Goal: Task Accomplishment & Management: Manage account settings

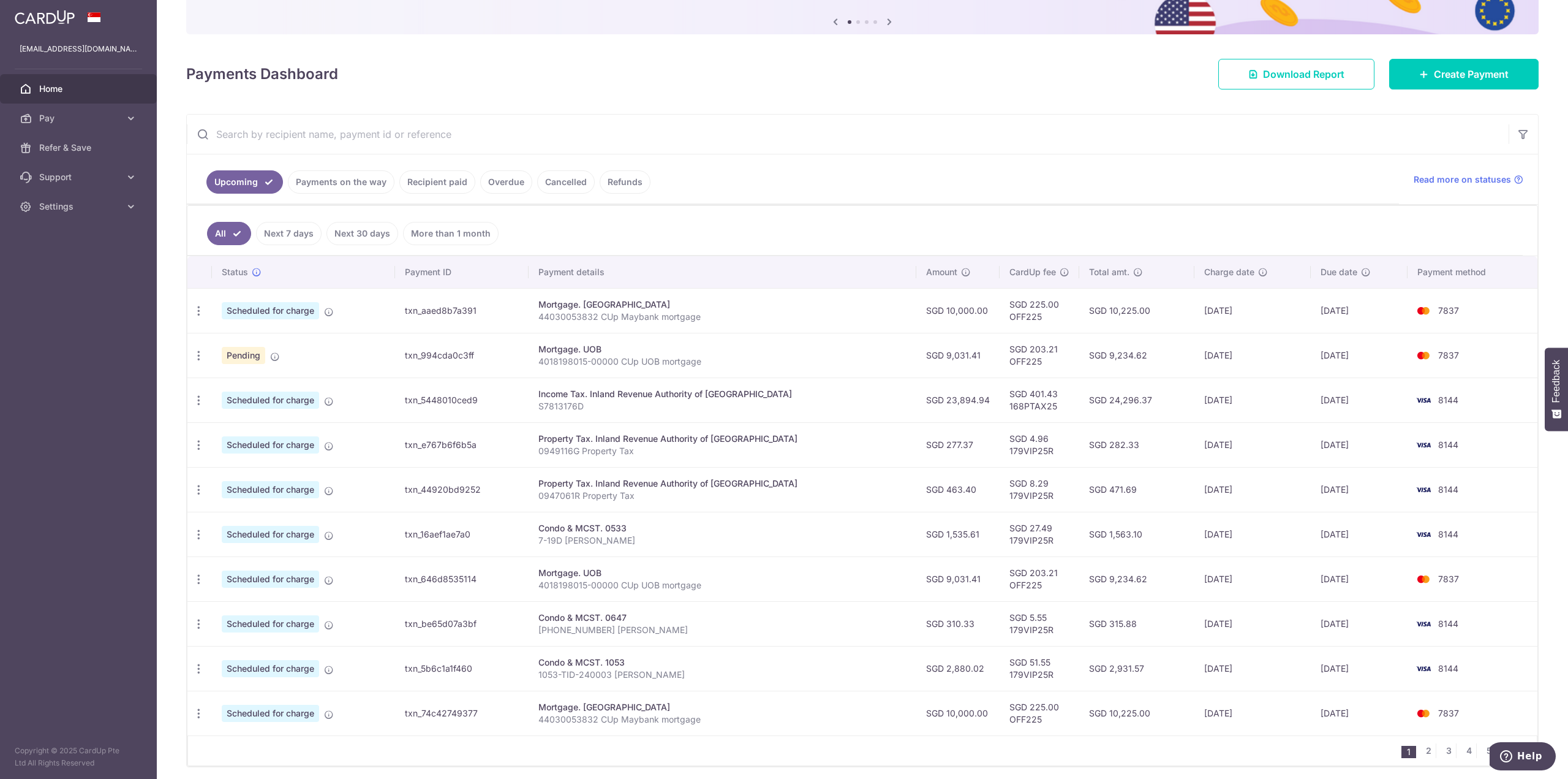
scroll to position [162, 0]
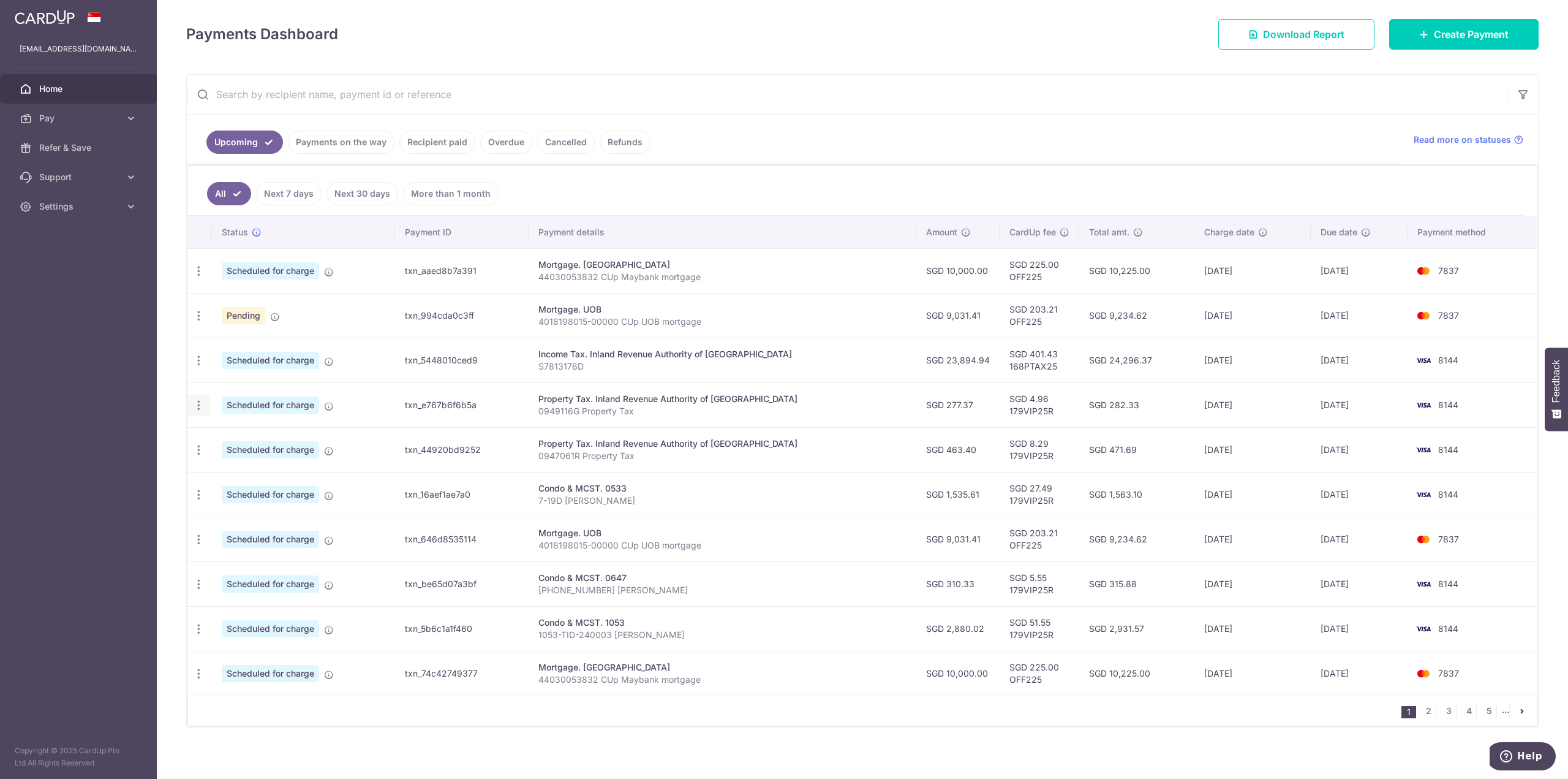
click at [196, 145] on icon "button" at bounding box center [198, 405] width 13 height 13
click at [238, 145] on span "Update payment" at bounding box center [264, 439] width 83 height 15
radio input "true"
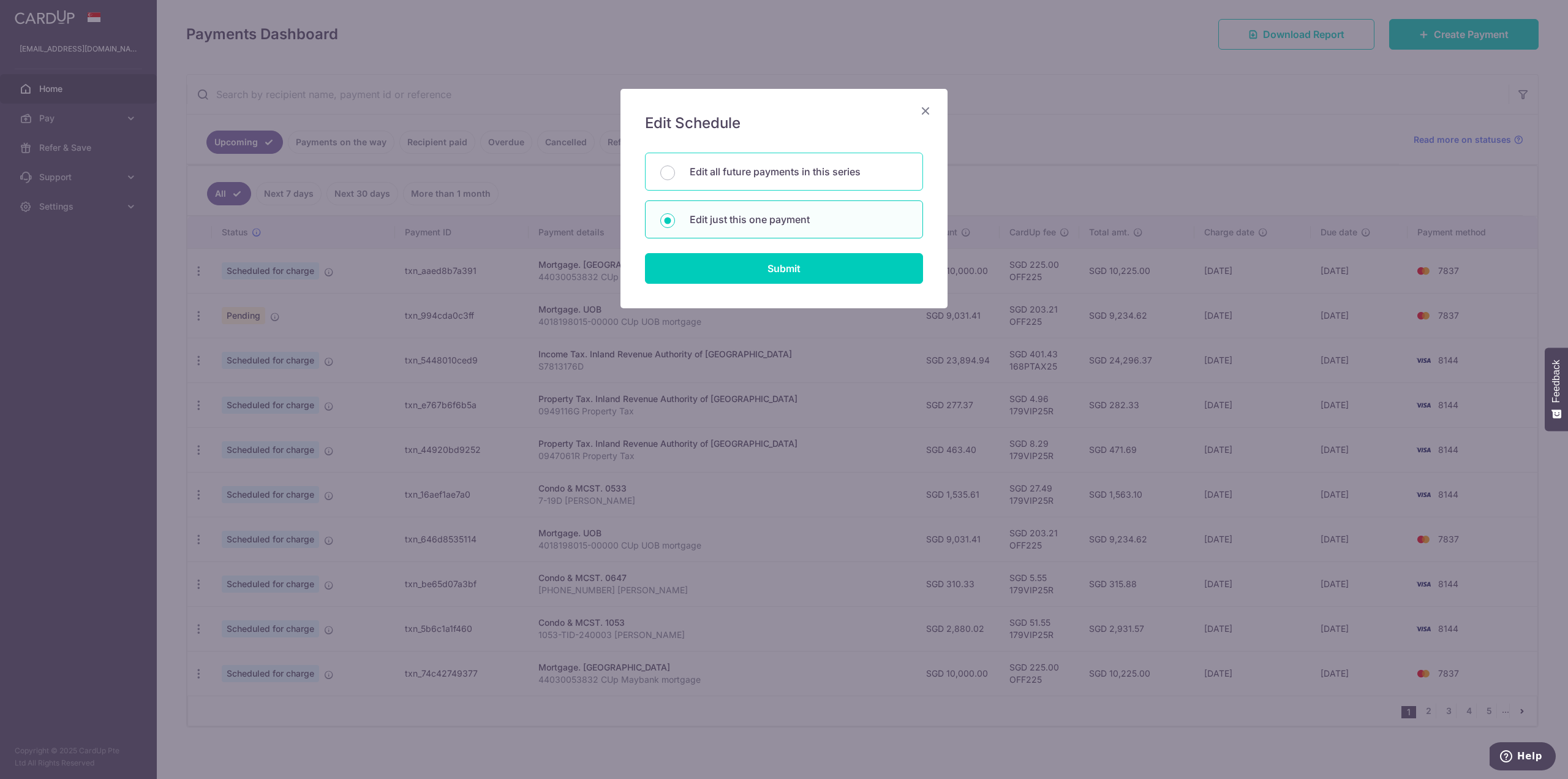
click at [464, 145] on p "Edit all future payments in this series" at bounding box center [798, 171] width 218 height 15
click at [464, 145] on input "Edit all future payments in this series" at bounding box center [667, 172] width 15 height 15
radio input "true"
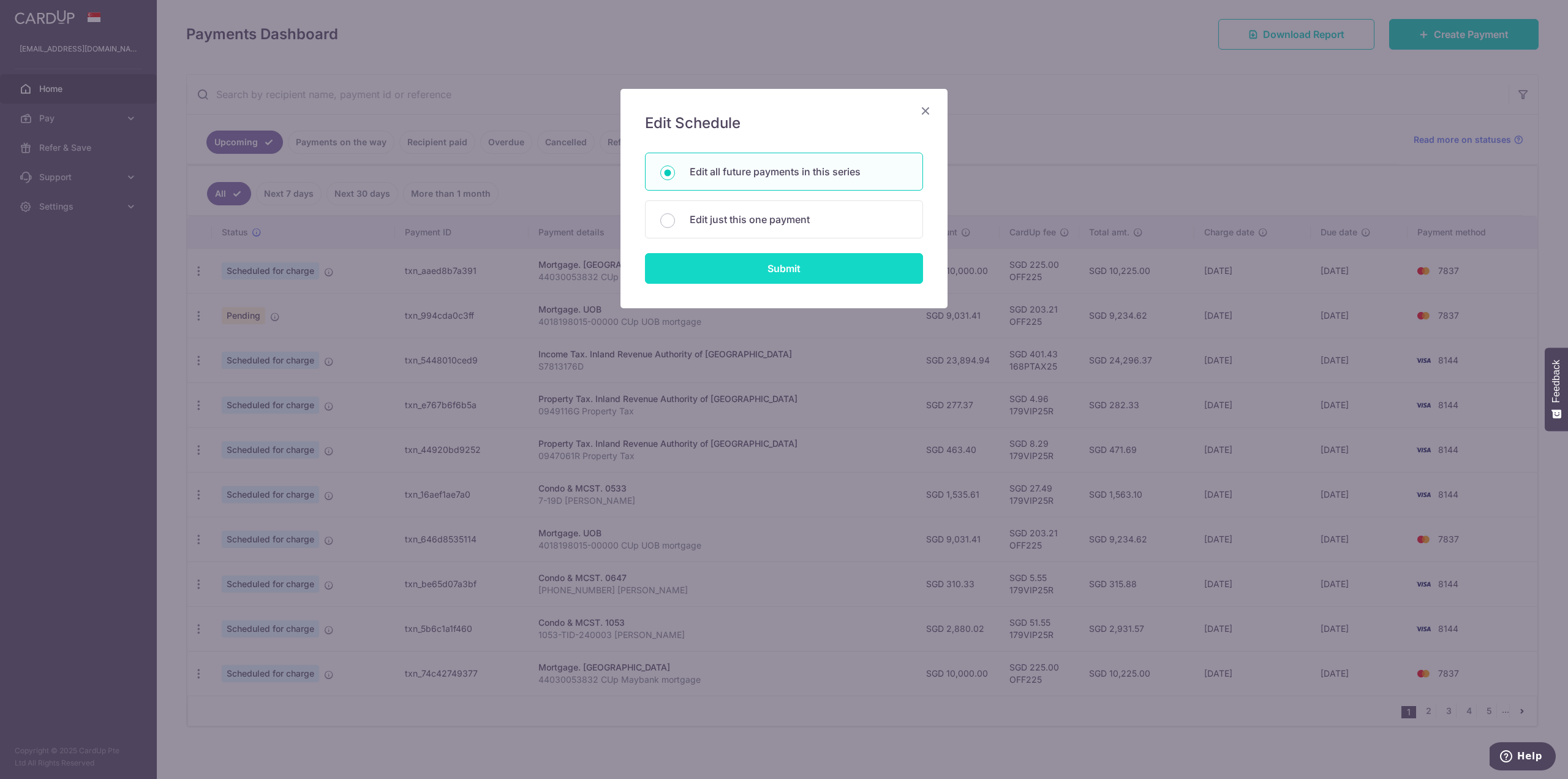
click at [464, 145] on input "Submit" at bounding box center [784, 268] width 278 height 30
radio input "true"
type input "277.37"
type input "0949116G"
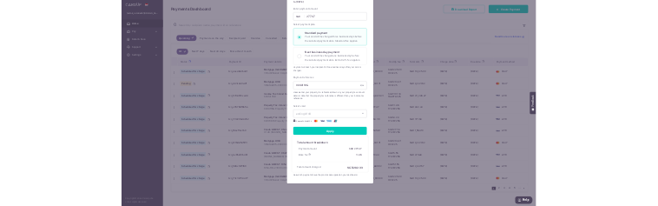
scroll to position [0, 0]
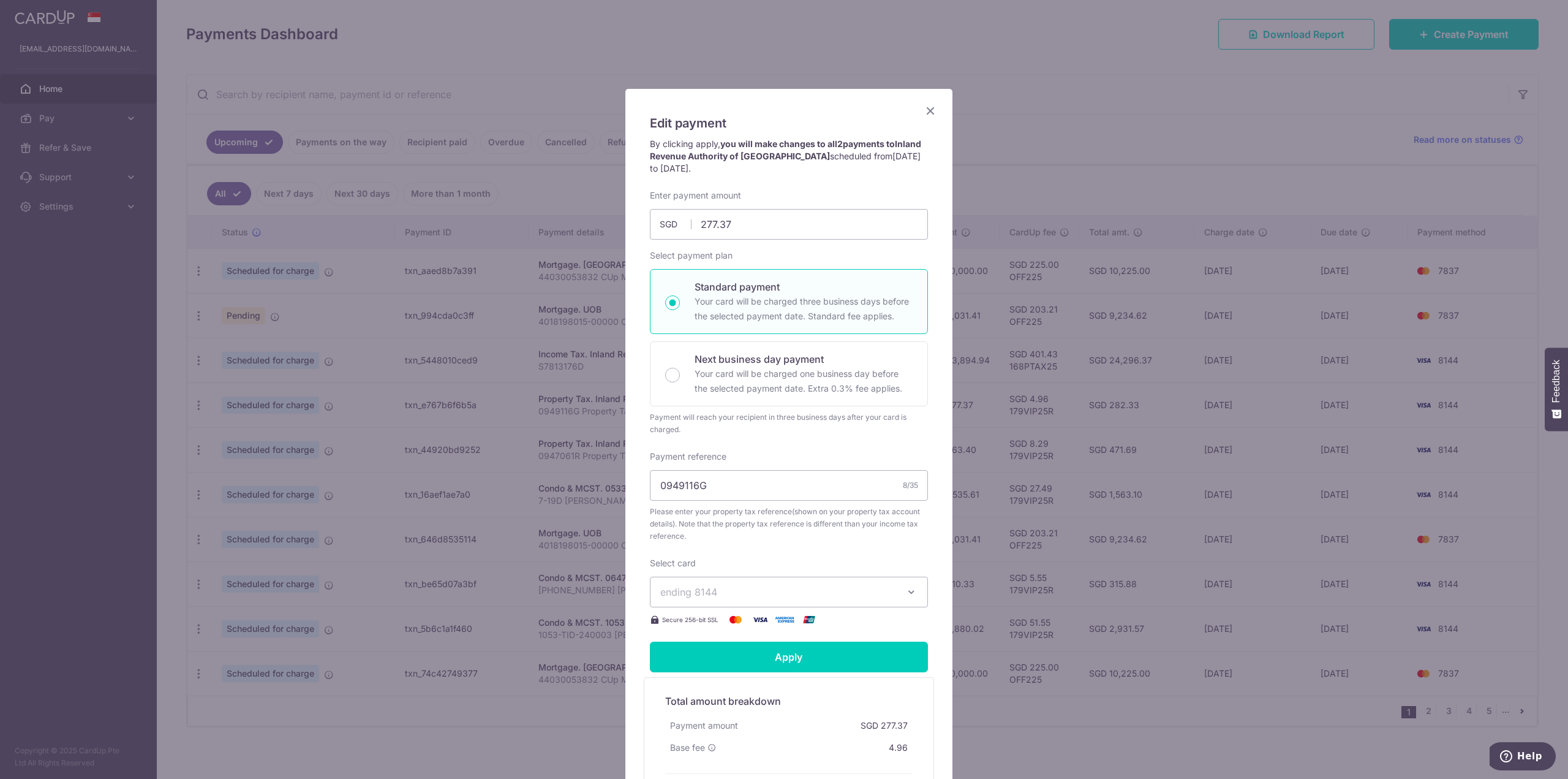
click at [464, 112] on icon "Close" at bounding box center [930, 111] width 15 height 16
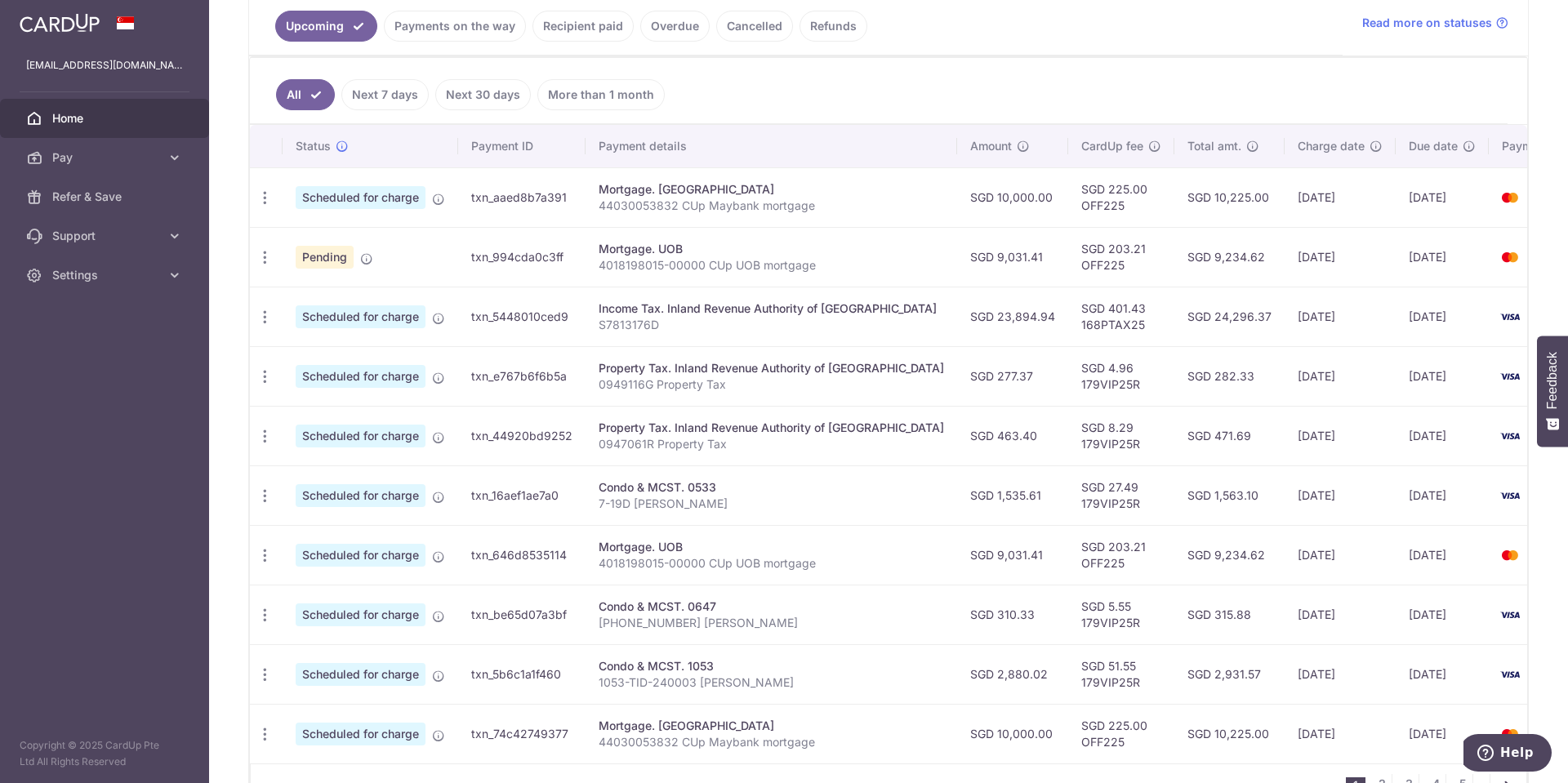
scroll to position [461, 0]
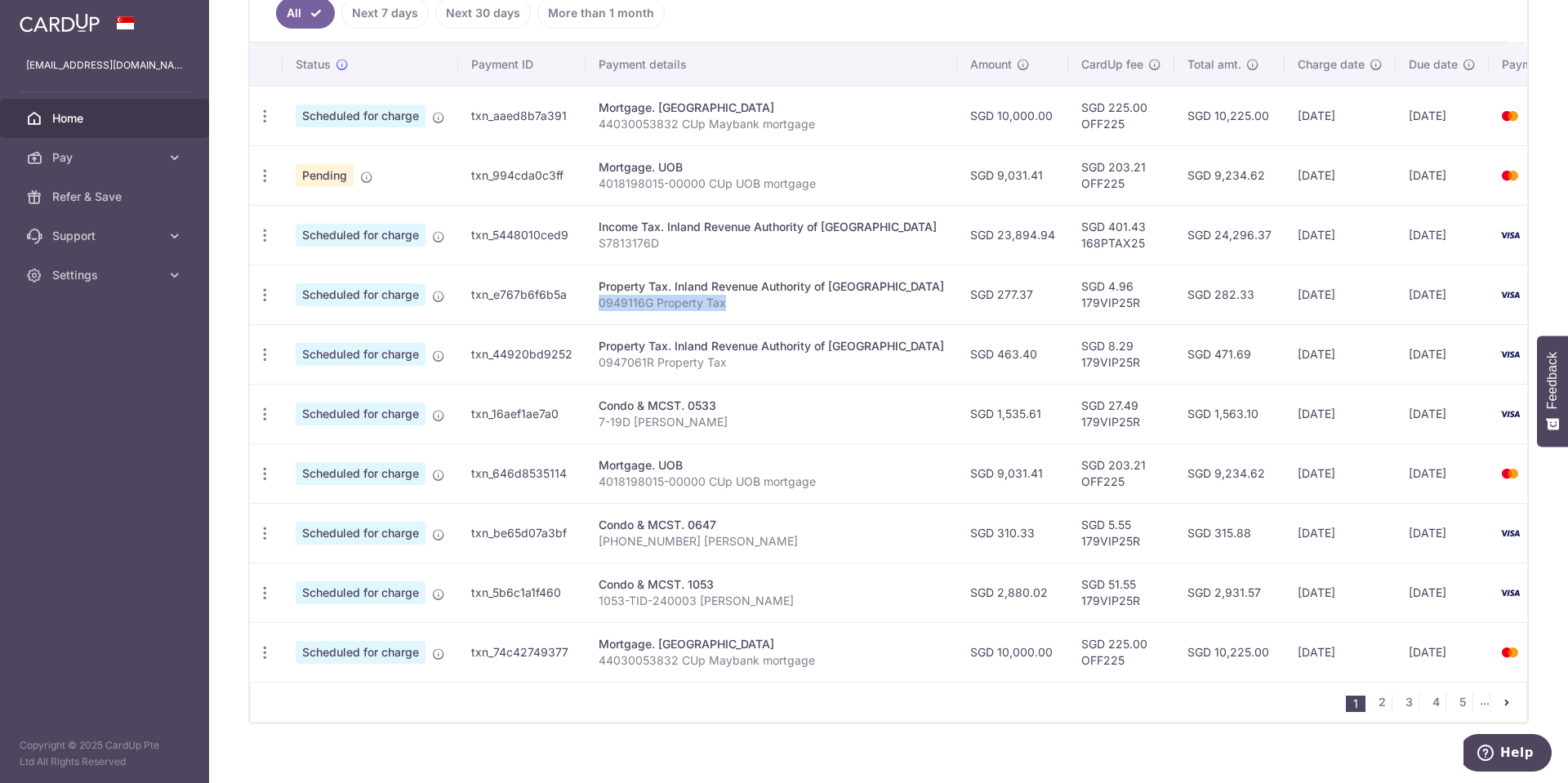
drag, startPoint x: 597, startPoint y: 305, endPoint x: 748, endPoint y: 302, distance: 151.0
click at [618, 193] on p "0949116G Property Tax" at bounding box center [771, 302] width 345 height 16
copy p "0949116G Property Tax"
drag, startPoint x: 939, startPoint y: 292, endPoint x: 988, endPoint y: 292, distance: 49.0
click at [618, 193] on td "SGD 277.37" at bounding box center [1013, 294] width 111 height 59
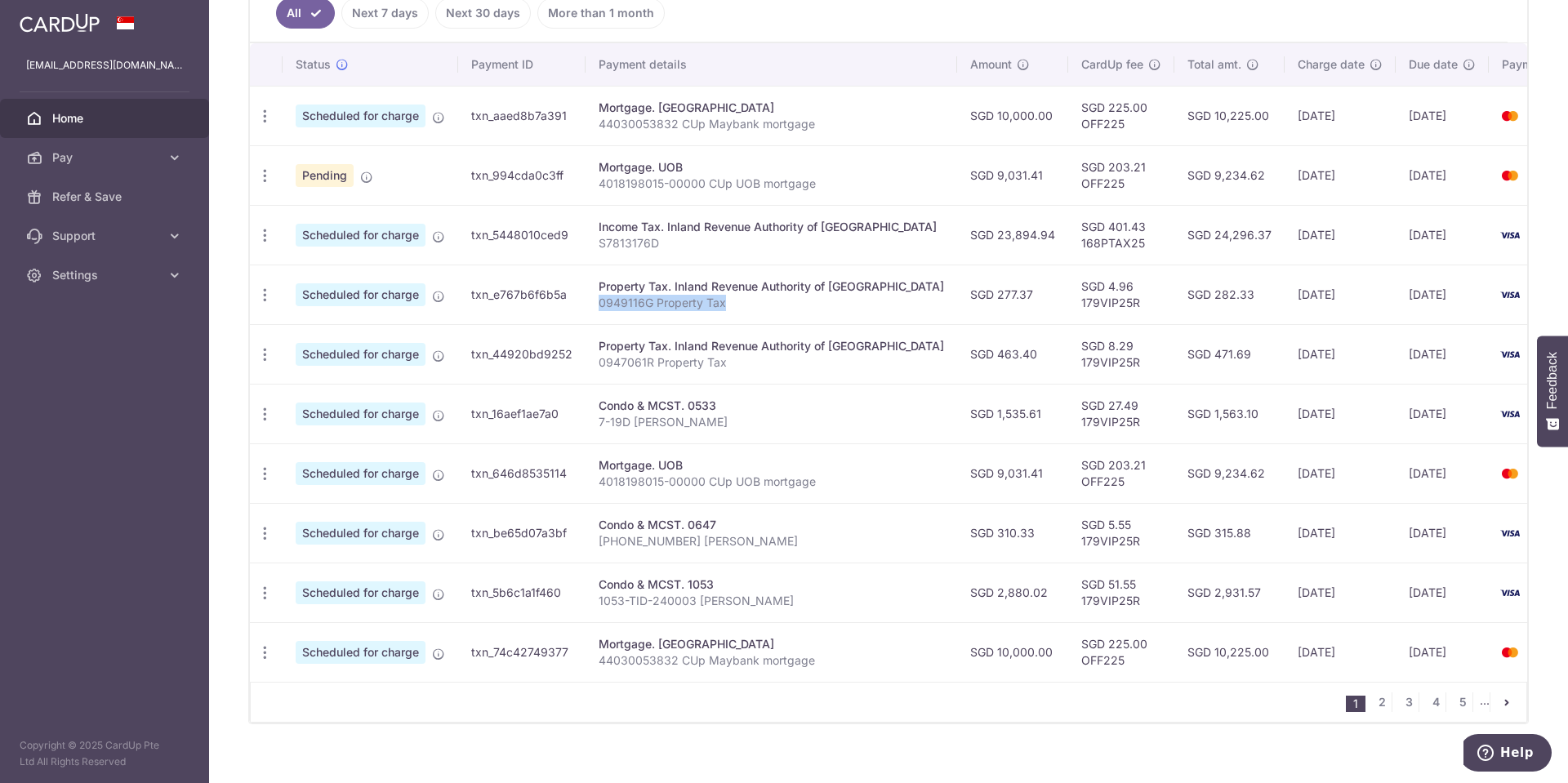
copy td "277.37"
drag, startPoint x: 1019, startPoint y: 299, endPoint x: 1087, endPoint y: 305, distance: 68.3
click at [618, 193] on td "SGD 4.96 179VIP25R" at bounding box center [1121, 294] width 106 height 59
copy td "179VIP25R"
click at [618, 193] on p "0947061R Property Tax" at bounding box center [771, 361] width 345 height 16
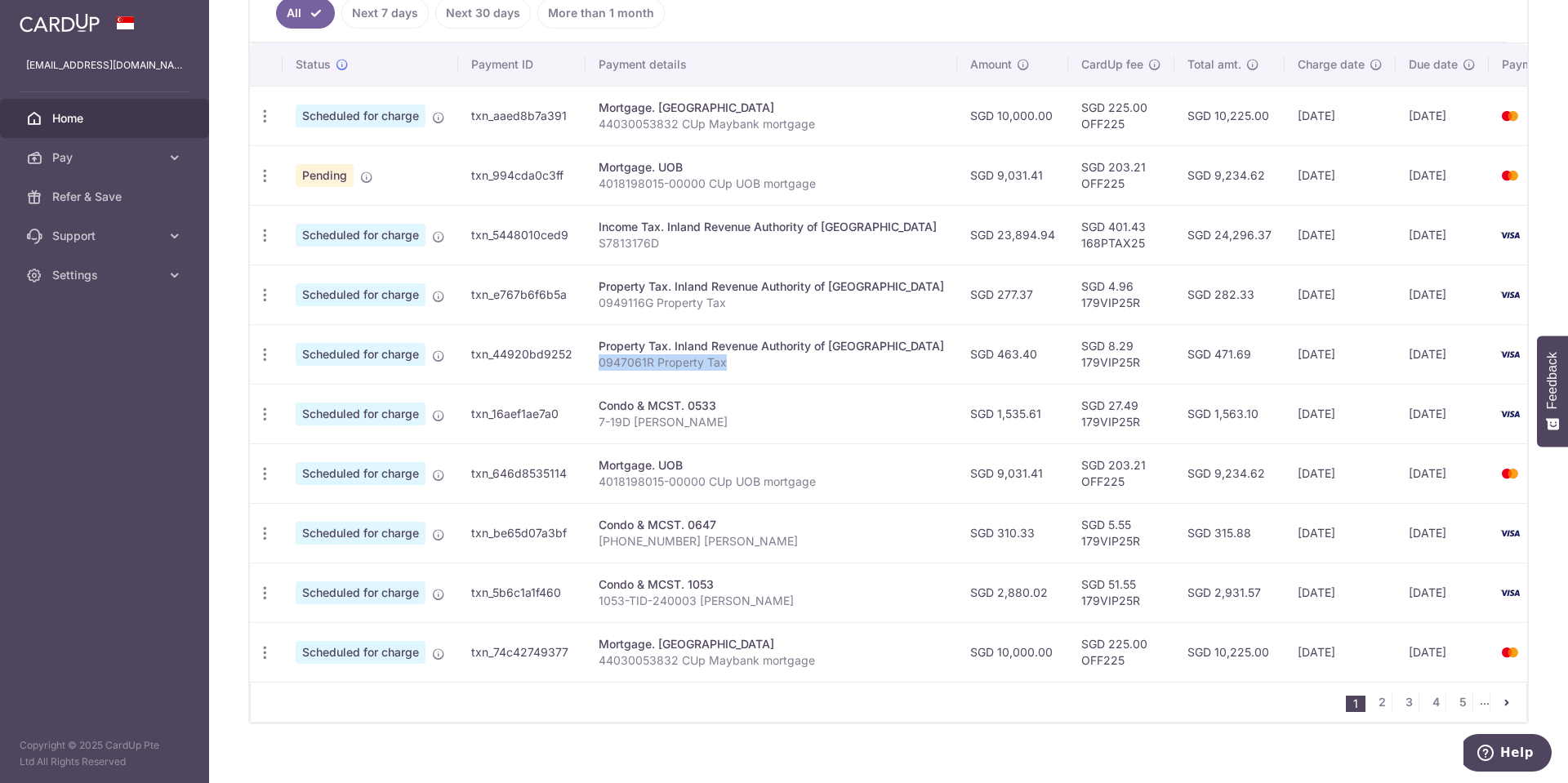
drag, startPoint x: 598, startPoint y: 360, endPoint x: 729, endPoint y: 360, distance: 131.0
click at [618, 193] on p "0947061R Property Tax" at bounding box center [771, 361] width 345 height 16
copy p "0947061R Property Tax"
drag, startPoint x: 938, startPoint y: 352, endPoint x: 980, endPoint y: 353, distance: 42.0
click at [618, 193] on td "SGD 463.40" at bounding box center [1013, 353] width 111 height 59
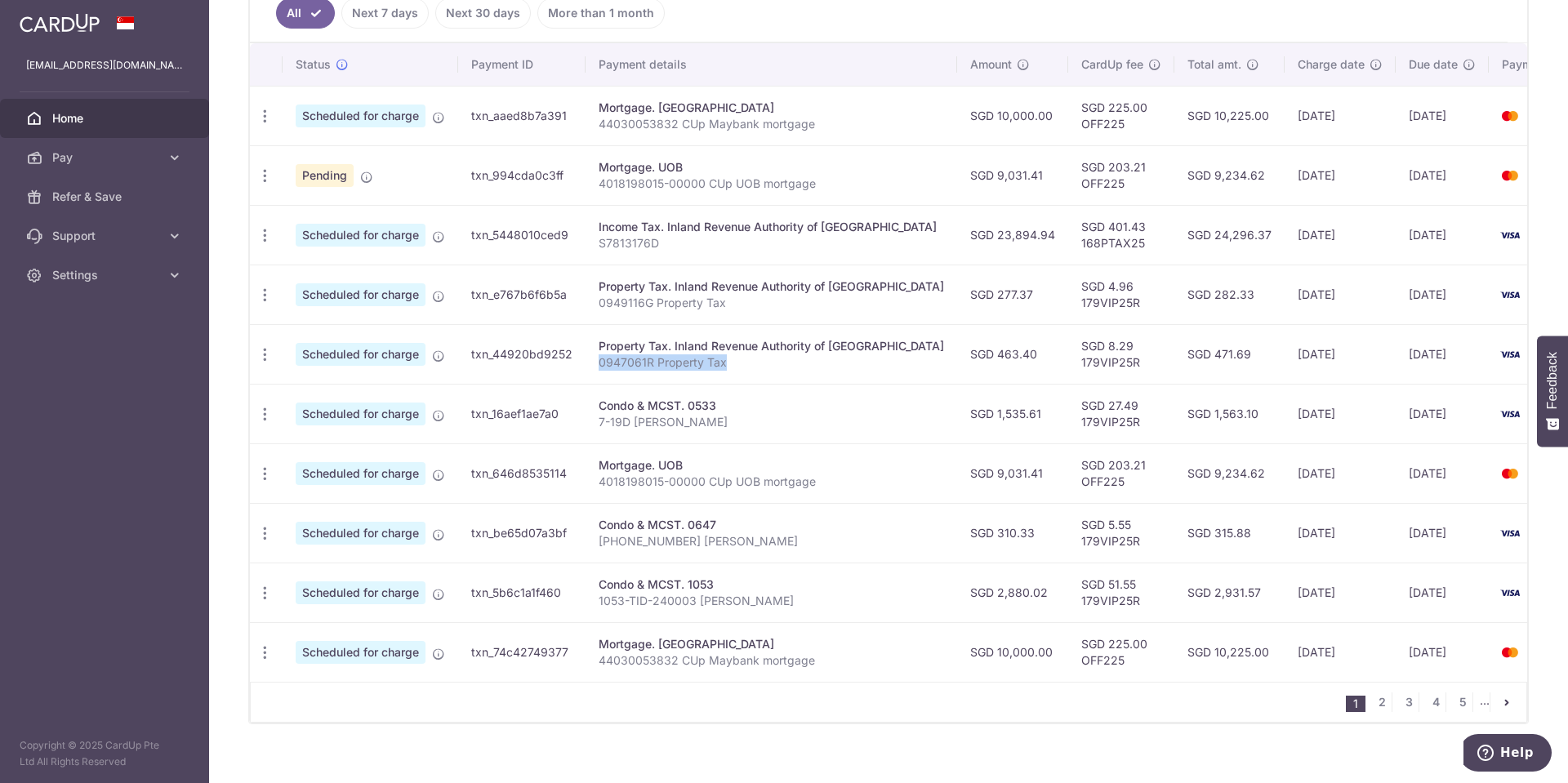
copy td "463.40"
click at [267, 193] on icon "button" at bounding box center [264, 355] width 17 height 17
click at [344, 193] on span "Update payment" at bounding box center [352, 399] width 111 height 20
radio input "true"
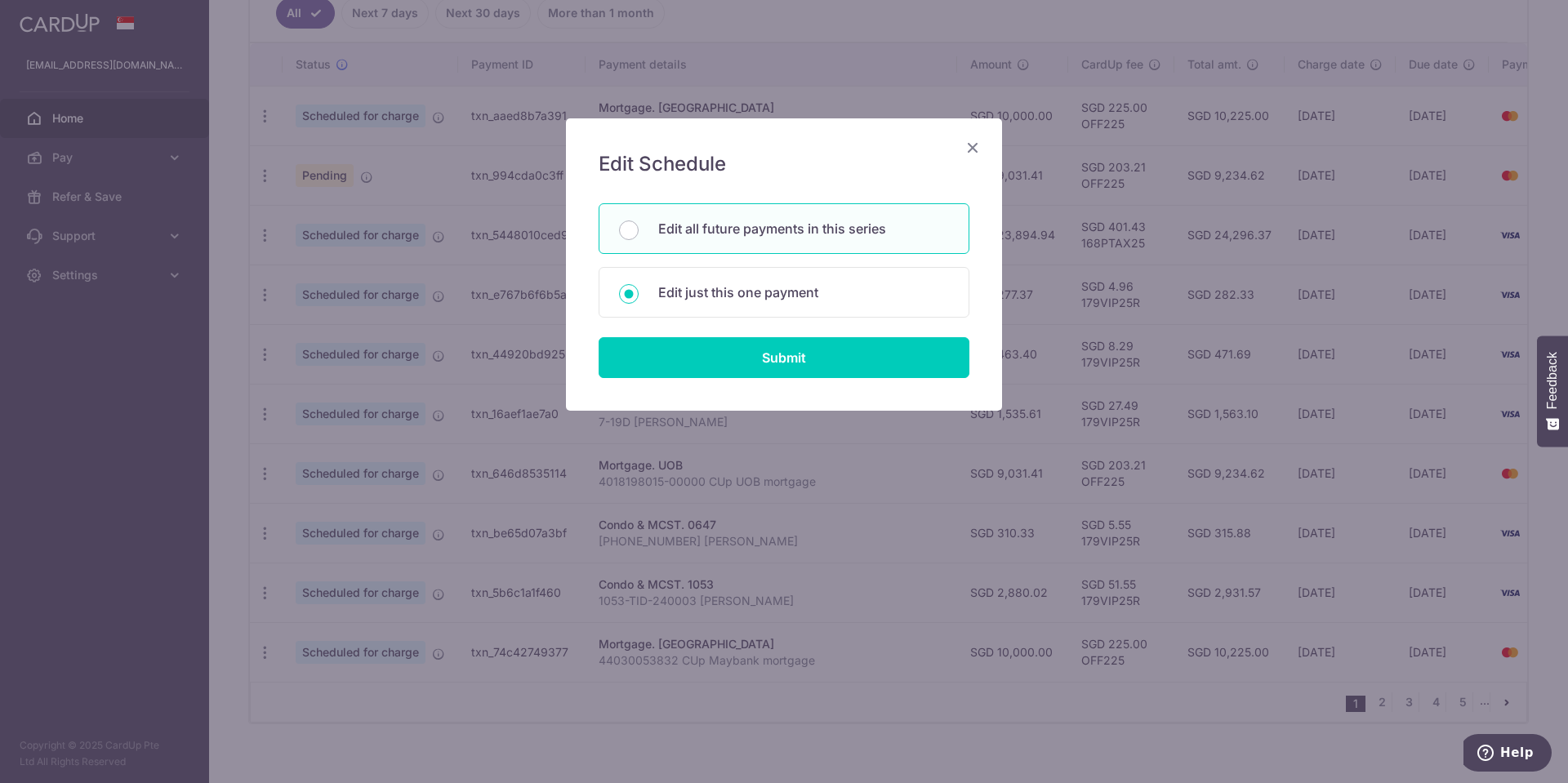
click at [618, 193] on p "Edit all future payments in this series" at bounding box center [803, 228] width 291 height 20
click at [618, 193] on input "Edit all future payments in this series" at bounding box center [629, 230] width 20 height 20
click at [618, 193] on input "Submit" at bounding box center [784, 357] width 371 height 40
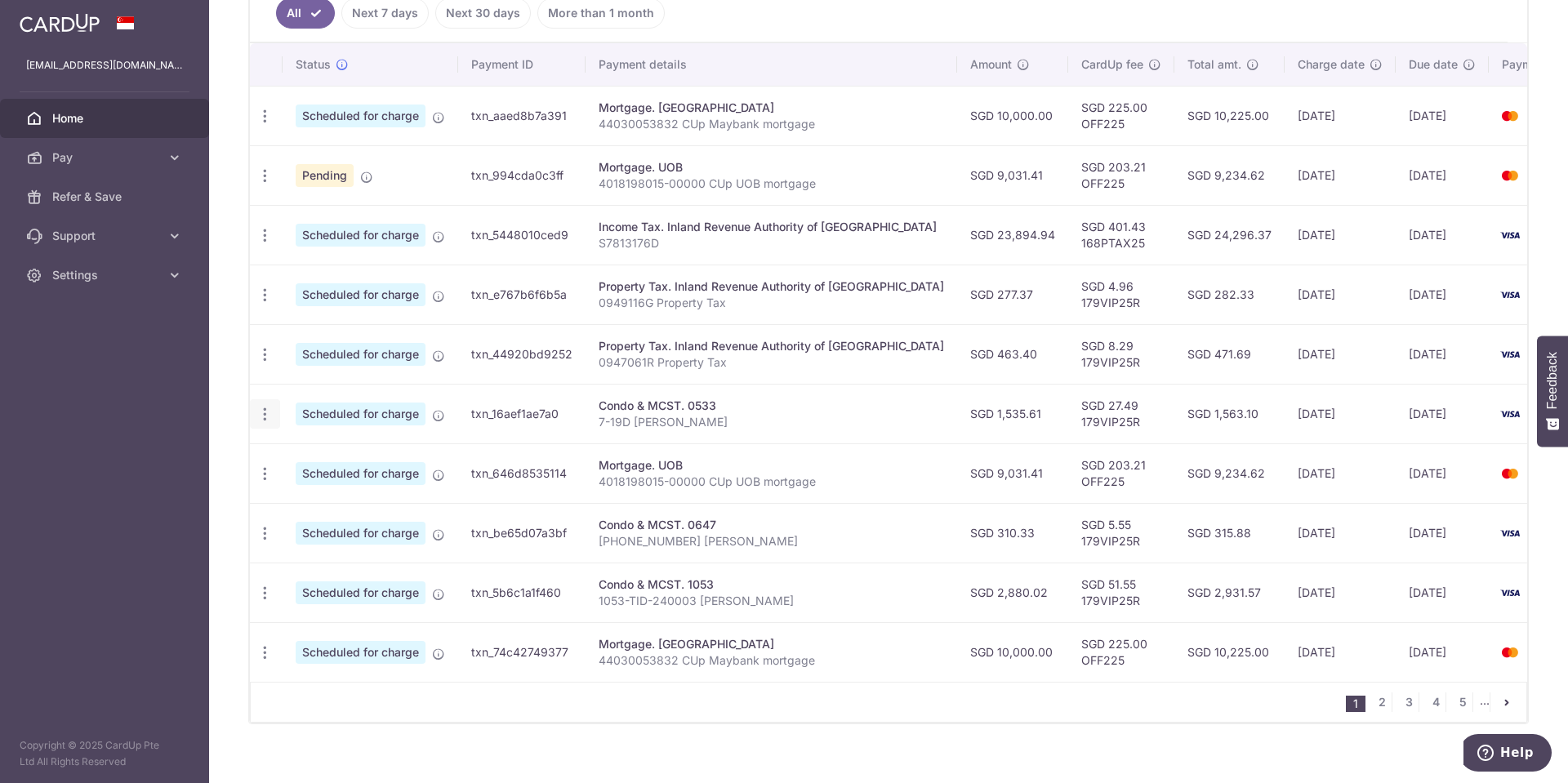
click at [263, 193] on icon "button" at bounding box center [264, 414] width 17 height 17
click at [329, 193] on span "Update payment" at bounding box center [352, 458] width 111 height 20
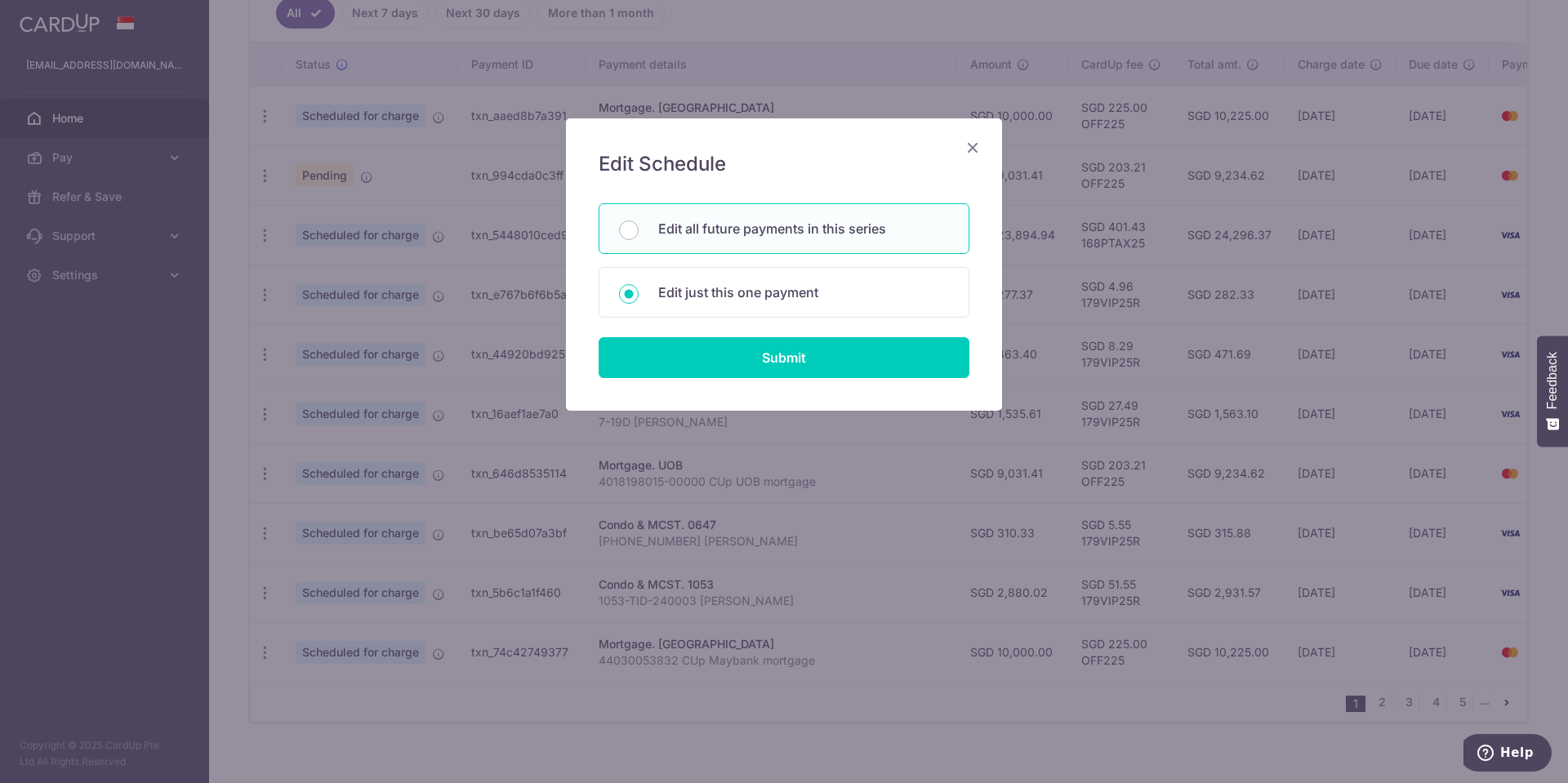
click at [618, 193] on p "Edit all future payments in this series" at bounding box center [803, 228] width 291 height 20
click at [618, 193] on input "Edit all future payments in this series" at bounding box center [629, 230] width 20 height 20
radio input "true"
click at [618, 193] on input "Submit" at bounding box center [784, 357] width 371 height 40
type input "1,535.61"
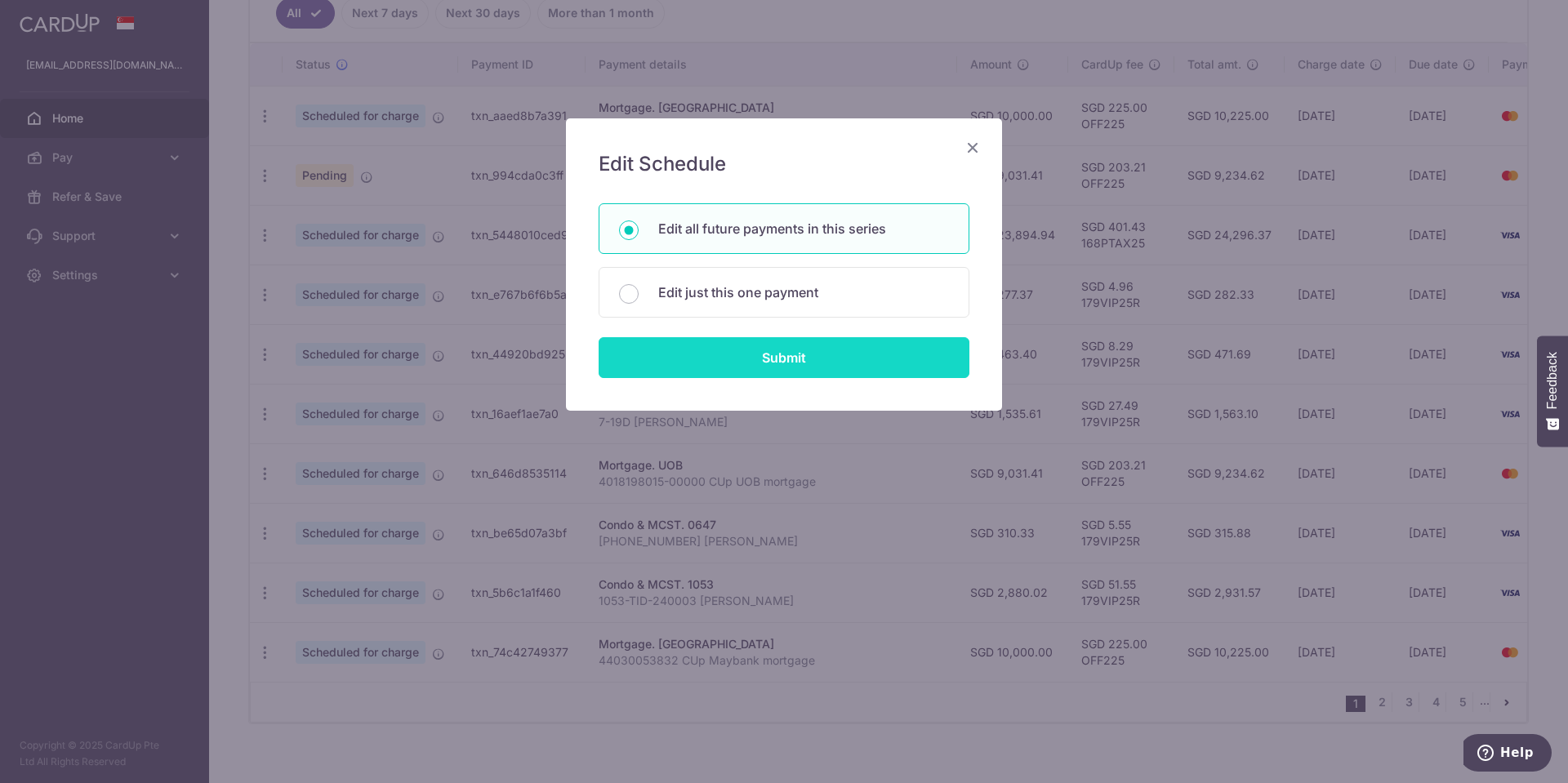
radio input "true"
type input "7-19D [PERSON_NAME]"
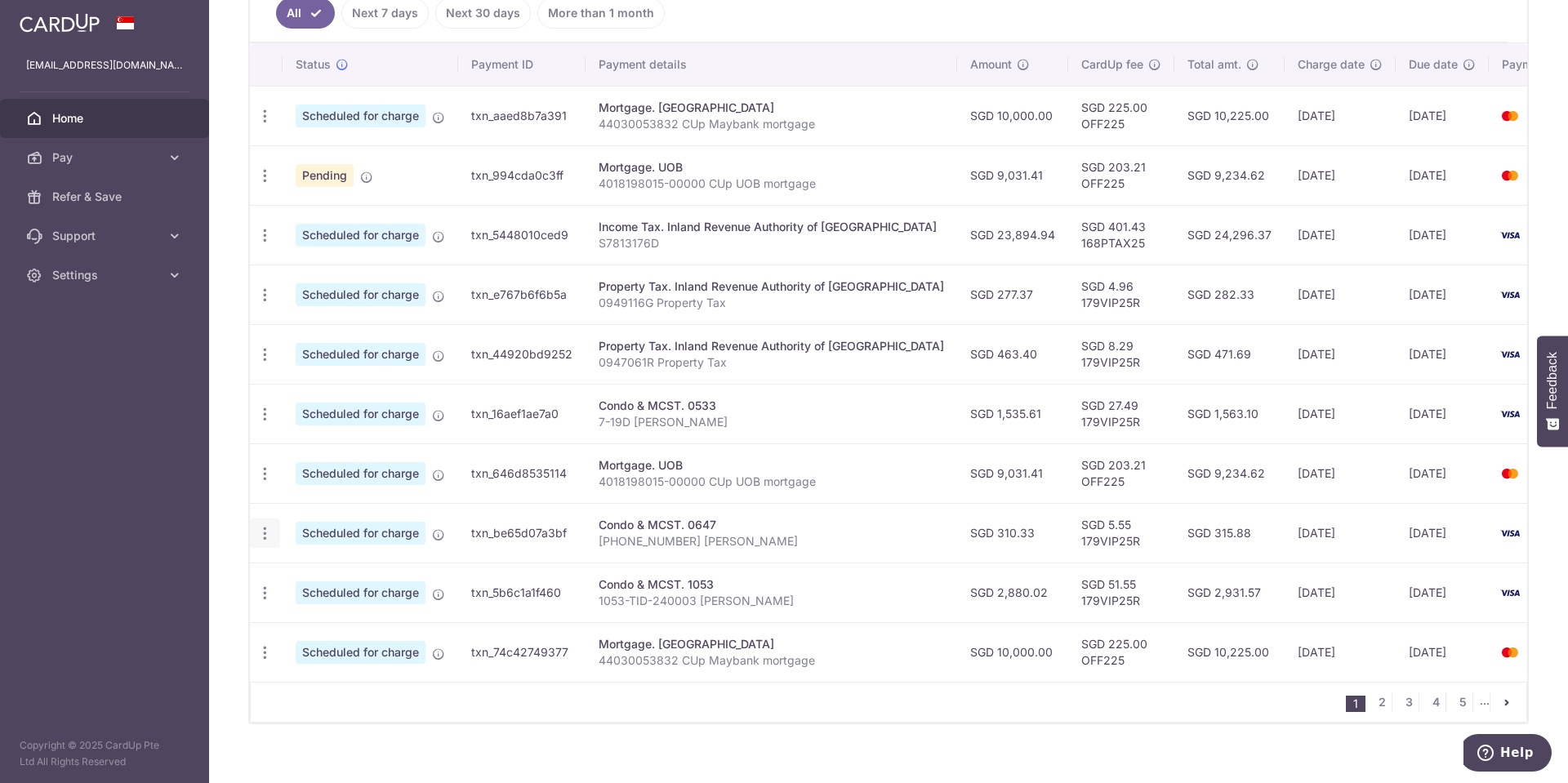
click at [264, 193] on icon "button" at bounding box center [264, 534] width 17 height 17
click at [339, 193] on span "Update payment" at bounding box center [352, 578] width 111 height 20
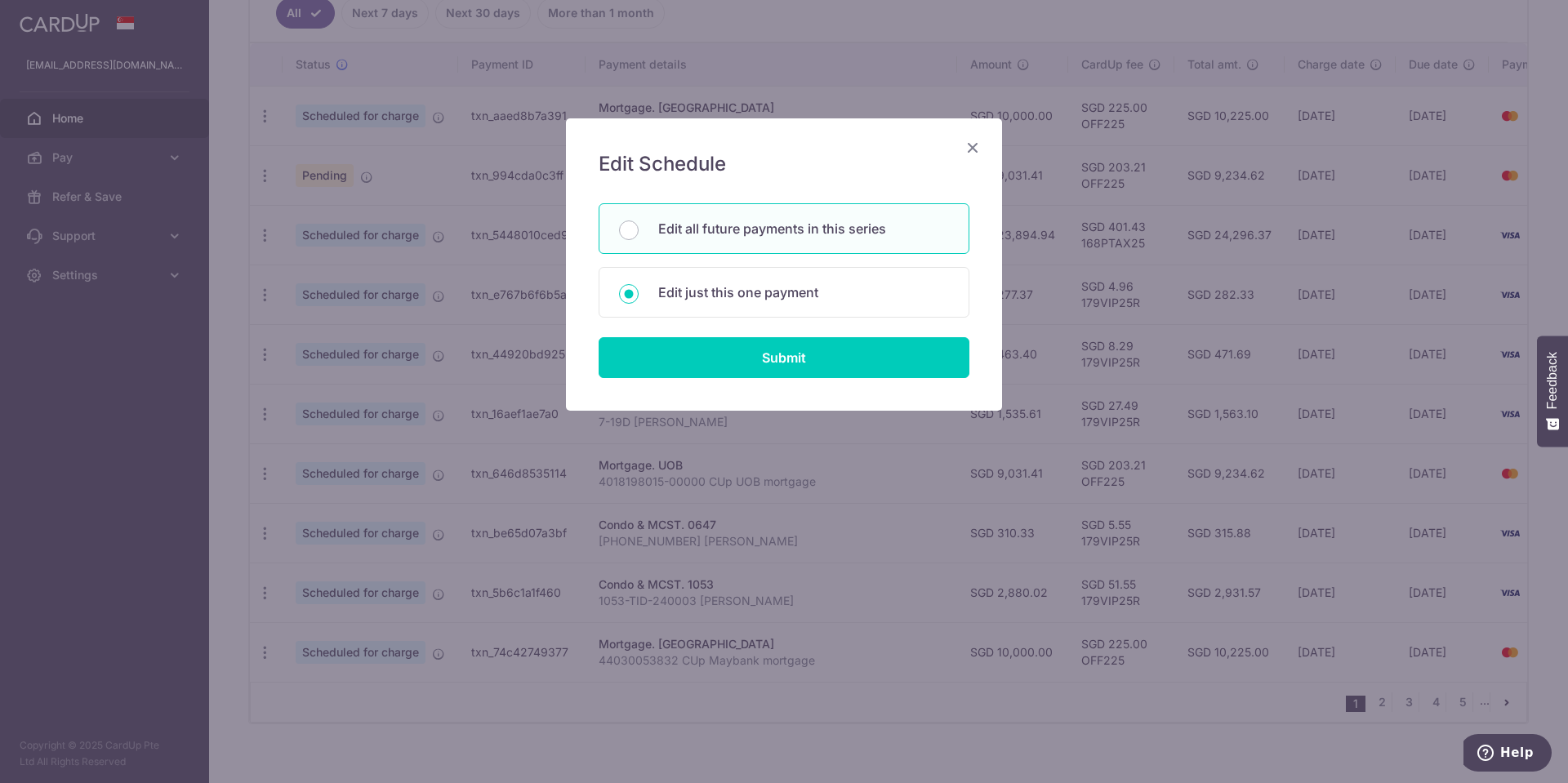
click at [618, 193] on p "Edit all future payments in this series" at bounding box center [803, 228] width 291 height 20
click at [618, 193] on input "Edit all future payments in this series" at bounding box center [629, 230] width 20 height 20
click at [618, 193] on input "Submit" at bounding box center [784, 357] width 371 height 40
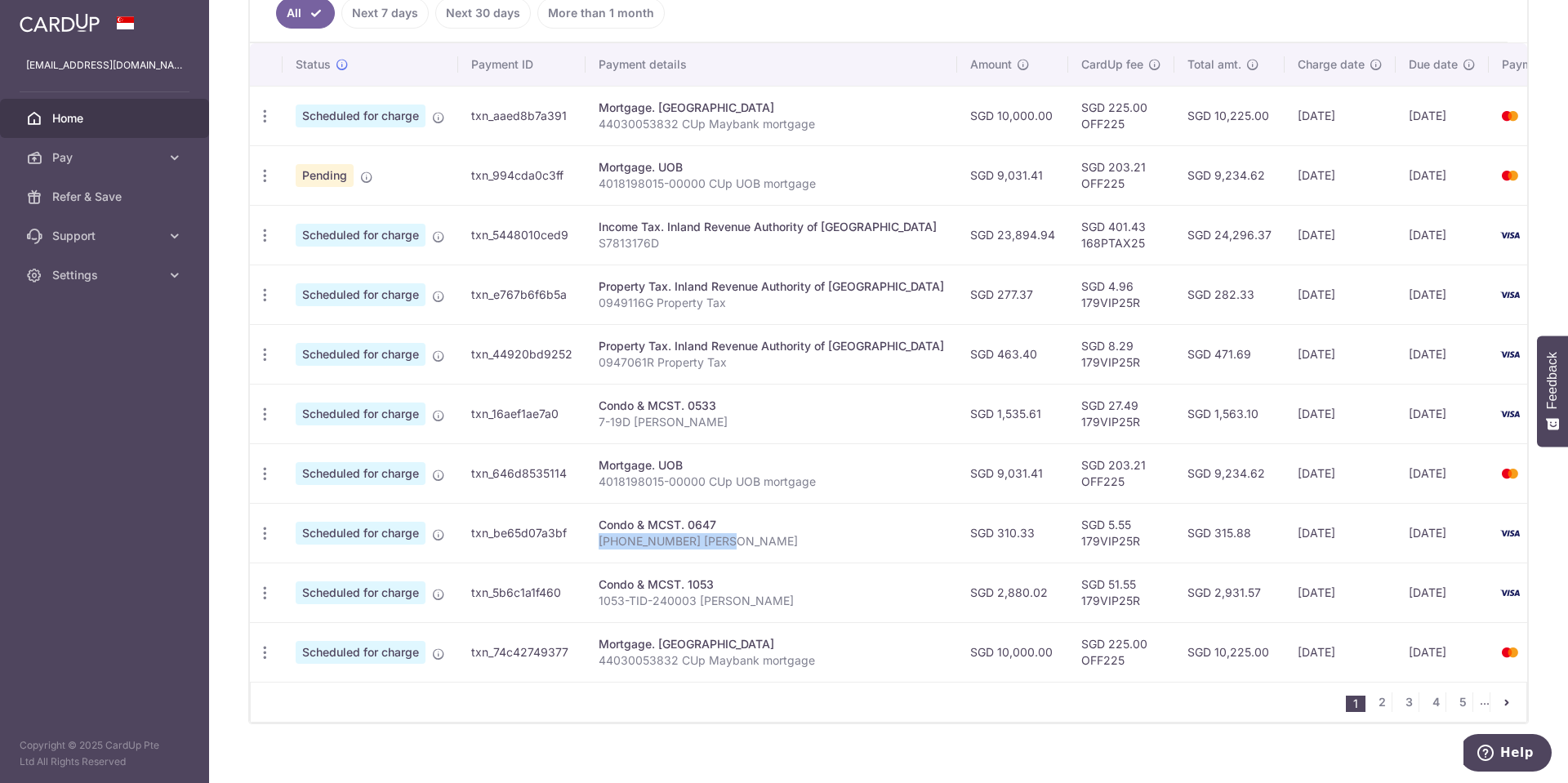
drag, startPoint x: 600, startPoint y: 543, endPoint x: 711, endPoint y: 535, distance: 111.3
click at [618, 193] on p "[PHONE_NUMBER] [PERSON_NAME]" at bounding box center [771, 540] width 345 height 16
drag, startPoint x: 597, startPoint y: 519, endPoint x: 718, endPoint y: 519, distance: 121.0
click at [618, 193] on div "Condo & MCST. 0647" at bounding box center [771, 524] width 345 height 16
copy div "Condo & MCST. 0647"
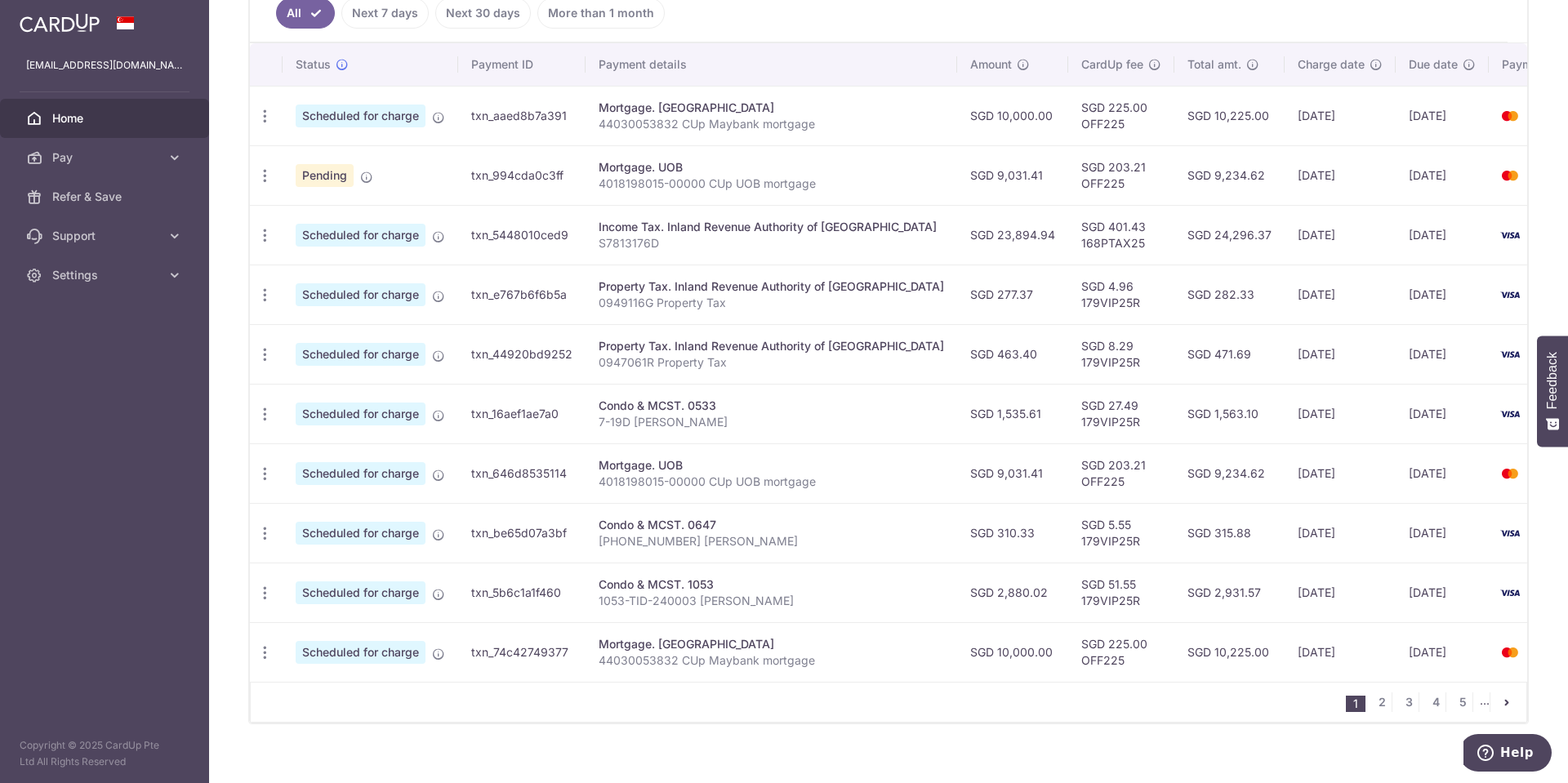
click at [613, 193] on p "[PHONE_NUMBER] [PERSON_NAME]" at bounding box center [771, 540] width 345 height 16
drag, startPoint x: 597, startPoint y: 539, endPoint x: 741, endPoint y: 541, distance: 144.0
click at [618, 193] on p "[PHONE_NUMBER] [PERSON_NAME]" at bounding box center [771, 540] width 345 height 16
copy p "[PHONE_NUMBER] [PERSON_NAME]"
click at [618, 193] on td "Condo & MCST. 0647 69-05-344 Lin Cui Li" at bounding box center [771, 532] width 372 height 59
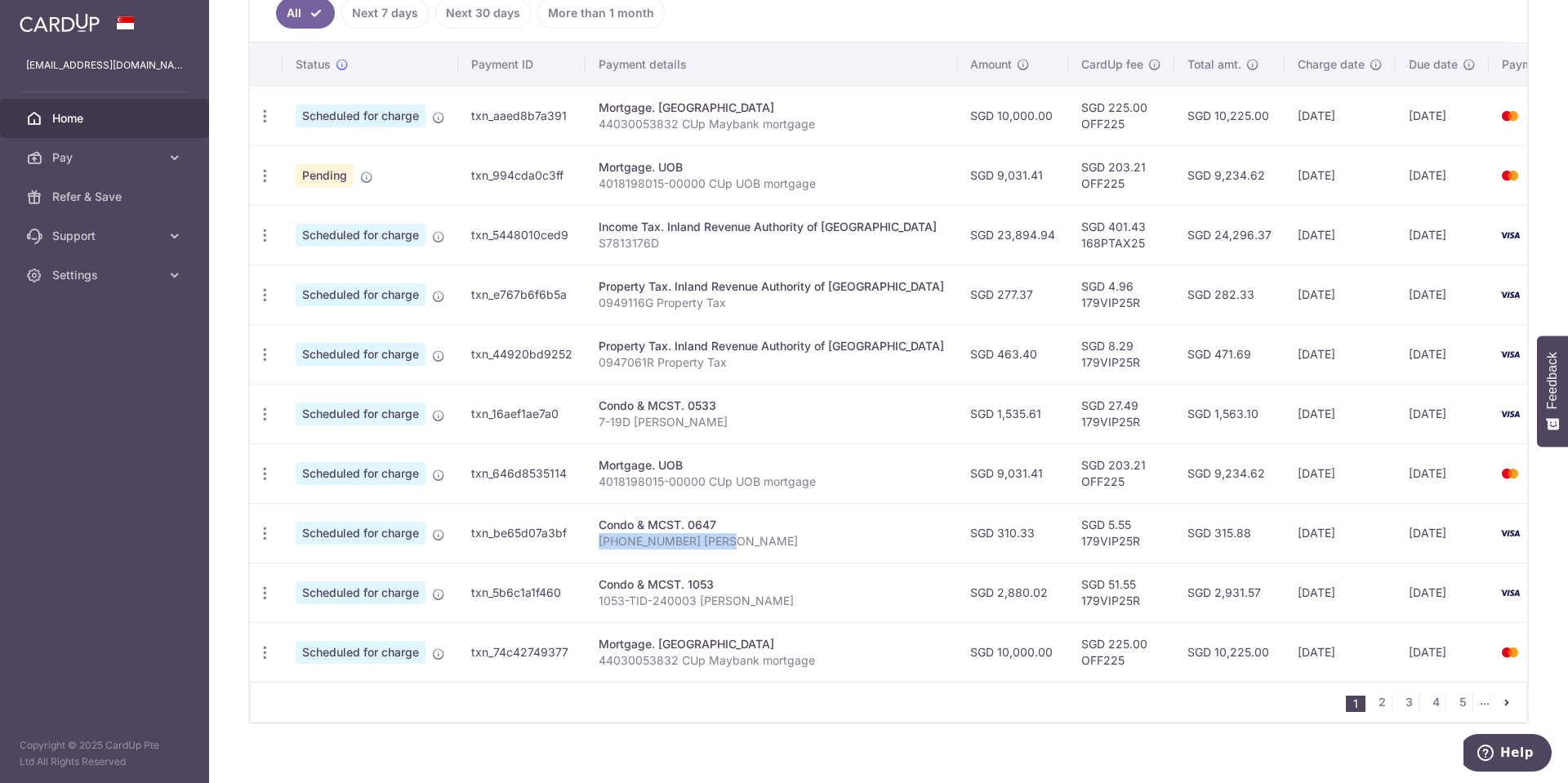
drag, startPoint x: 939, startPoint y: 534, endPoint x: 984, endPoint y: 529, distance: 45.3
click at [618, 193] on td "SGD 310.33" at bounding box center [1013, 532] width 111 height 59
copy td "310.33"
click at [271, 193] on icon "button" at bounding box center [264, 593] width 17 height 17
click at [304, 193] on link "Update payment" at bounding box center [335, 638] width 169 height 40
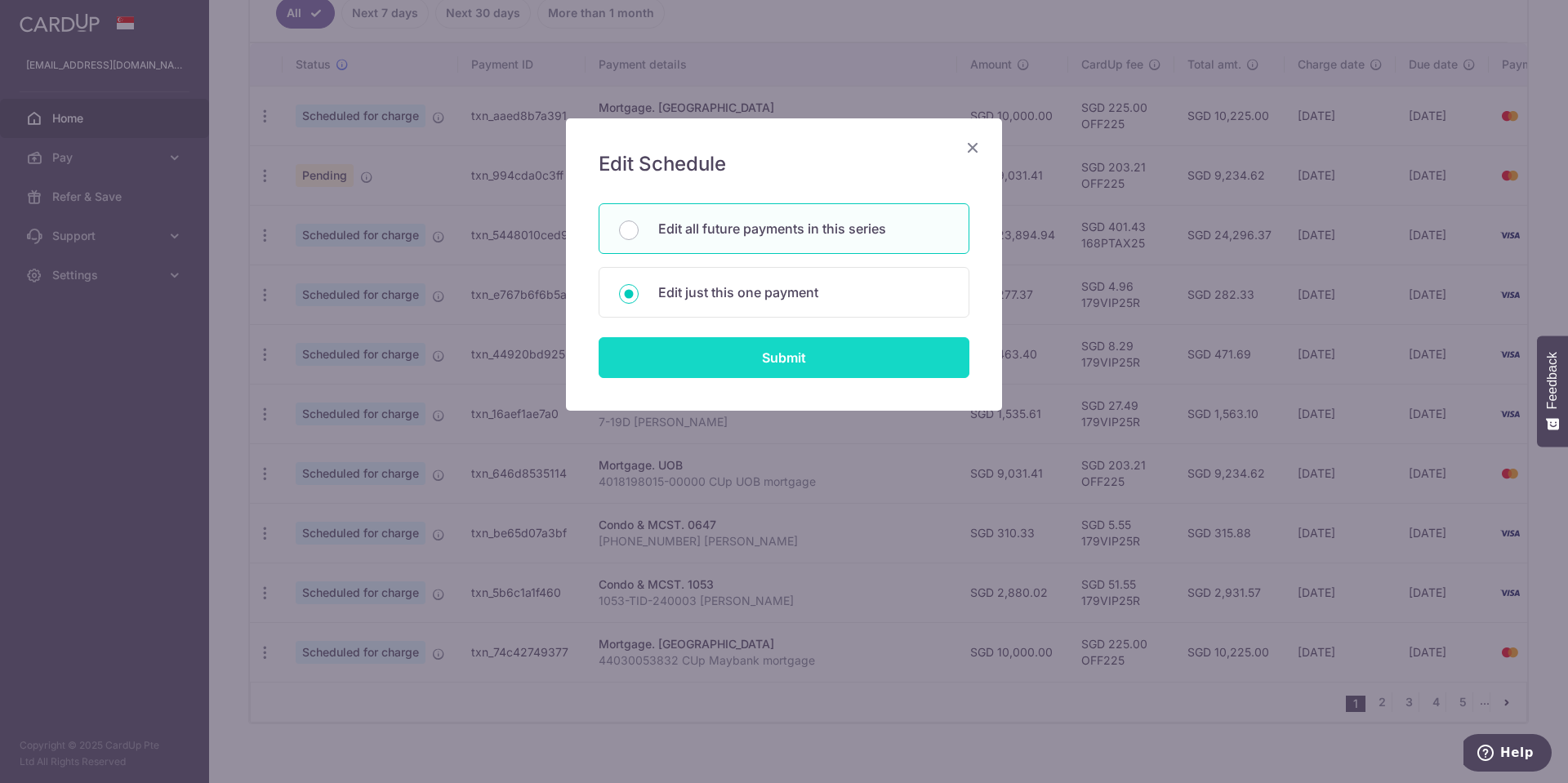
drag, startPoint x: 748, startPoint y: 234, endPoint x: 773, endPoint y: 344, distance: 112.8
click at [618, 193] on p "Edit all future payments in this series" at bounding box center [803, 228] width 291 height 20
click at [618, 193] on input "Edit all future payments in this series" at bounding box center [629, 230] width 20 height 20
radio input "true"
click at [618, 193] on input "Submit" at bounding box center [784, 357] width 371 height 40
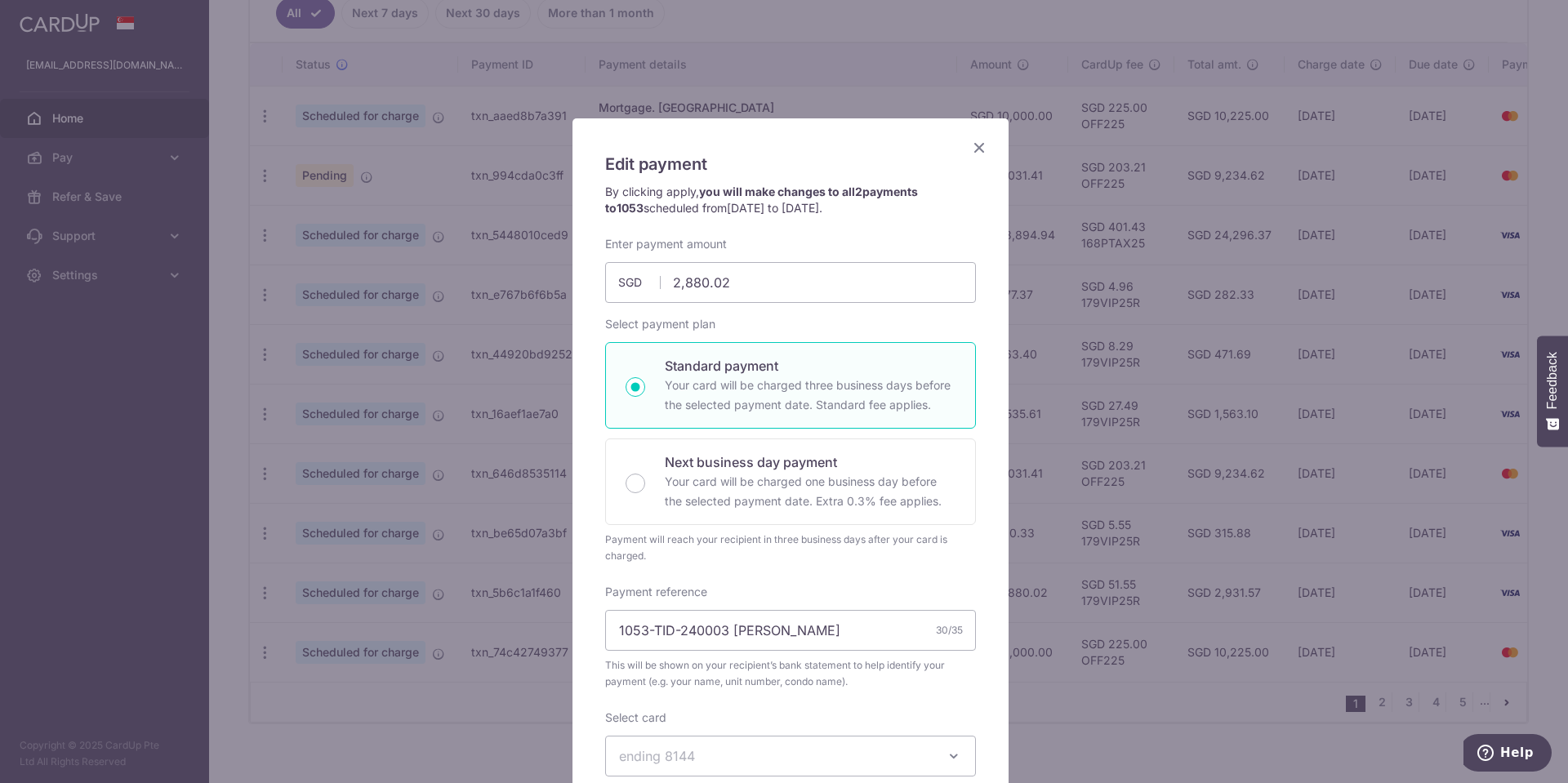
drag, startPoint x: 974, startPoint y: 143, endPoint x: 1088, endPoint y: 317, distance: 208.0
click at [618, 143] on icon "Close" at bounding box center [979, 148] width 20 height 21
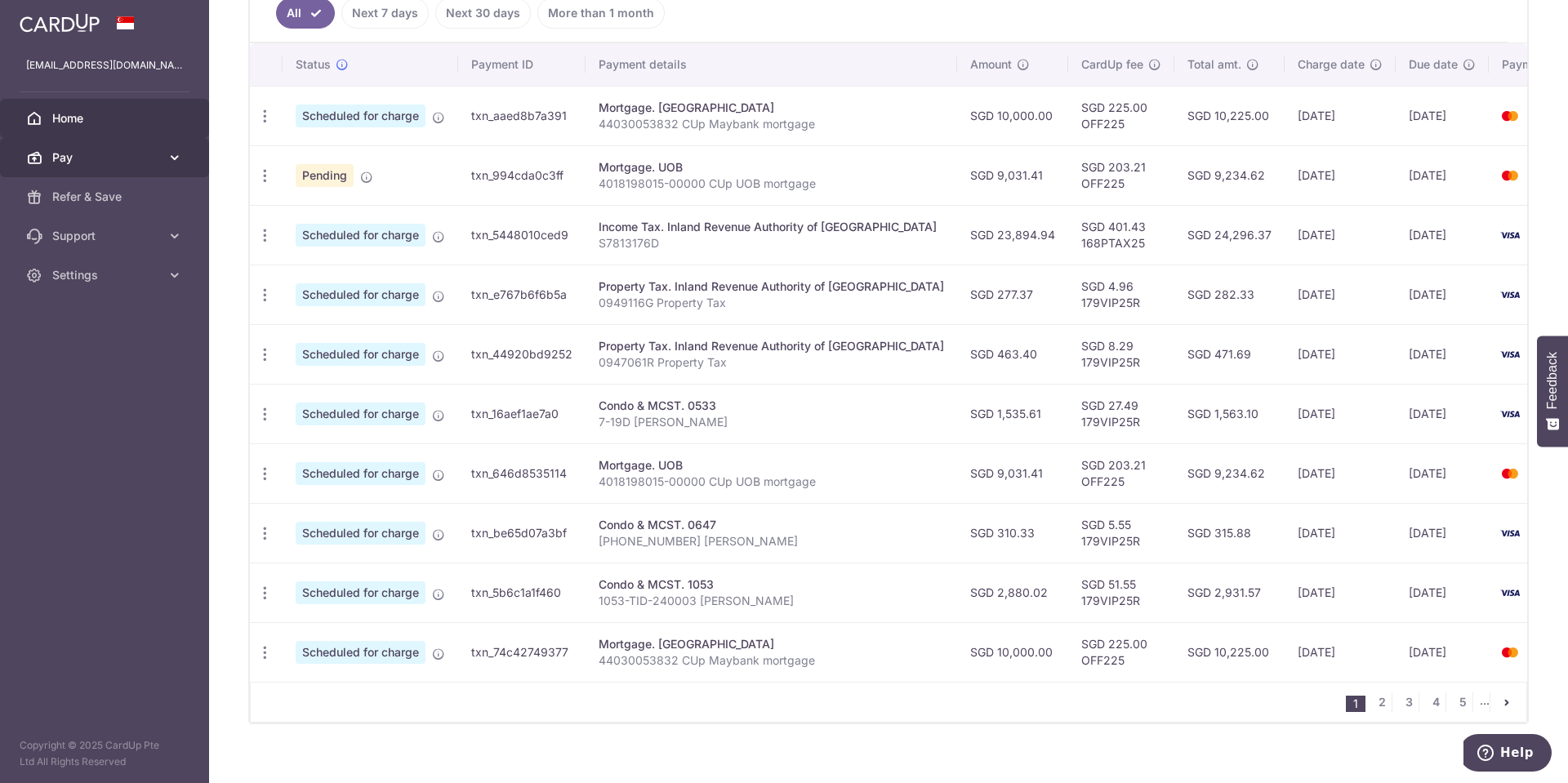
click at [85, 159] on span "Pay" at bounding box center [106, 157] width 108 height 16
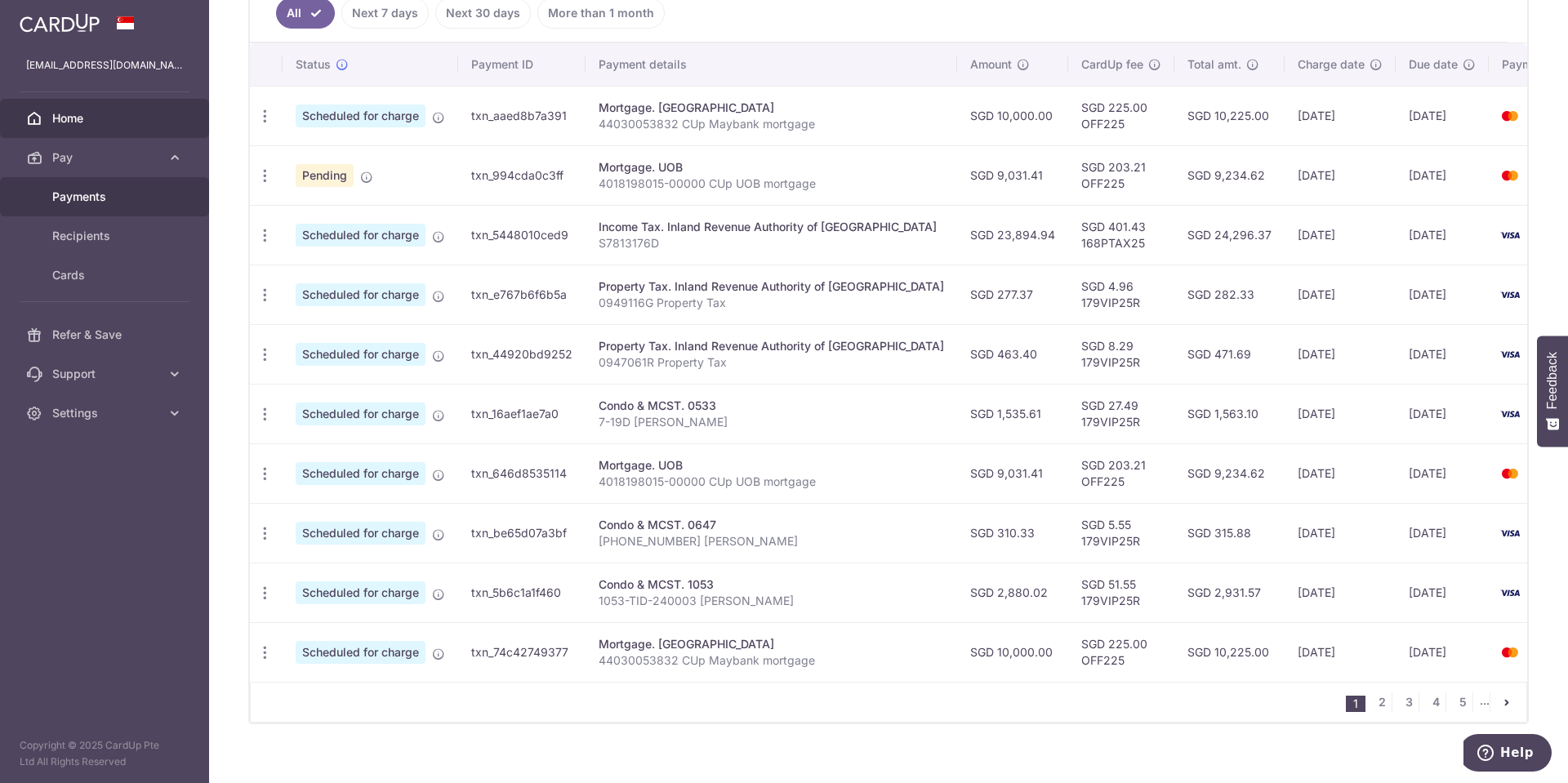
click at [83, 193] on span "Payments" at bounding box center [106, 196] width 108 height 16
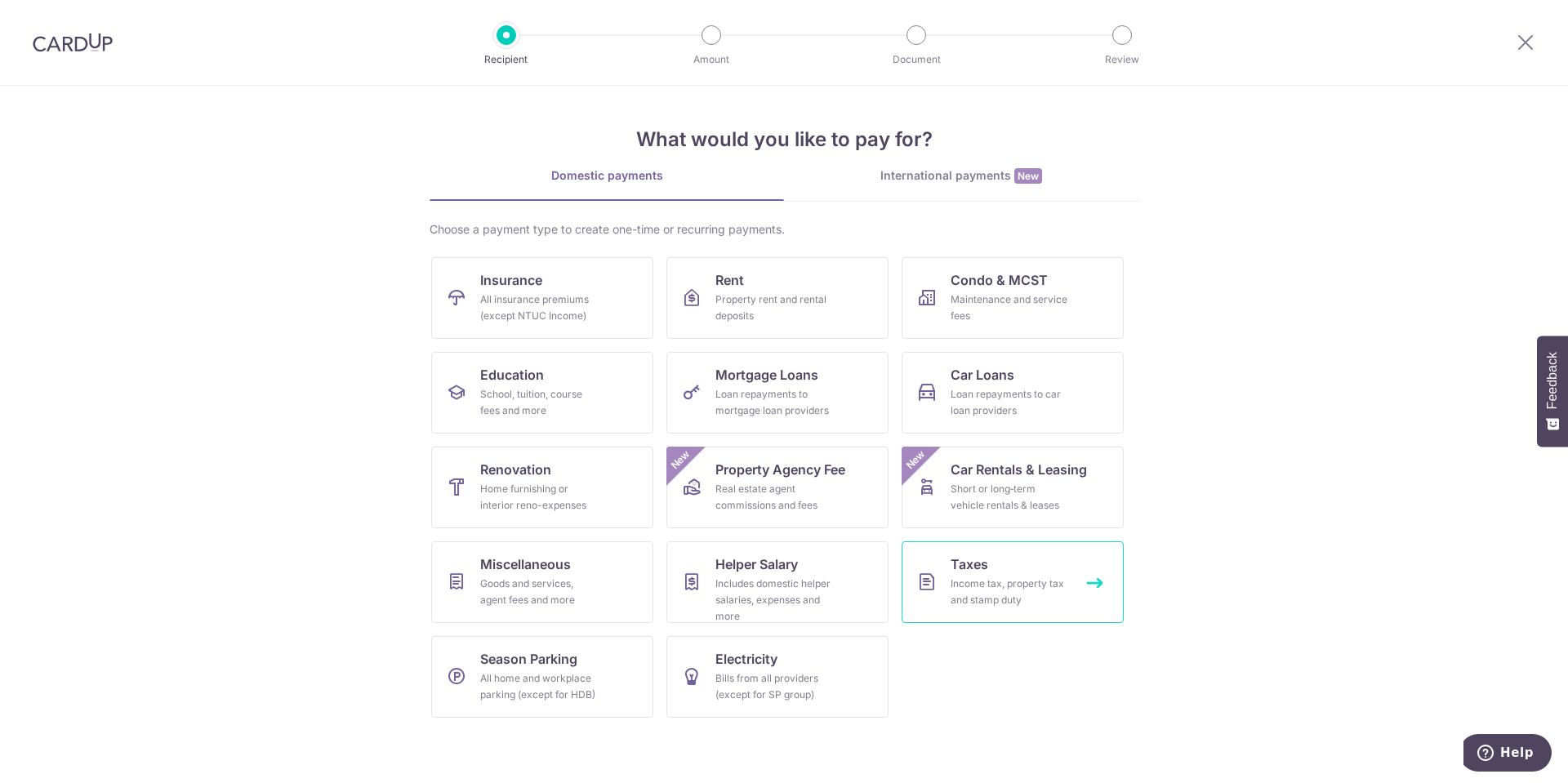
click at [995, 578] on div "Income tax, property tax and stamp duty" at bounding box center [1009, 592] width 118 height 33
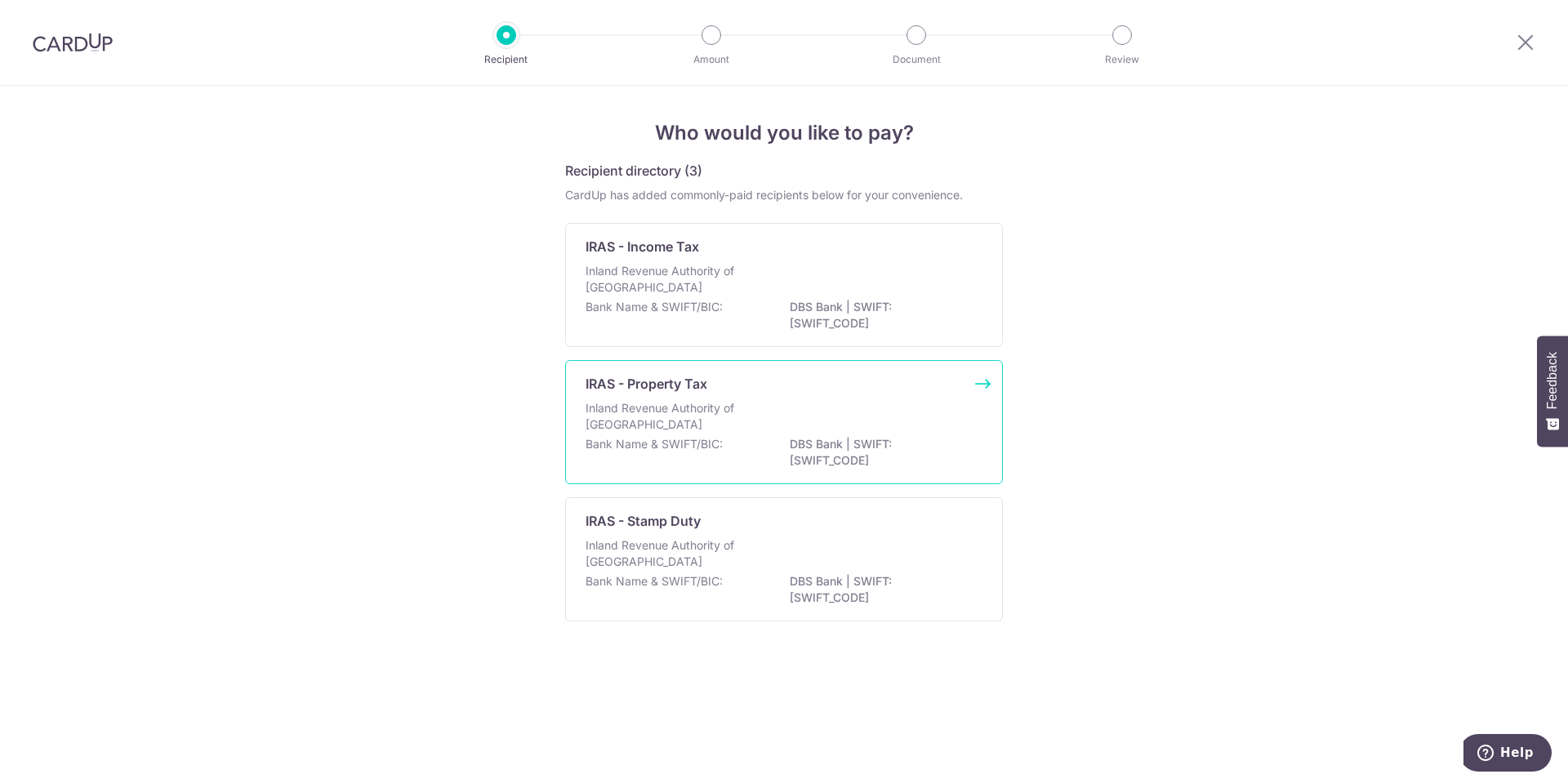
click at [697, 443] on p "Bank Name & SWIFT/BIC:" at bounding box center [654, 443] width 137 height 16
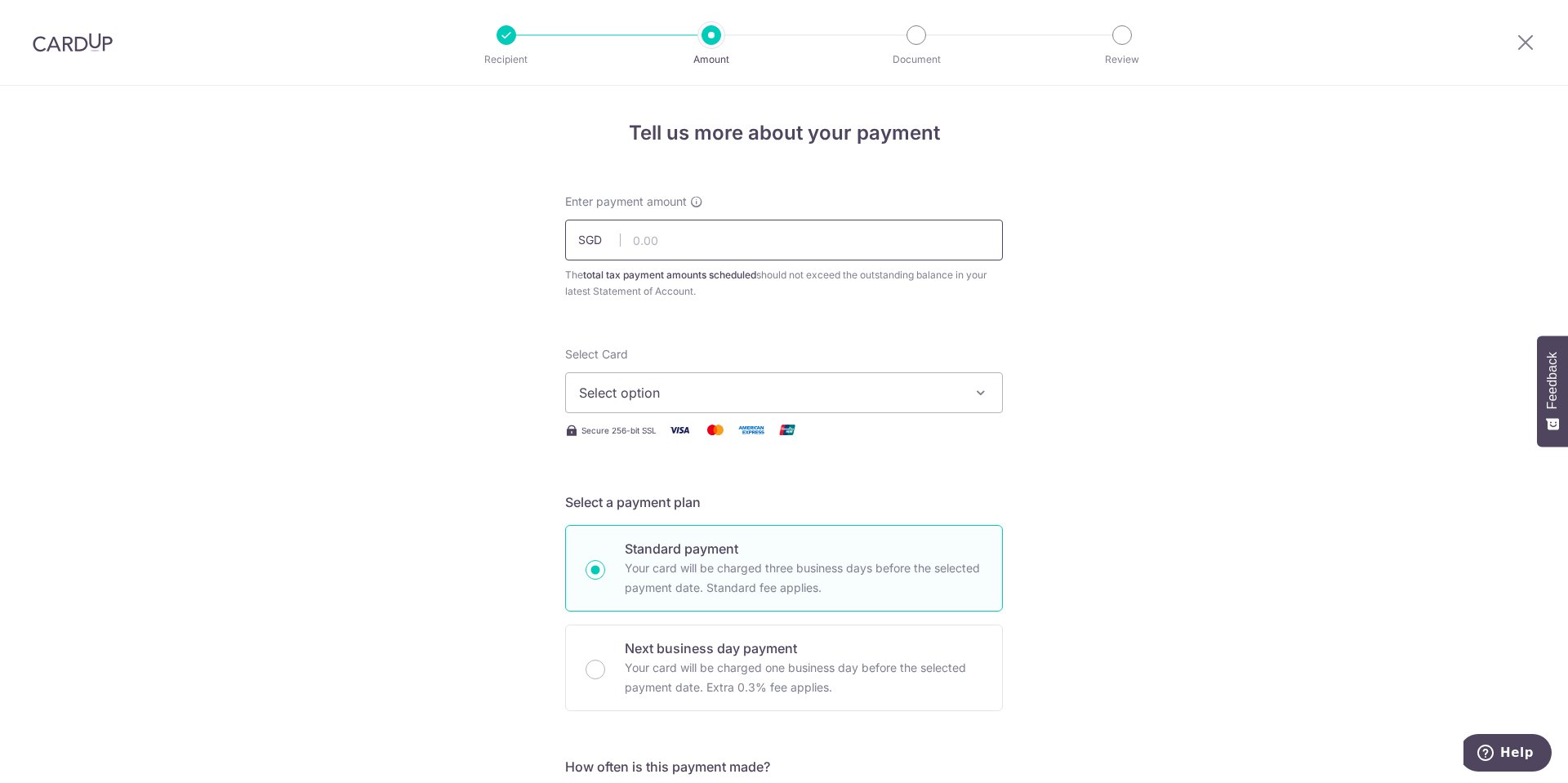
click at [712, 230] on input "text" at bounding box center [783, 239] width 438 height 40
paste input "277.37"
type input "277.37"
click at [826, 392] on span "Select option" at bounding box center [769, 392] width 380 height 20
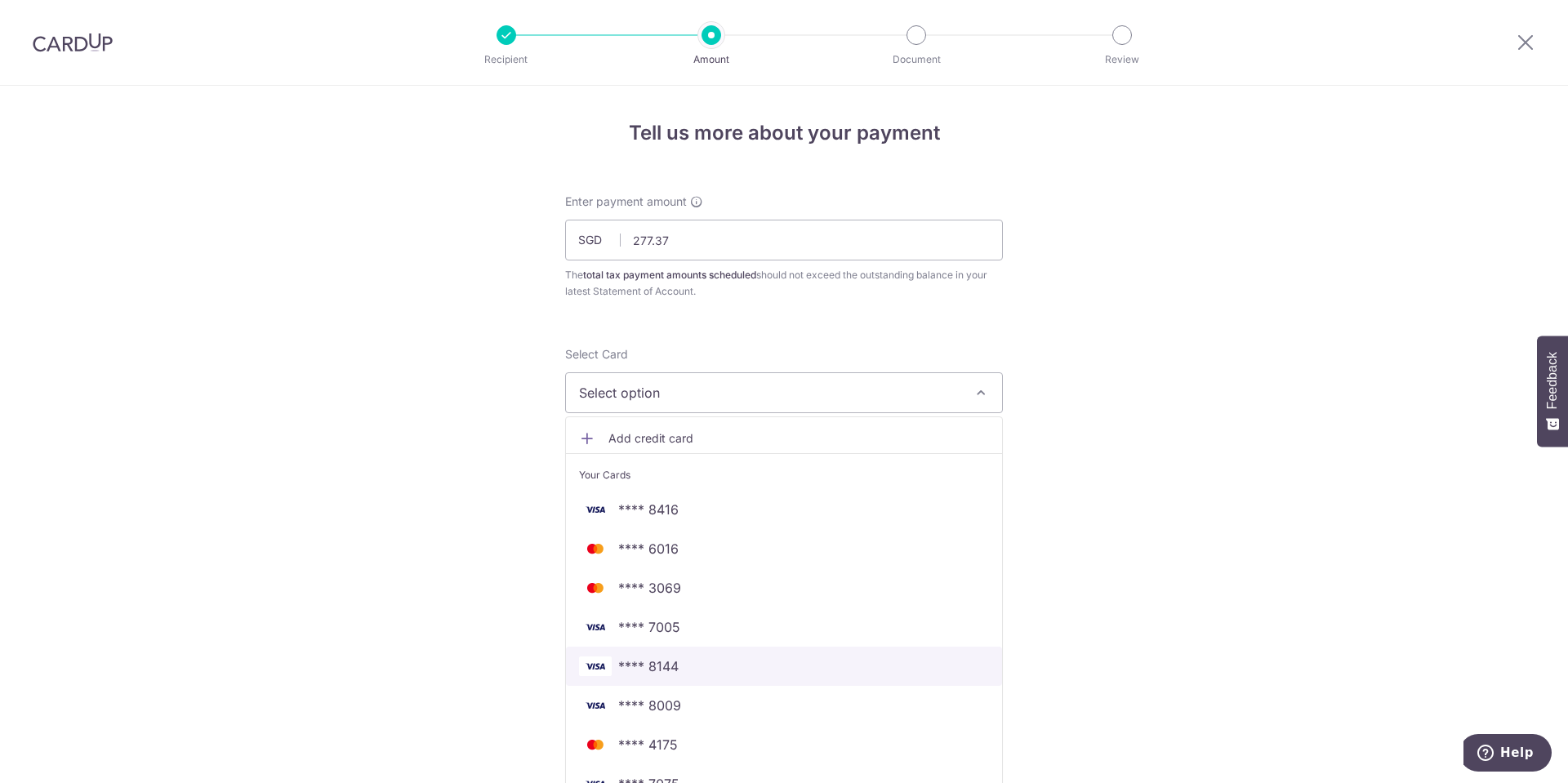
click at [740, 676] on link "**** 8144" at bounding box center [783, 666] width 436 height 40
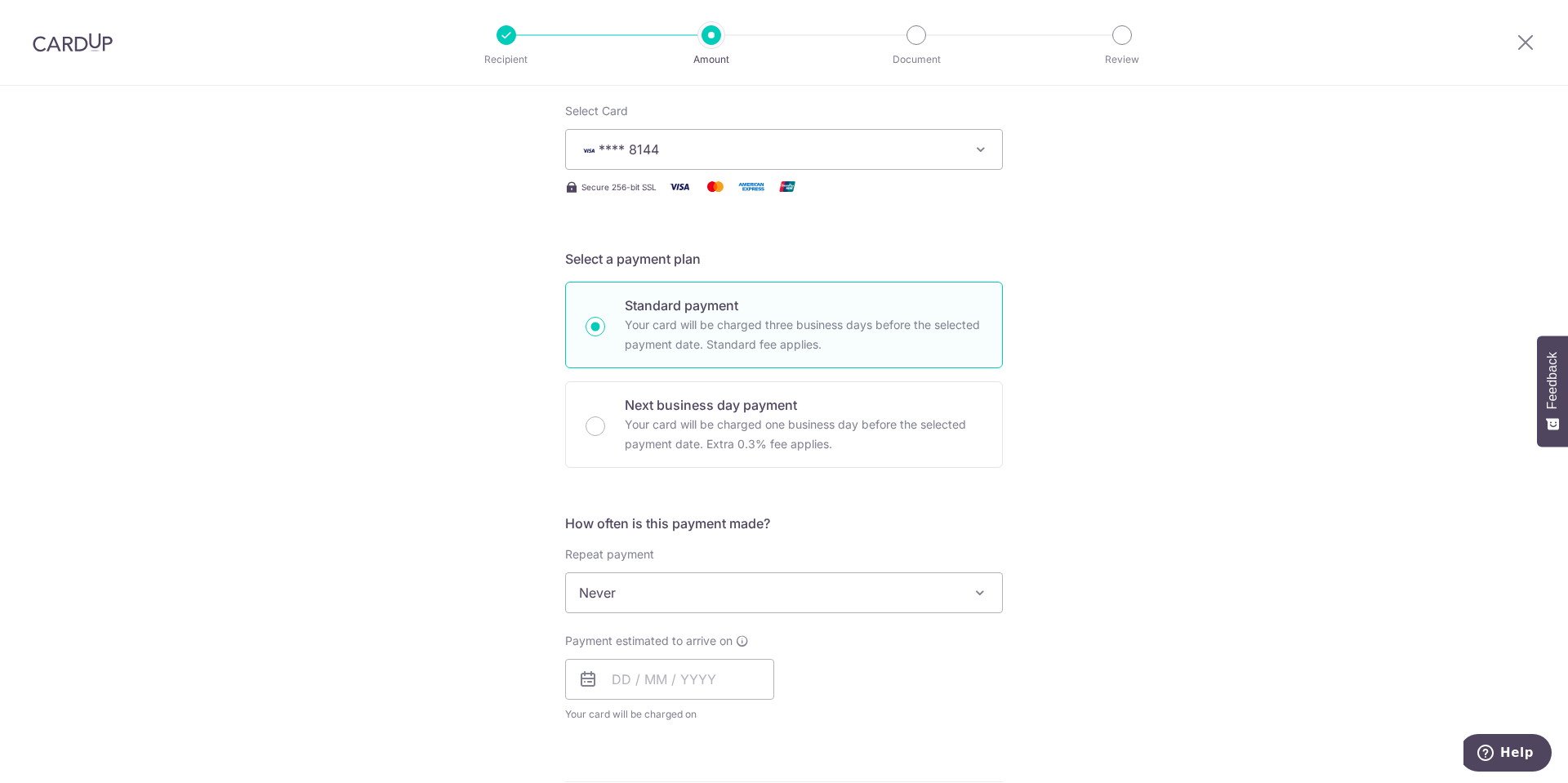
scroll to position [245, 0]
click at [712, 596] on span "Never" at bounding box center [783, 591] width 436 height 40
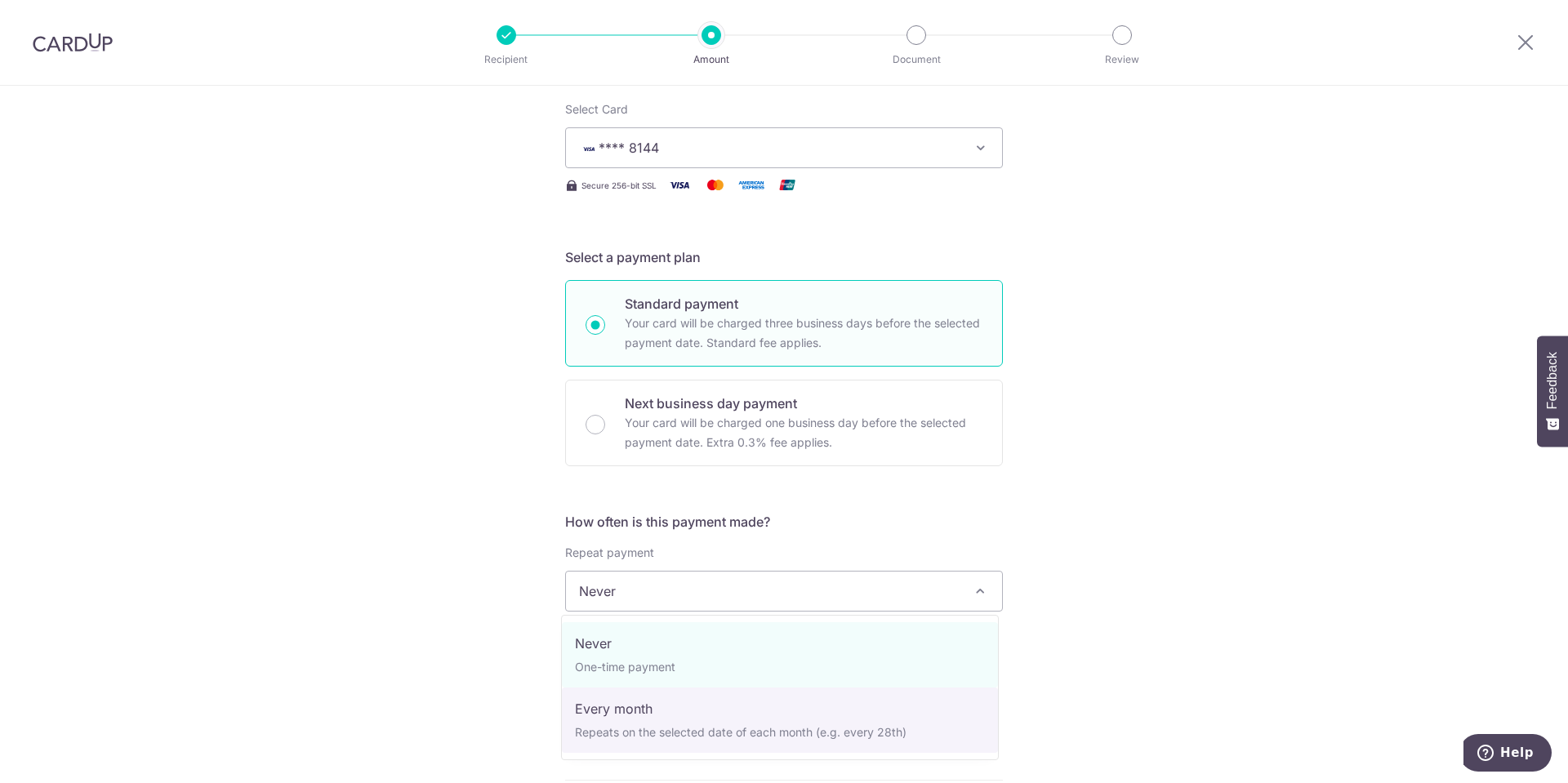
select select "3"
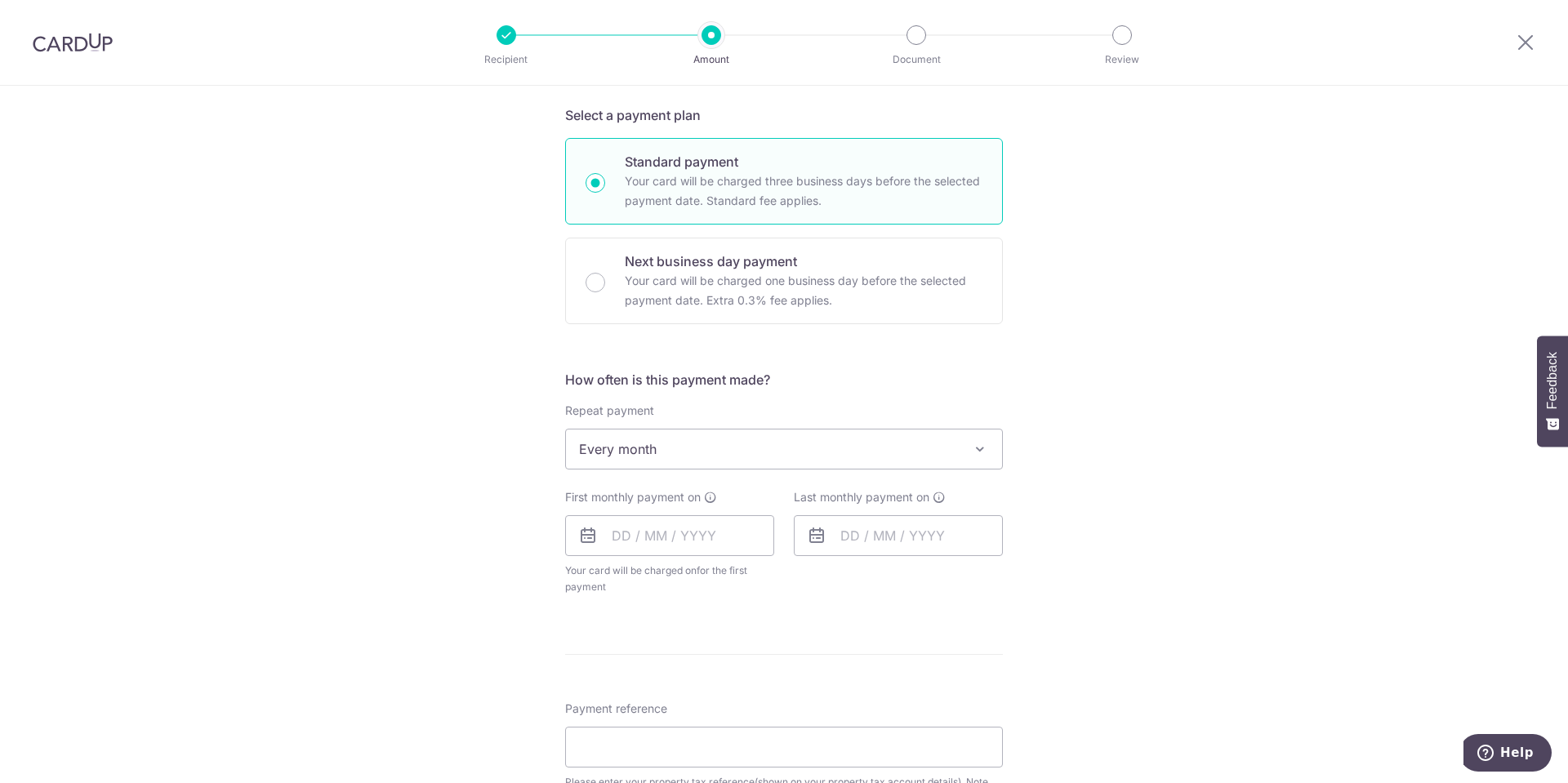
scroll to position [571, 0]
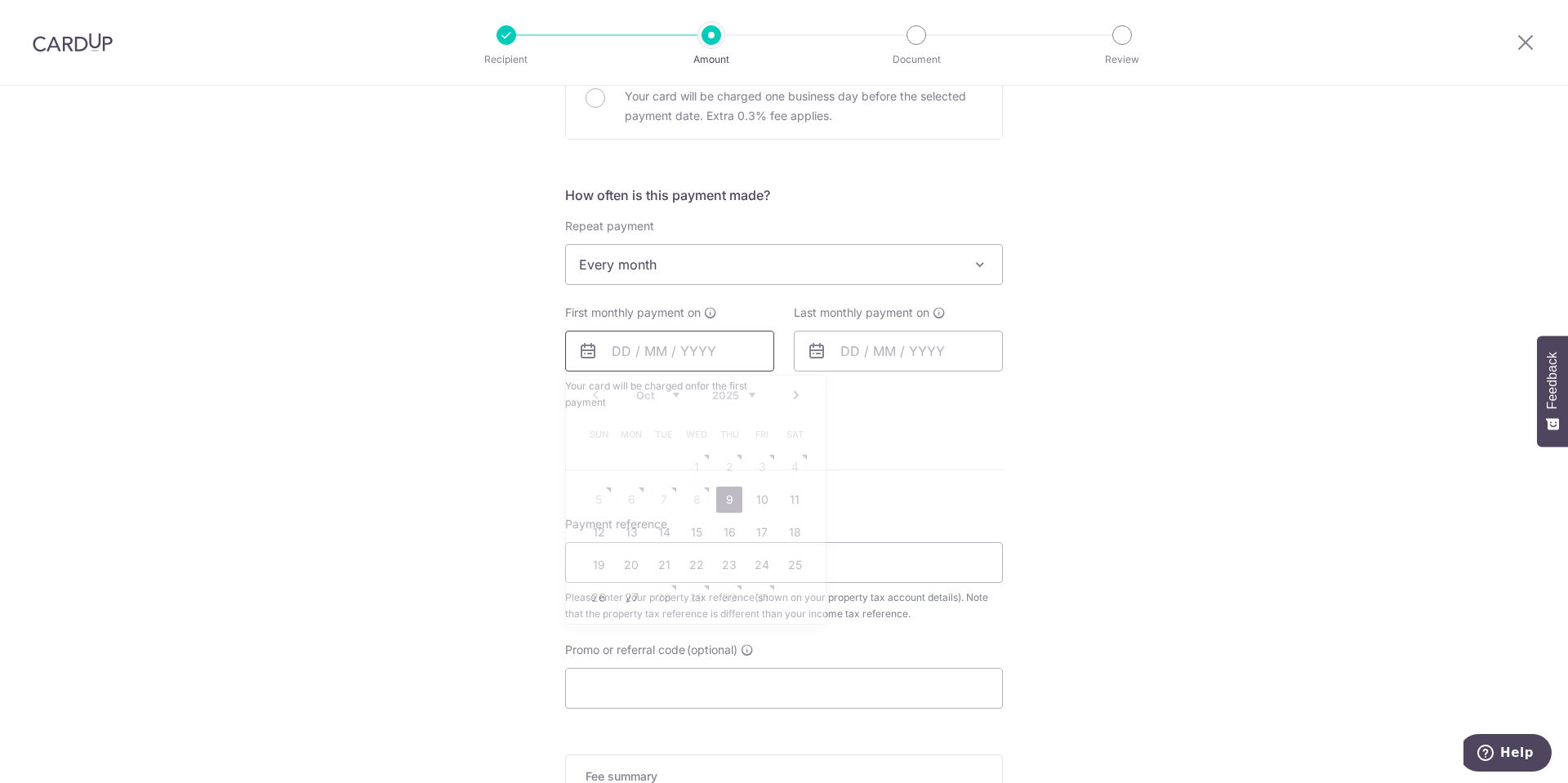
click at [612, 352] on input "text" at bounding box center [669, 350] width 209 height 40
click at [619, 595] on link "27" at bounding box center [632, 598] width 26 height 26
type input "27/10/2025"
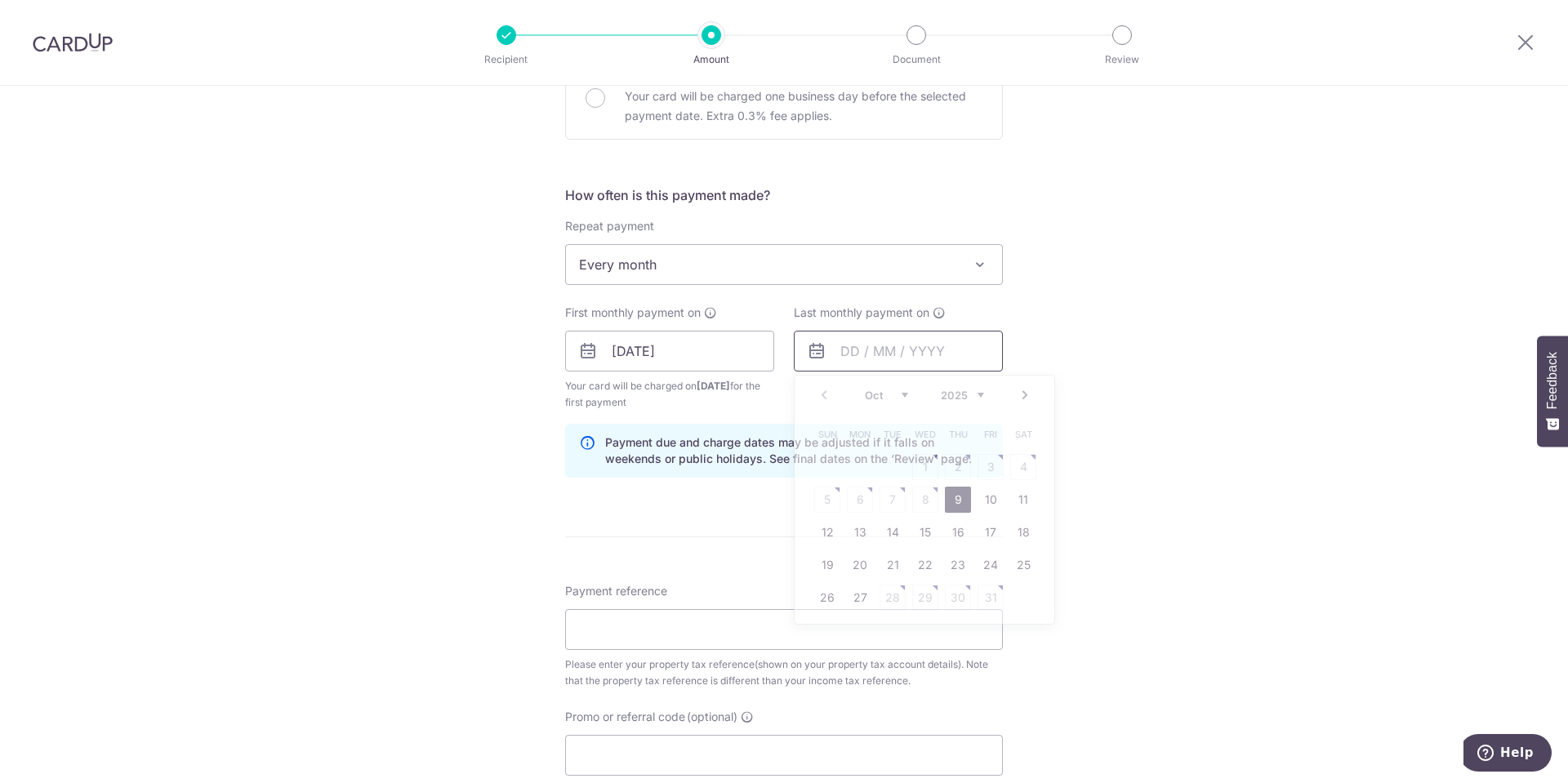
click at [900, 356] on input "text" at bounding box center [898, 350] width 209 height 40
click at [1015, 397] on link "Next" at bounding box center [1024, 394] width 20 height 20
click at [850, 599] on link "26" at bounding box center [860, 598] width 26 height 26
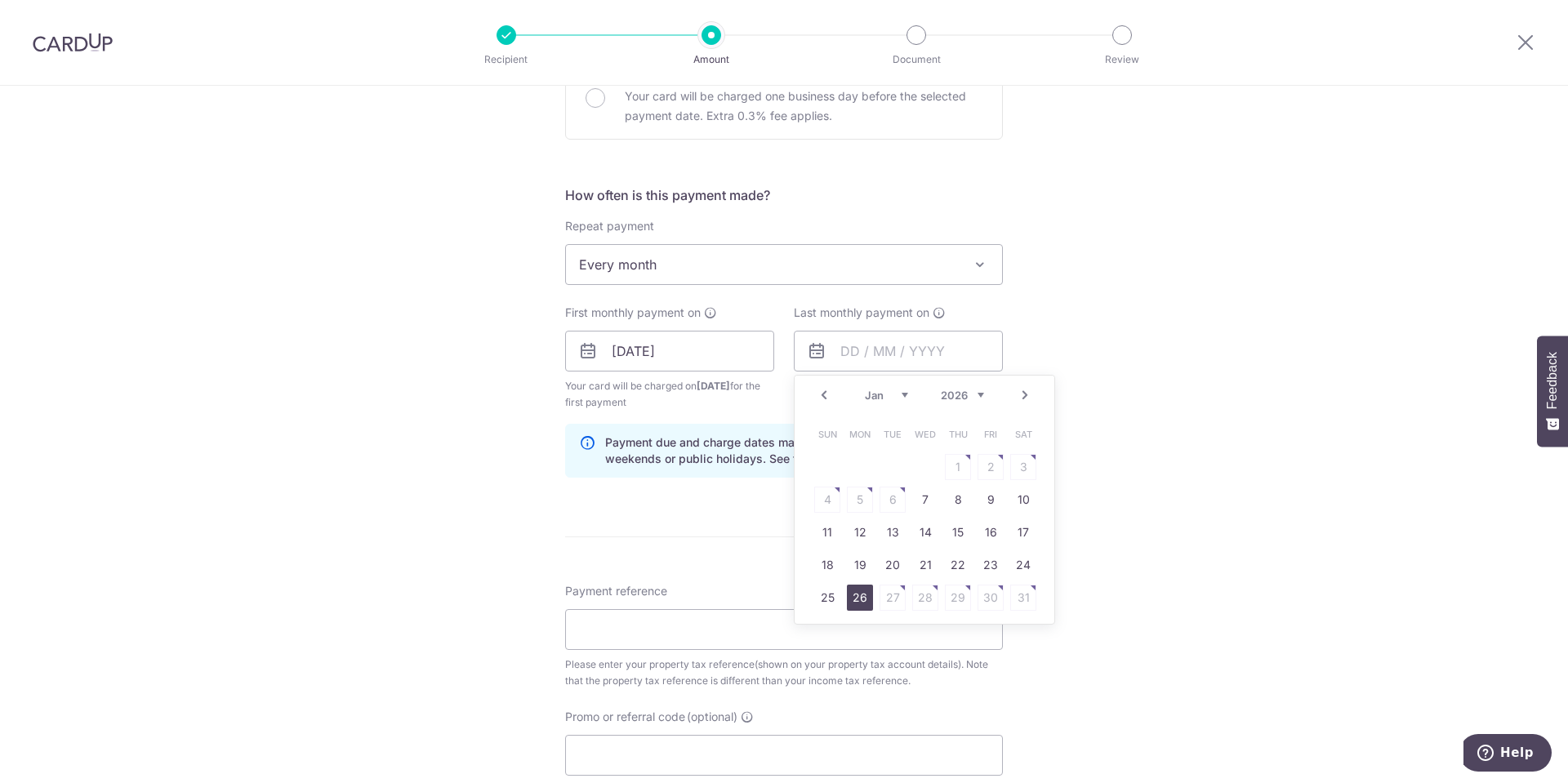
type input "26/01/2026"
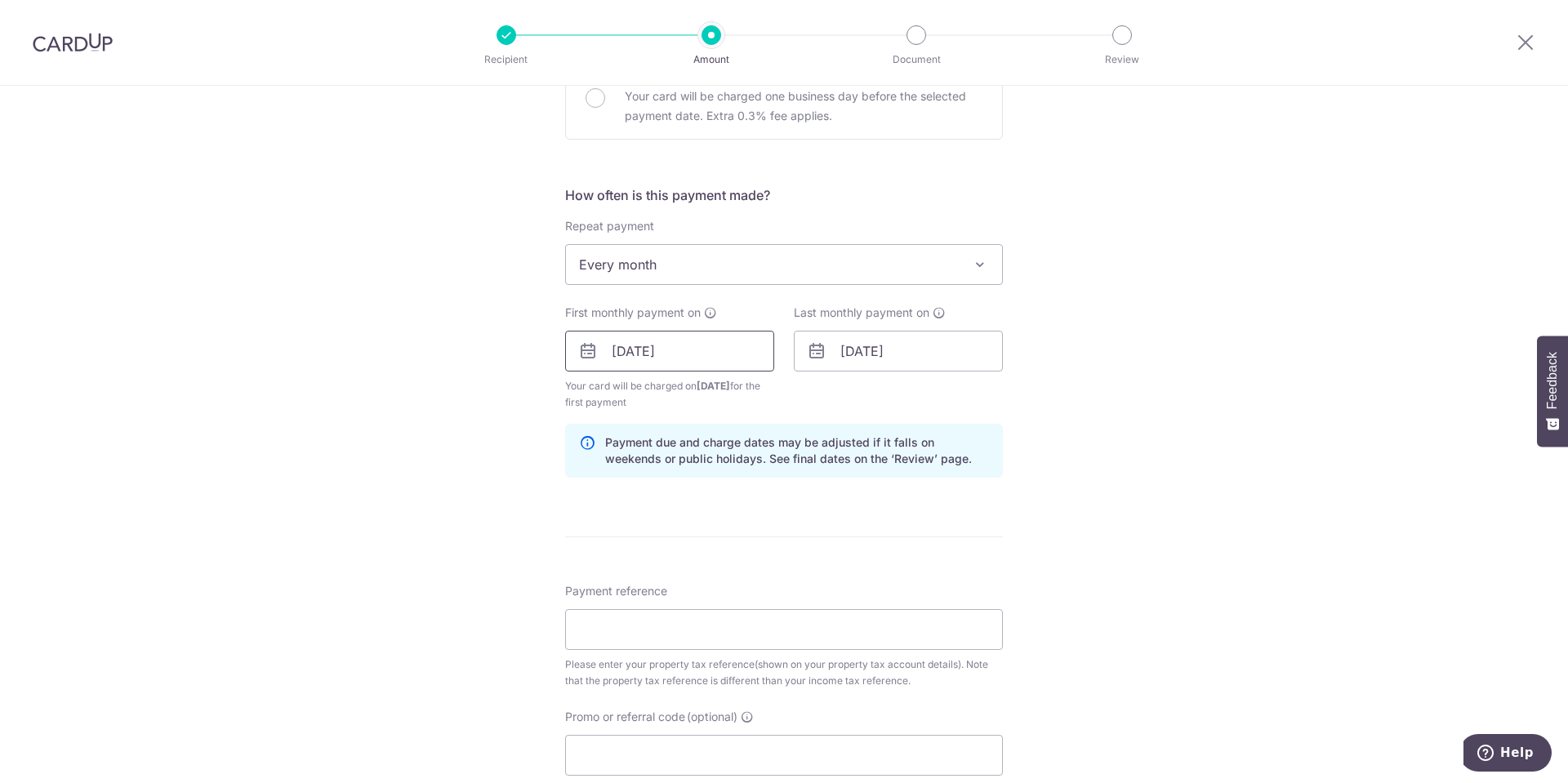
click at [687, 350] on input "27/10/2025" at bounding box center [669, 350] width 209 height 40
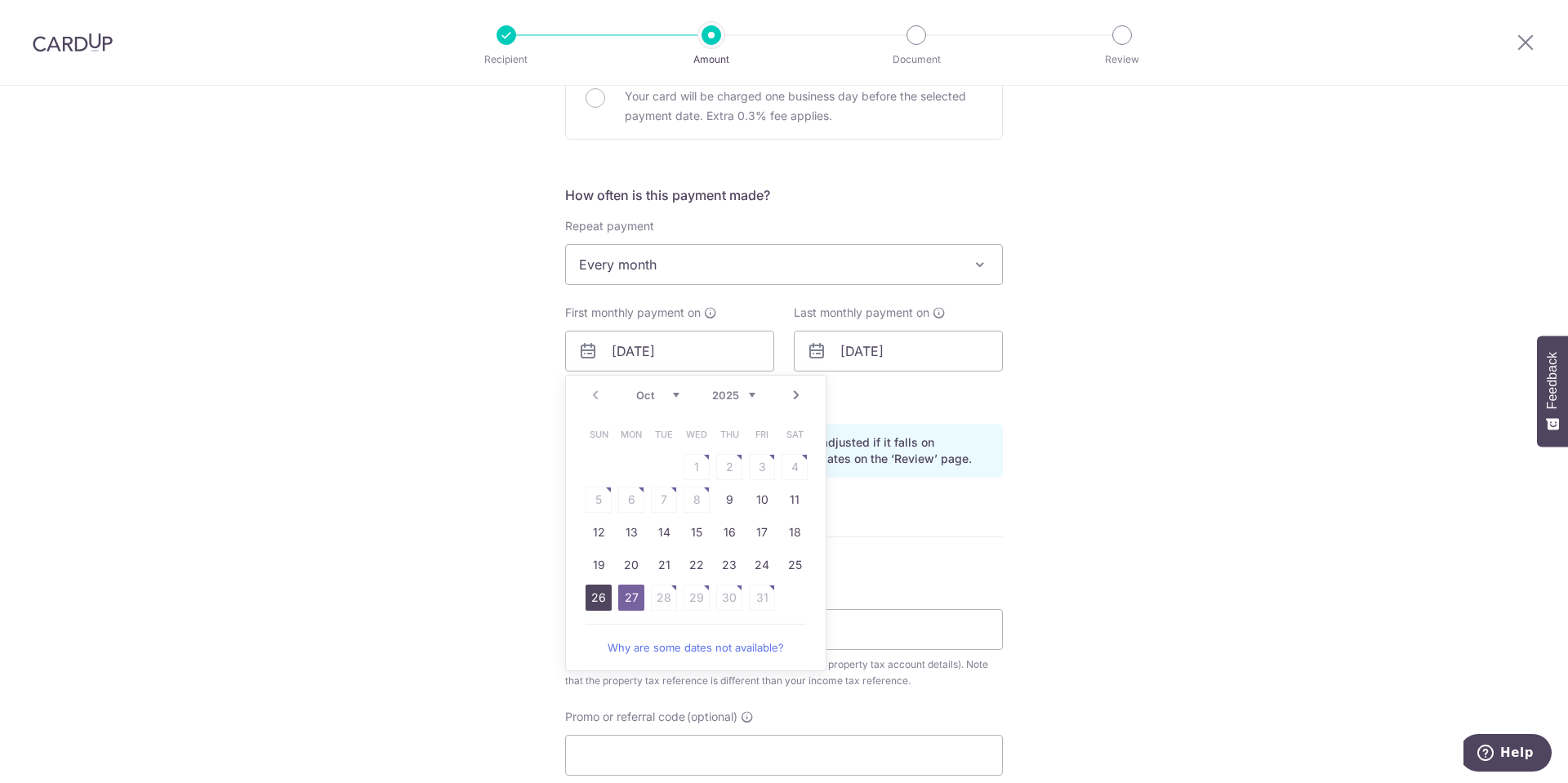
click at [586, 602] on link "26" at bounding box center [599, 598] width 26 height 26
type input "26/10/2025"
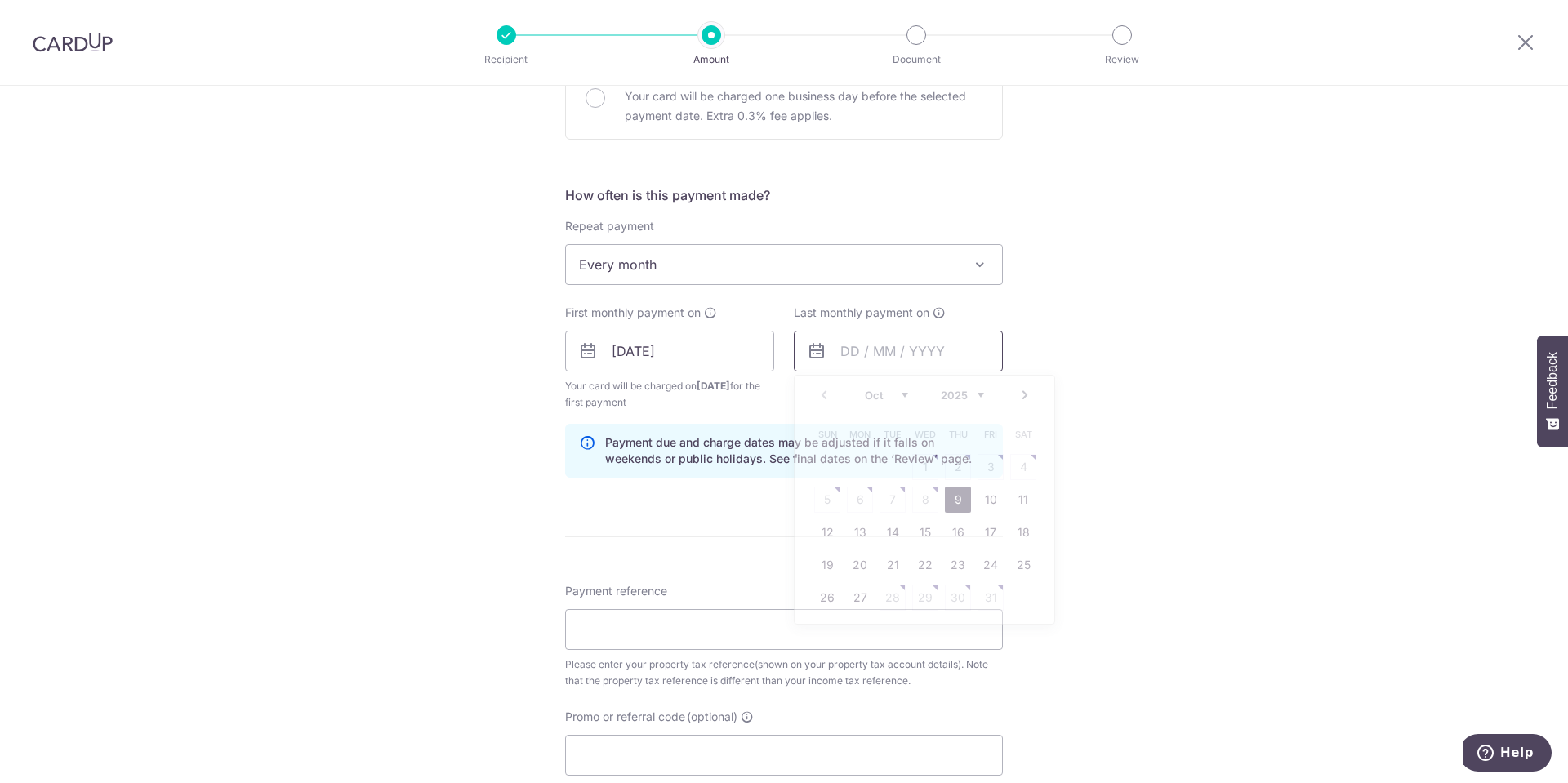
click at [926, 357] on input "text" at bounding box center [898, 350] width 209 height 40
click at [1018, 393] on link "Next" at bounding box center [1024, 394] width 20 height 20
click at [859, 599] on link "26" at bounding box center [860, 598] width 26 height 26
type input "26/01/2026"
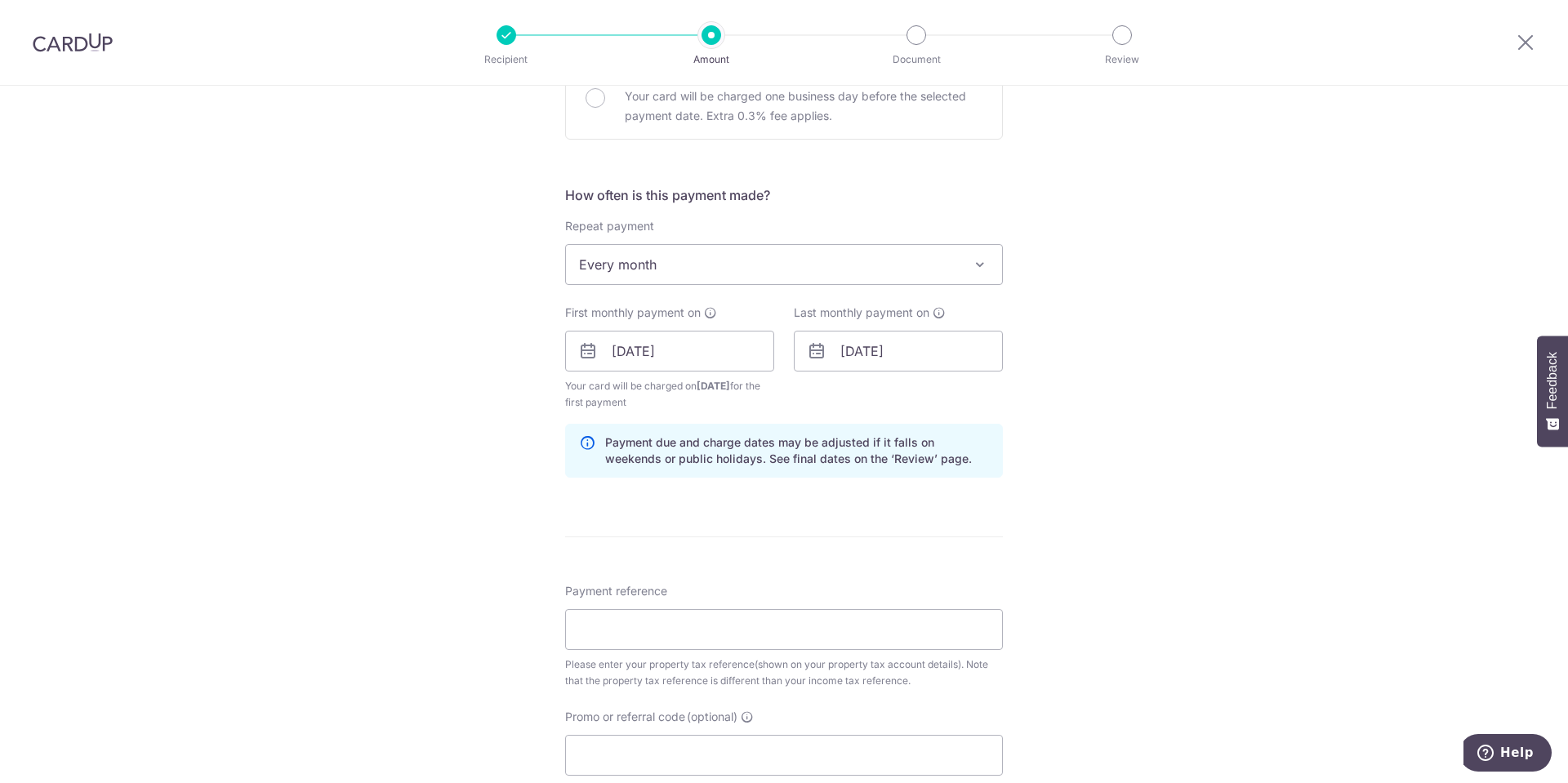
click at [1377, 474] on div "Tell us more about your payment Enter payment amount SGD 277.37 277.37 The tota…" at bounding box center [784, 313] width 1568 height 1599
click at [714, 628] on input "Payment reference" at bounding box center [783, 629] width 438 height 40
paste input "0949116G"
type input "0949116G"
click at [680, 754] on input "Promo or referral code (optional)" at bounding box center [783, 755] width 438 height 40
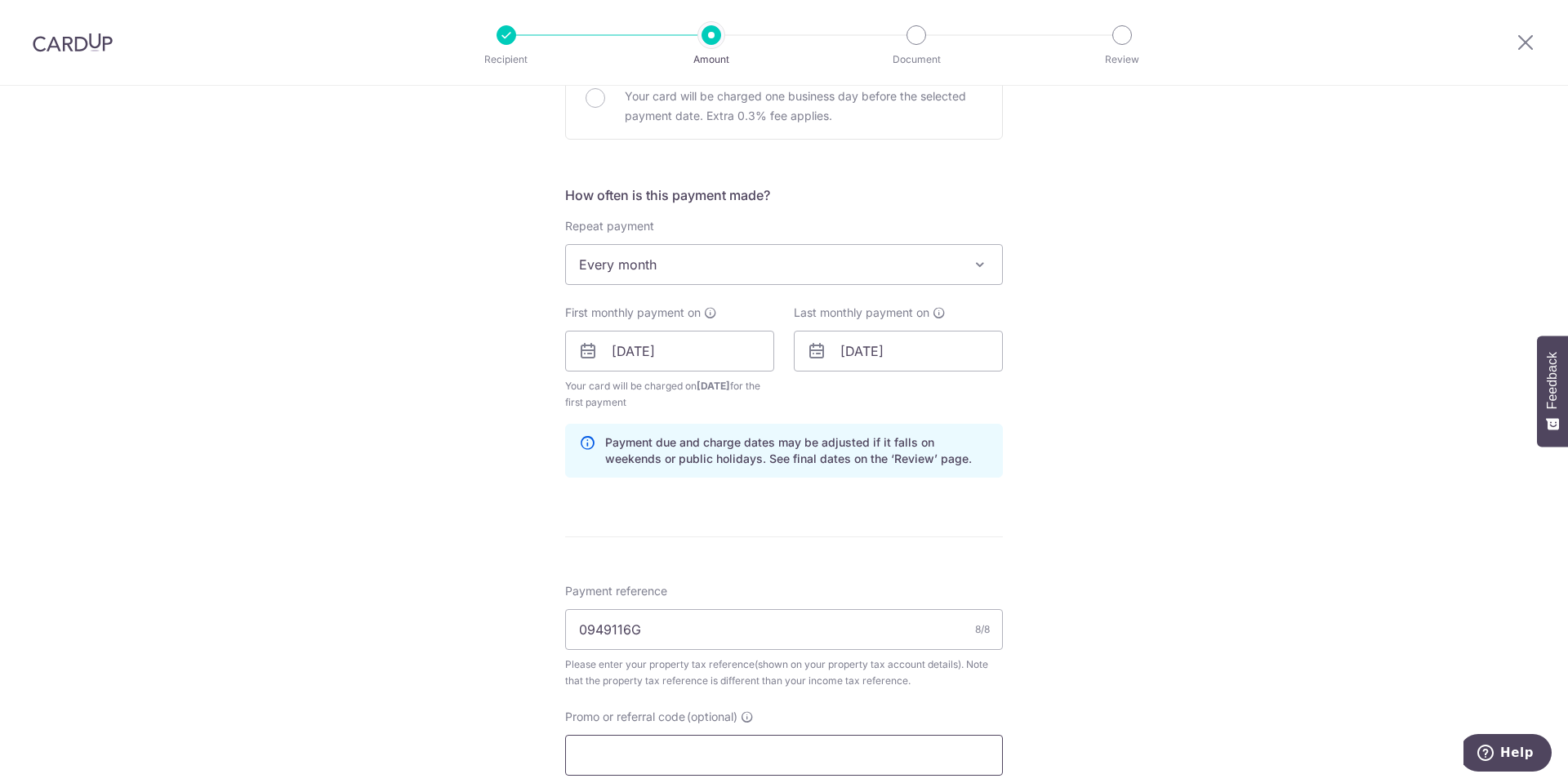
click at [617, 745] on input "Promo or referral code (optional)" at bounding box center [783, 755] width 438 height 40
paste input "179VIP25R"
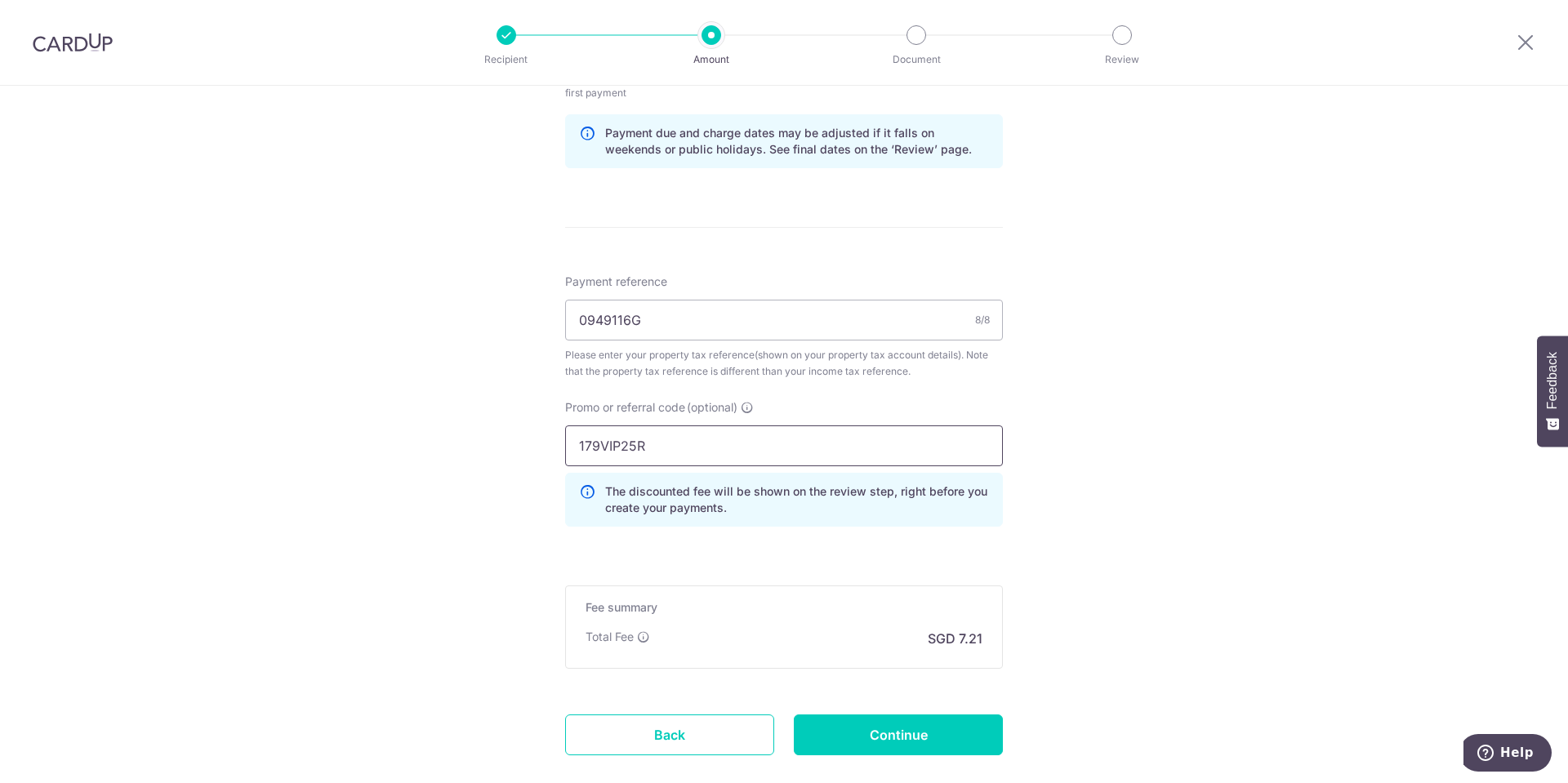
scroll to position [898, 0]
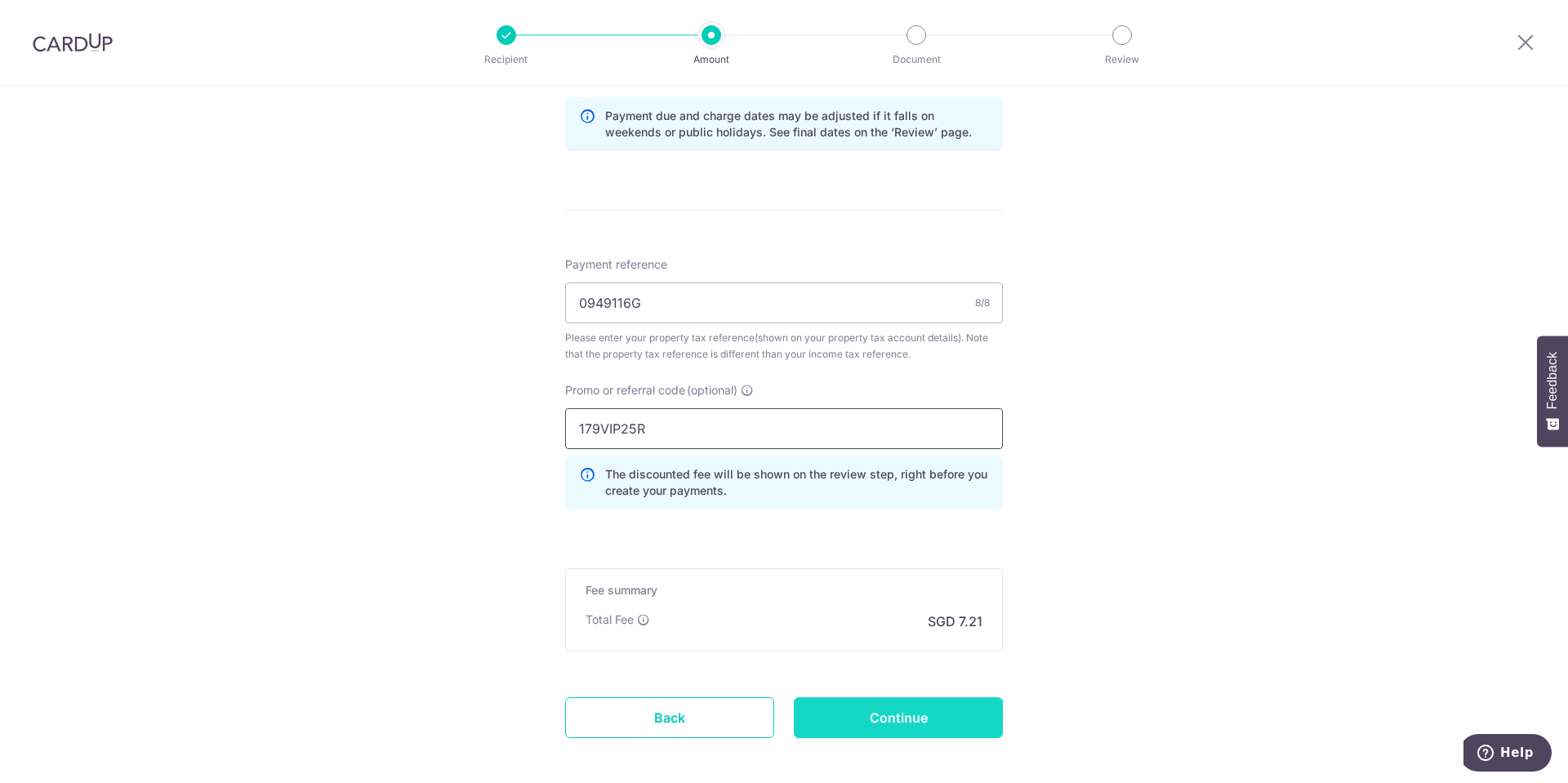
type input "179VIP25R"
click at [894, 724] on input "Continue" at bounding box center [898, 717] width 209 height 40
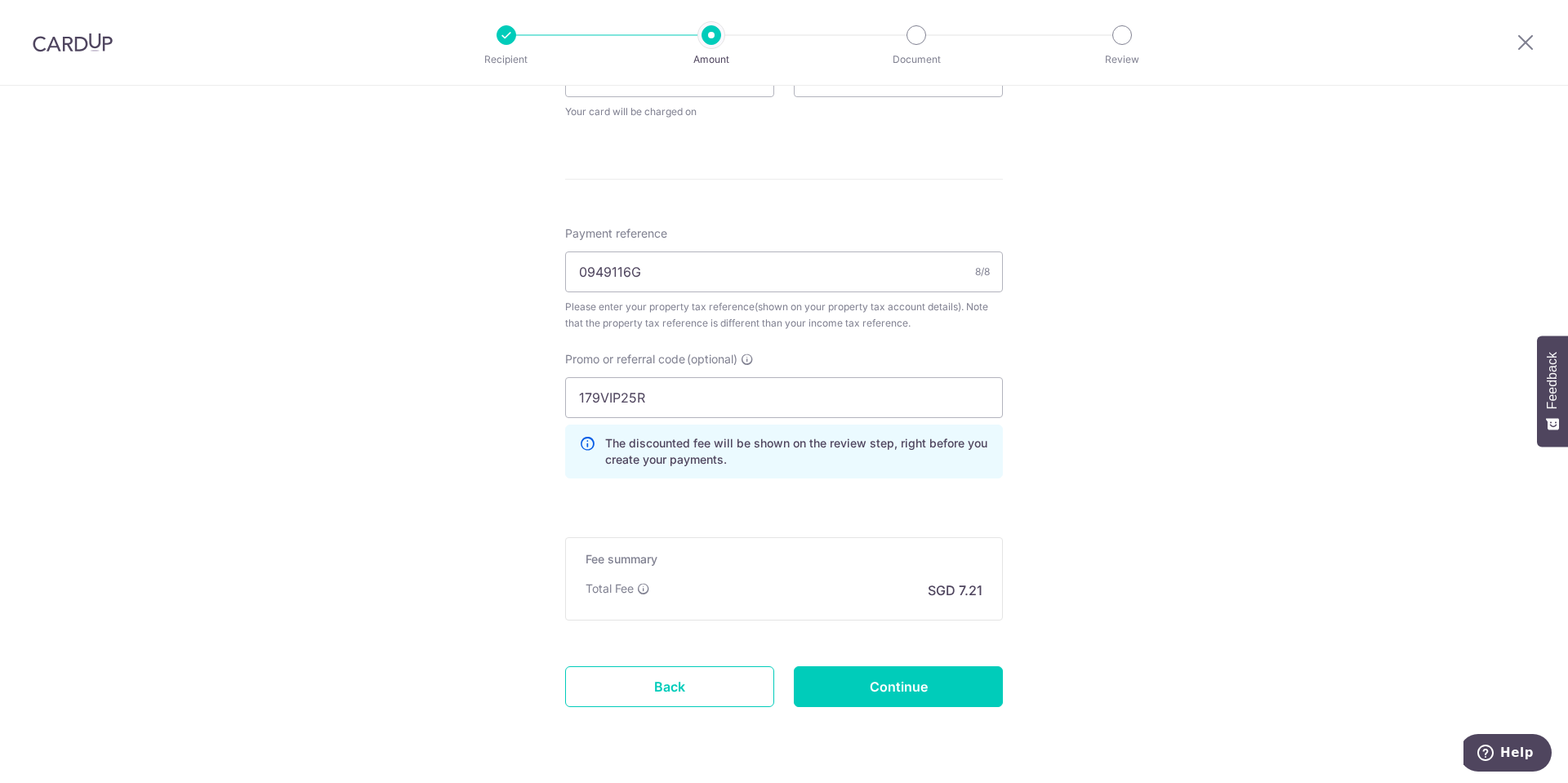
scroll to position [892, 0]
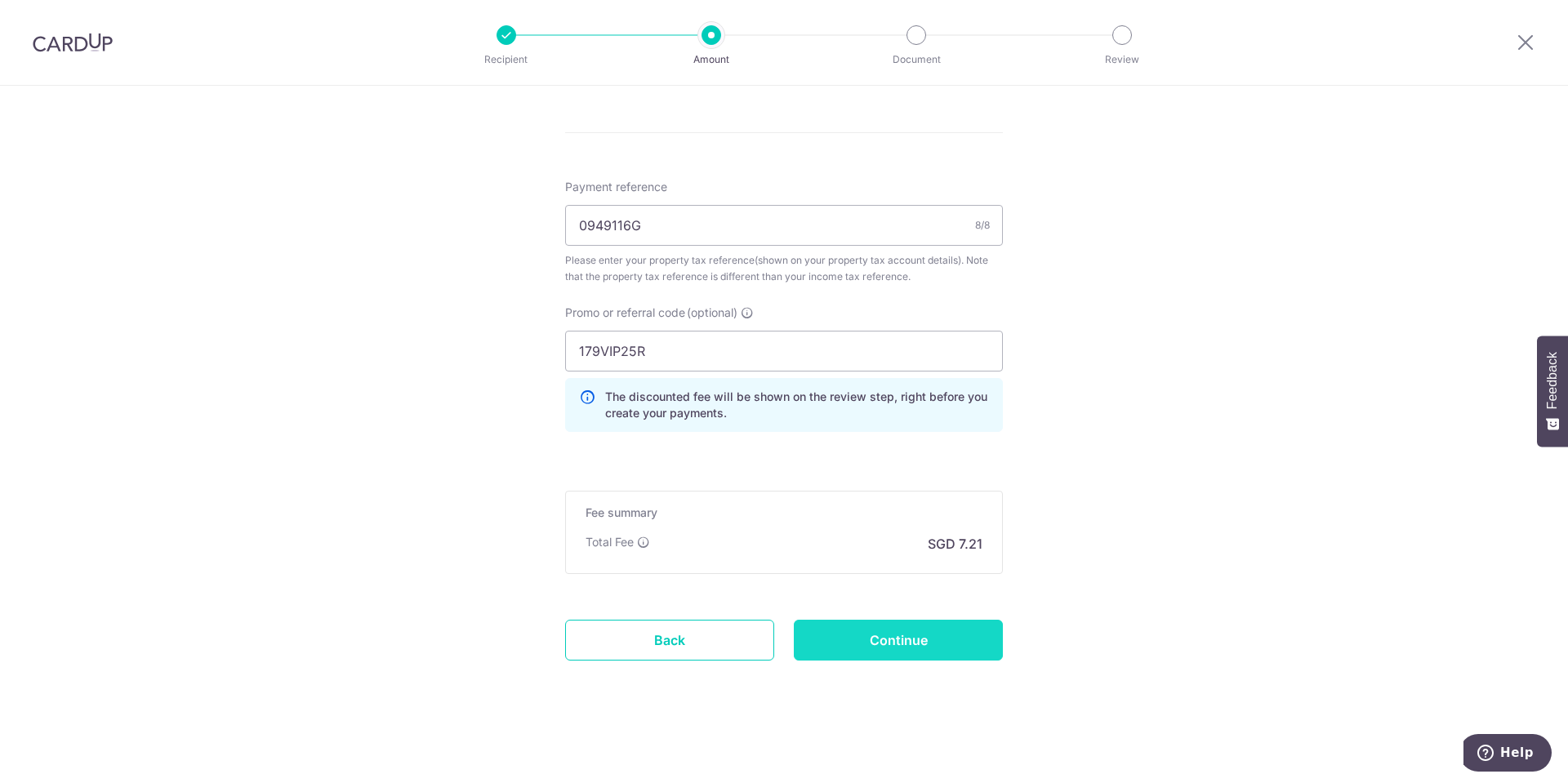
click at [877, 639] on input "Continue" at bounding box center [898, 639] width 209 height 40
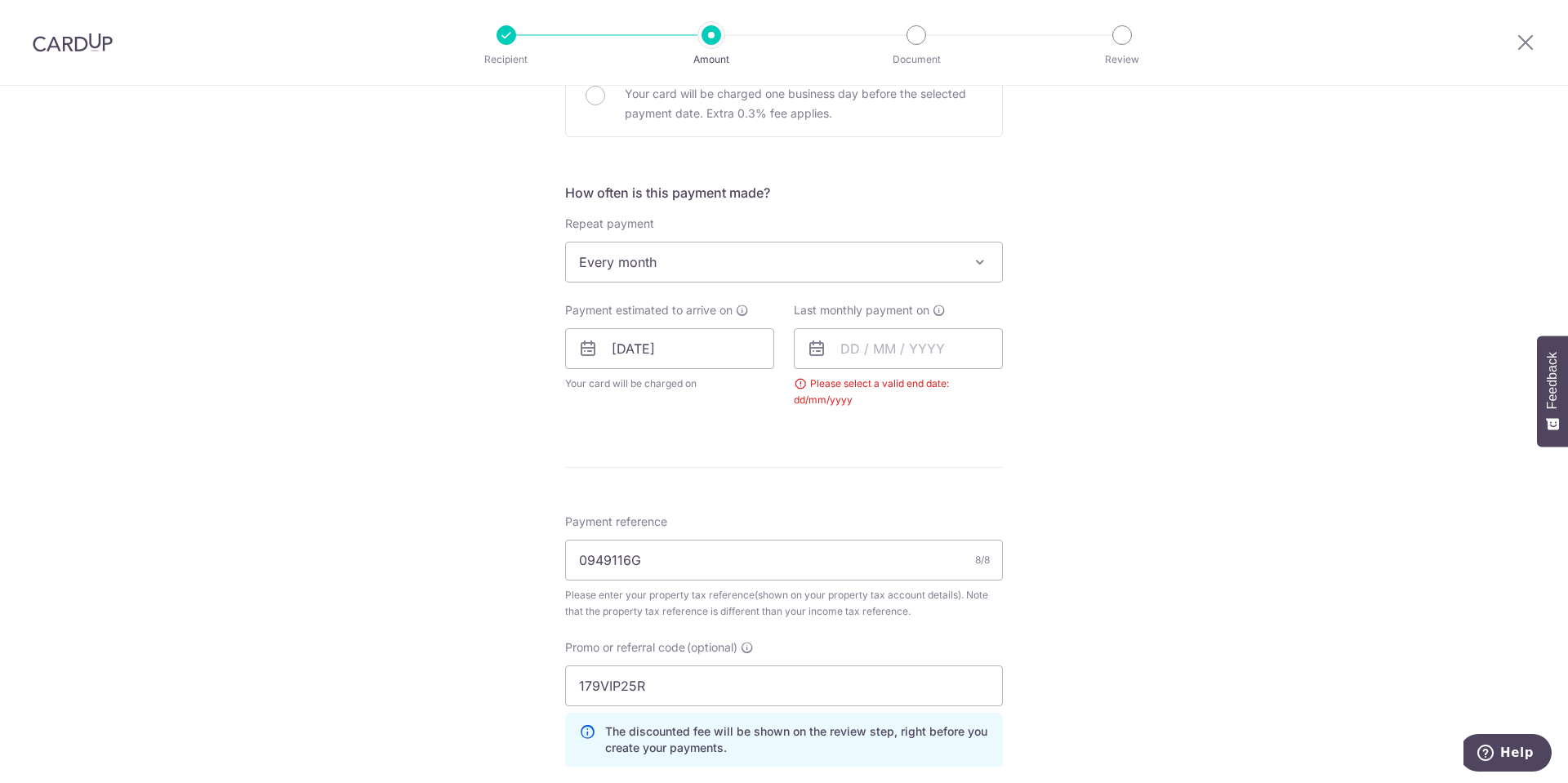
scroll to position [455, 0]
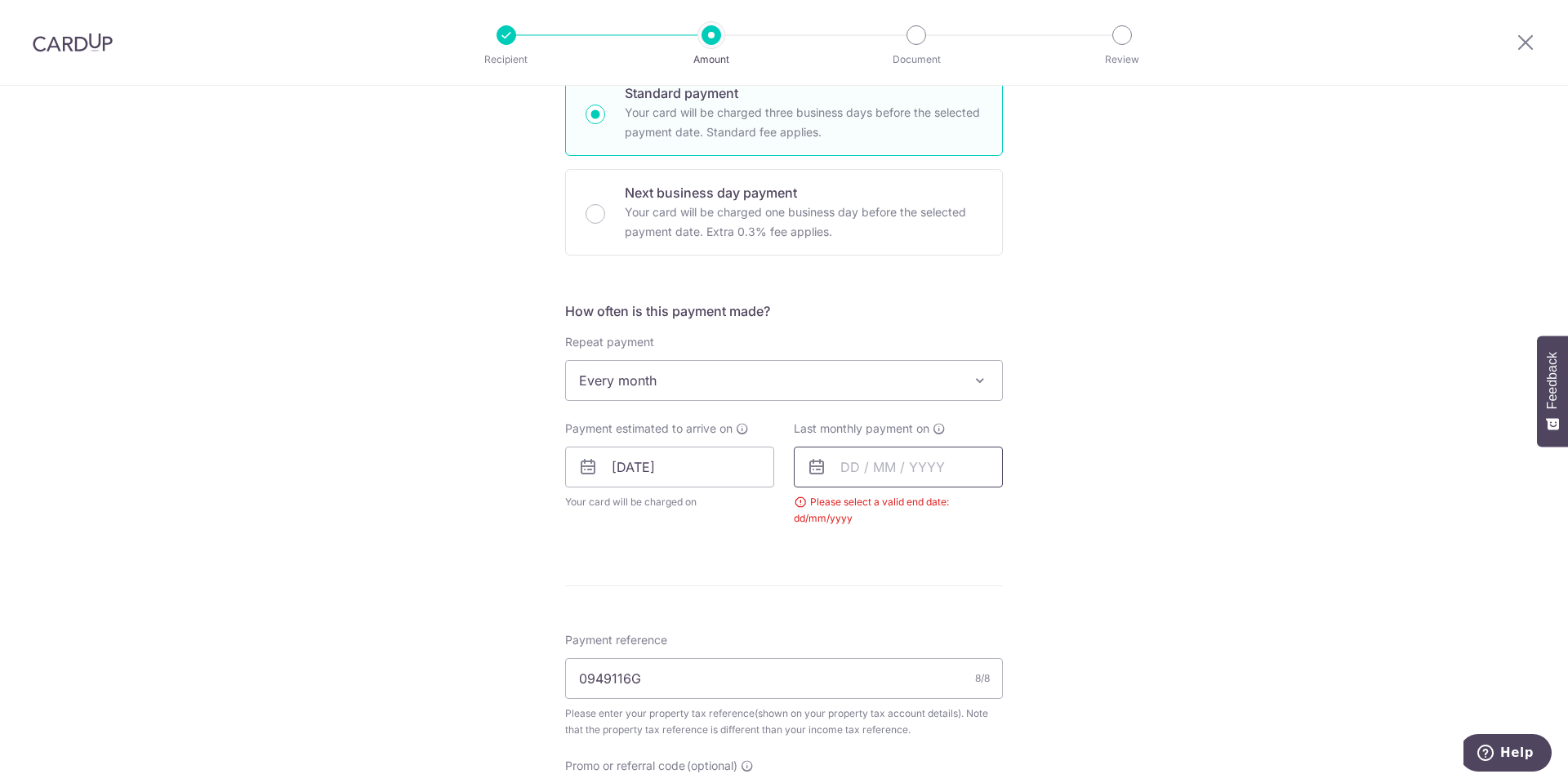
click at [844, 471] on input "text" at bounding box center [898, 467] width 209 height 40
click at [1024, 514] on link "Next" at bounding box center [1024, 511] width 20 height 20
drag, startPoint x: 856, startPoint y: 712, endPoint x: 931, endPoint y: 675, distance: 83.6
click at [855, 713] on link "26" at bounding box center [860, 713] width 26 height 26
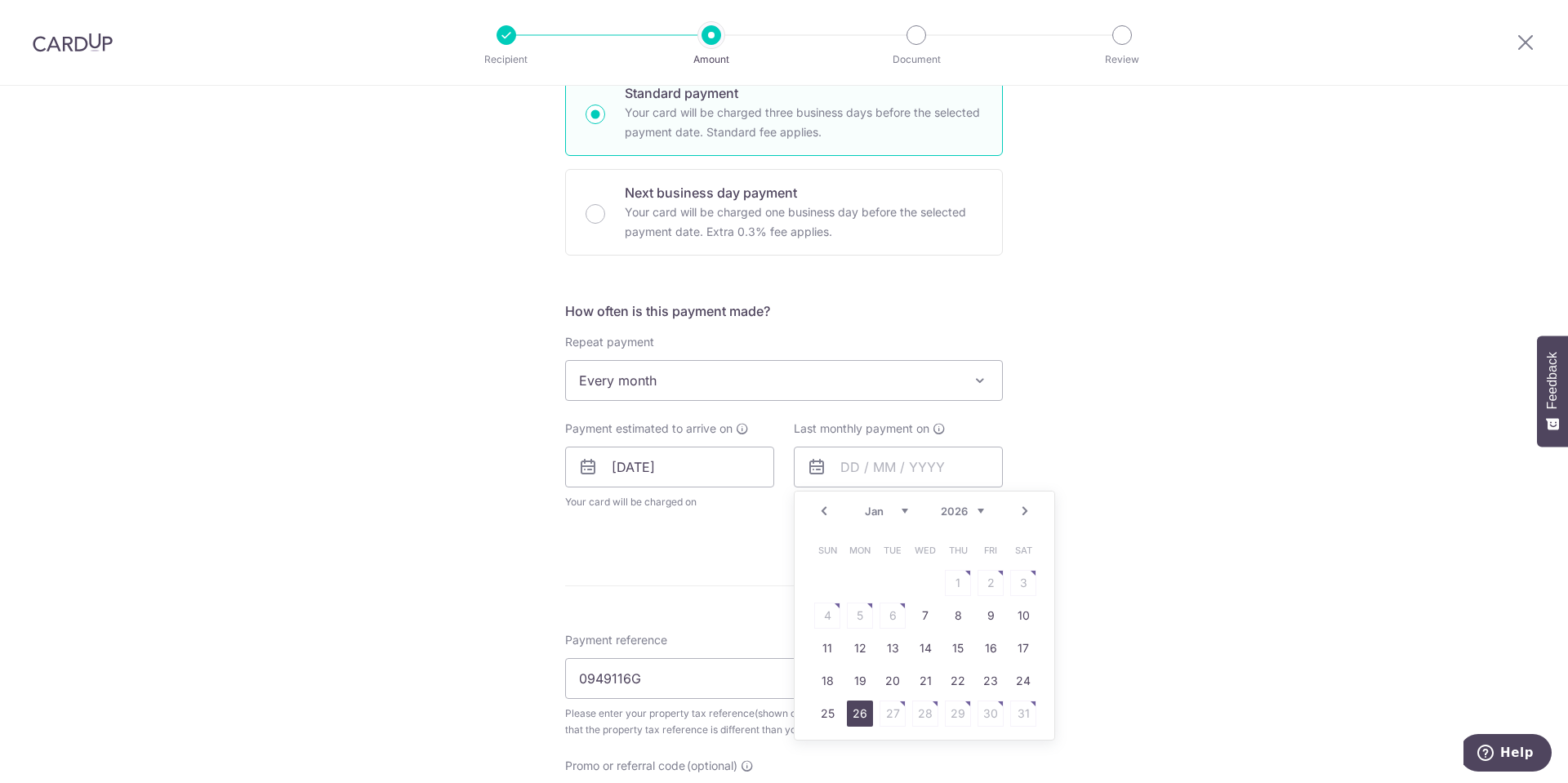
type input "[DATE]"
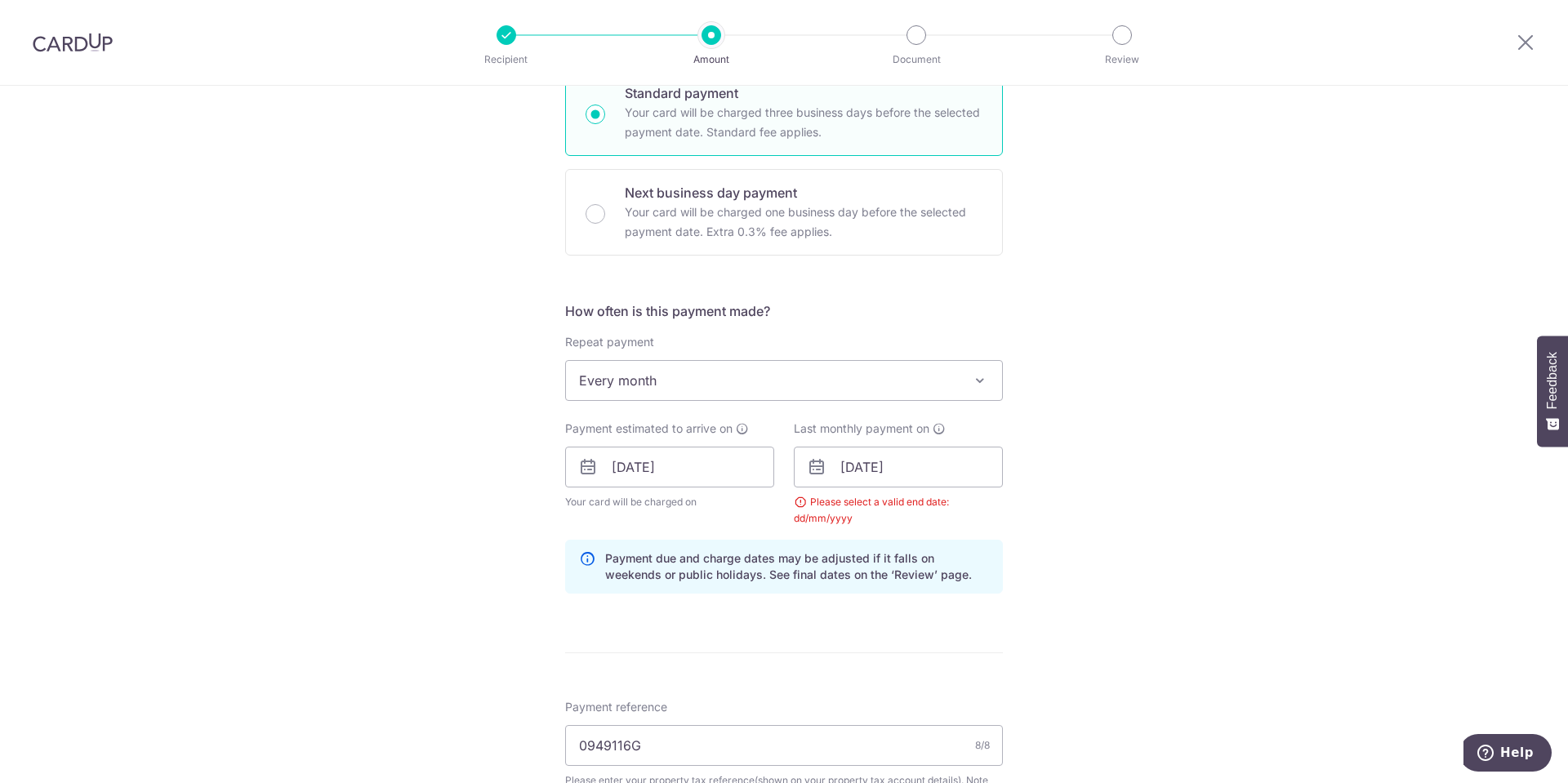
click at [1321, 499] on div "Tell us more about your payment Enter payment amount SGD 277.37 277.37 The tota…" at bounding box center [784, 466] width 1568 height 1672
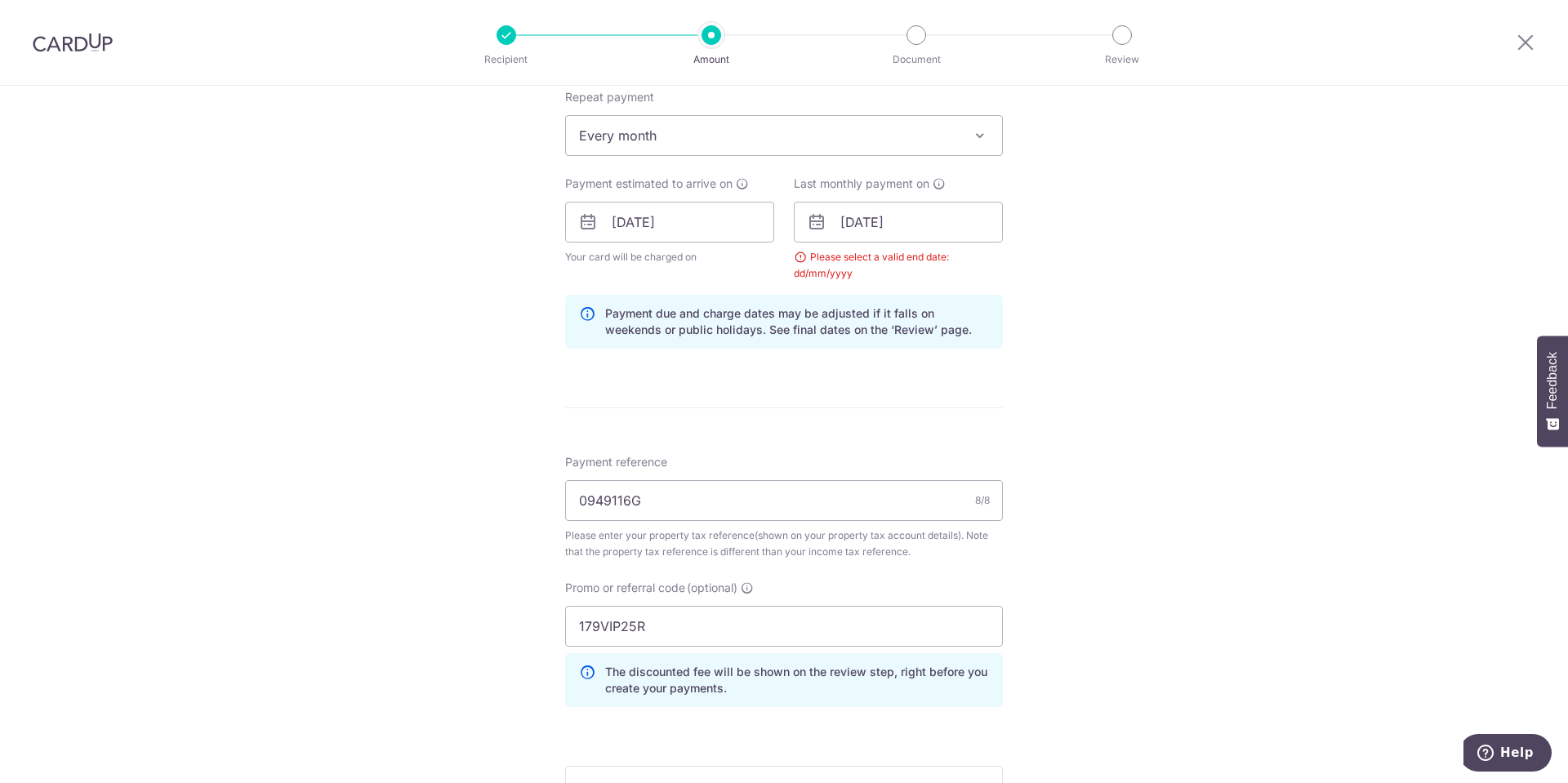
scroll to position [976, 0]
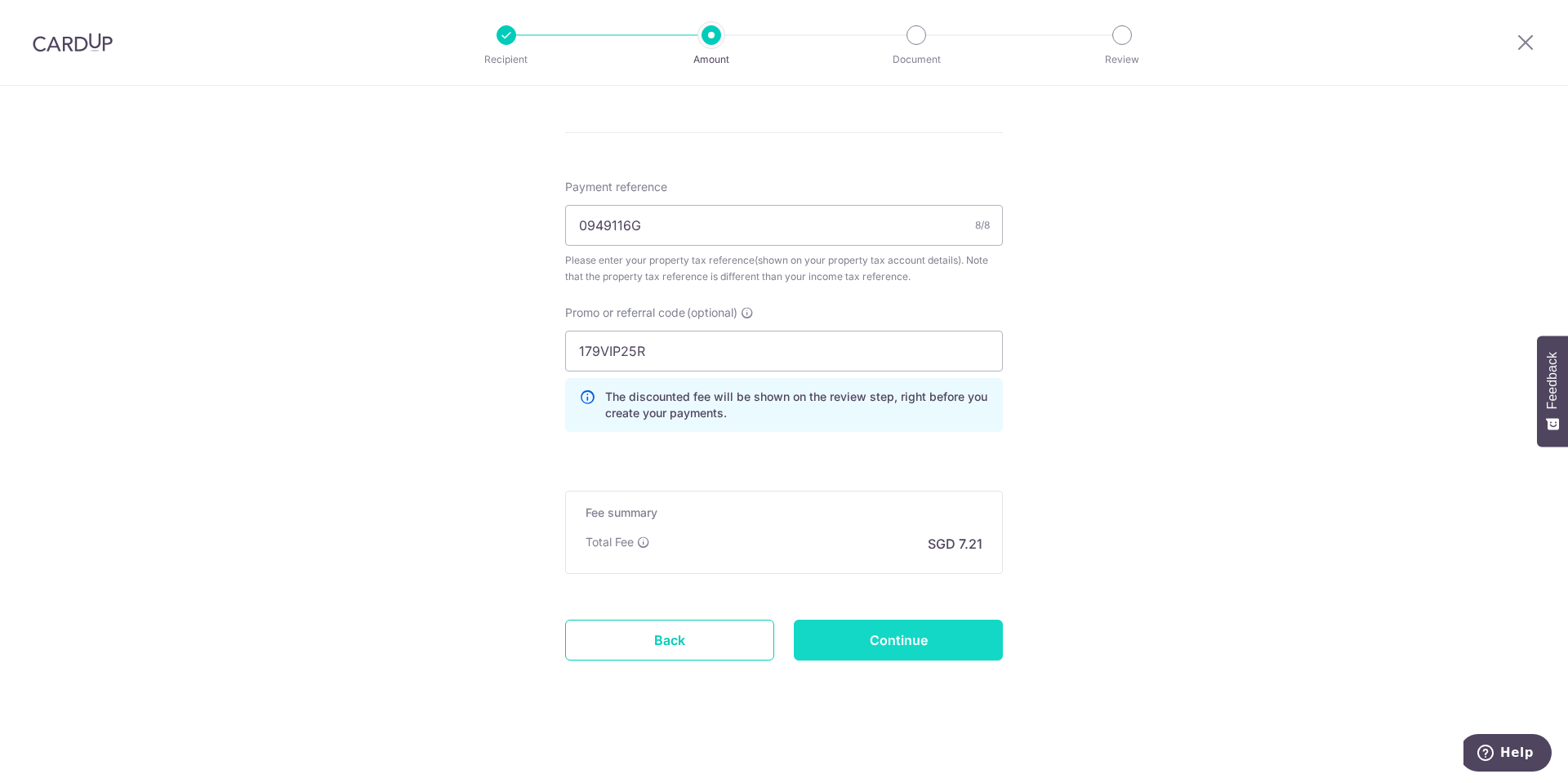
click at [910, 641] on input "Continue" at bounding box center [898, 639] width 209 height 40
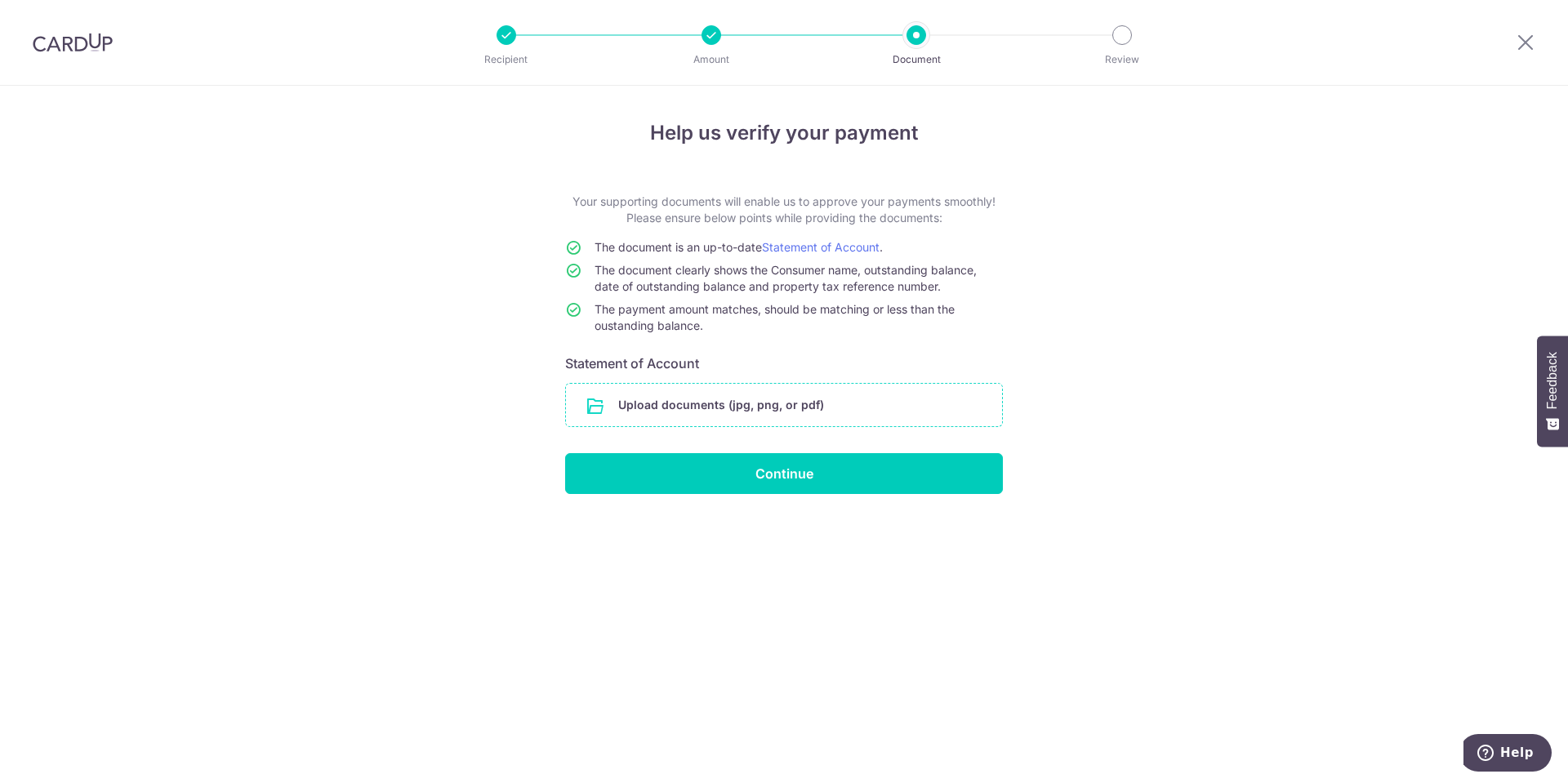
click at [700, 407] on input "file" at bounding box center [783, 405] width 436 height 42
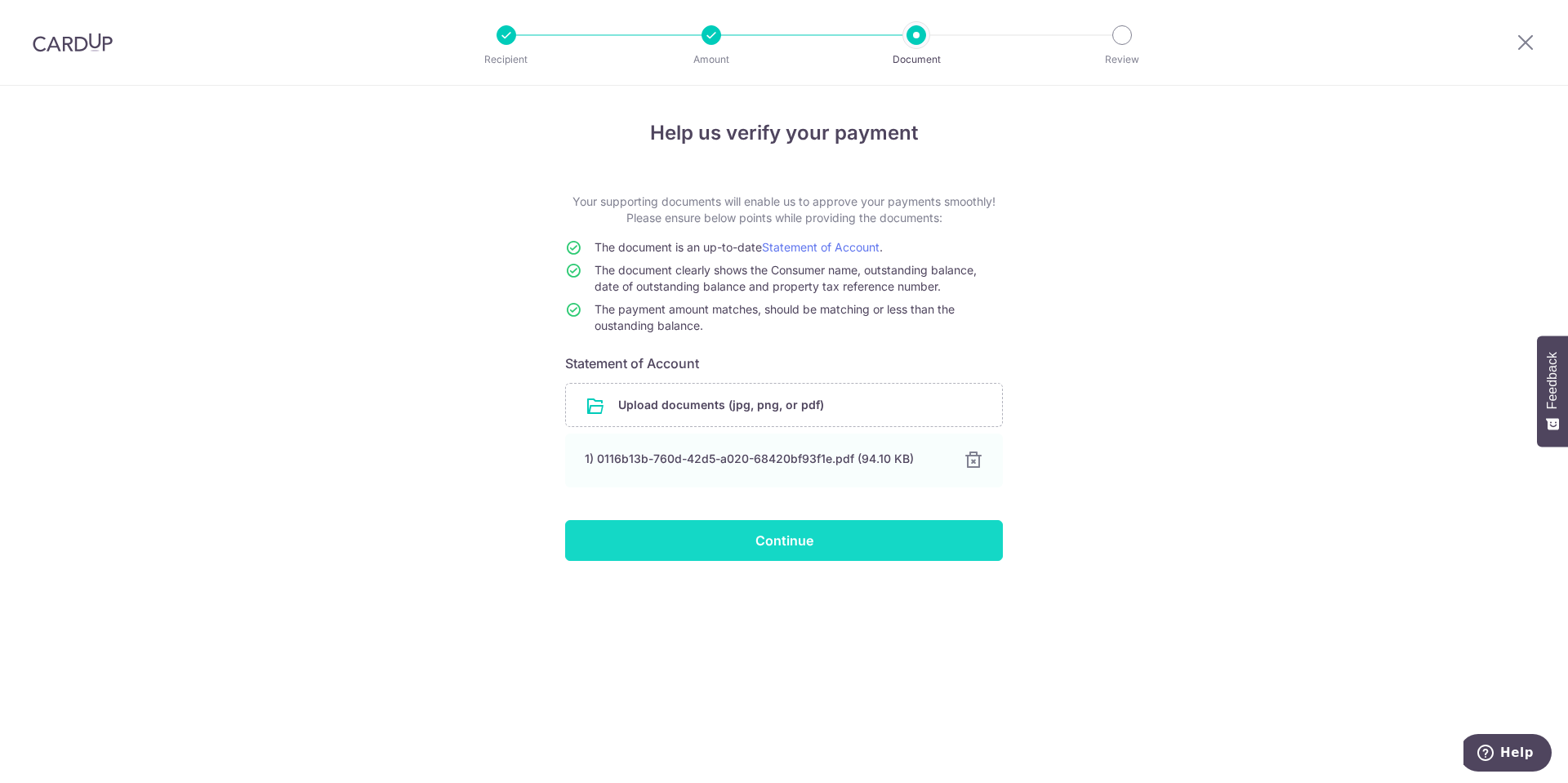
click at [809, 539] on input "Continue" at bounding box center [783, 540] width 438 height 40
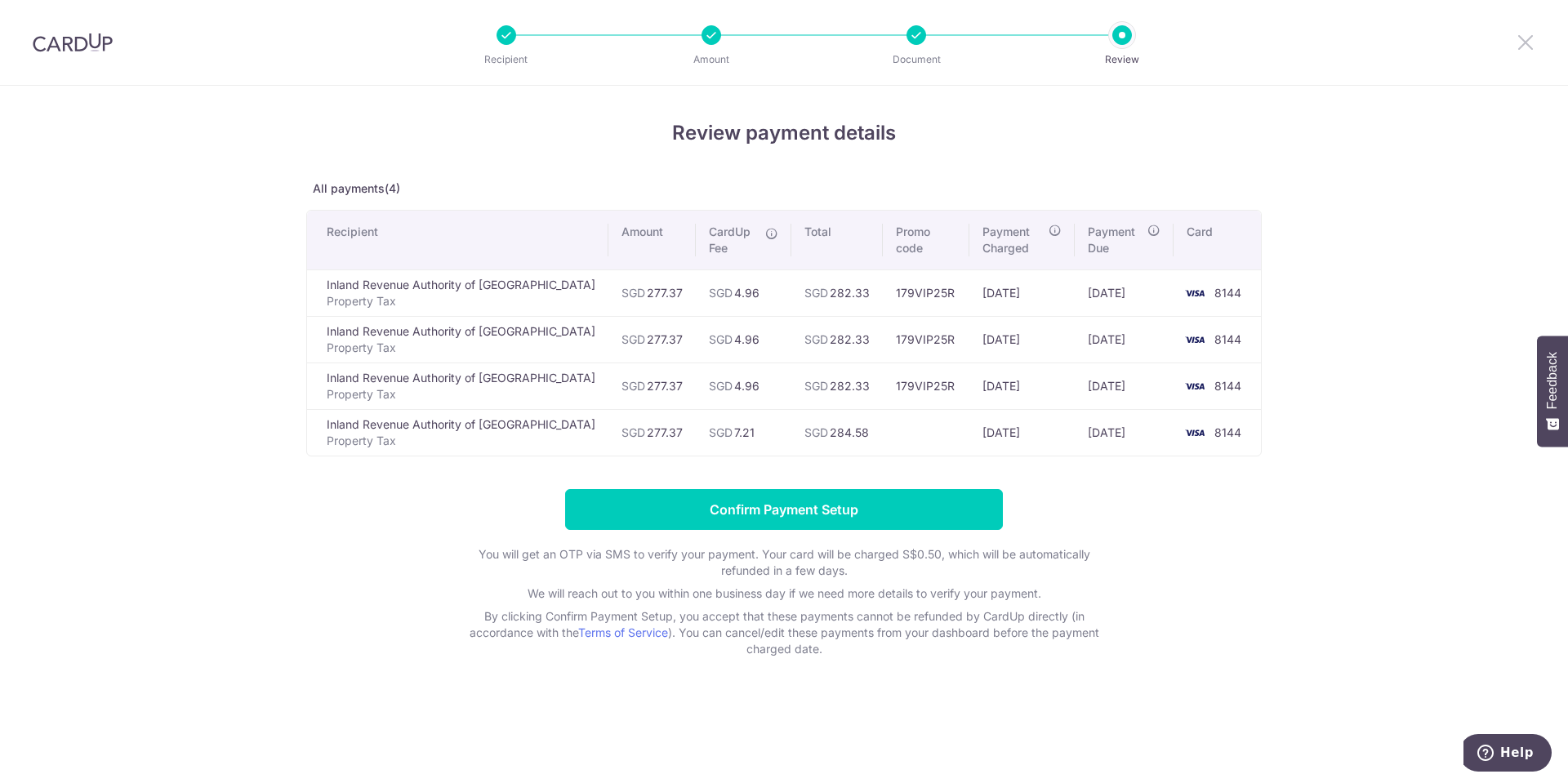
click at [1530, 38] on icon at bounding box center [1525, 42] width 20 height 21
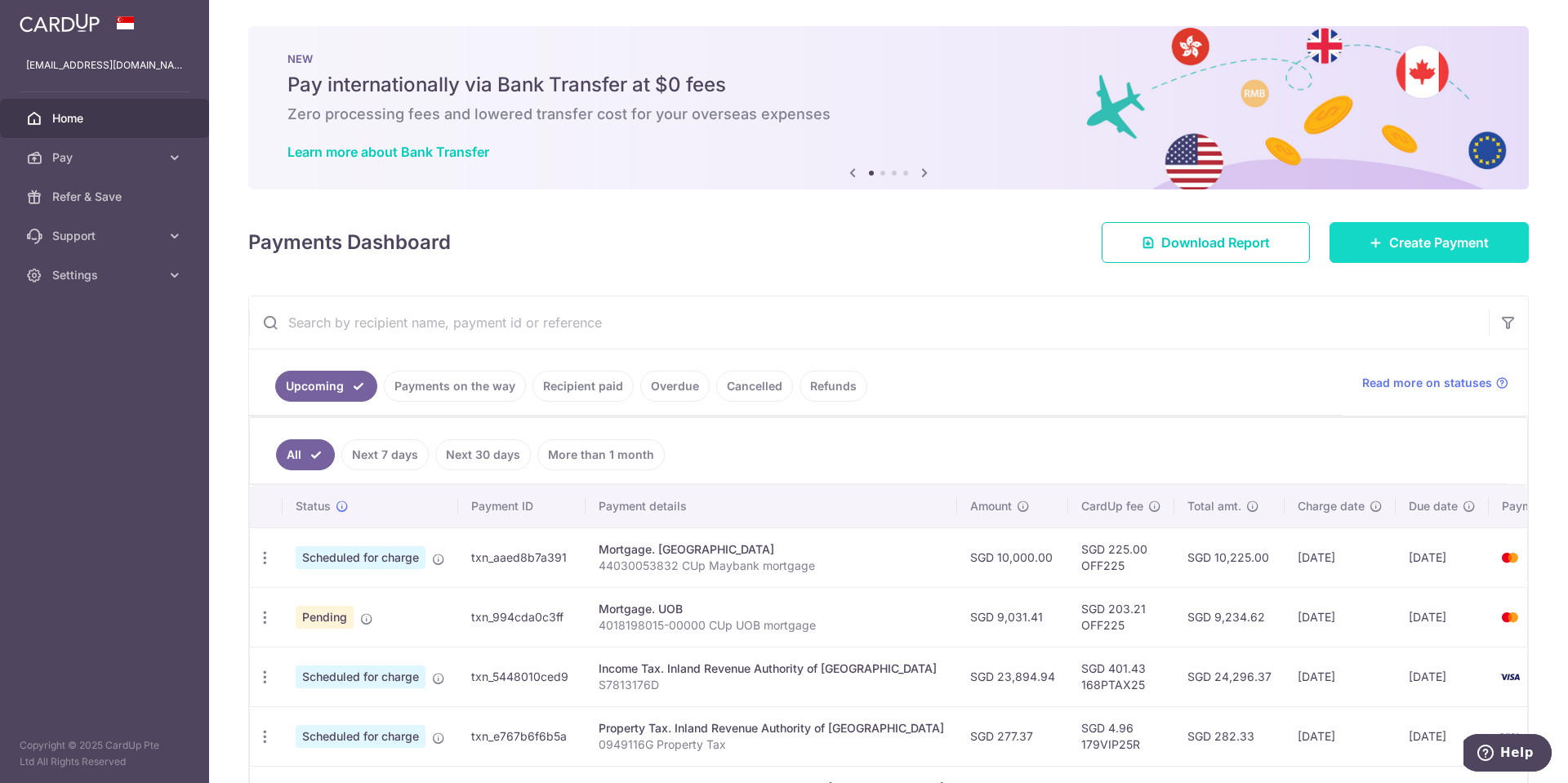
click at [1407, 240] on span "Create Payment" at bounding box center [1439, 242] width 100 height 20
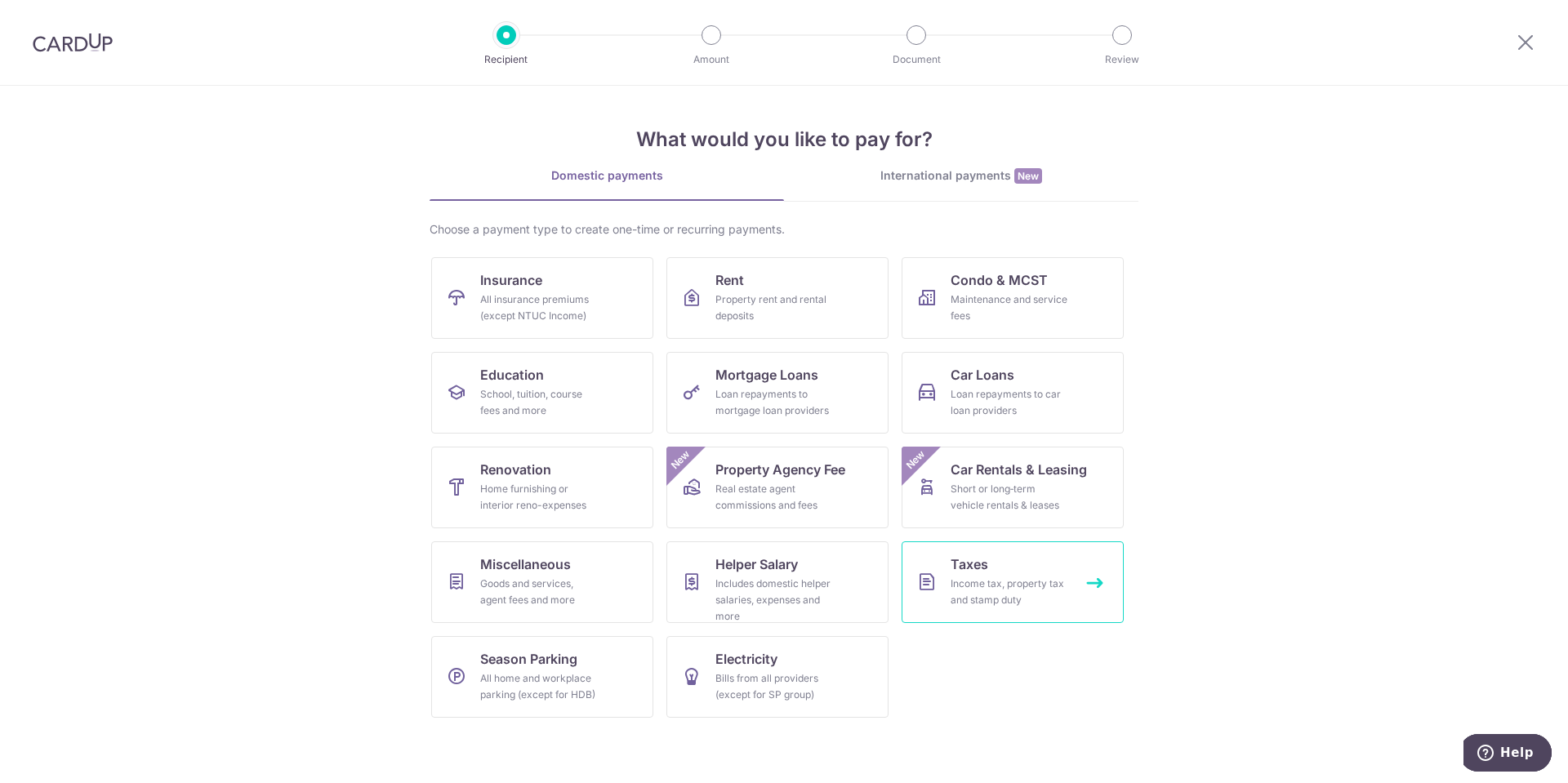
click at [958, 588] on div "Income tax, property tax and stamp duty" at bounding box center [1009, 592] width 118 height 33
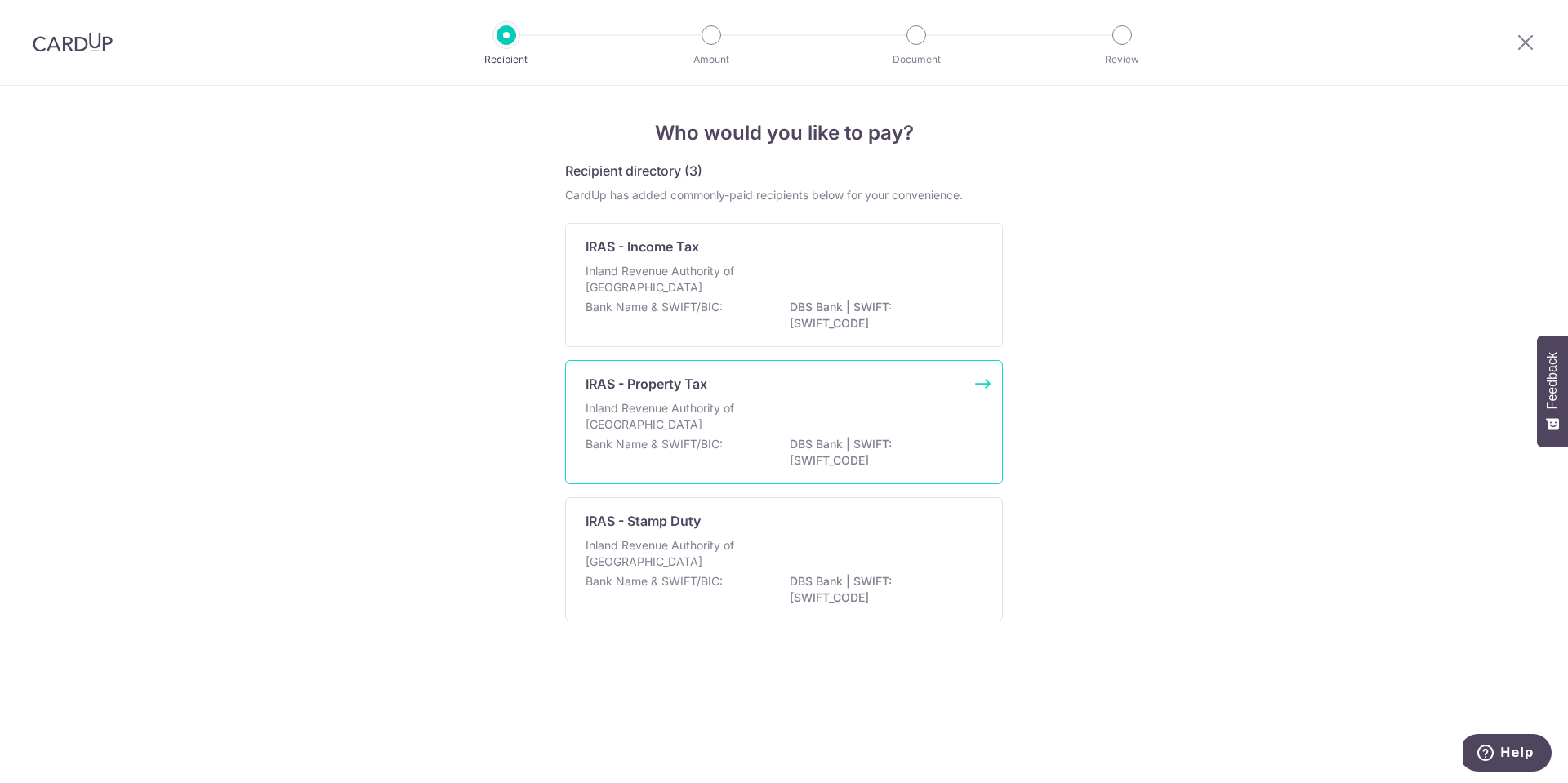
click at [691, 457] on div "Bank Name & SWIFT/BIC: DBS Bank | SWIFT: [SWIFT_CODE]" at bounding box center [784, 453] width 397 height 34
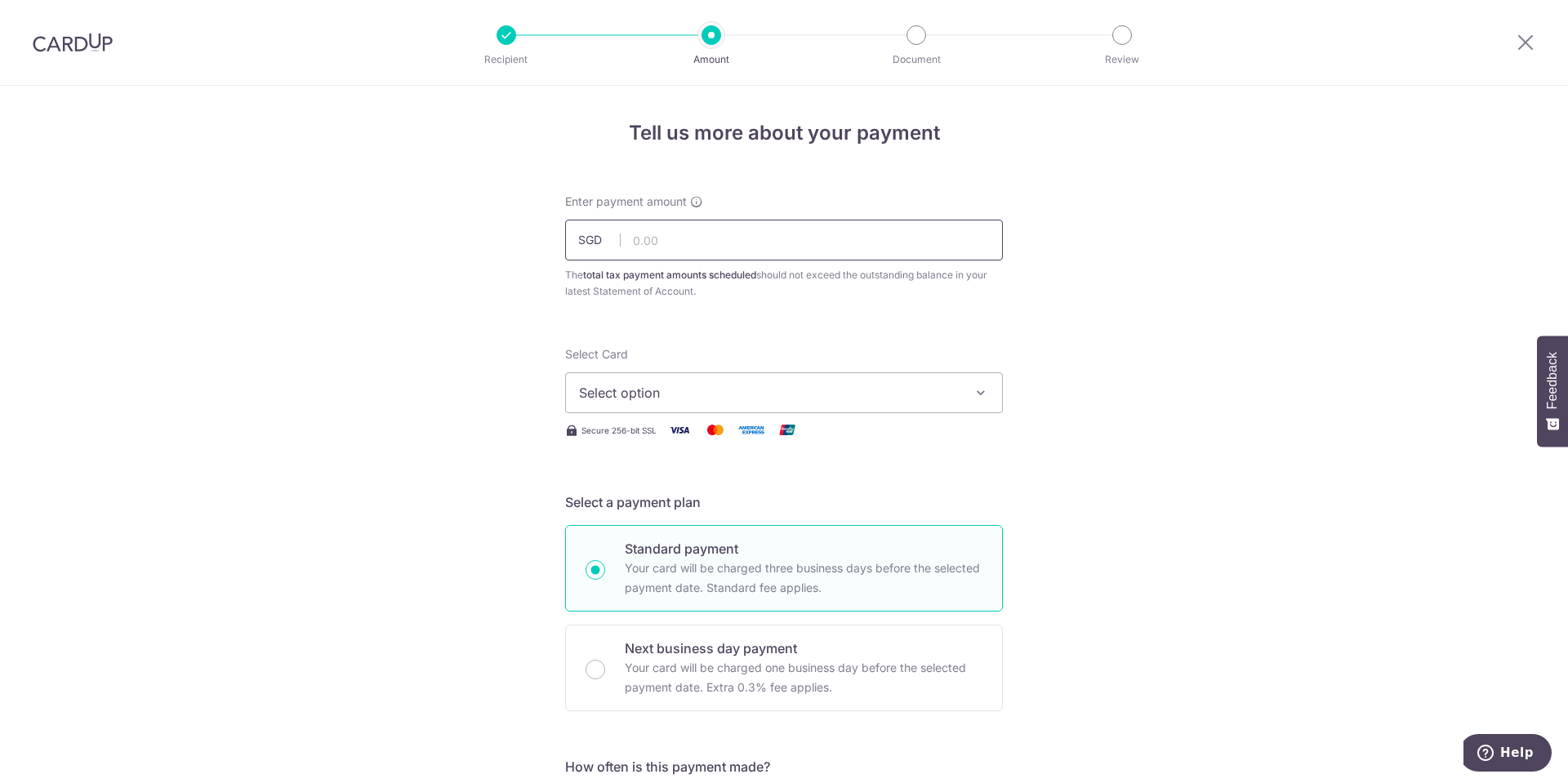
click at [683, 236] on input "text" at bounding box center [783, 239] width 438 height 40
paste input "277.37"
type input "277.37"
click at [847, 399] on span "Select option" at bounding box center [769, 392] width 380 height 20
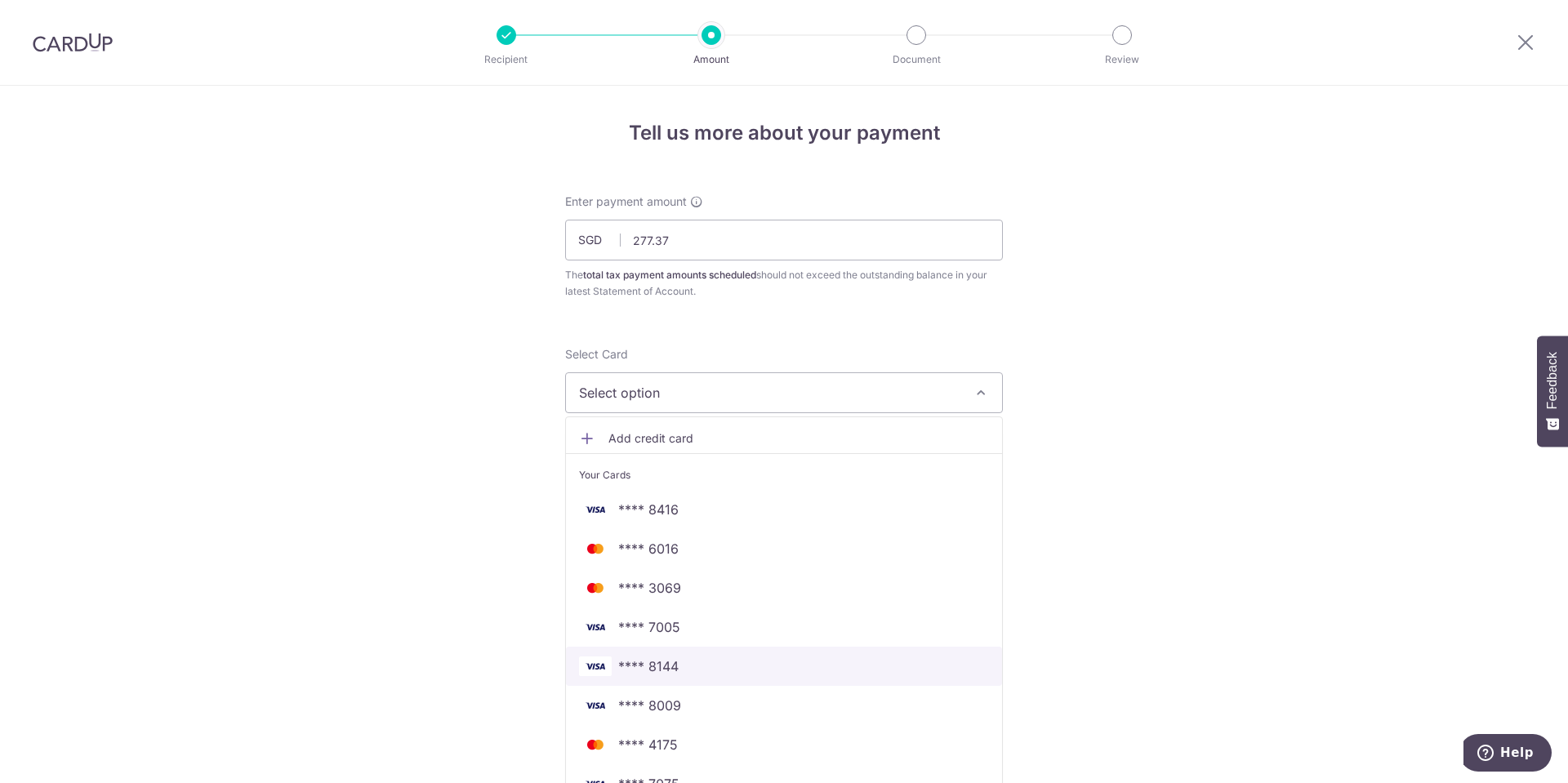
click at [792, 675] on span "**** 8144" at bounding box center [783, 665] width 409 height 20
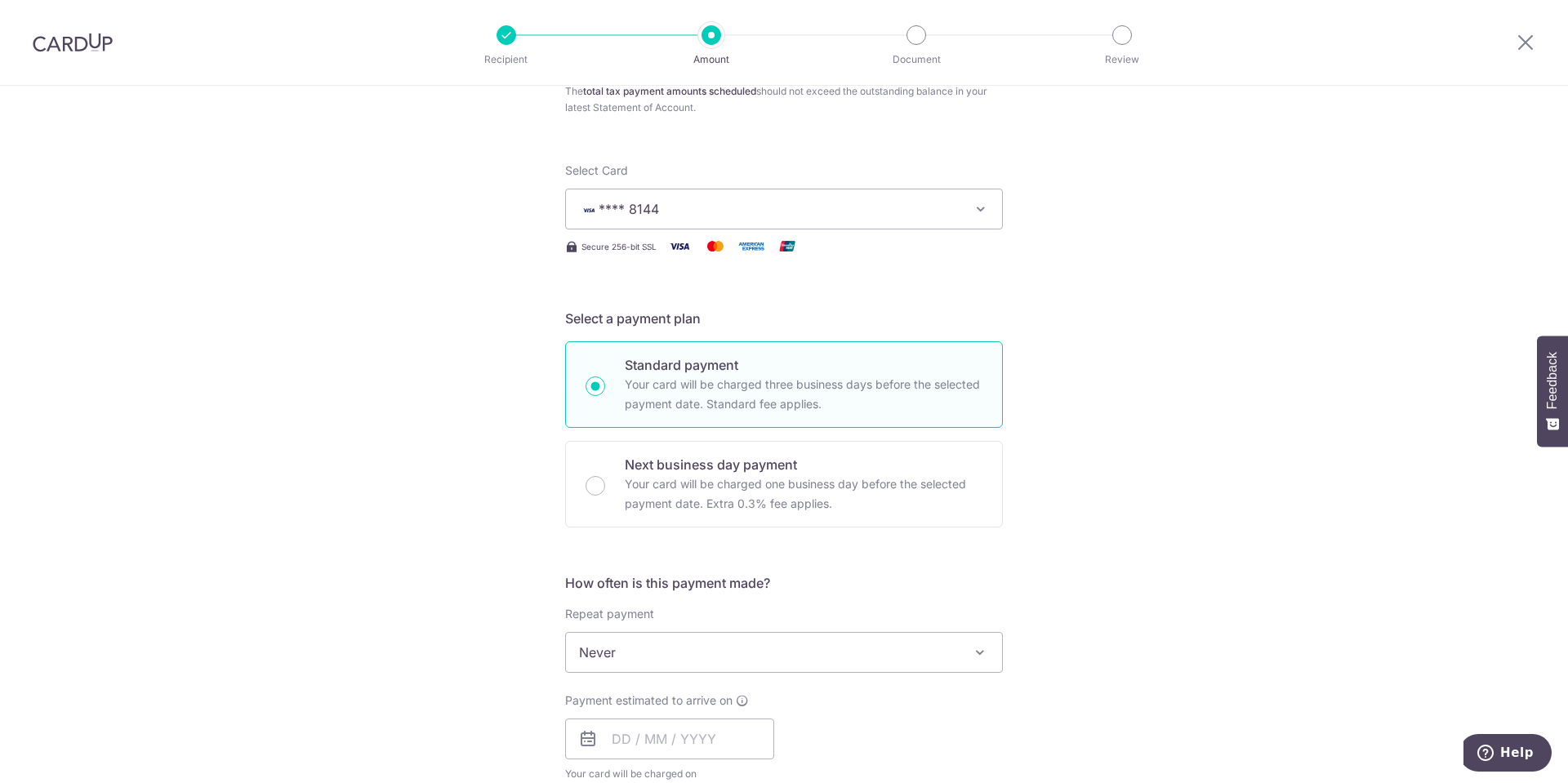
scroll to position [327, 0]
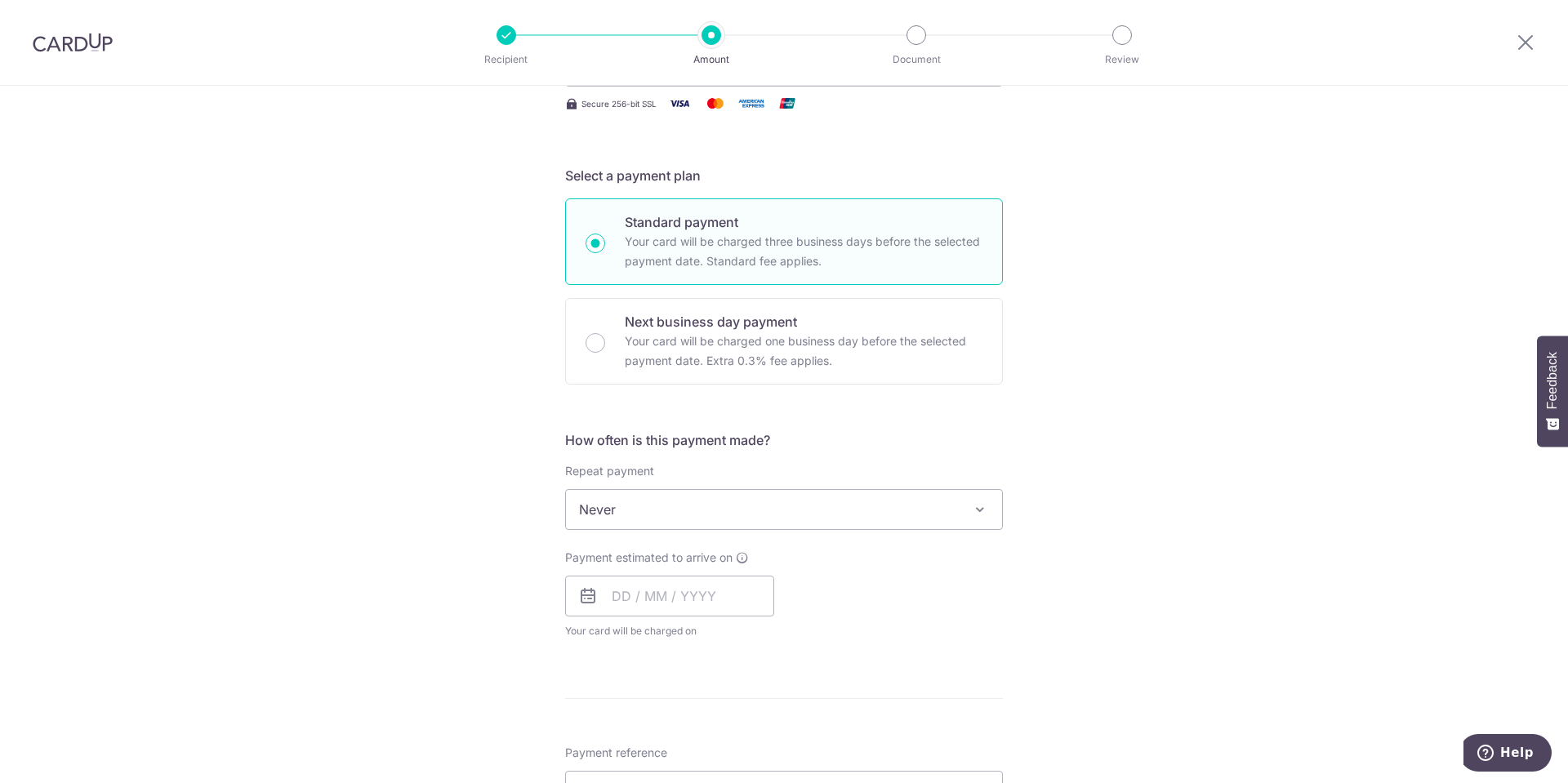
click at [618, 508] on span "Never" at bounding box center [783, 509] width 436 height 40
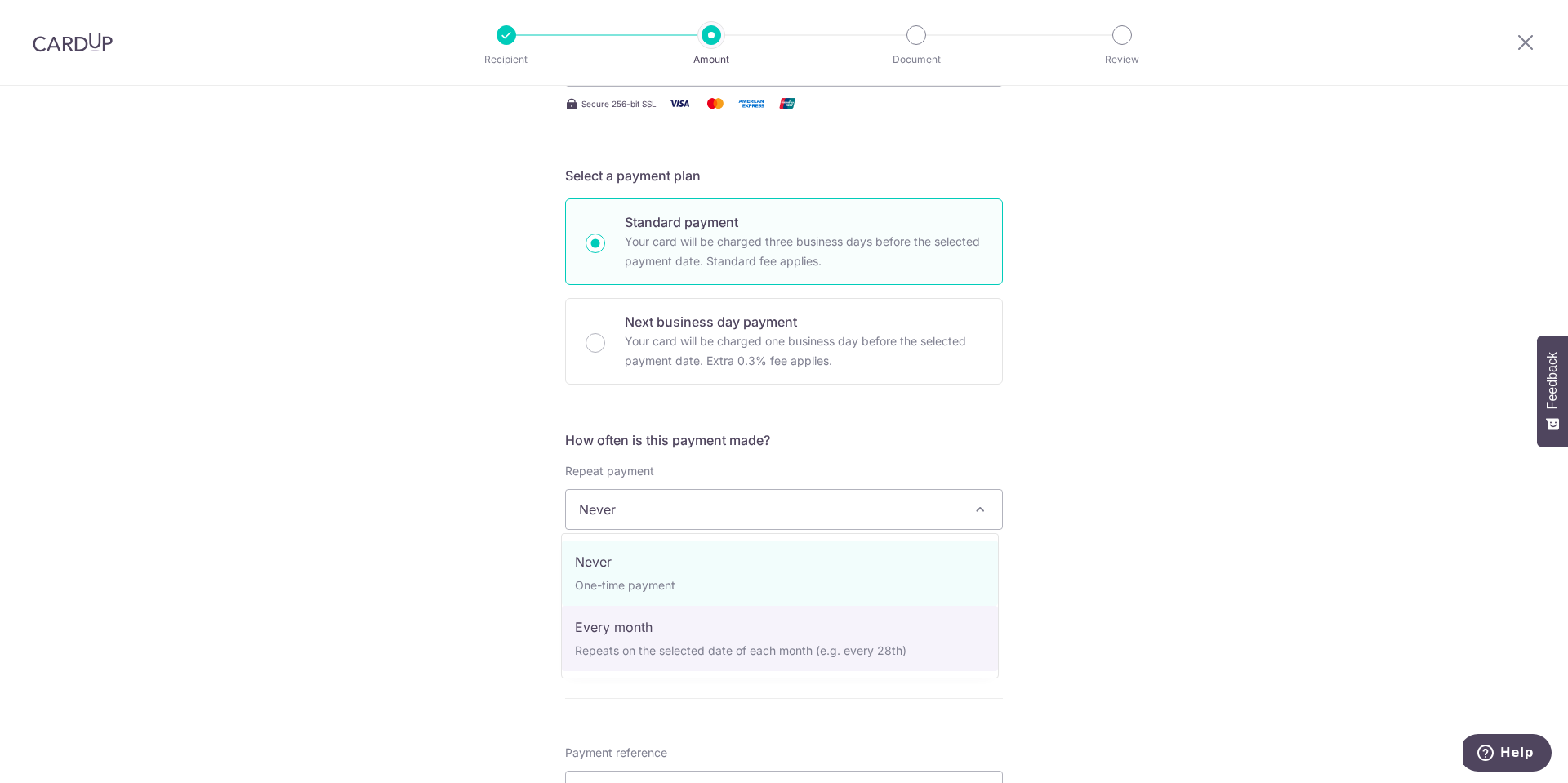
select select "3"
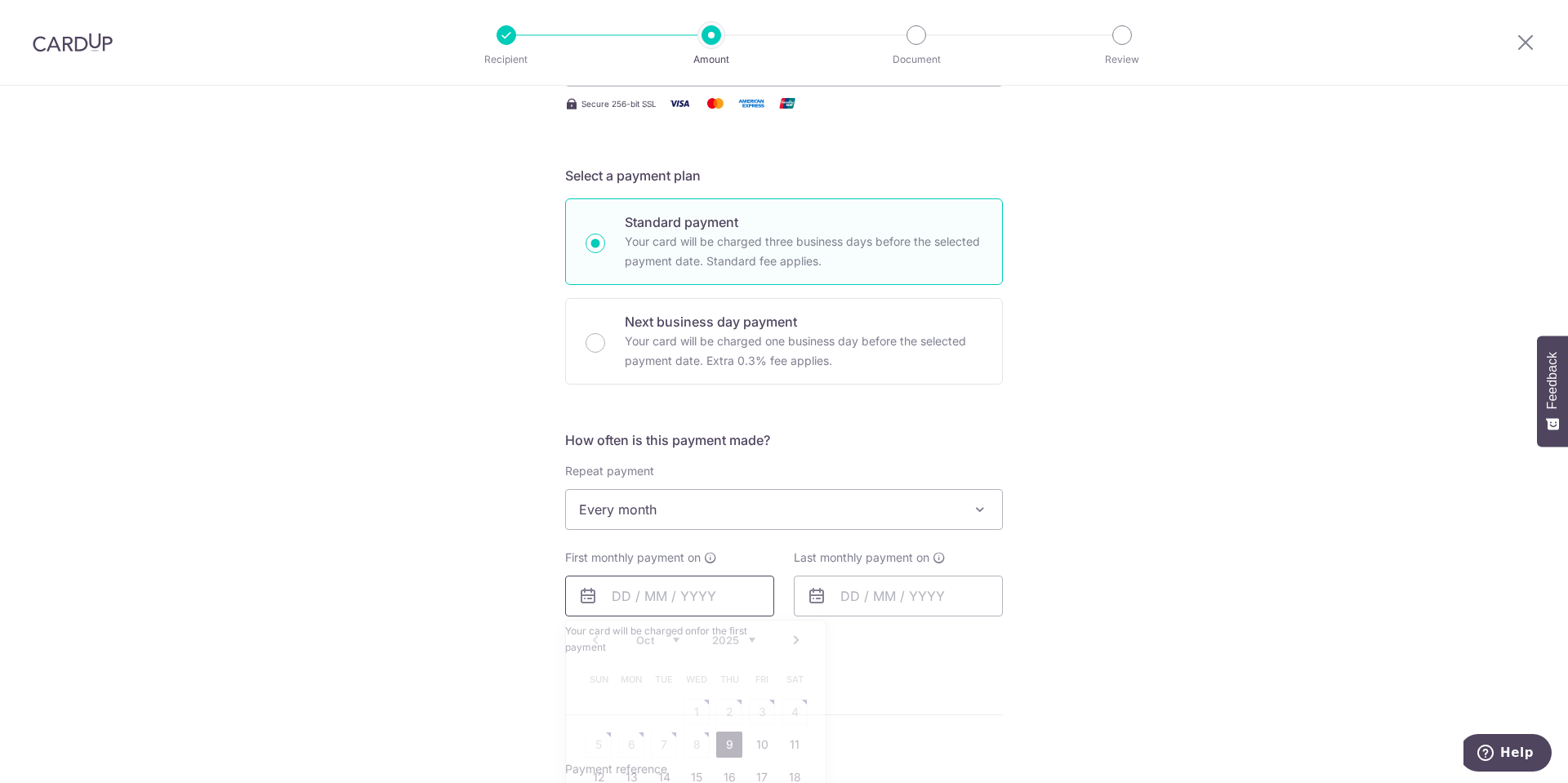
click at [659, 605] on input "text" at bounding box center [669, 596] width 209 height 40
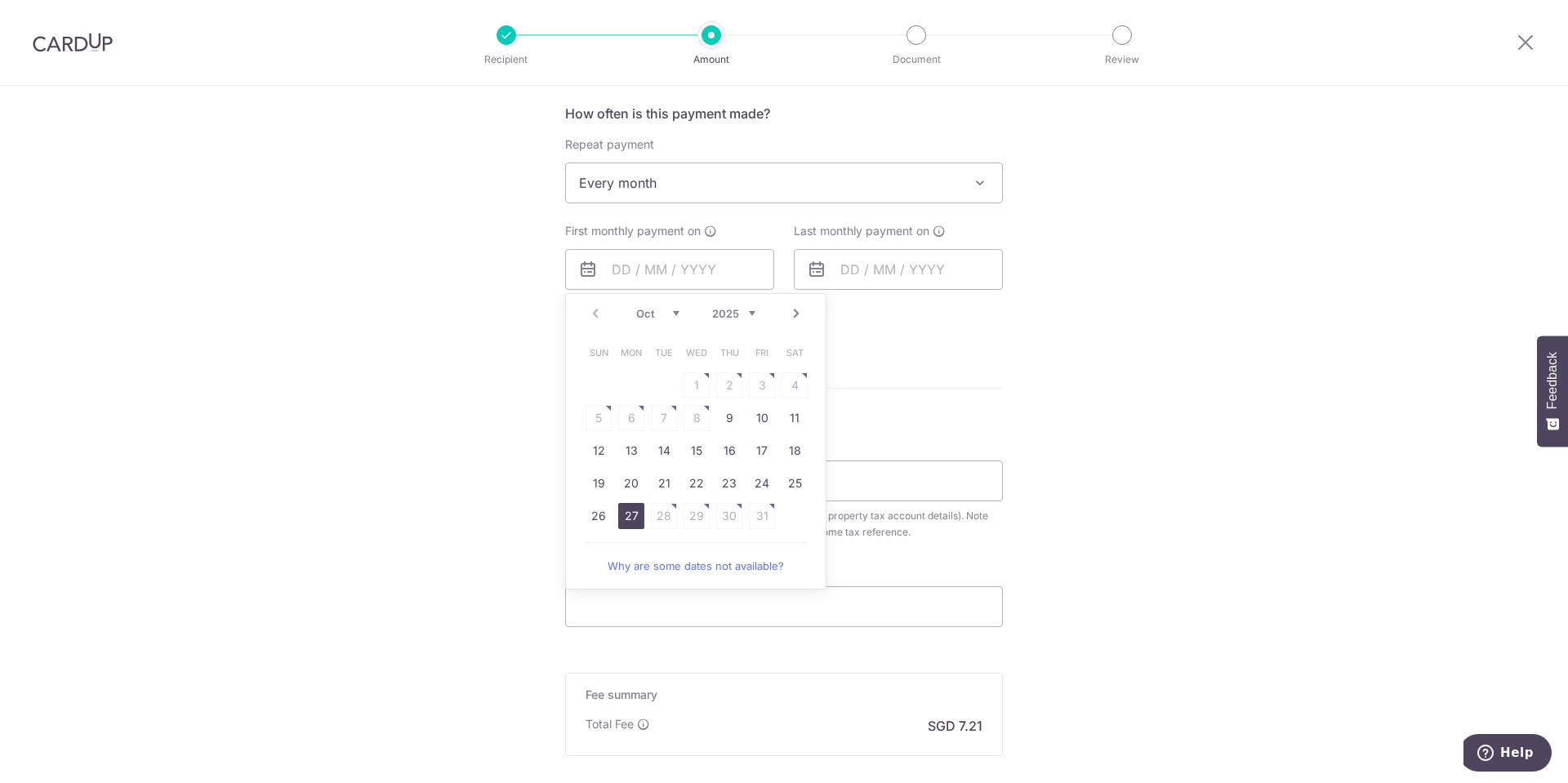
click at [621, 515] on link "27" at bounding box center [632, 516] width 26 height 26
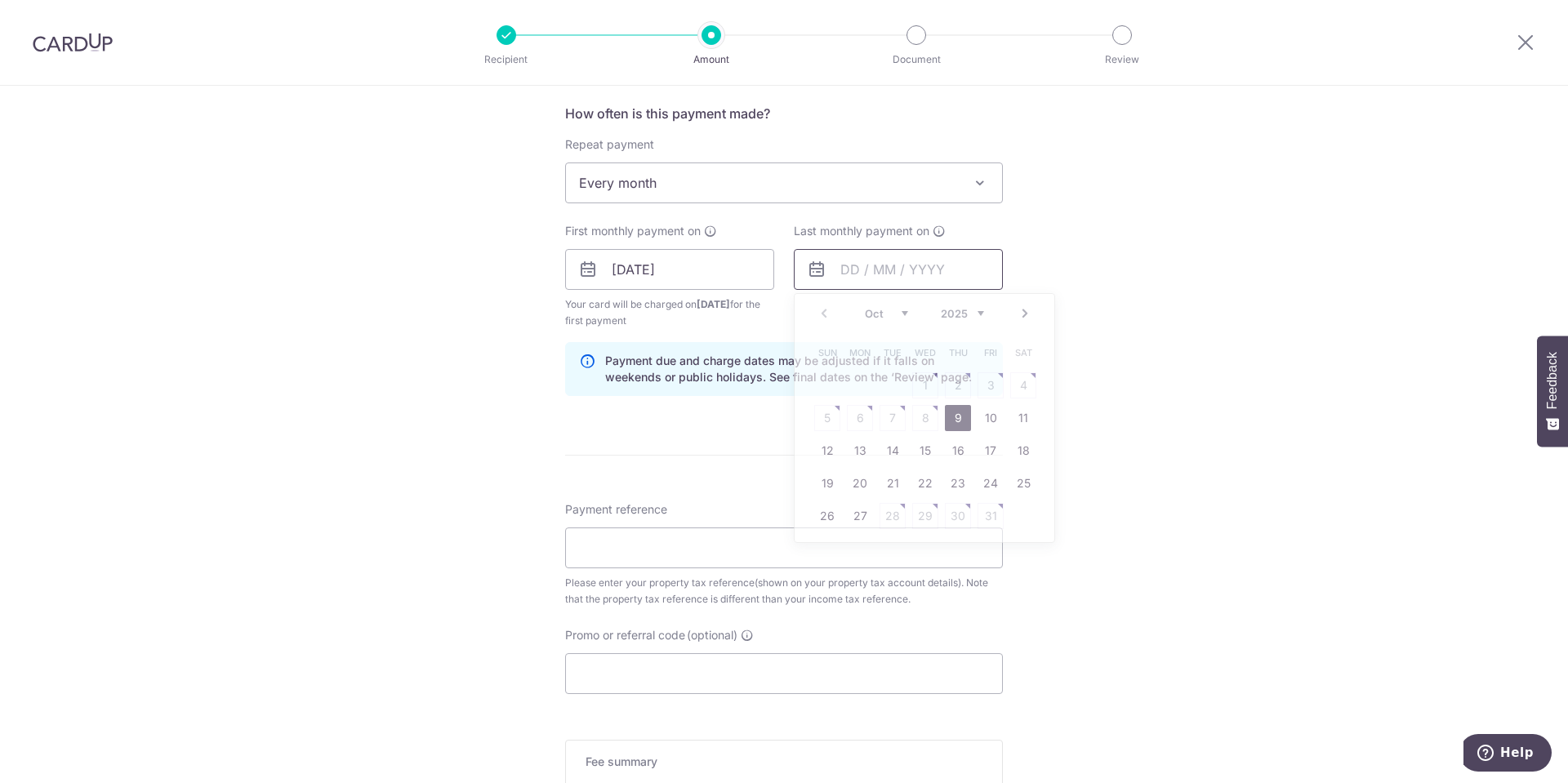
click at [845, 264] on input "text" at bounding box center [898, 269] width 209 height 40
click at [672, 271] on input "[DATE]" at bounding box center [669, 269] width 209 height 40
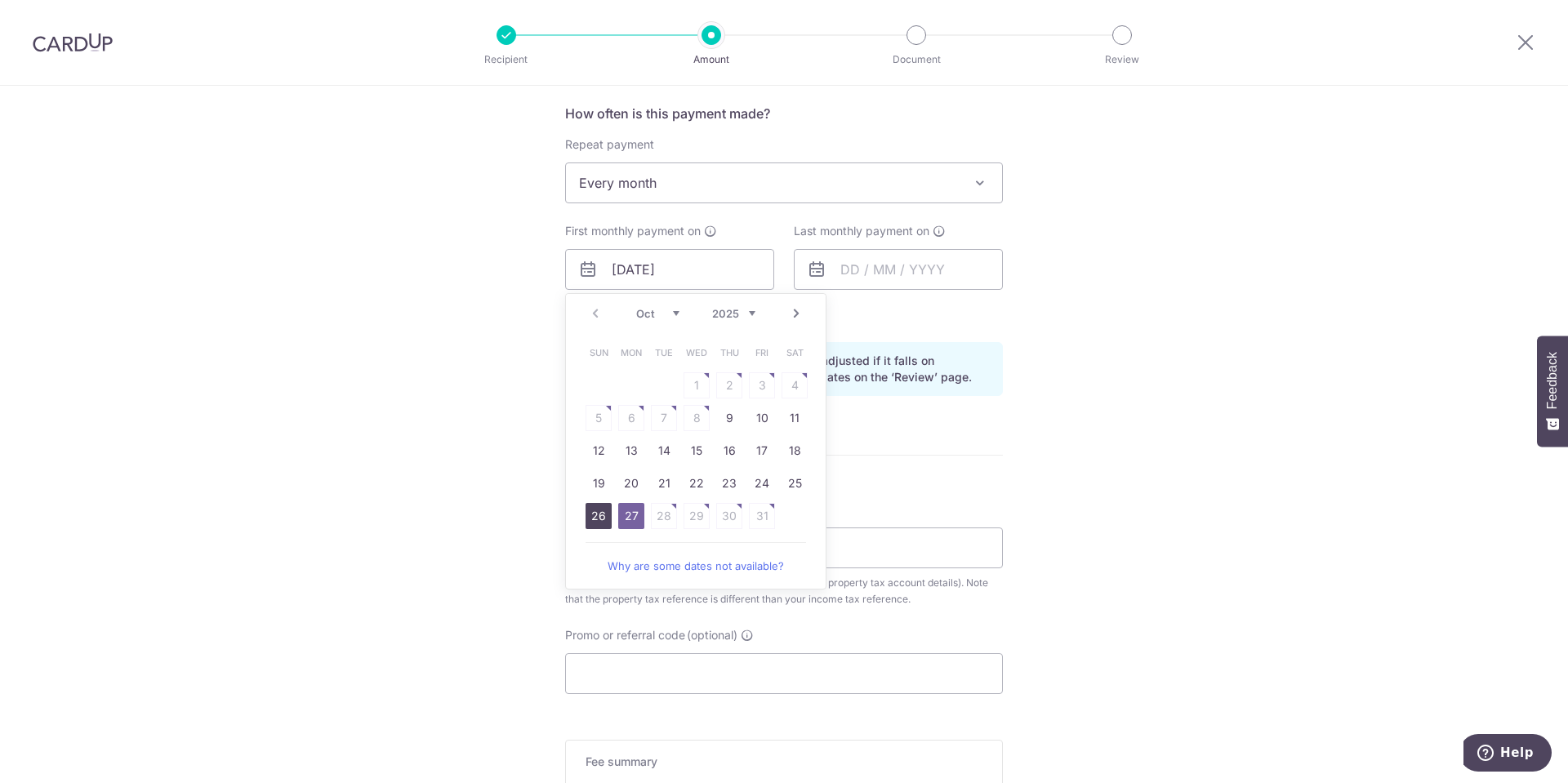
click at [591, 513] on link "26" at bounding box center [599, 516] width 26 height 26
type input "[DATE]"
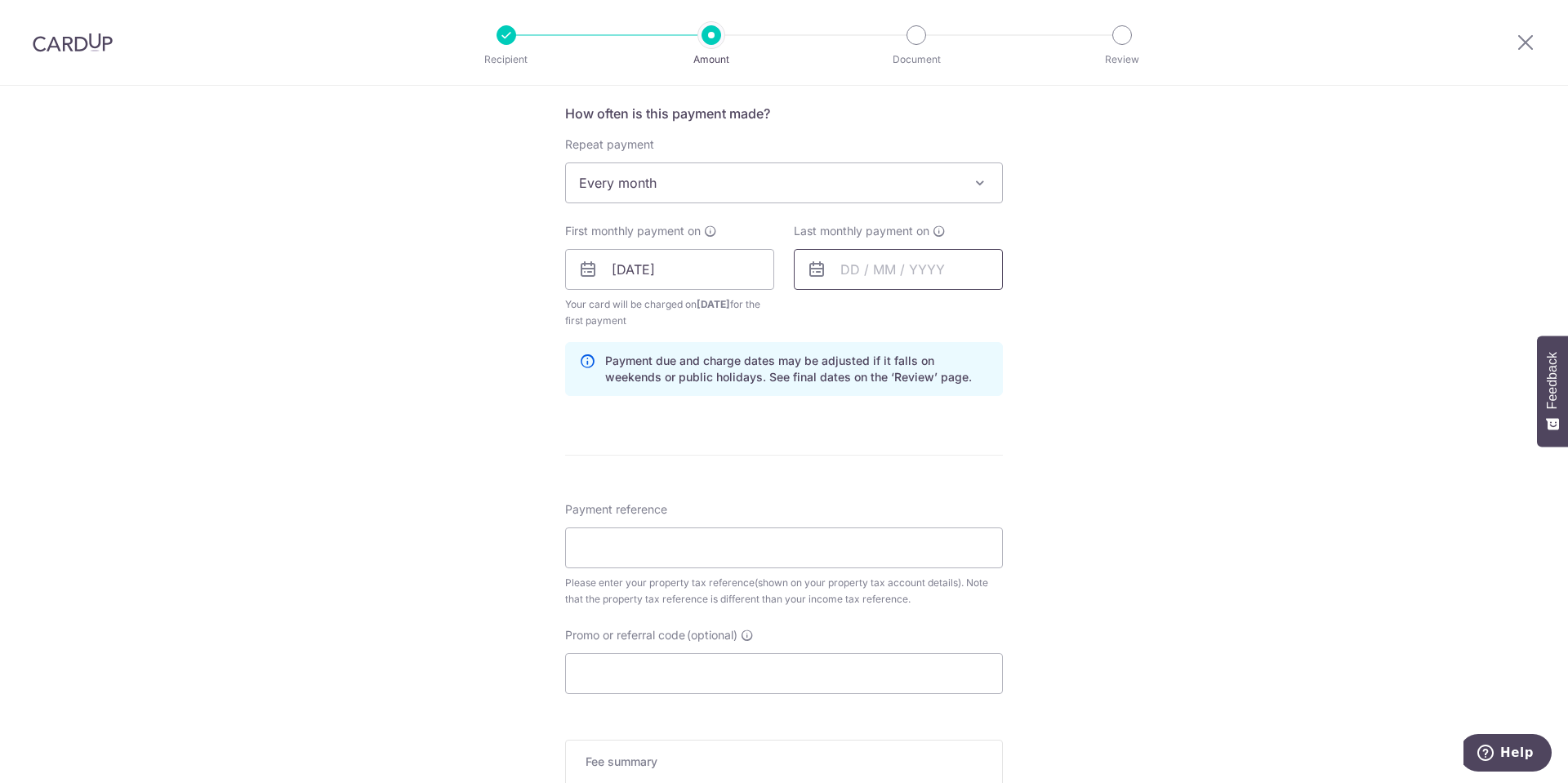
click at [921, 258] on input "text" at bounding box center [898, 269] width 209 height 40
click at [1016, 311] on link "Next" at bounding box center [1024, 313] width 20 height 20
click at [1016, 310] on link "Next" at bounding box center [1024, 313] width 20 height 20
click at [853, 515] on link "26" at bounding box center [860, 516] width 26 height 26
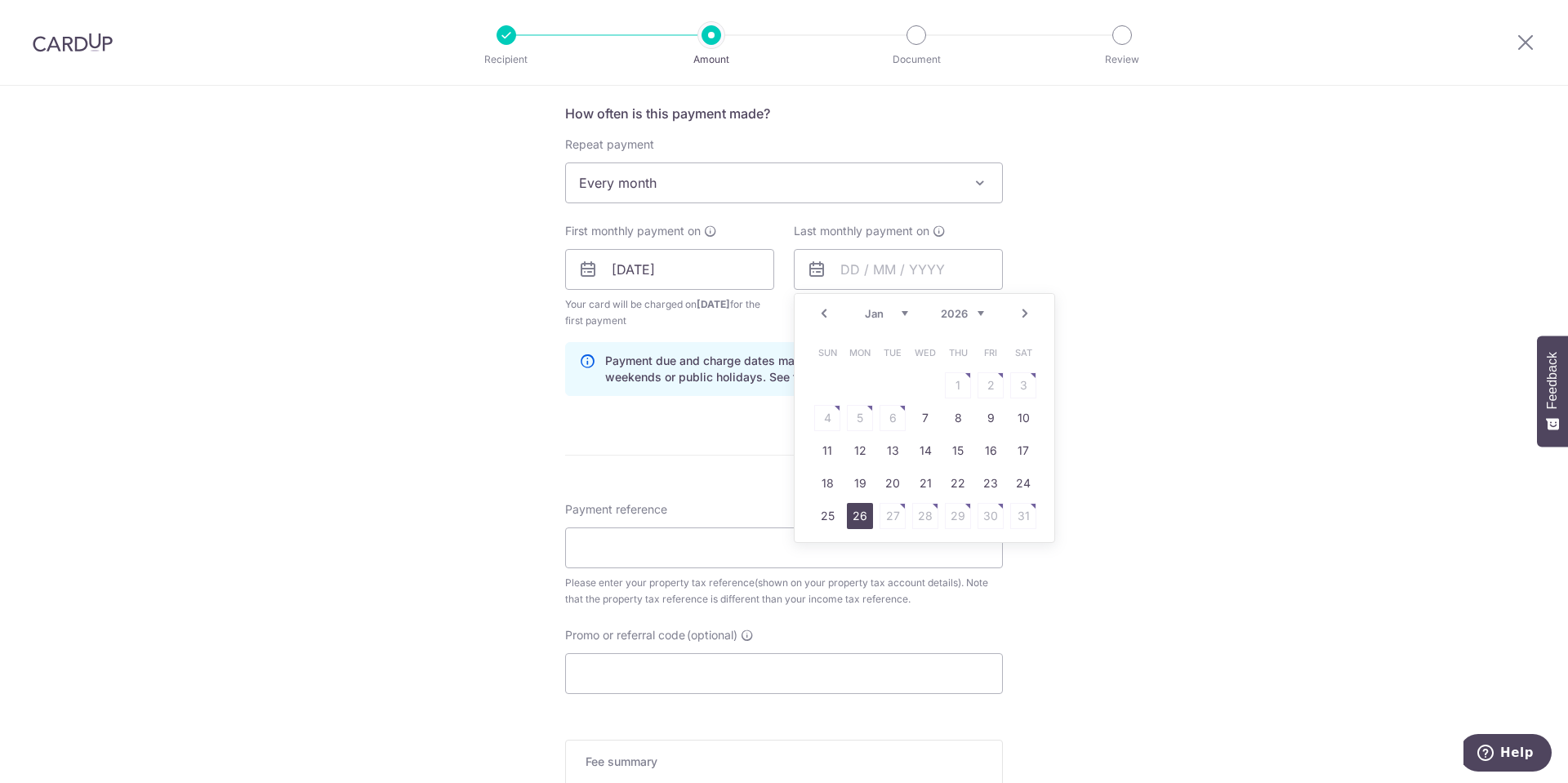
type input "26/01/2026"
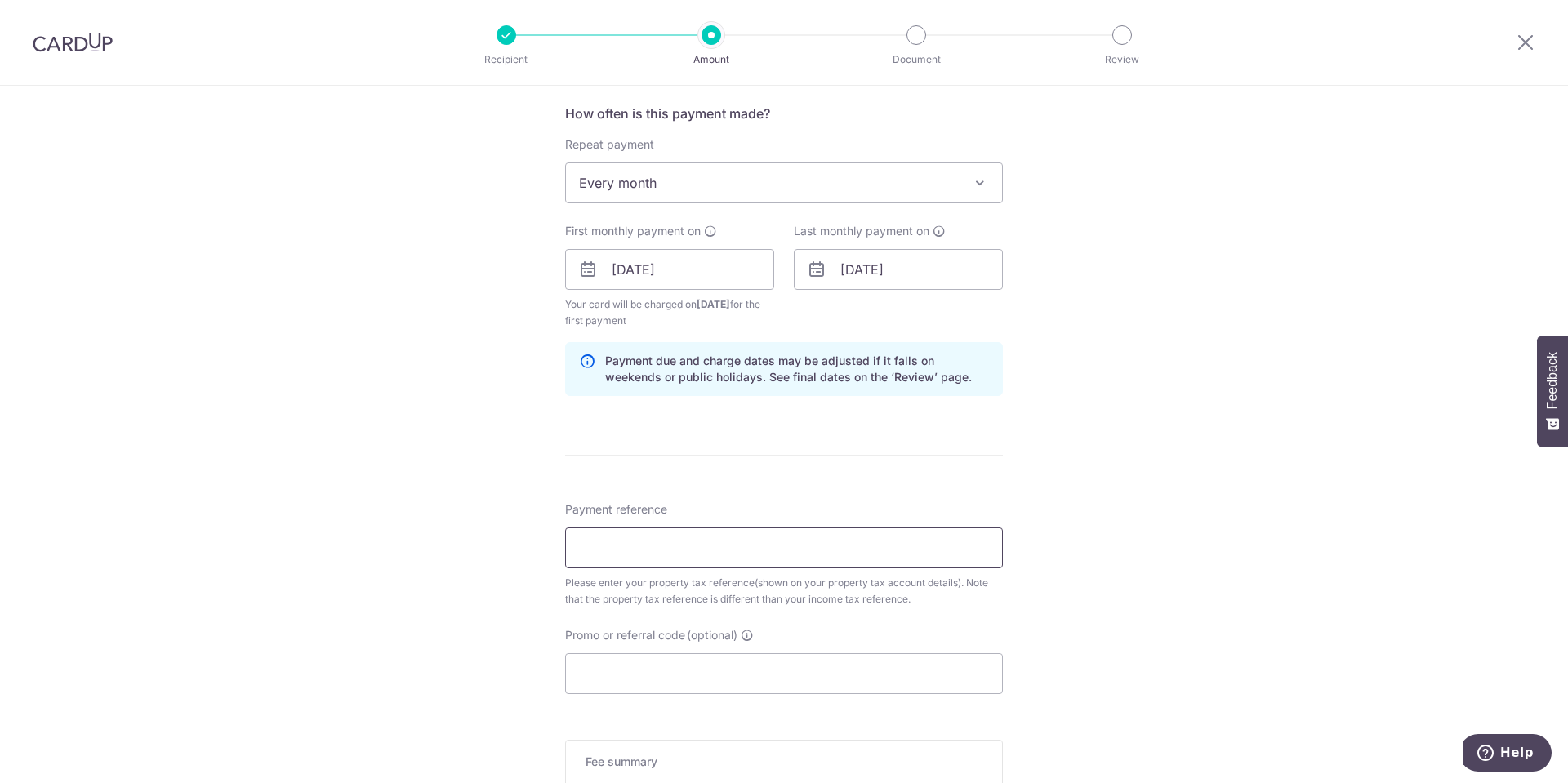
click at [659, 545] on input "Payment reference" at bounding box center [783, 547] width 438 height 40
paste input "0949116G"
type input "0949116G"
click at [628, 662] on input "Promo or referral code (optional)" at bounding box center [783, 673] width 438 height 40
paste input "179VIP25R"
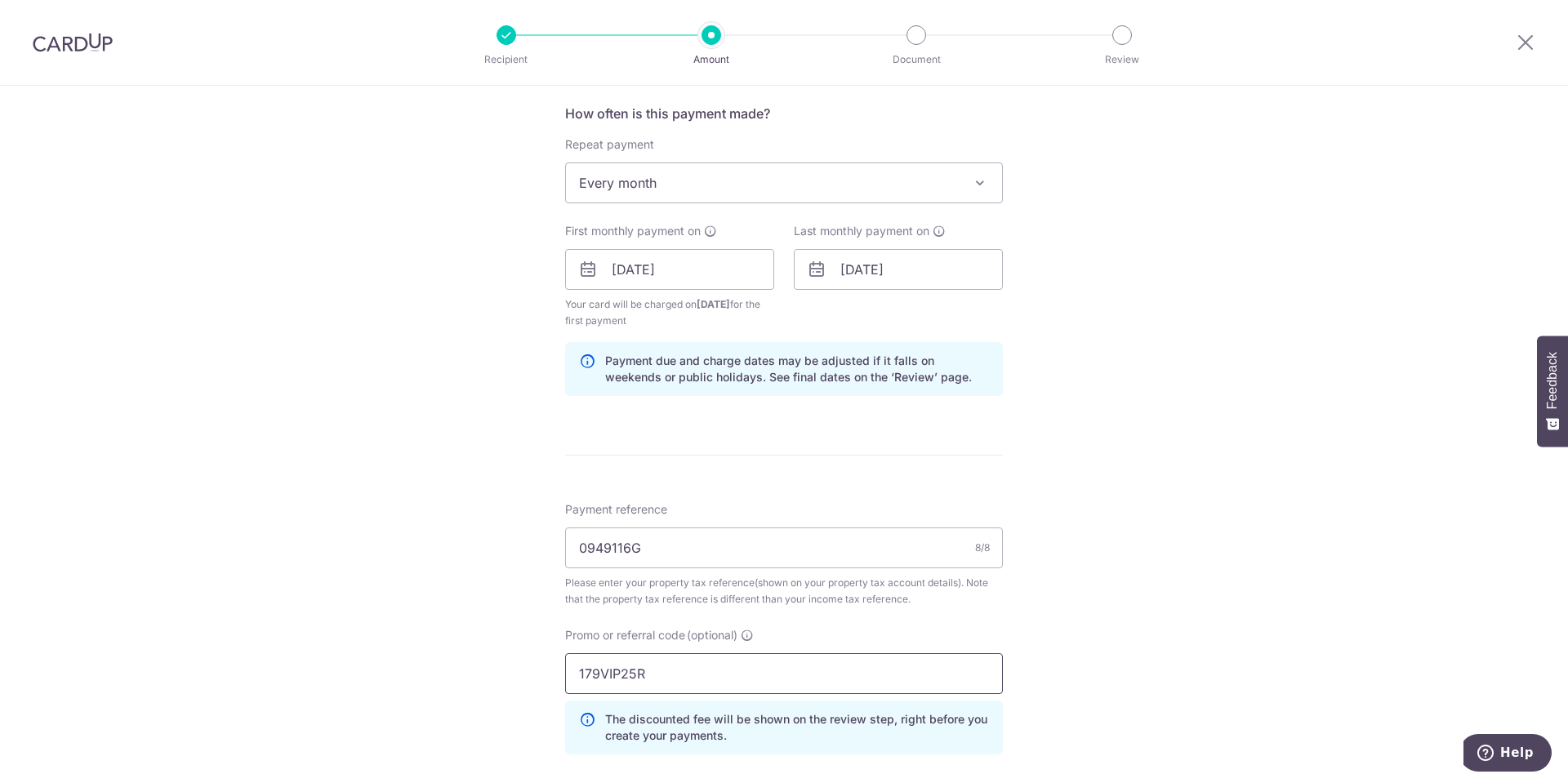
scroll to position [976, 0]
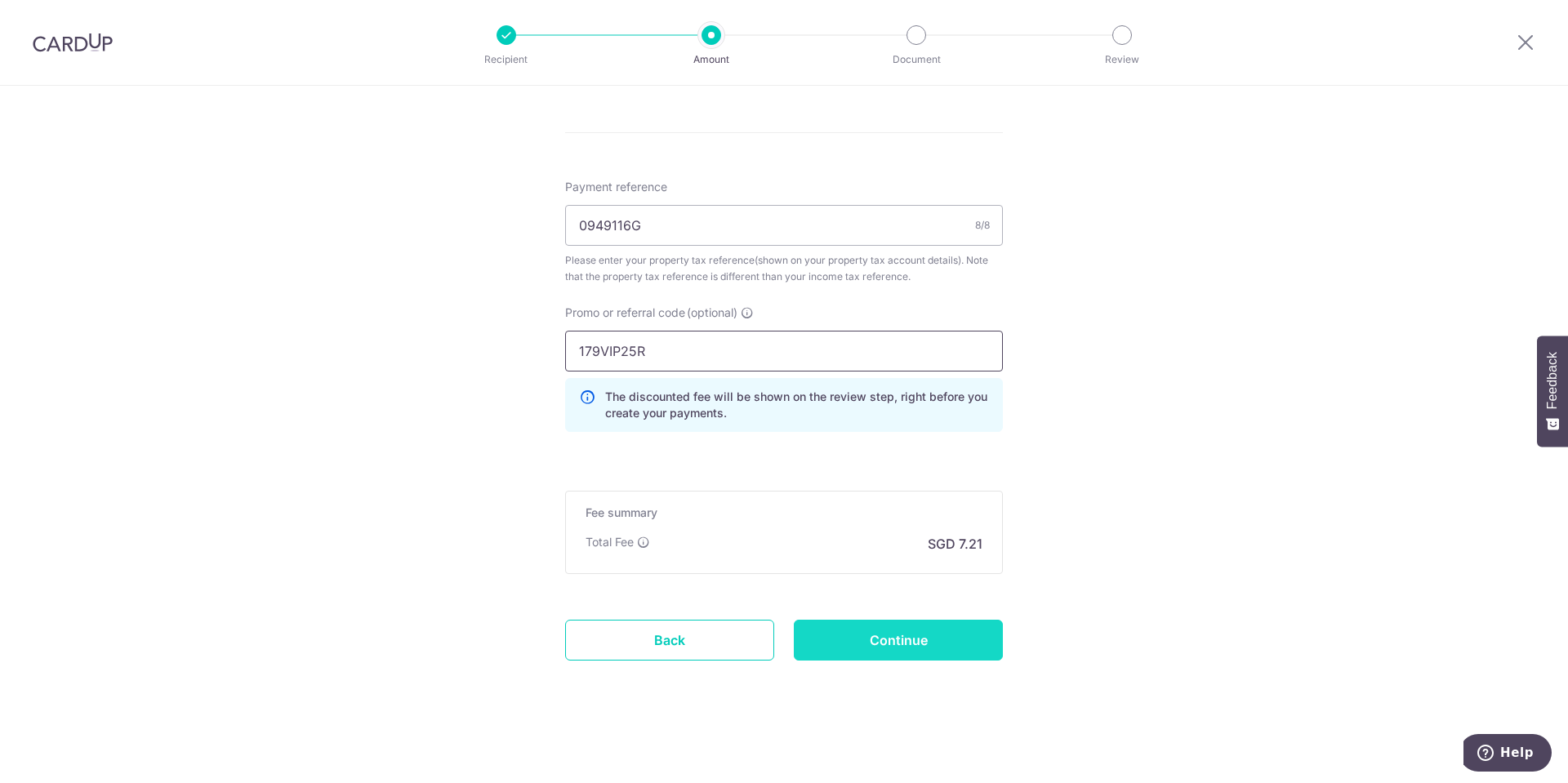
type input "179VIP25R"
click at [890, 653] on input "Continue" at bounding box center [898, 639] width 209 height 40
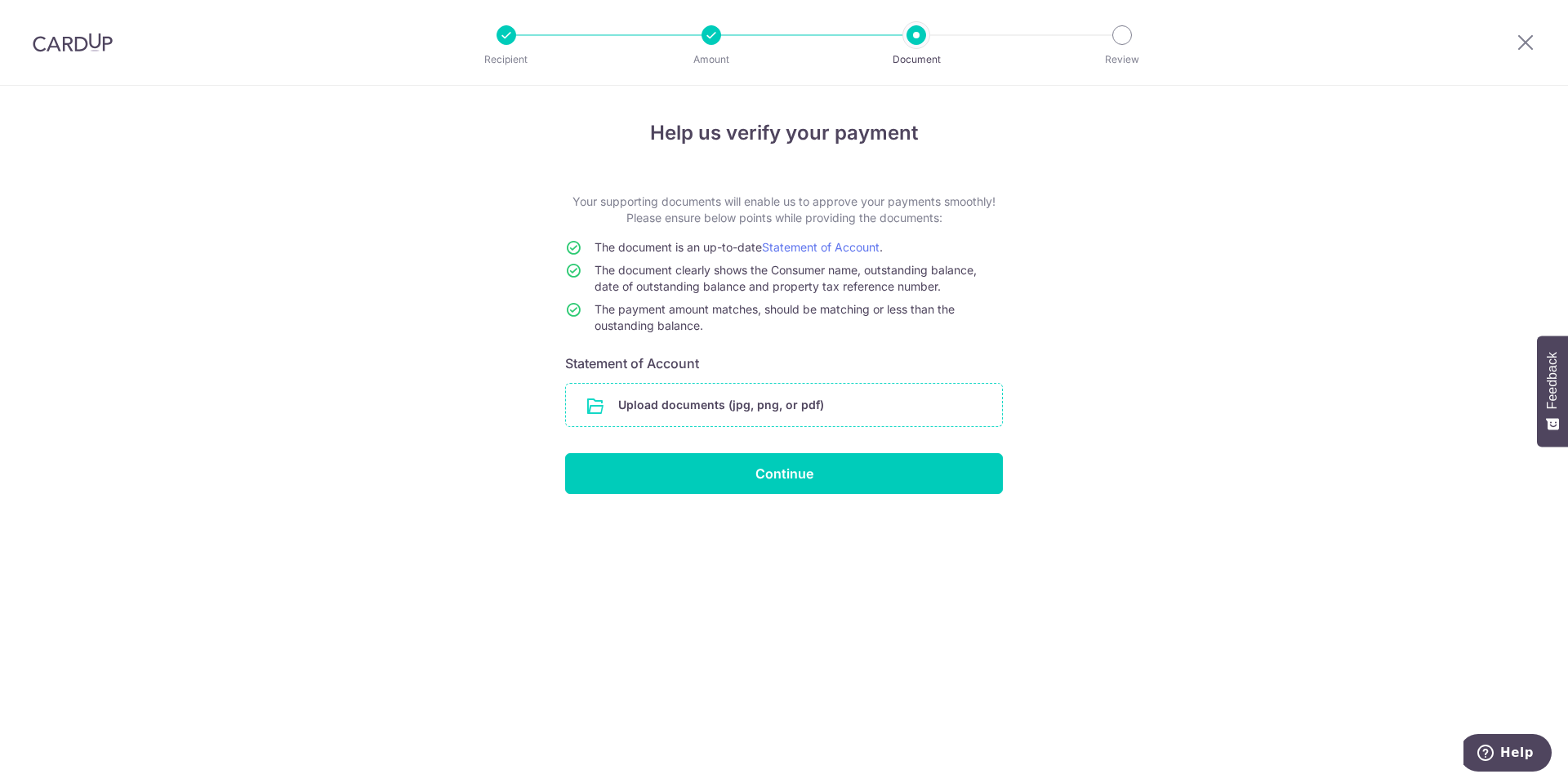
click at [743, 404] on input "file" at bounding box center [783, 405] width 436 height 42
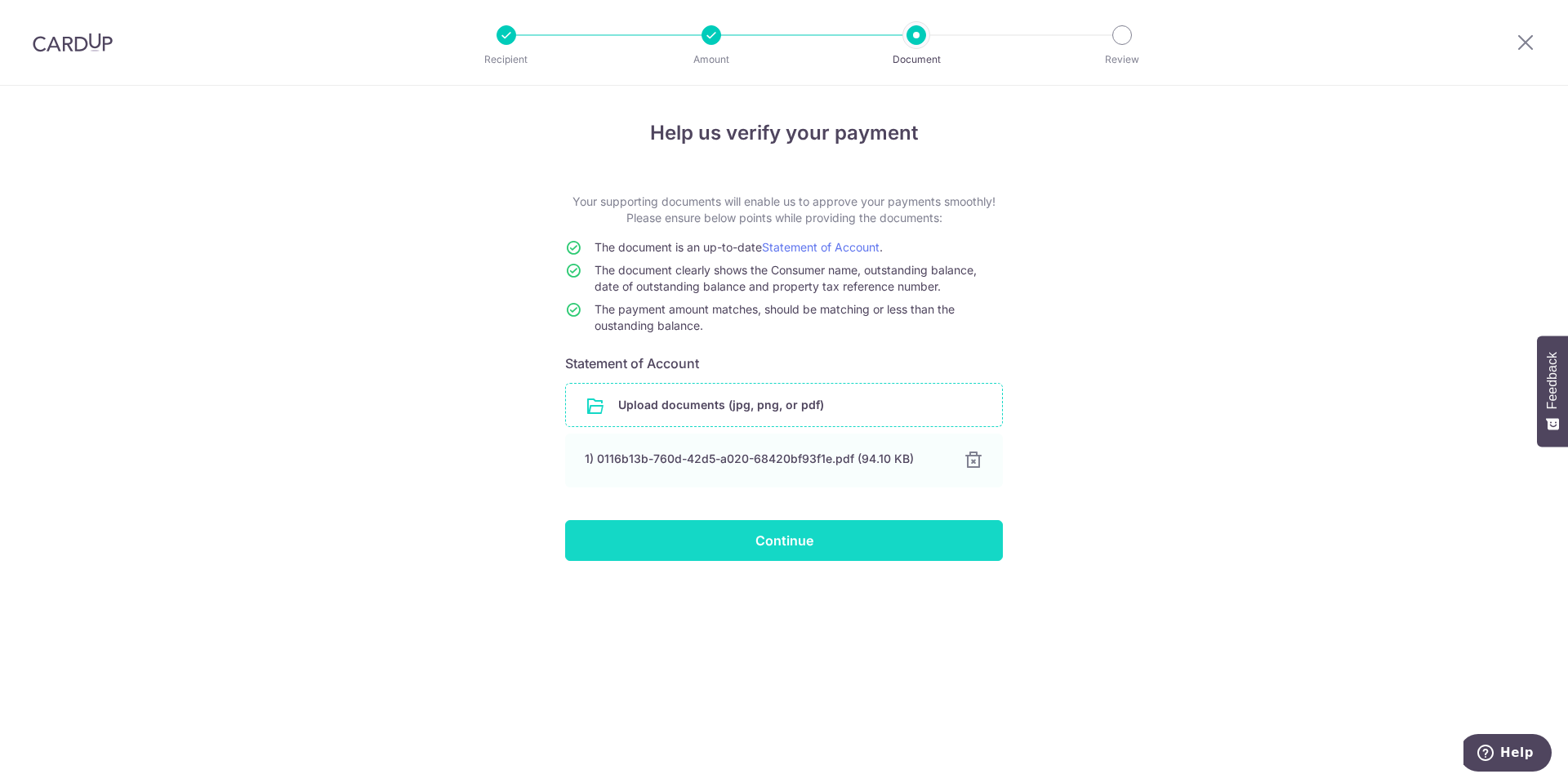
click at [840, 539] on input "Continue" at bounding box center [783, 540] width 438 height 40
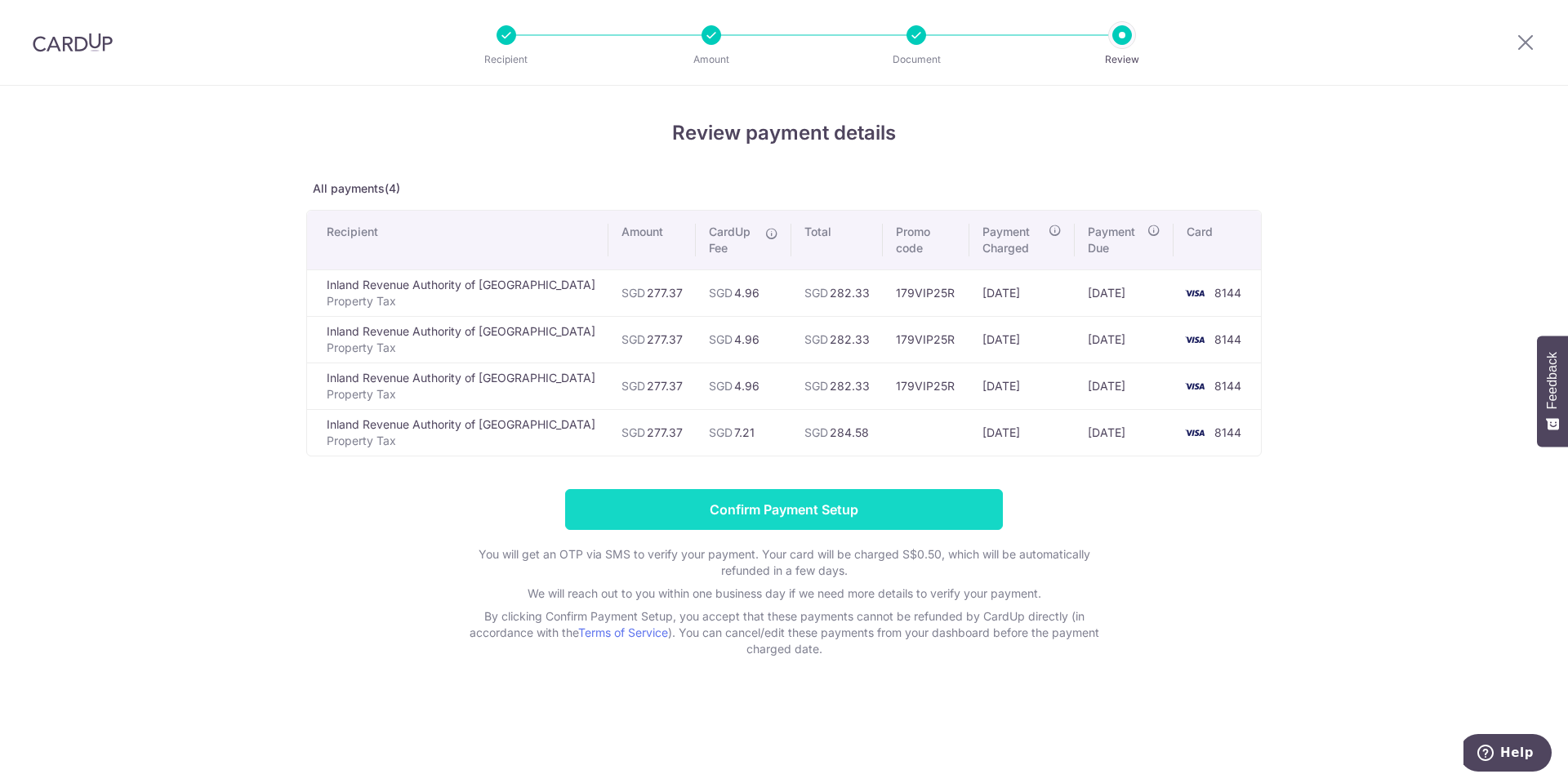
click at [848, 508] on input "Confirm Payment Setup" at bounding box center [783, 509] width 438 height 40
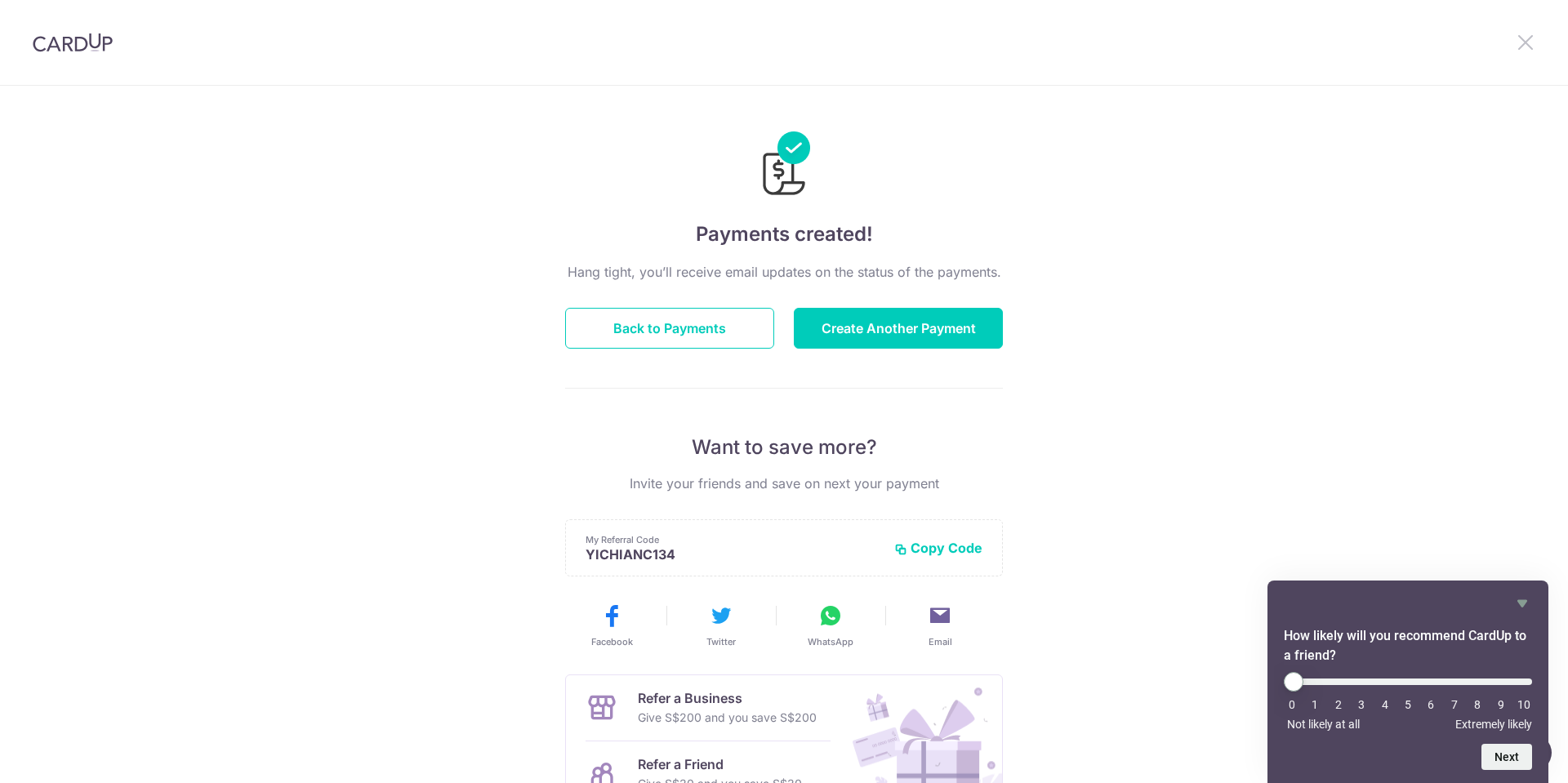
click at [1526, 40] on icon at bounding box center [1525, 42] width 20 height 21
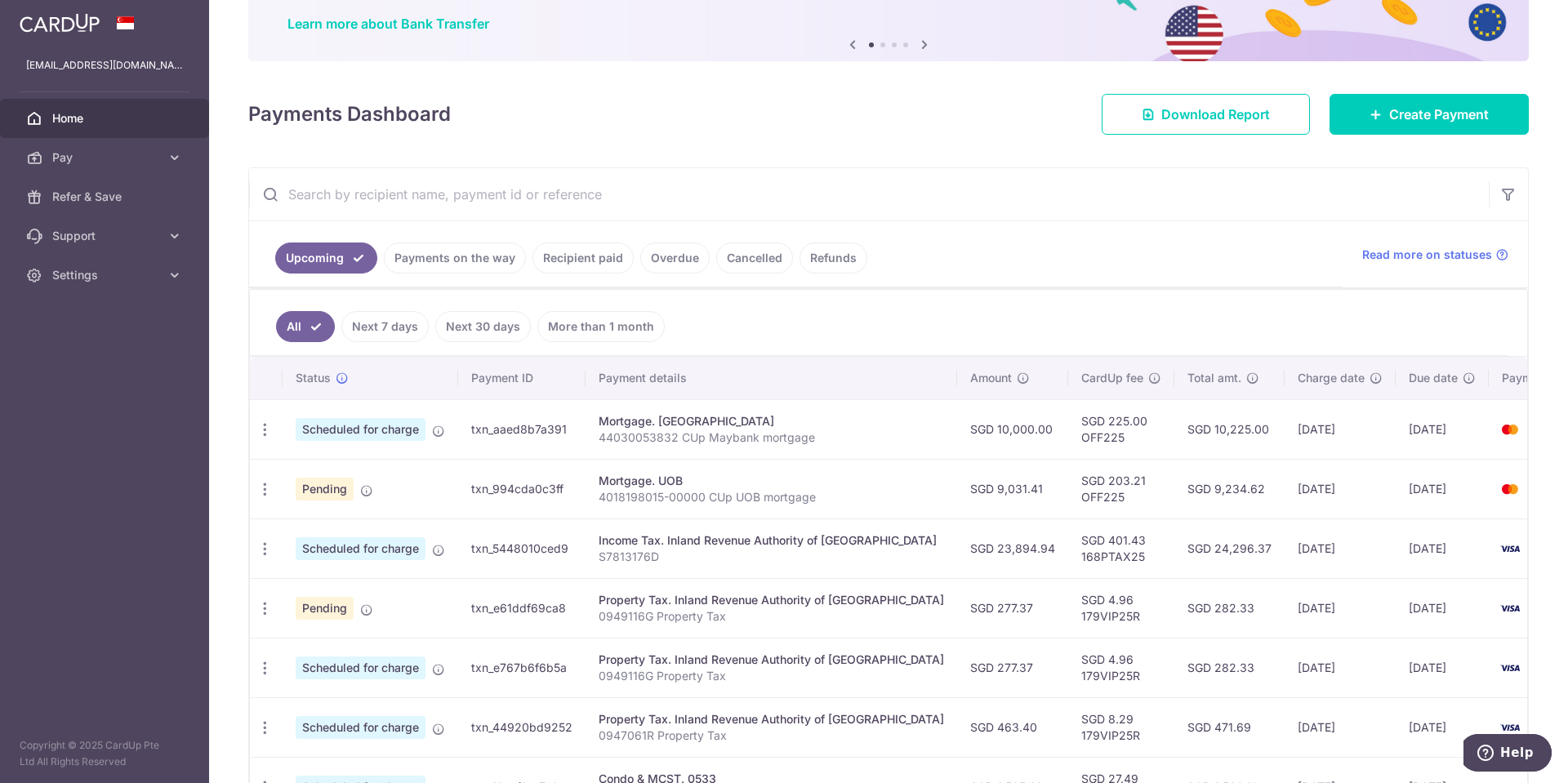
scroll to position [245, 0]
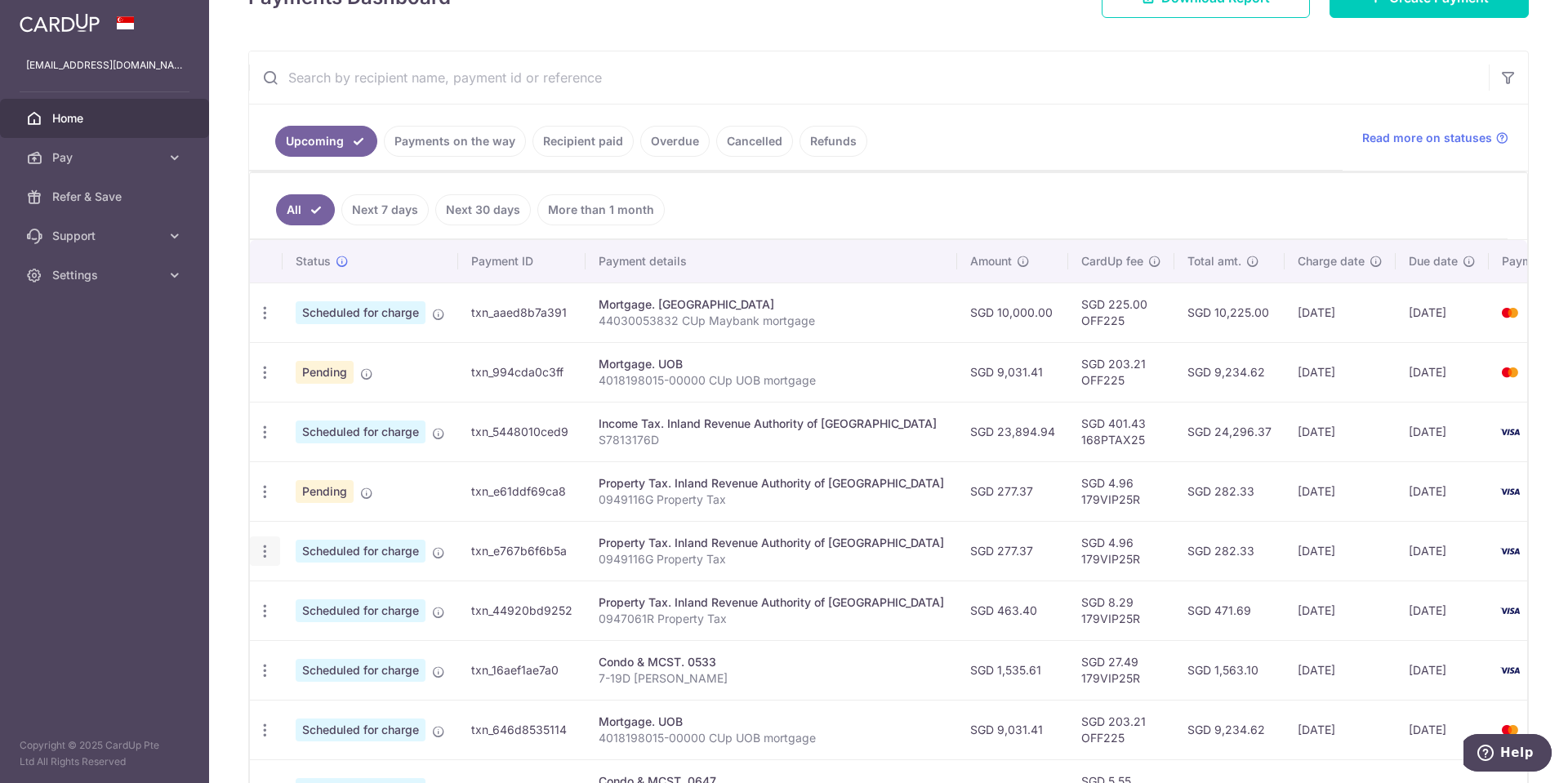
click at [265, 551] on icon "button" at bounding box center [264, 551] width 17 height 17
click at [360, 637] on span "Cancel payment" at bounding box center [352, 635] width 109 height 20
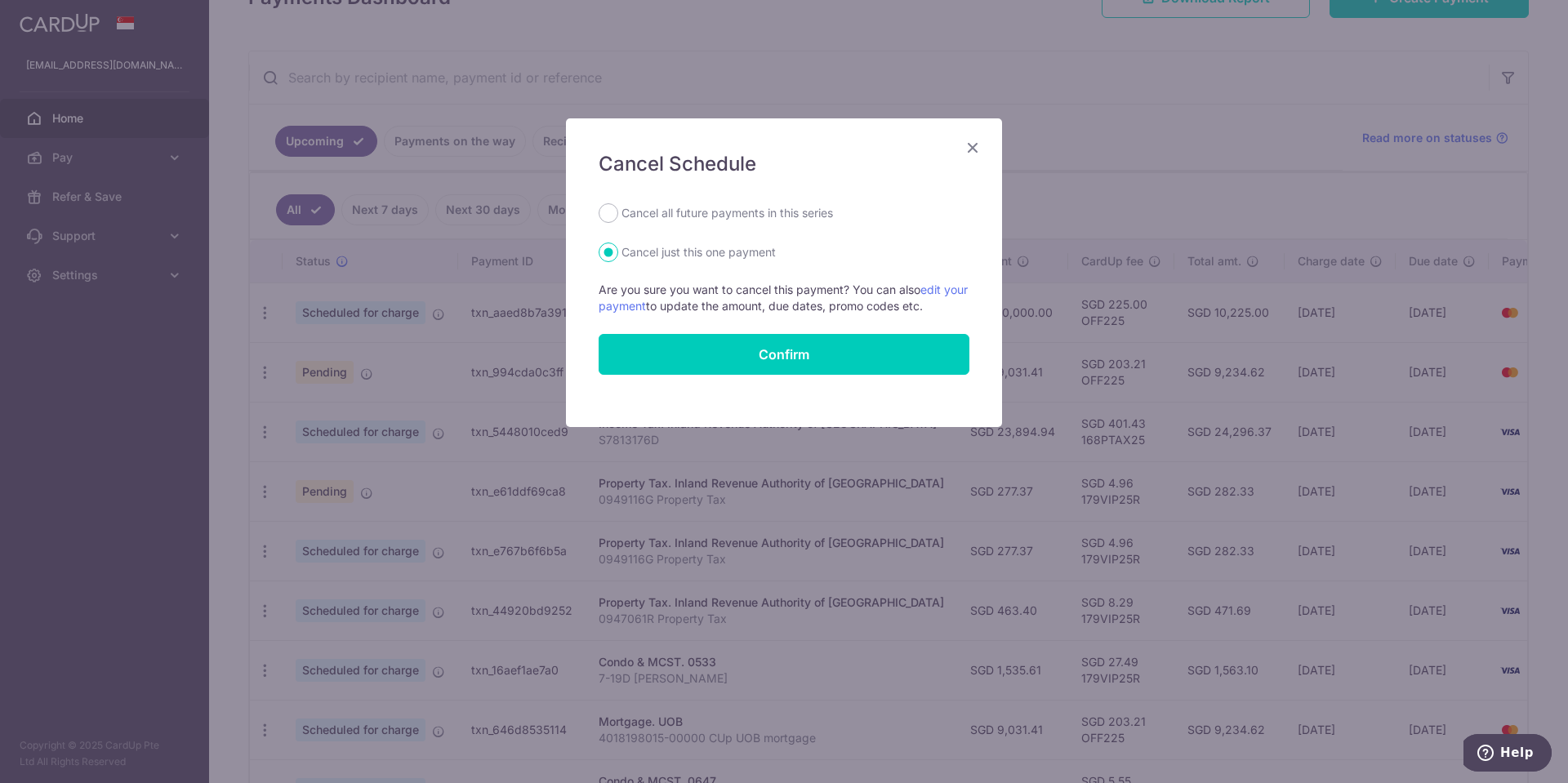
click at [776, 208] on label "Cancel all future payments in this series" at bounding box center [727, 213] width 212 height 20
click at [618, 208] on input "Cancel all future payments in this series" at bounding box center [608, 213] width 20 height 20
radio input "true"
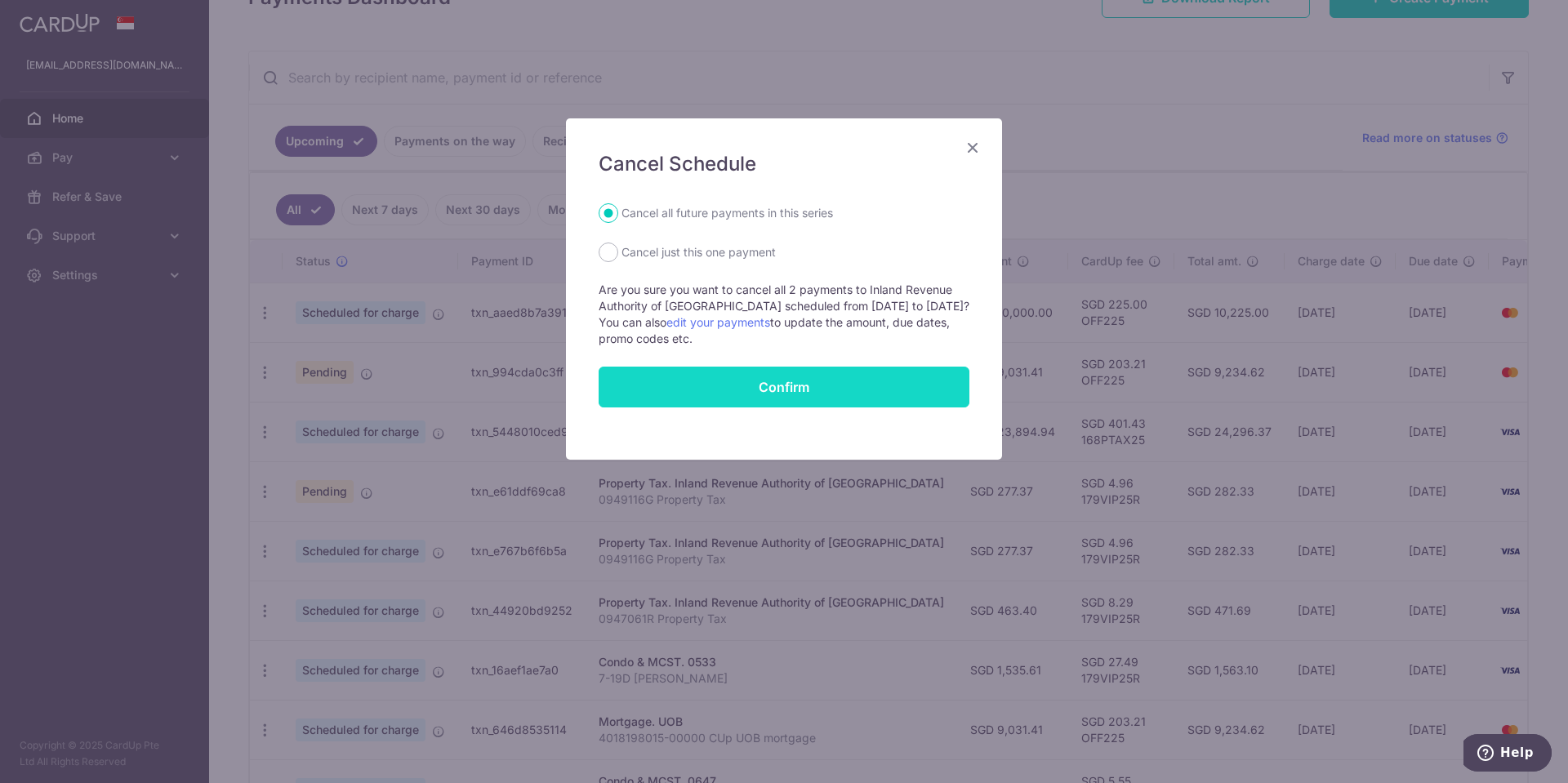
click at [782, 381] on button "Confirm" at bounding box center [784, 386] width 371 height 40
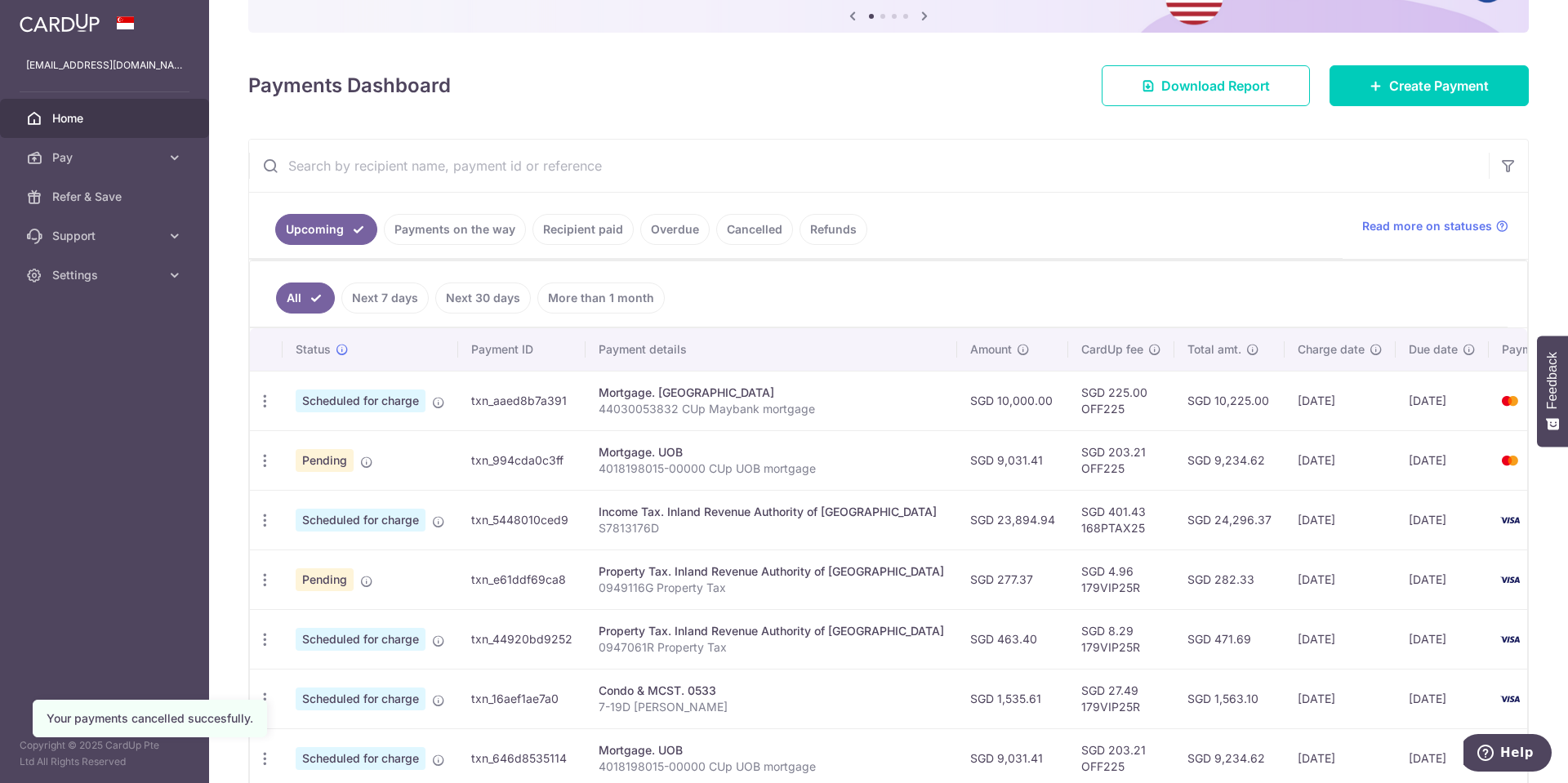
scroll to position [327, 0]
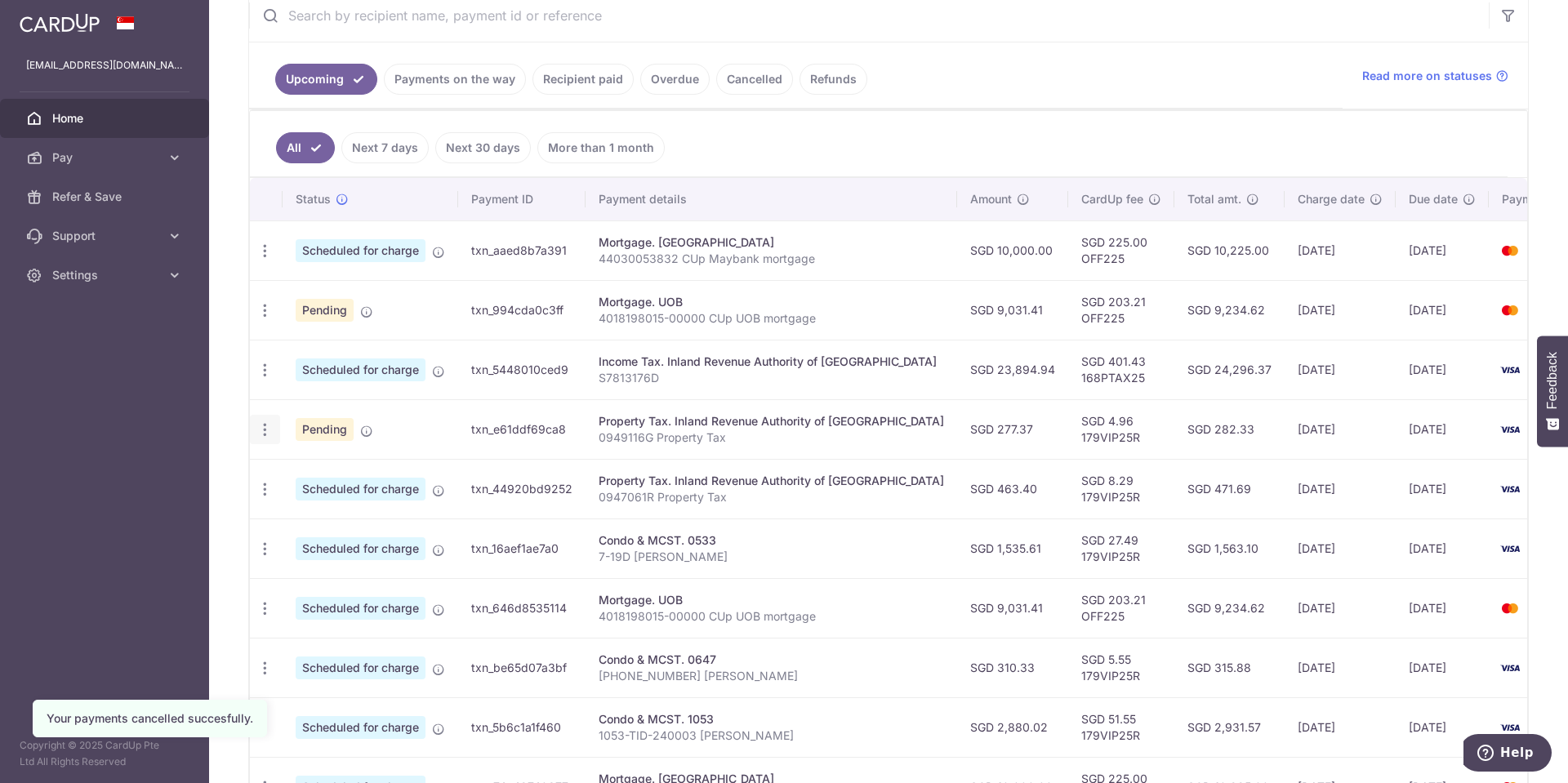
click at [260, 434] on icon "button" at bounding box center [264, 430] width 17 height 17
click at [340, 476] on span "Update payment" at bounding box center [352, 474] width 111 height 20
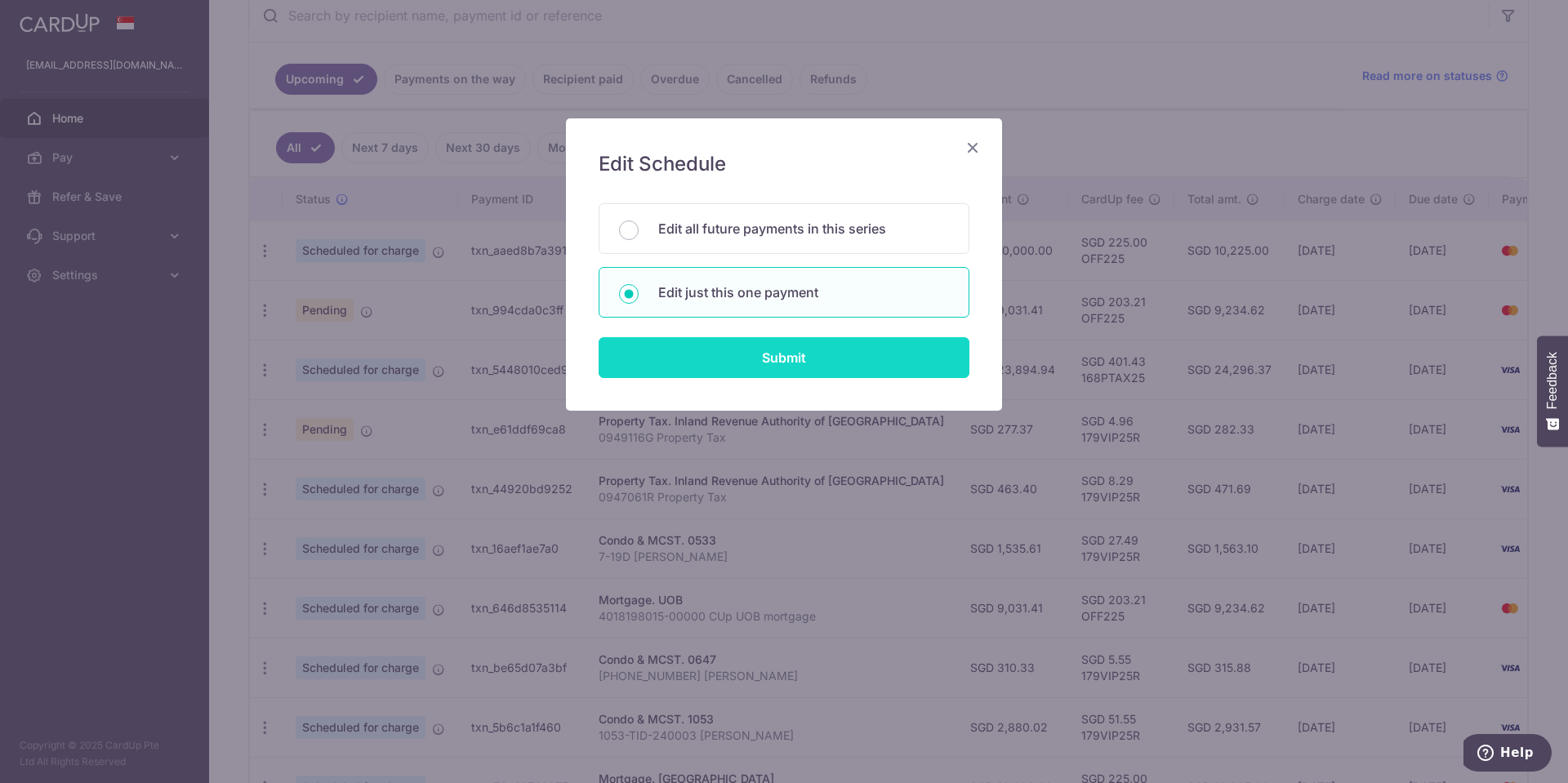
click at [762, 357] on input "Submit" at bounding box center [784, 357] width 371 height 40
radio input "true"
type input "277.37"
type input "[DATE]"
type input "0949116G"
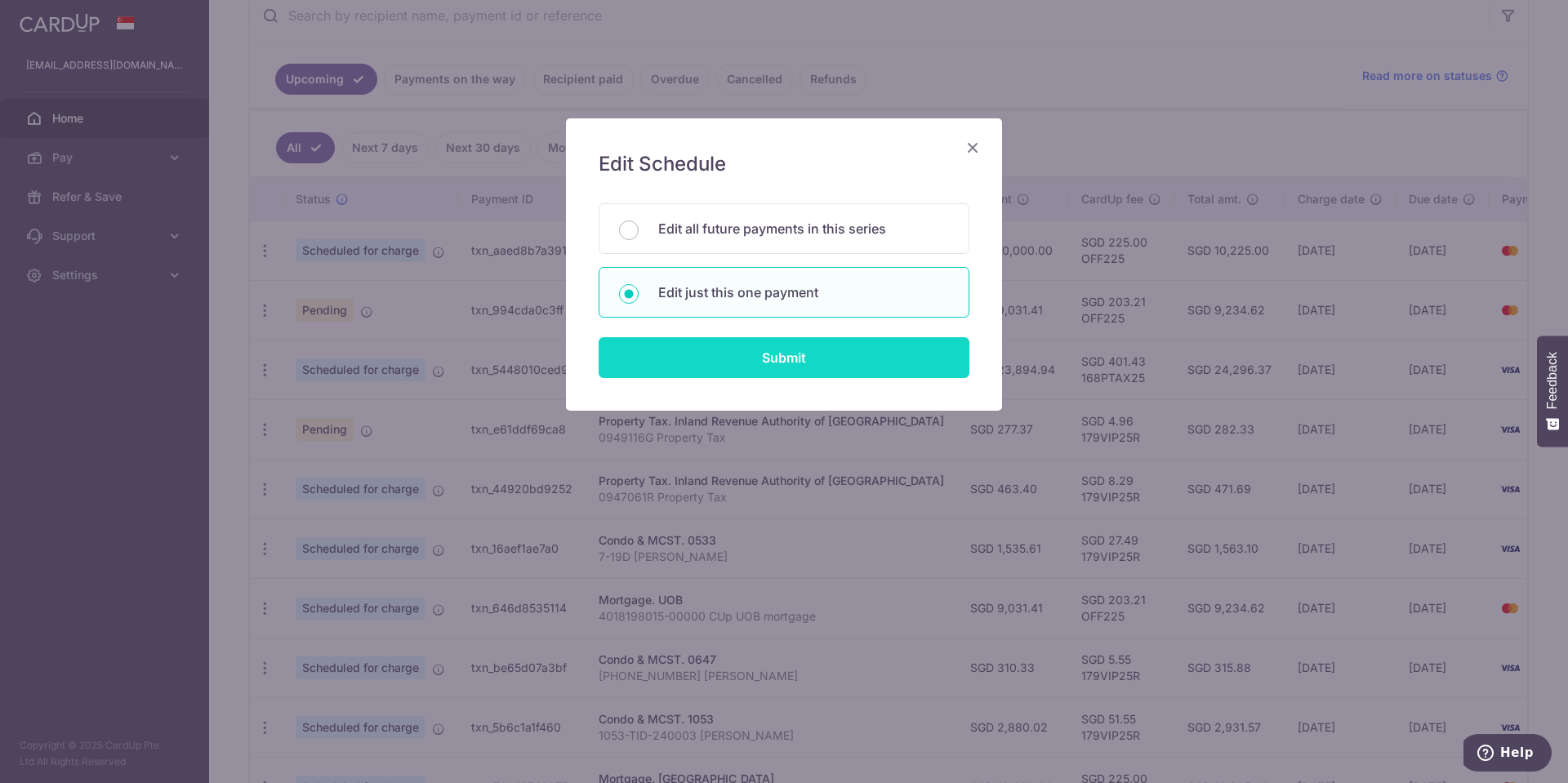
type input "179VIP25R"
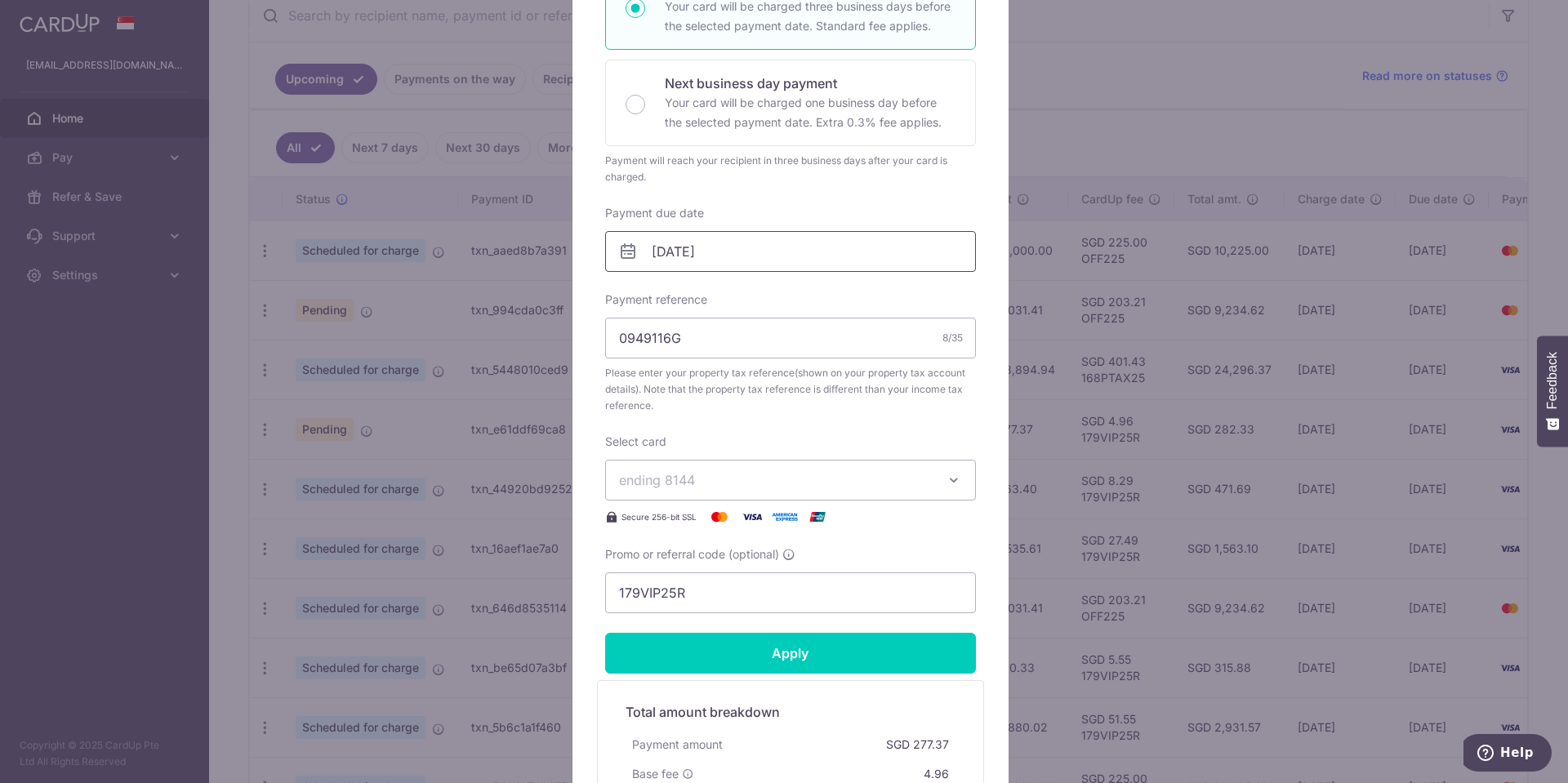
click at [716, 244] on input "[DATE]" at bounding box center [791, 250] width 371 height 40
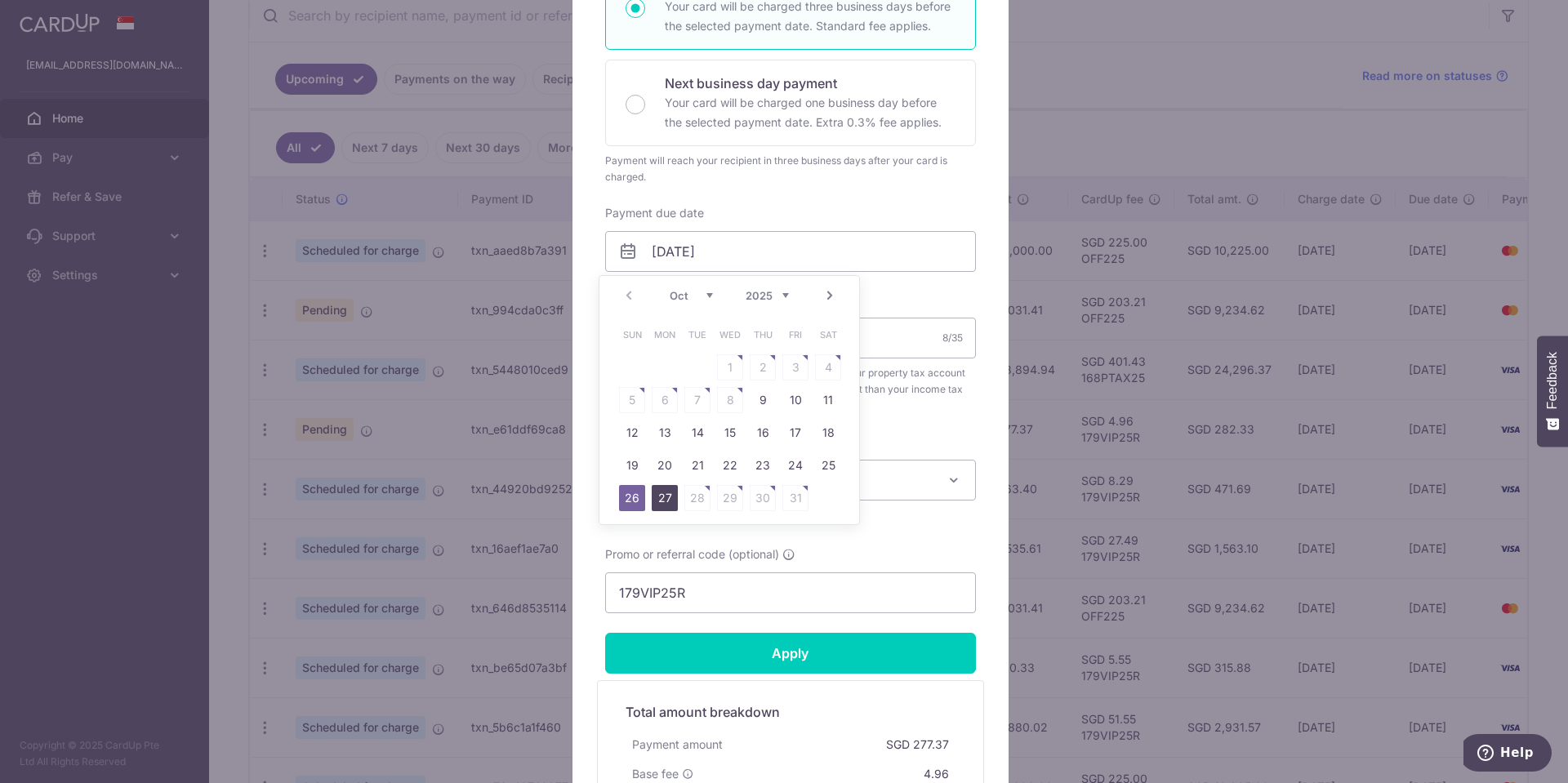
click at [661, 499] on link "27" at bounding box center [664, 498] width 26 height 26
type input "[DATE]"
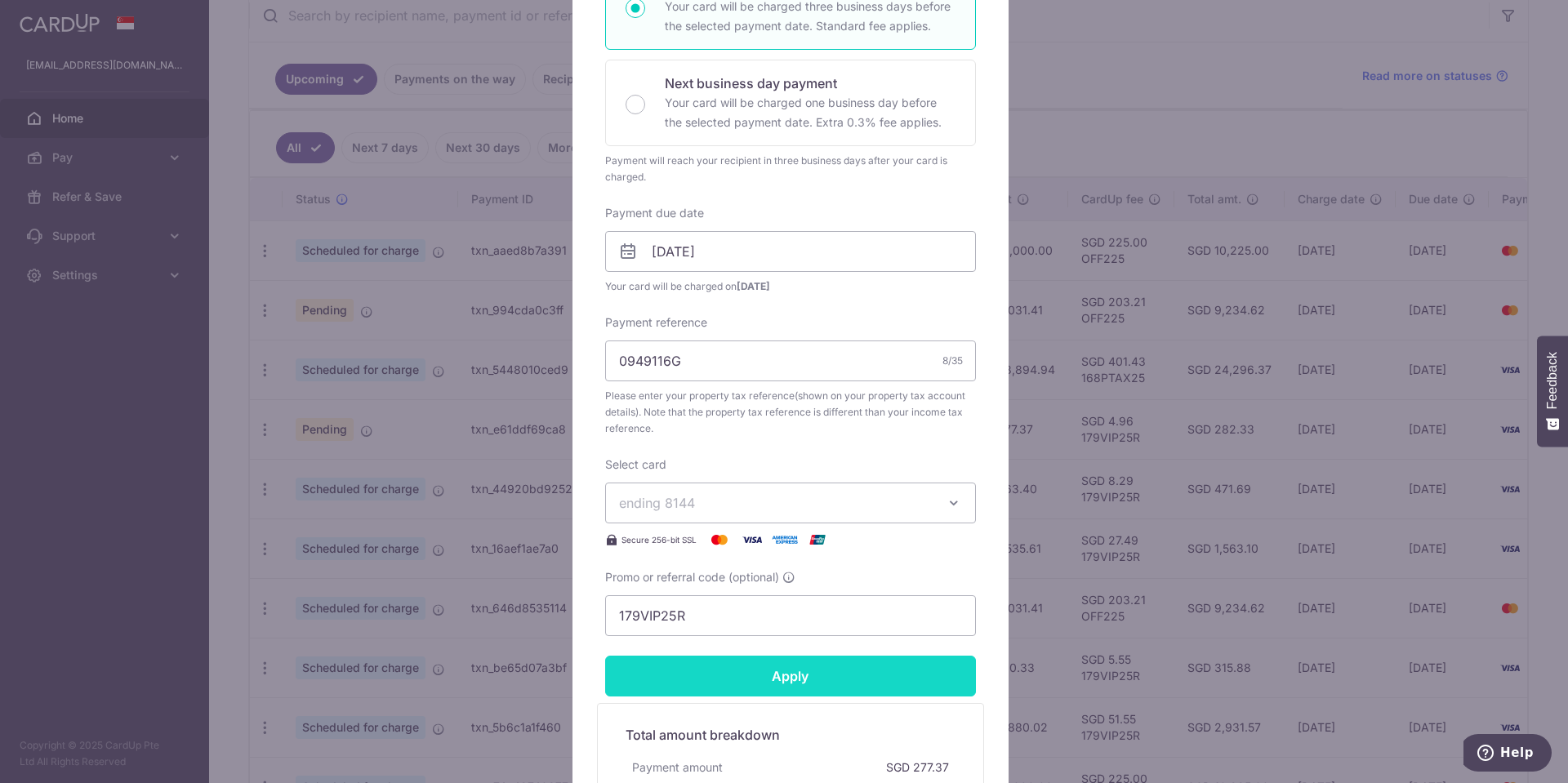
click at [726, 668] on input "Apply" at bounding box center [791, 676] width 371 height 40
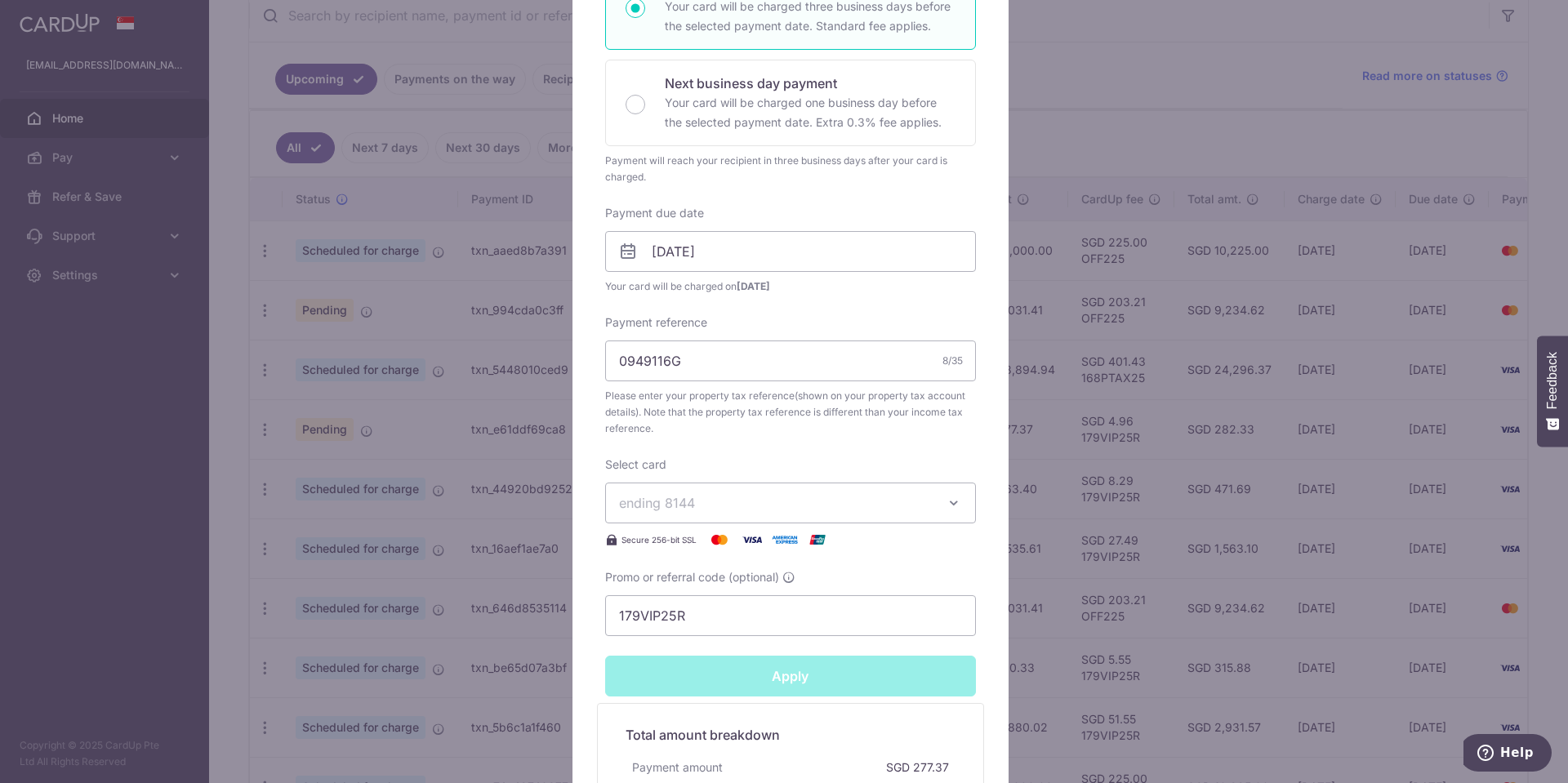
type input "Successfully Applied"
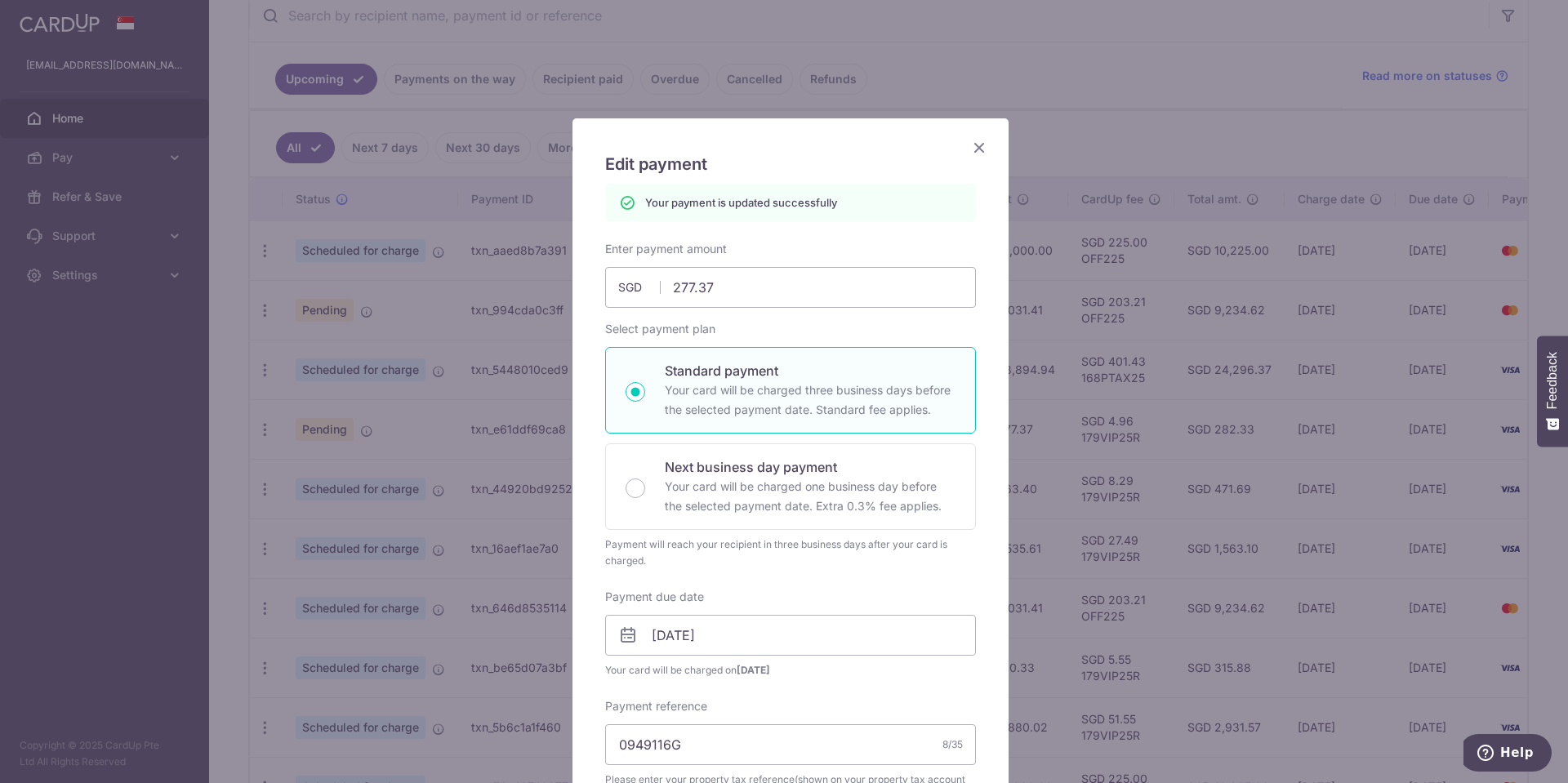
click at [974, 140] on icon "Close" at bounding box center [979, 148] width 20 height 21
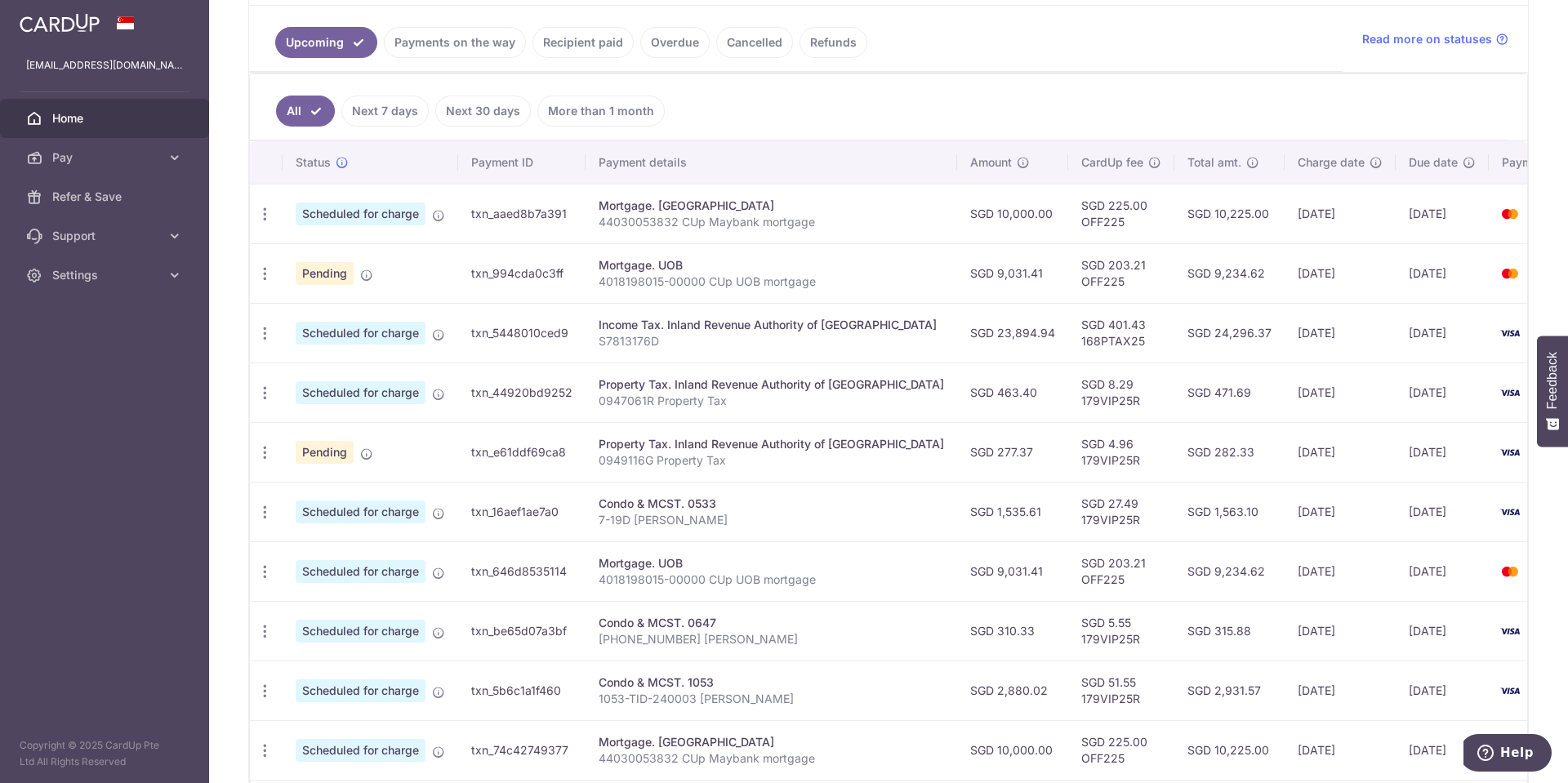
scroll to position [487, 0]
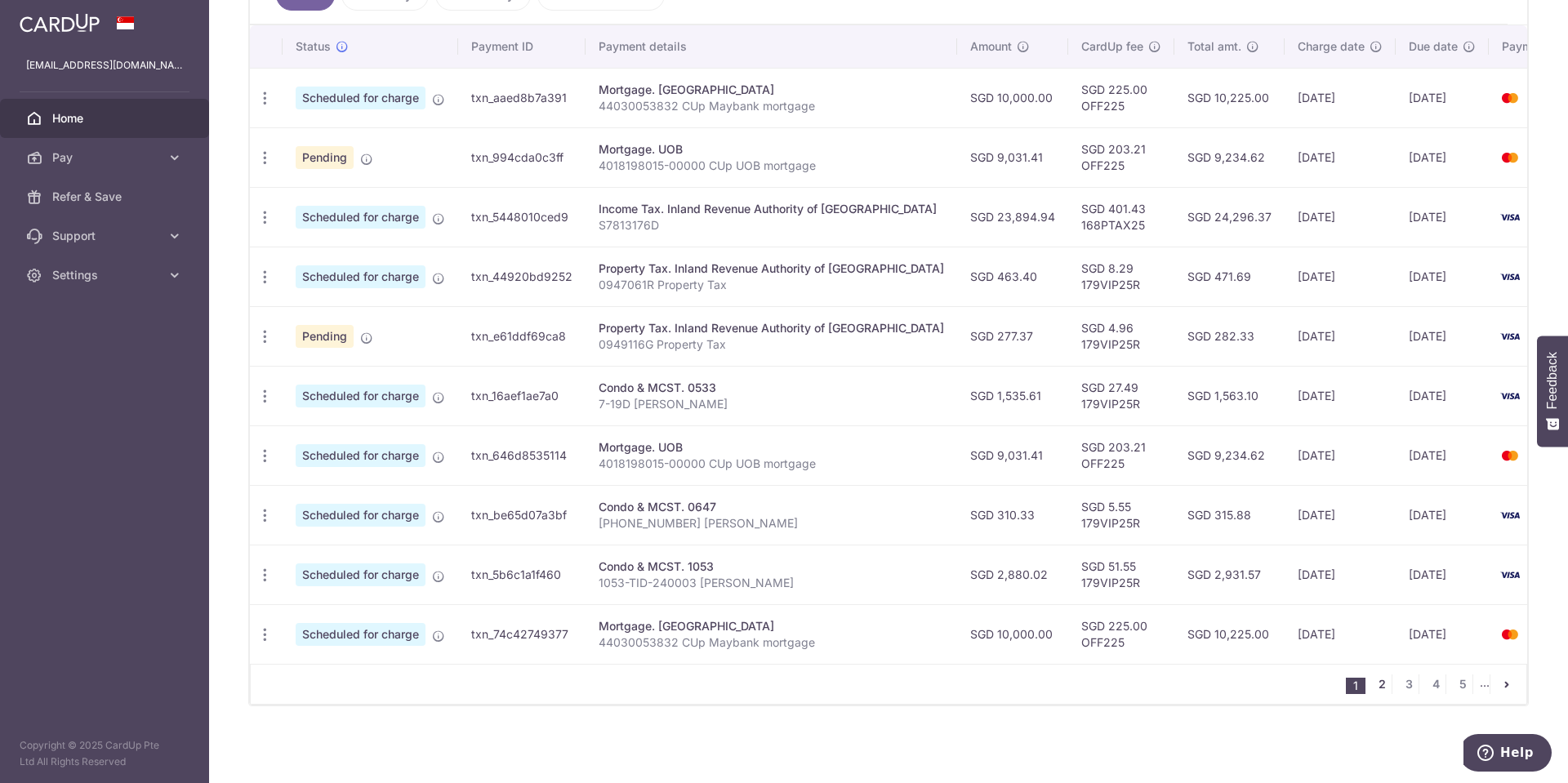
click at [1372, 682] on link "2" at bounding box center [1381, 684] width 20 height 20
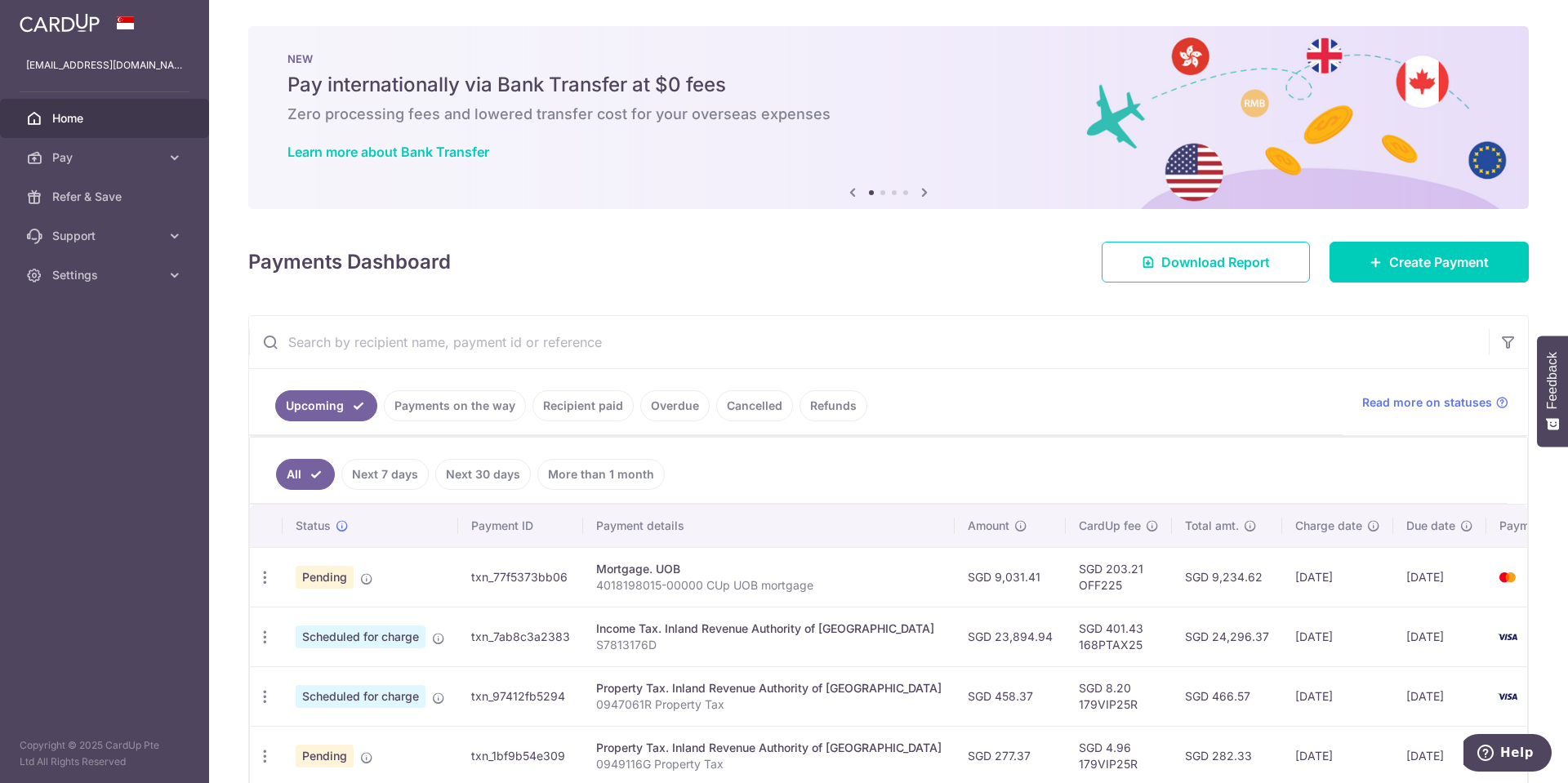
scroll to position [327, 0]
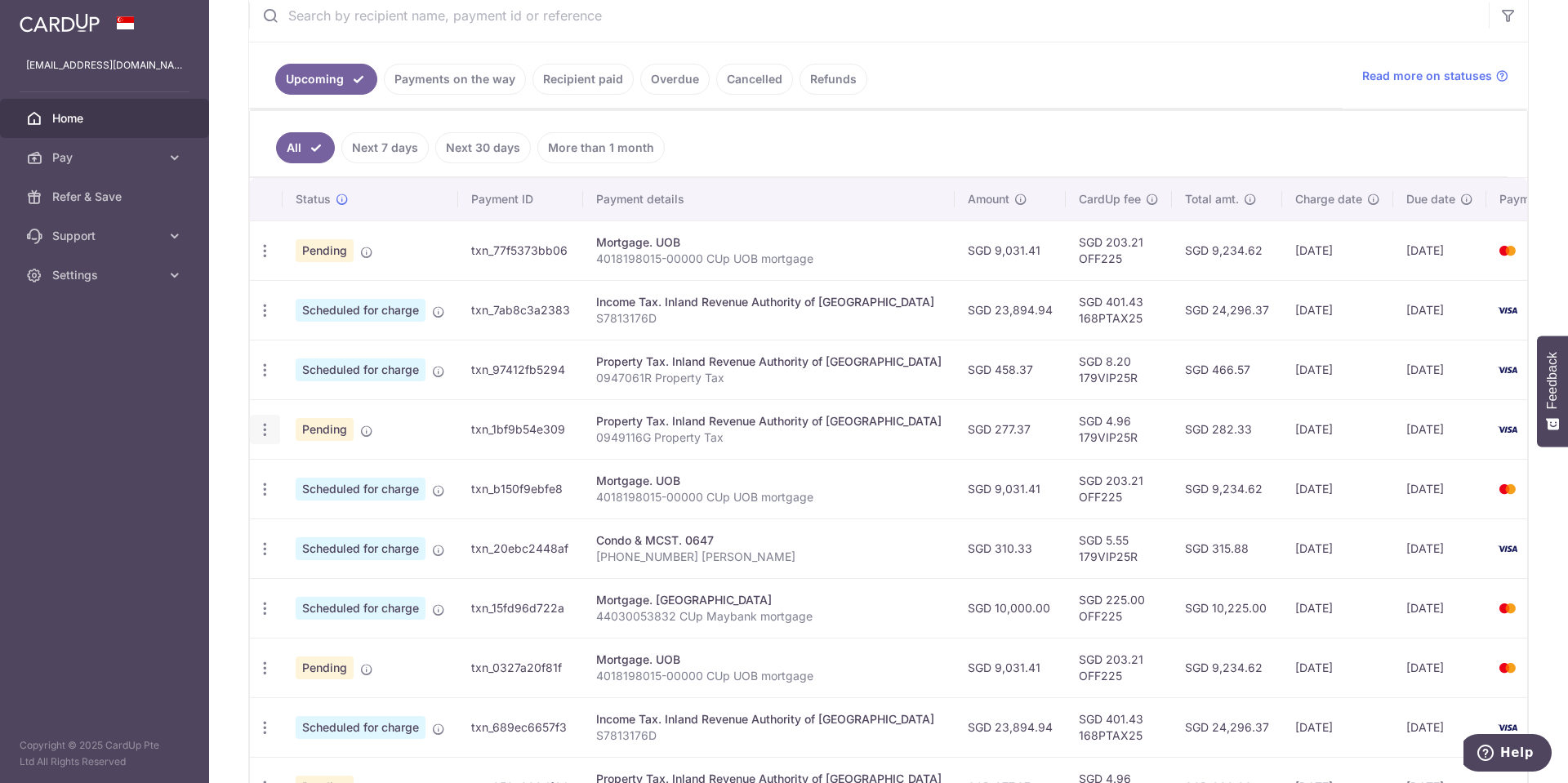
click at [268, 425] on icon "button" at bounding box center [264, 430] width 17 height 17
click at [334, 475] on span "Update payment" at bounding box center [352, 474] width 111 height 20
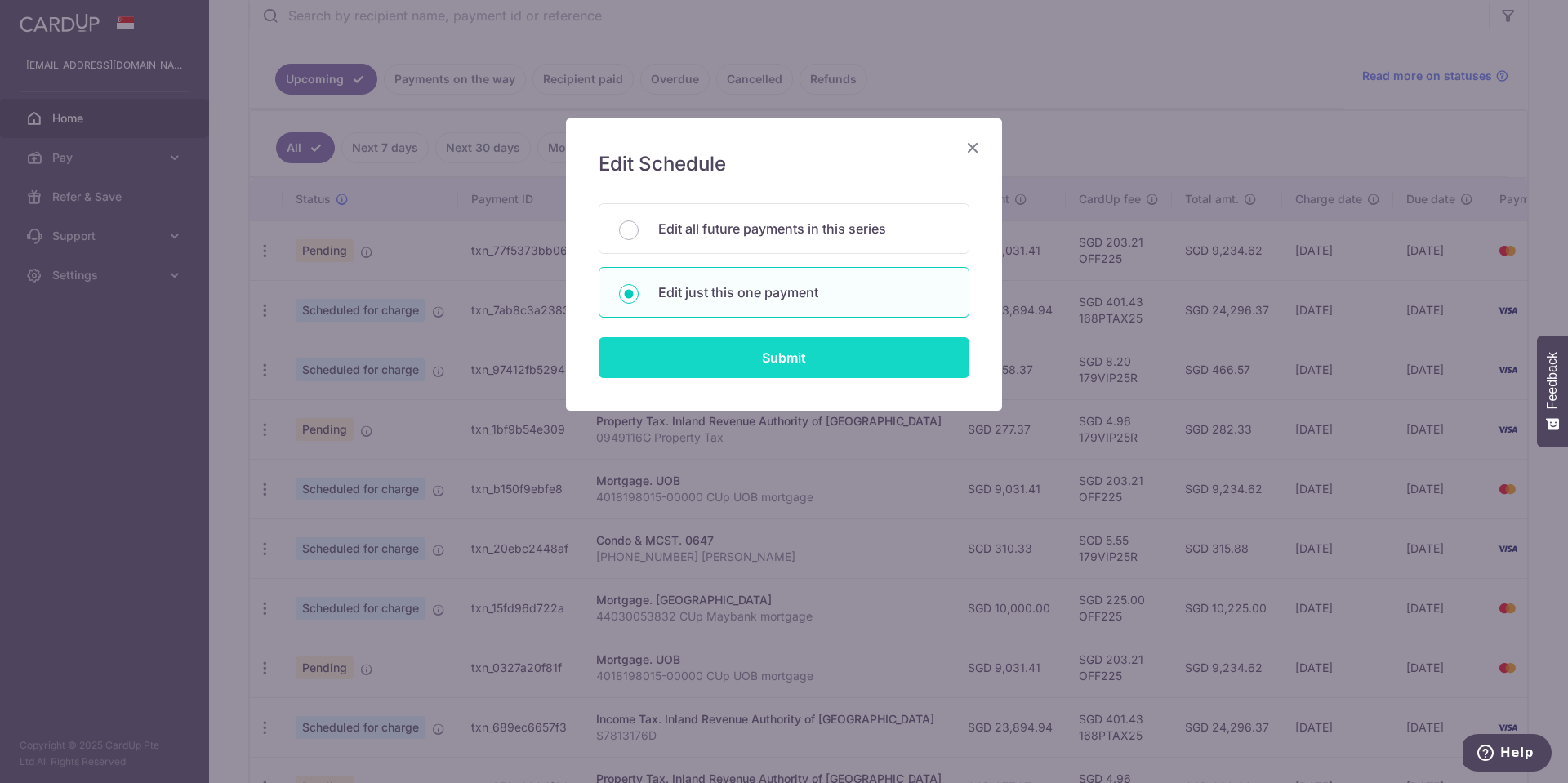
click at [804, 359] on input "Submit" at bounding box center [784, 357] width 371 height 40
radio input "true"
type input "277.37"
type input "24/11/2025"
type input "0949116G"
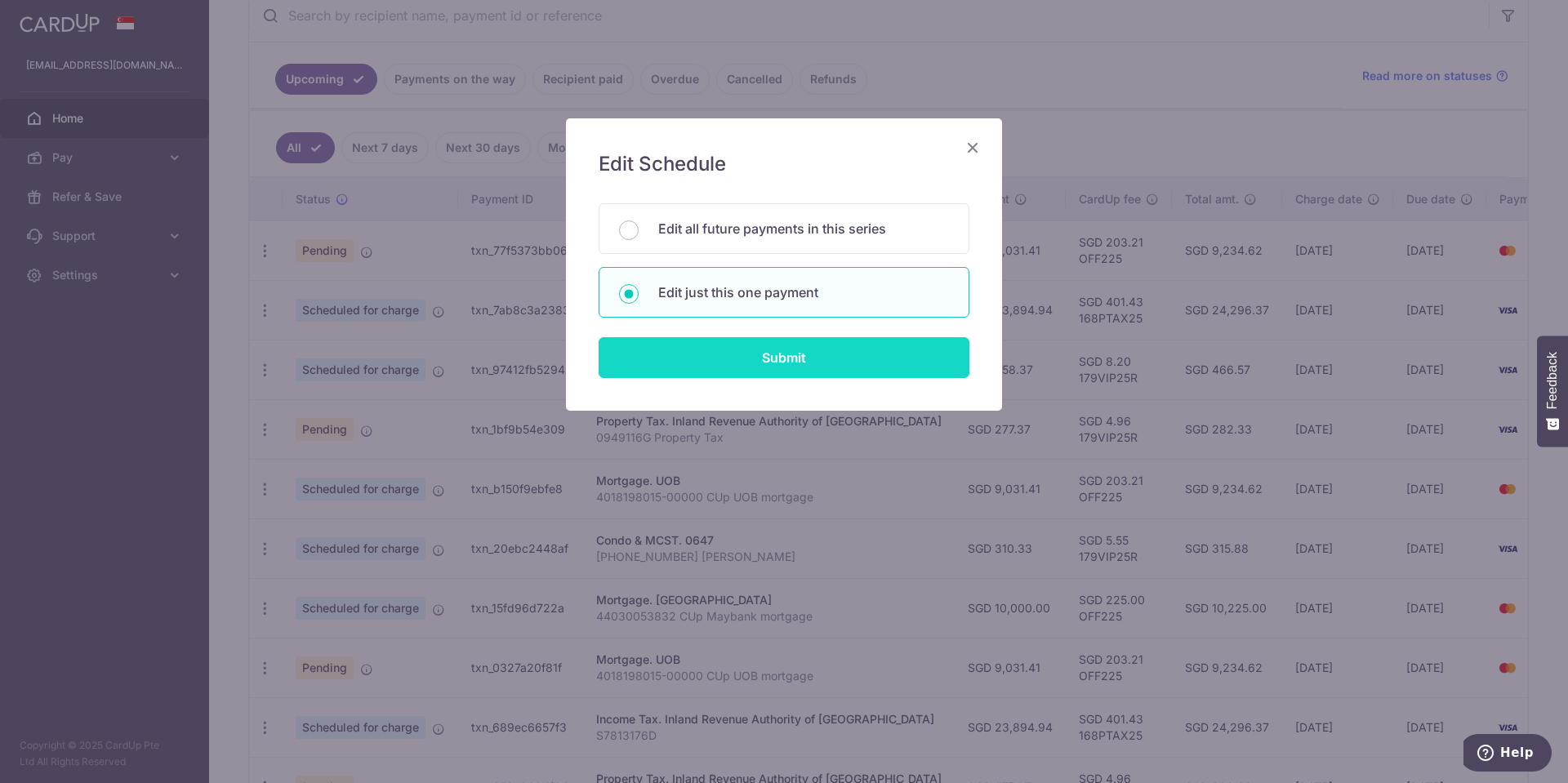
type input "179VIP25R"
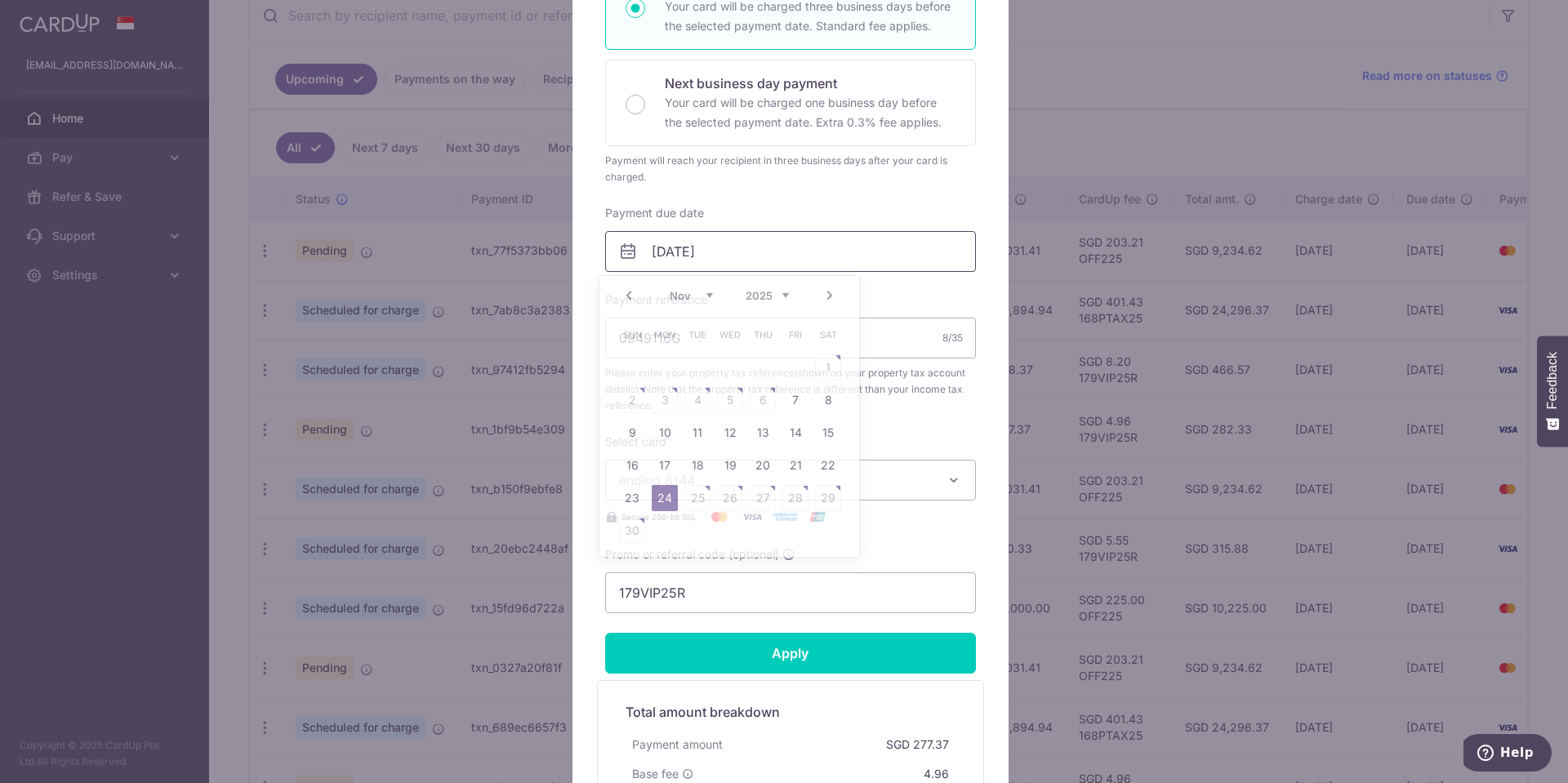
click at [760, 245] on input "24/11/2025" at bounding box center [791, 250] width 371 height 40
click at [158, 503] on div "Edit payment By clicking apply, you will make changes to all payments to Inland…" at bounding box center [784, 392] width 1568 height 783
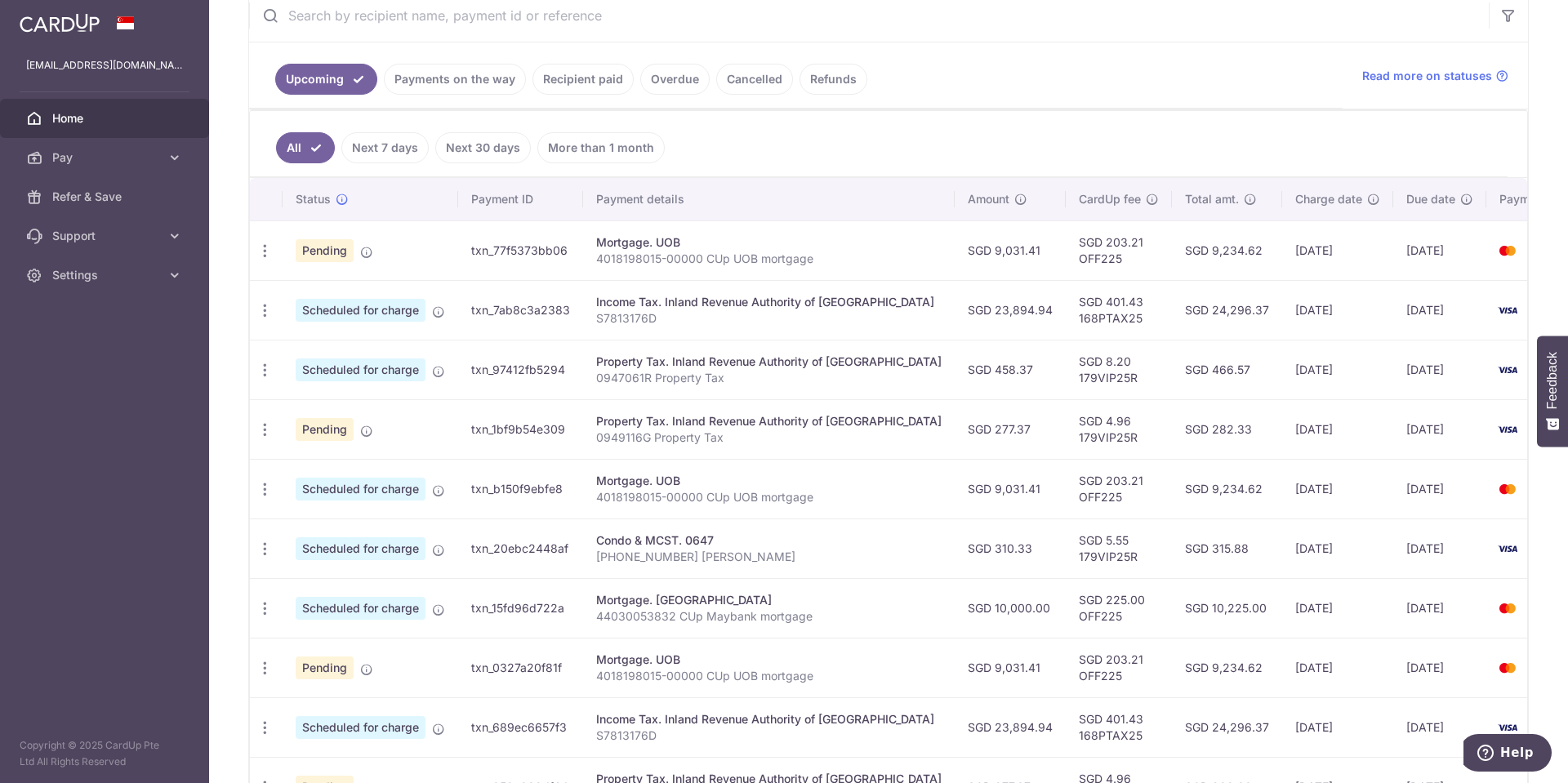
scroll to position [487, 0]
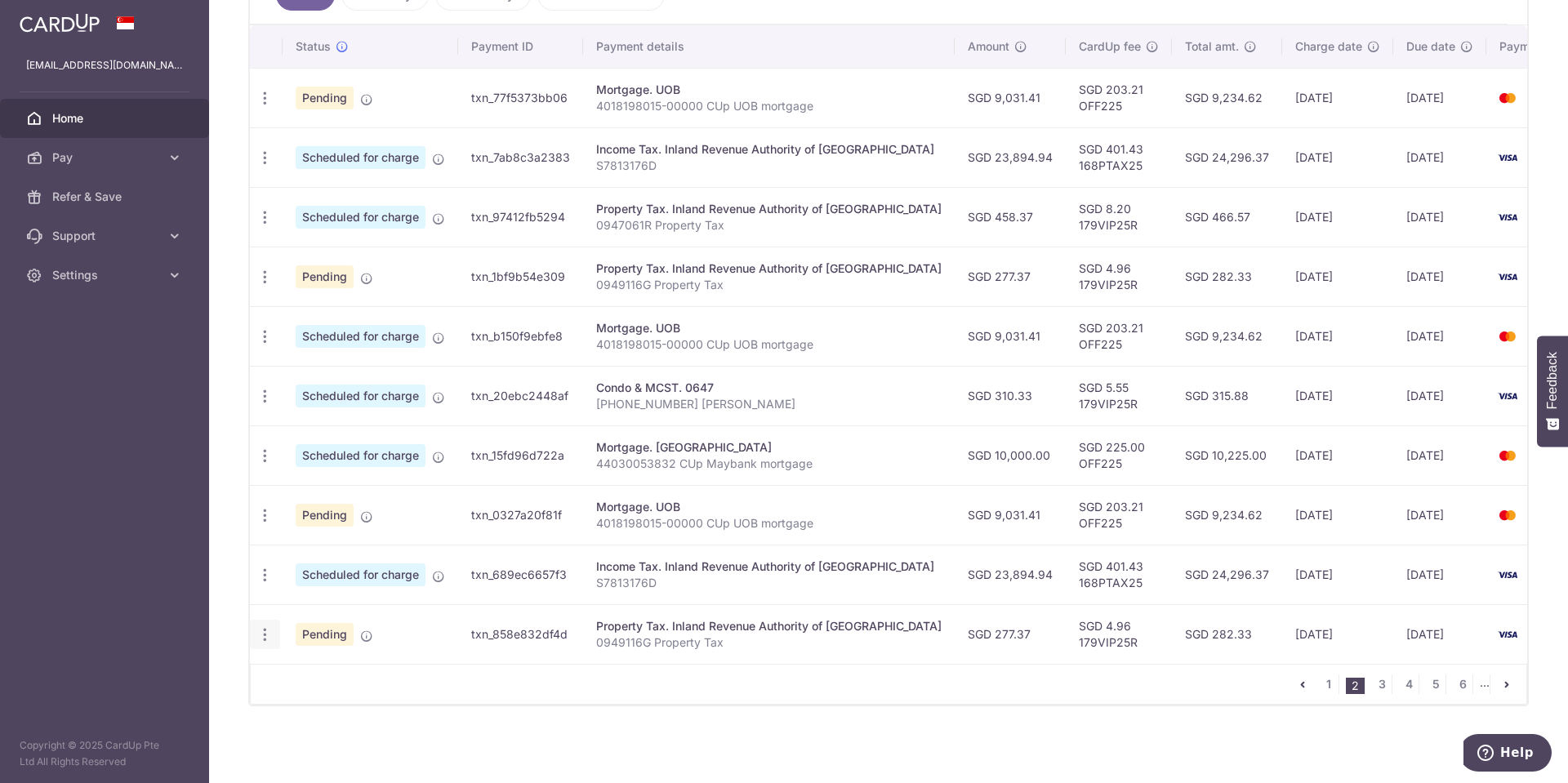
click at [264, 626] on icon "button" at bounding box center [264, 634] width 17 height 17
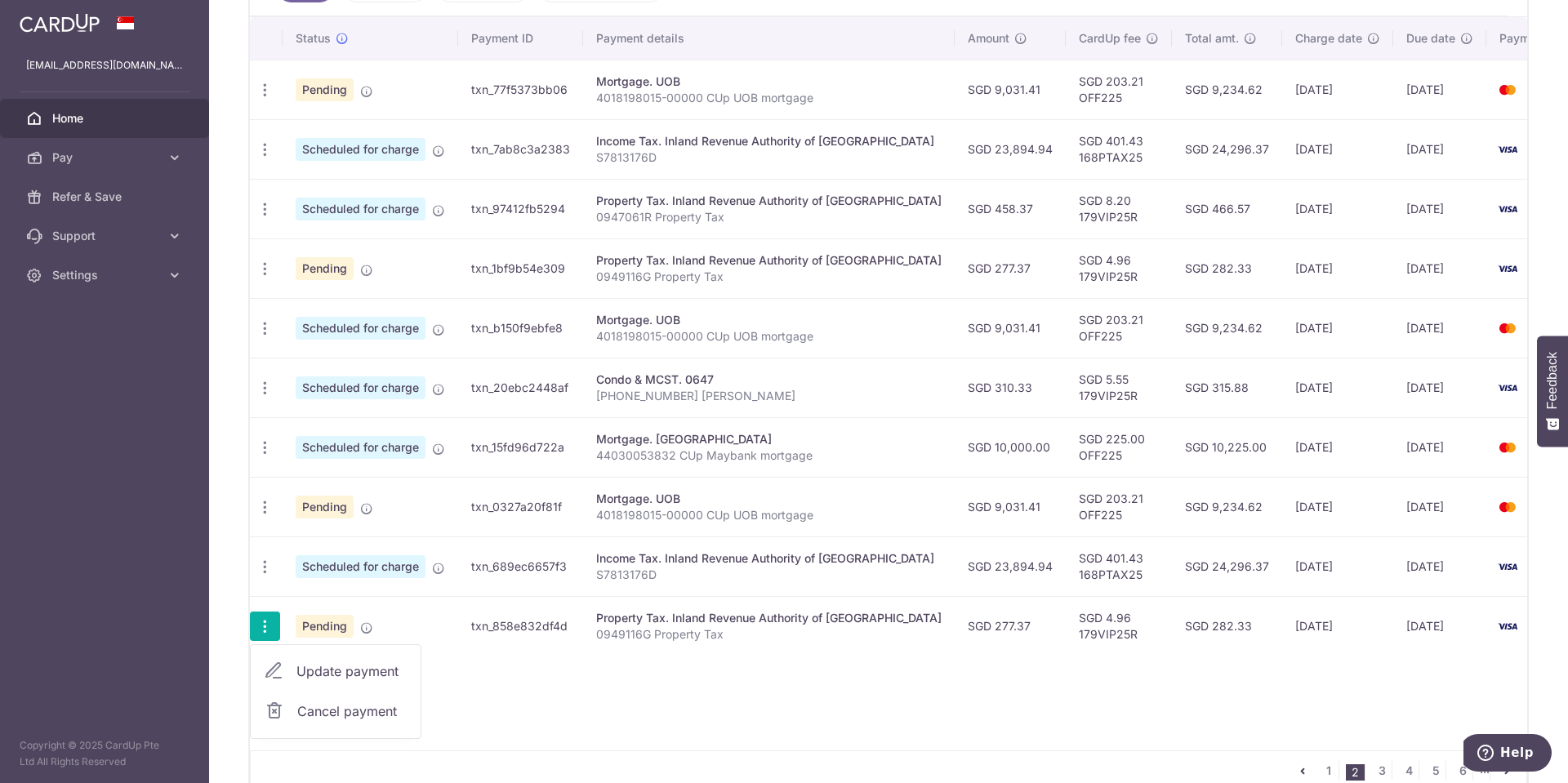
click at [334, 671] on span "Update payment" at bounding box center [352, 671] width 111 height 20
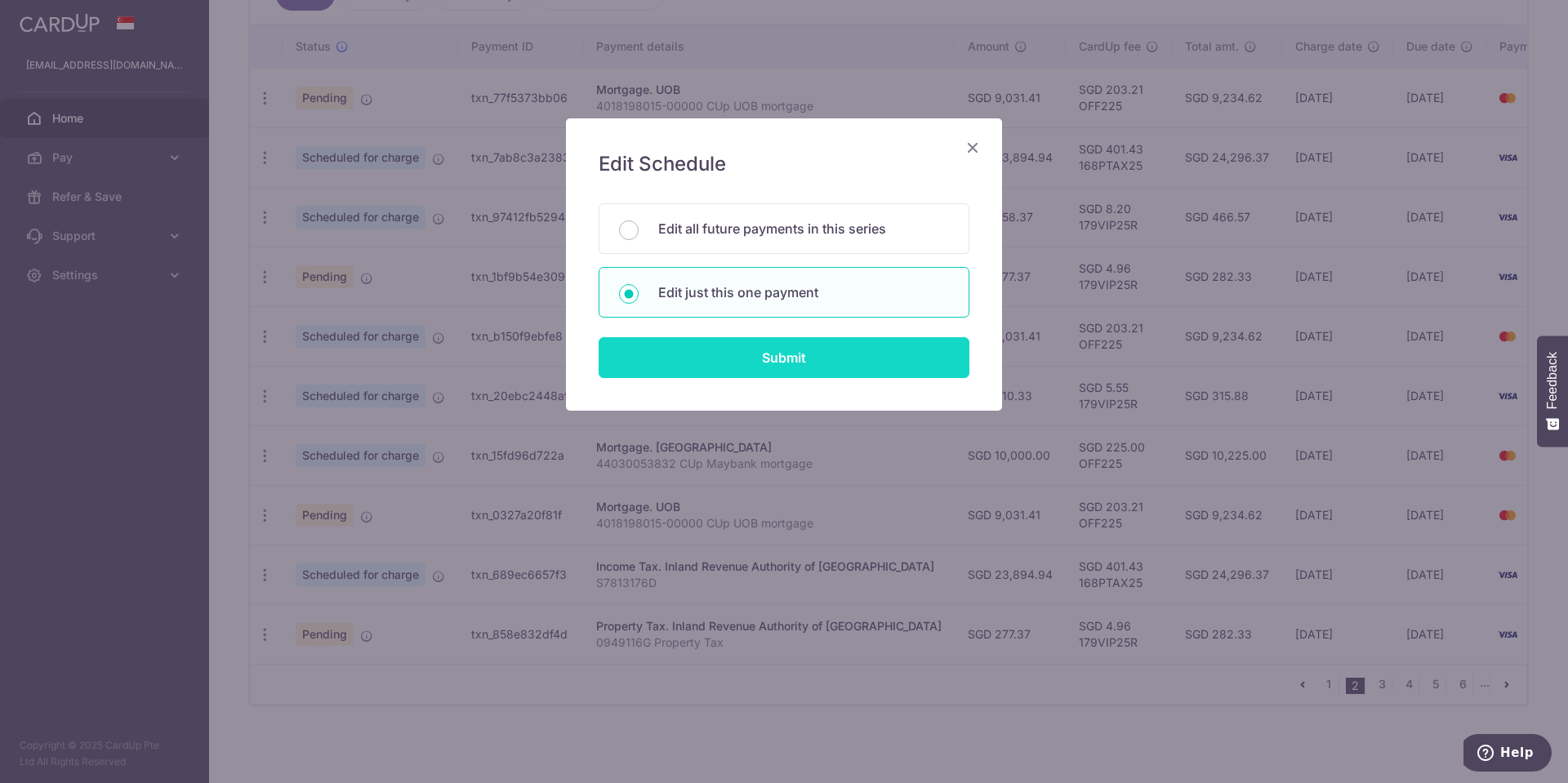
click at [803, 356] on input "Submit" at bounding box center [784, 357] width 371 height 40
radio input "true"
type input "25/12/2025"
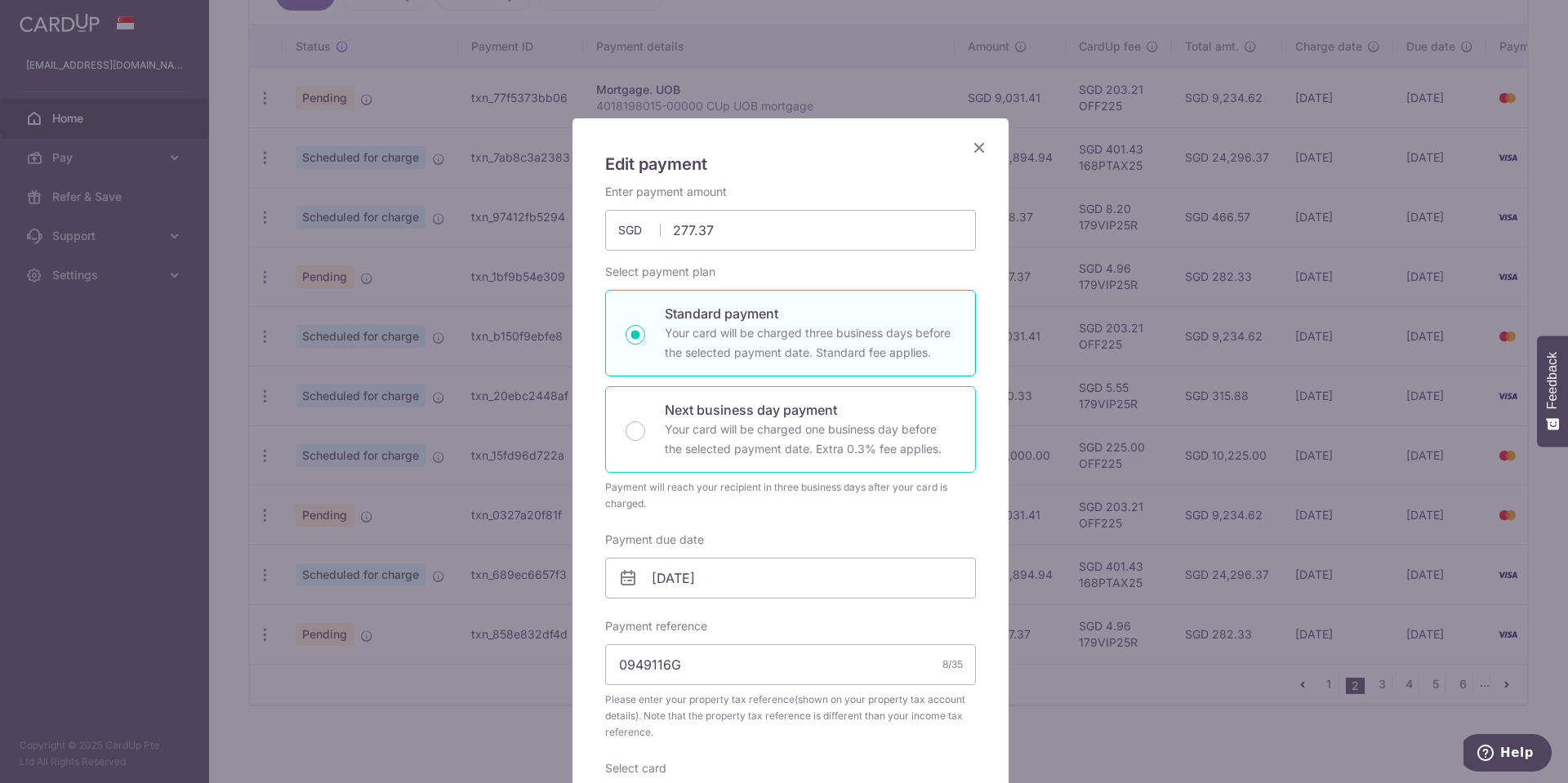
scroll to position [408, 0]
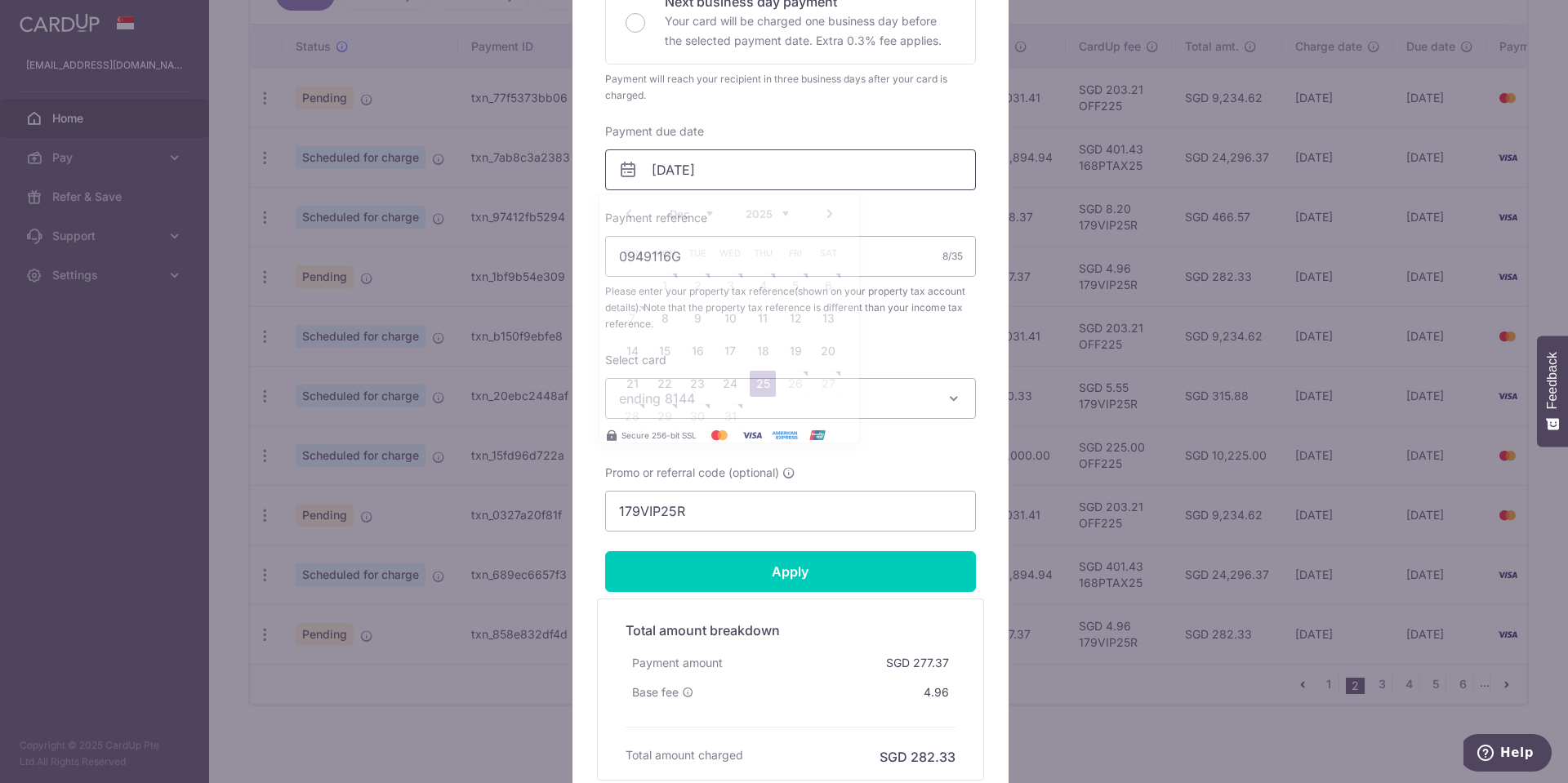
click at [779, 163] on input "25/12/2025" at bounding box center [791, 169] width 371 height 40
click at [71, 536] on div "Edit payment By clicking apply, you will make changes to all payments to Inland…" at bounding box center [784, 392] width 1568 height 783
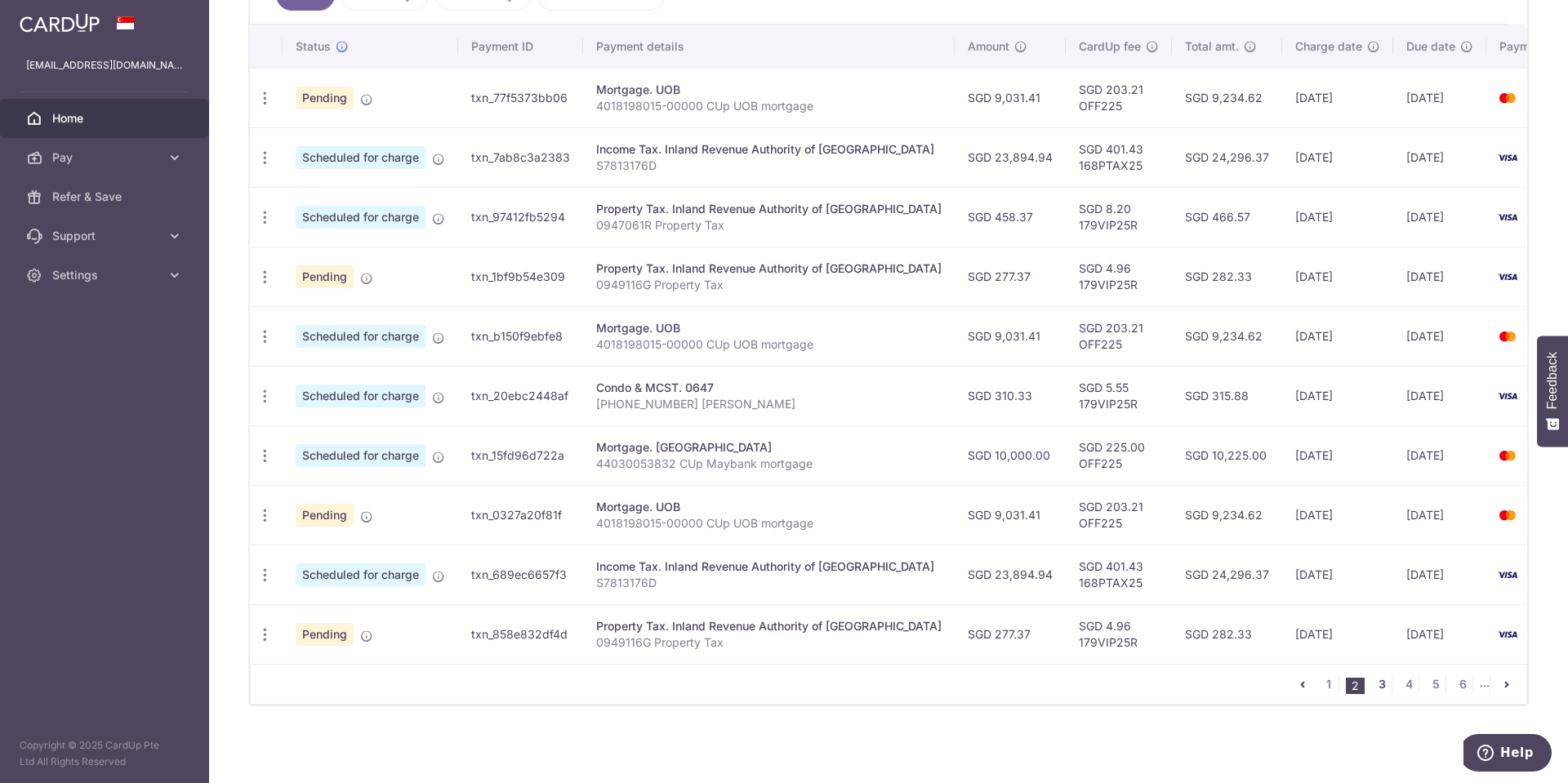
click at [1375, 682] on link "3" at bounding box center [1381, 684] width 20 height 20
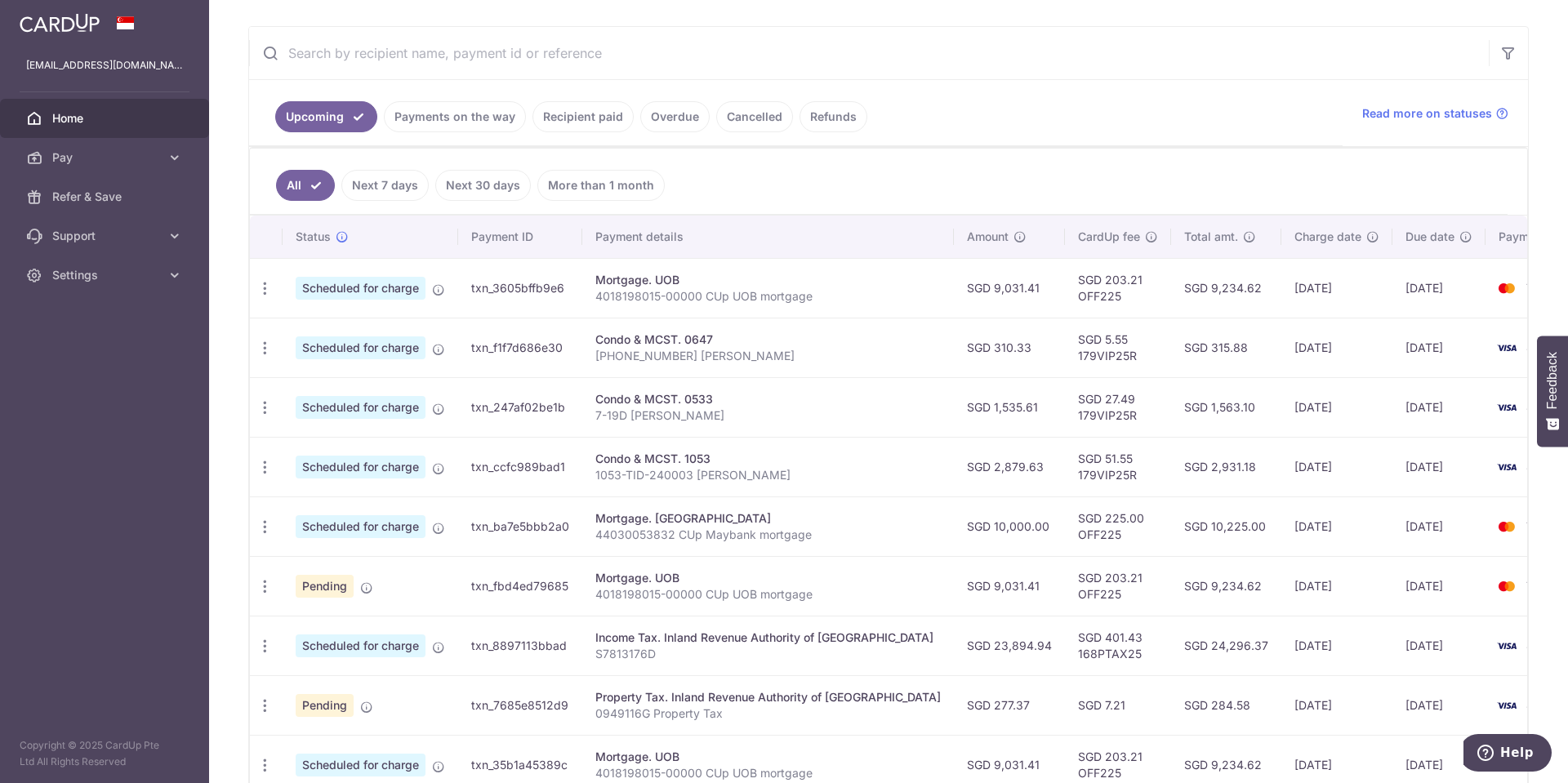
scroll to position [327, 0]
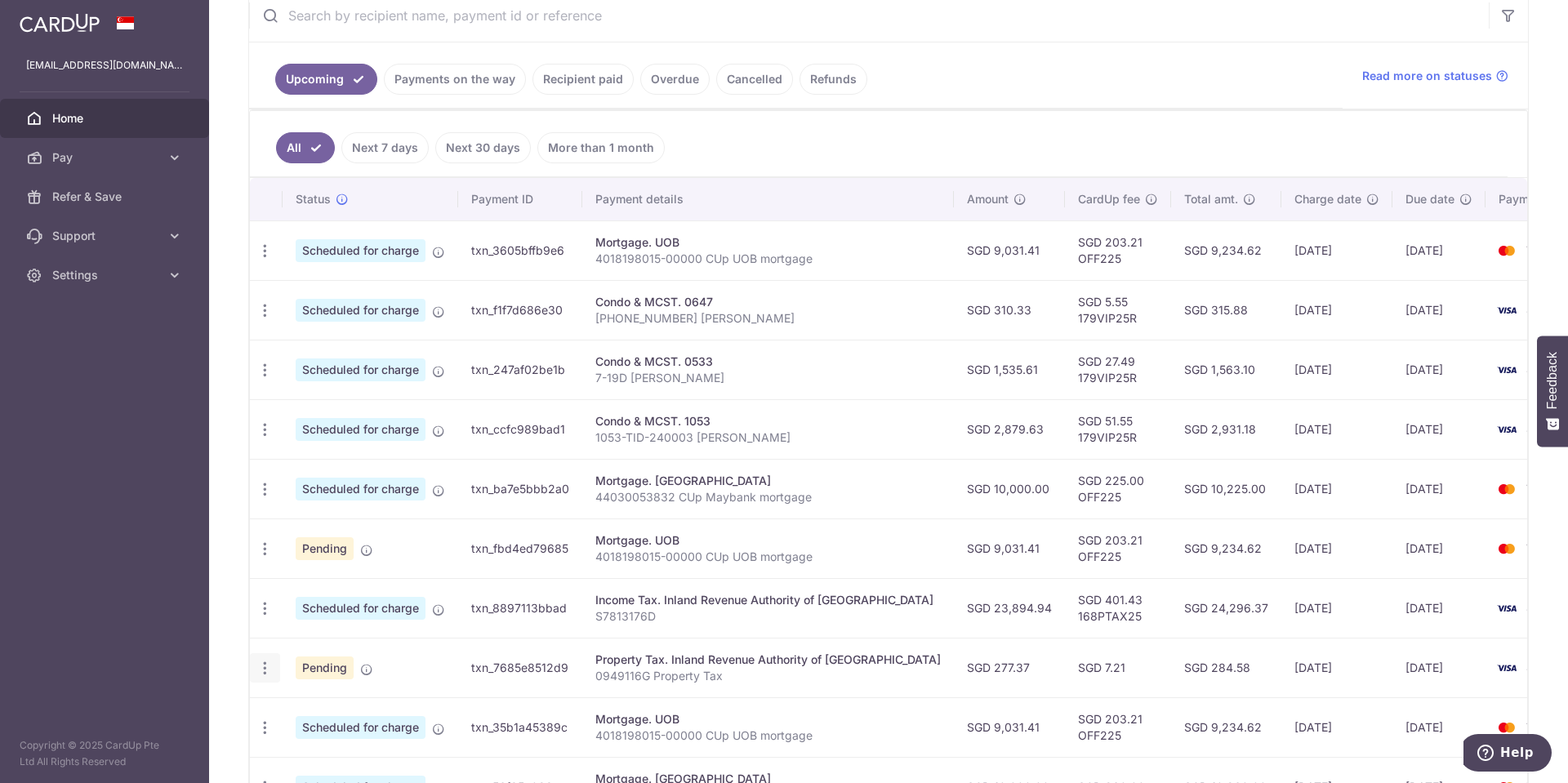
click at [263, 668] on icon "button" at bounding box center [264, 668] width 17 height 17
click at [358, 708] on span "Update payment" at bounding box center [352, 712] width 111 height 20
radio input "true"
type input "26/01/2026"
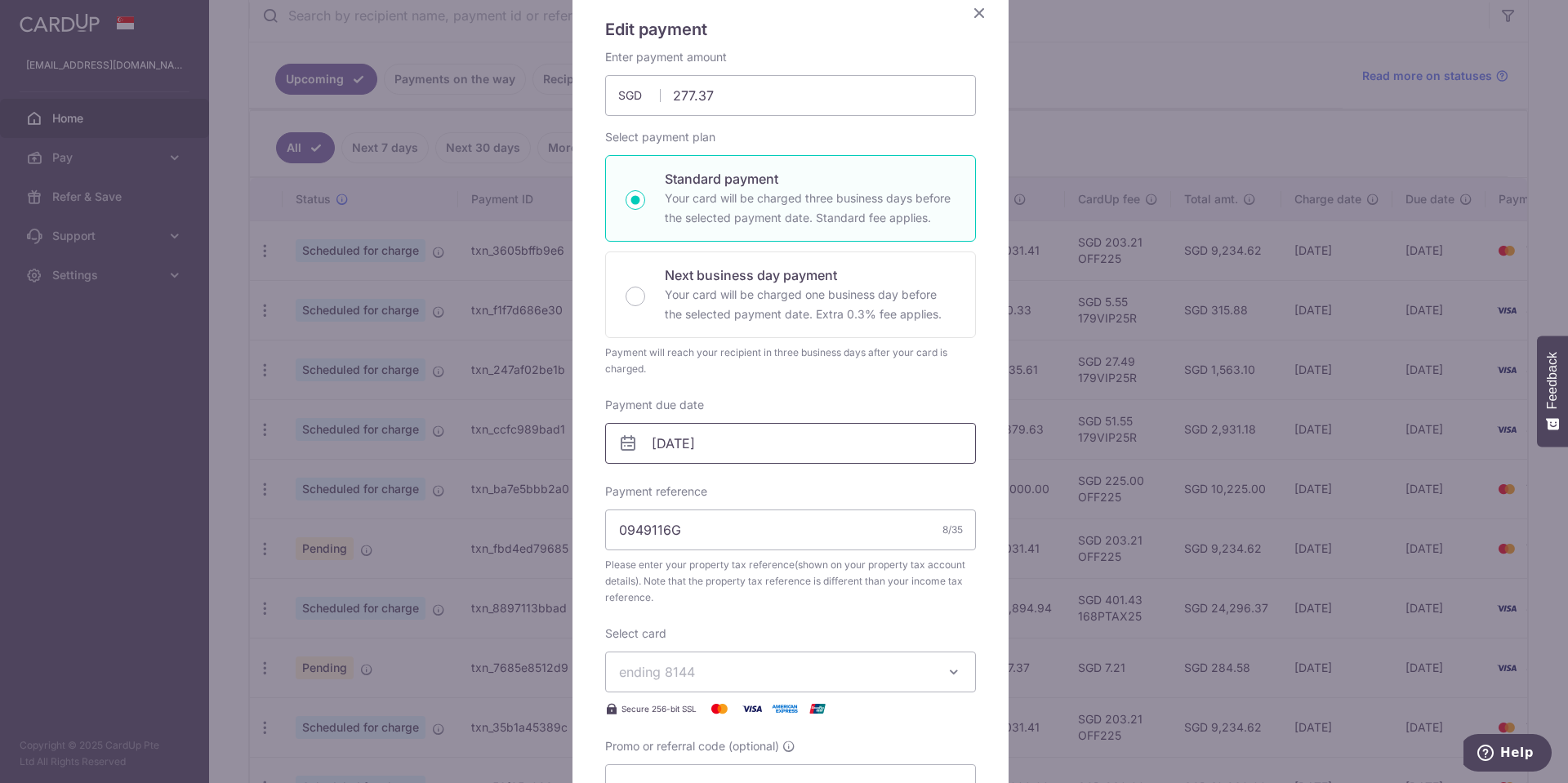
scroll to position [245, 0]
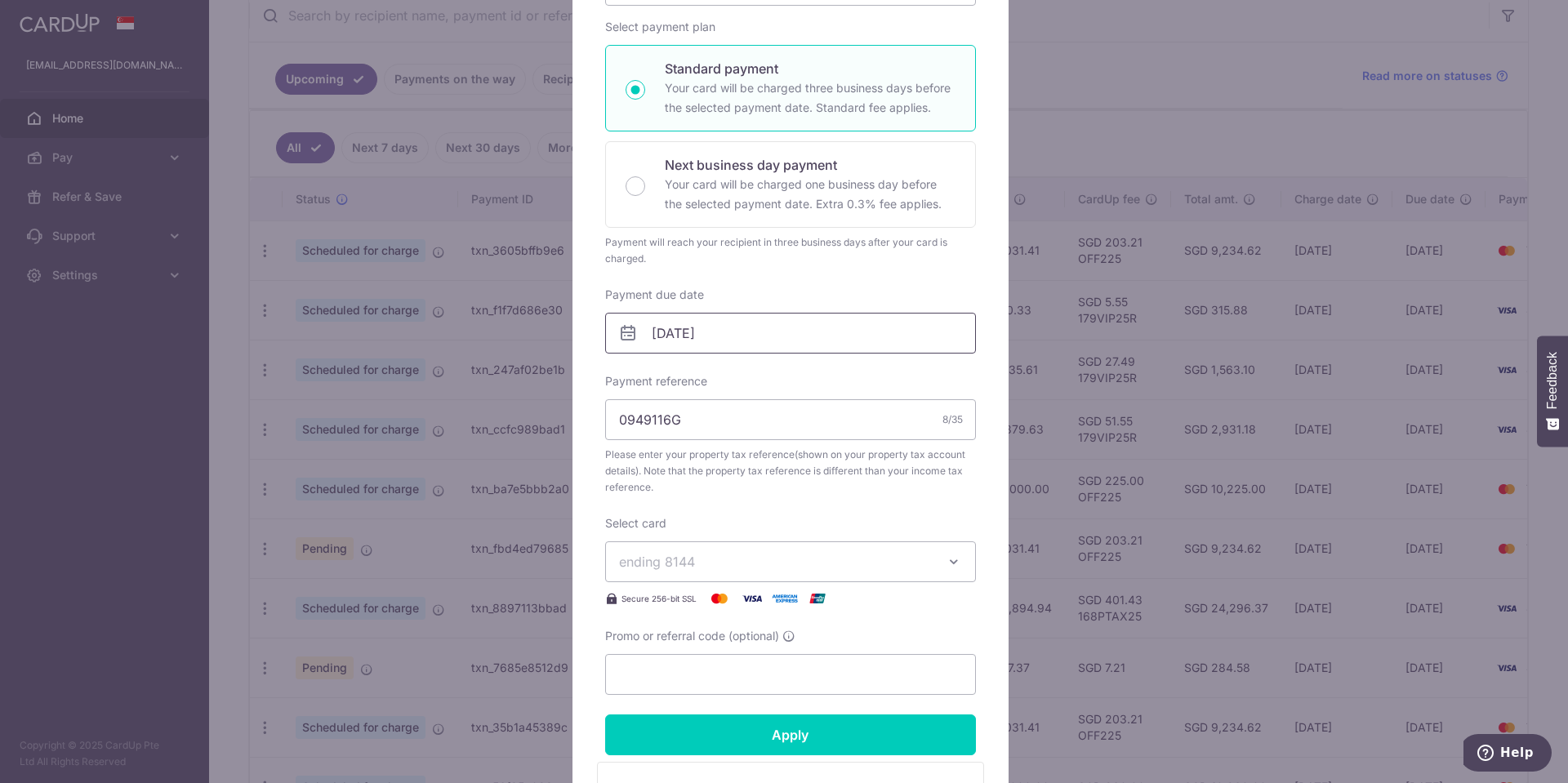
click at [748, 329] on input "26/01/2026" at bounding box center [791, 332] width 371 height 40
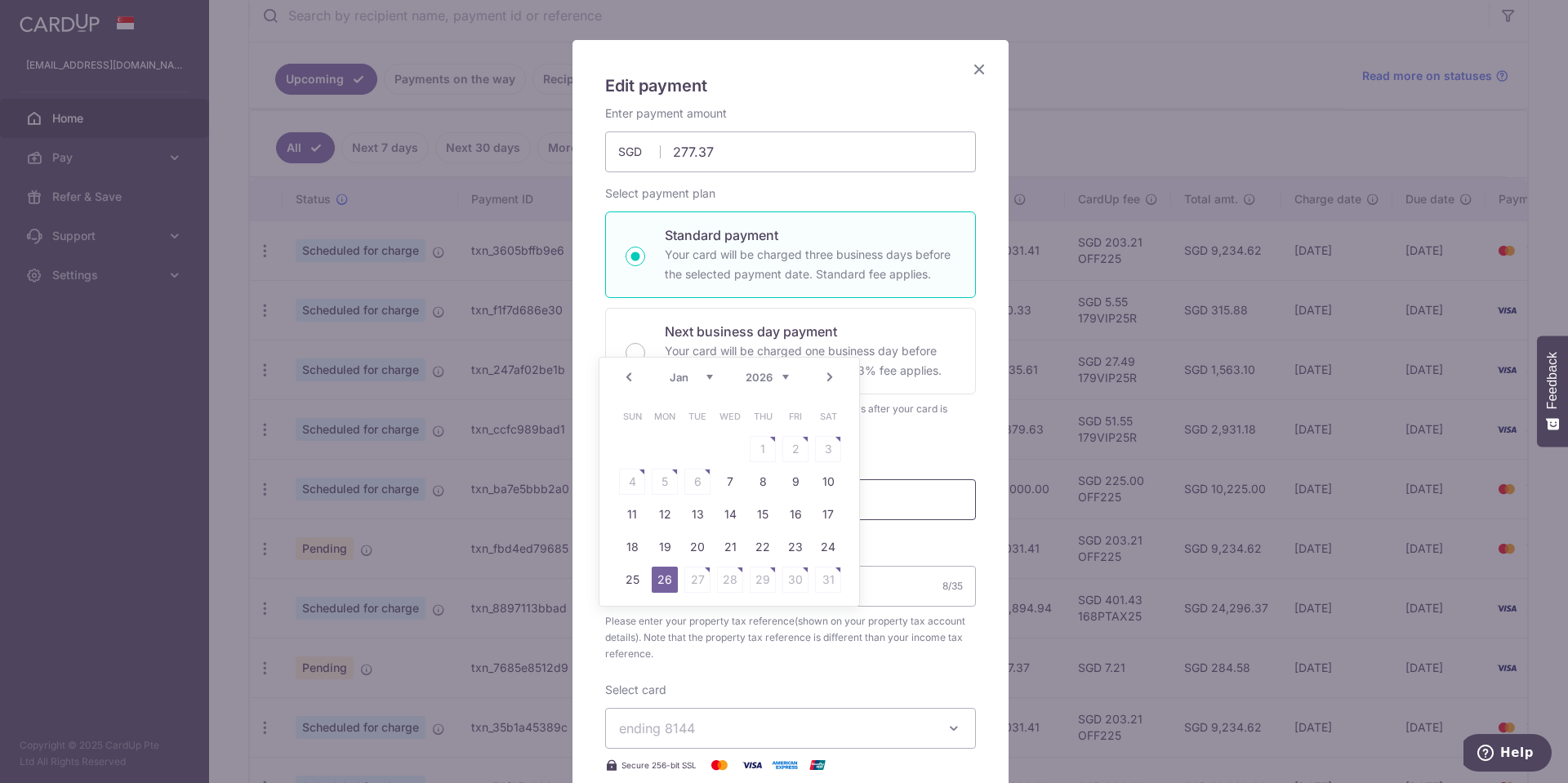
scroll to position [0, 0]
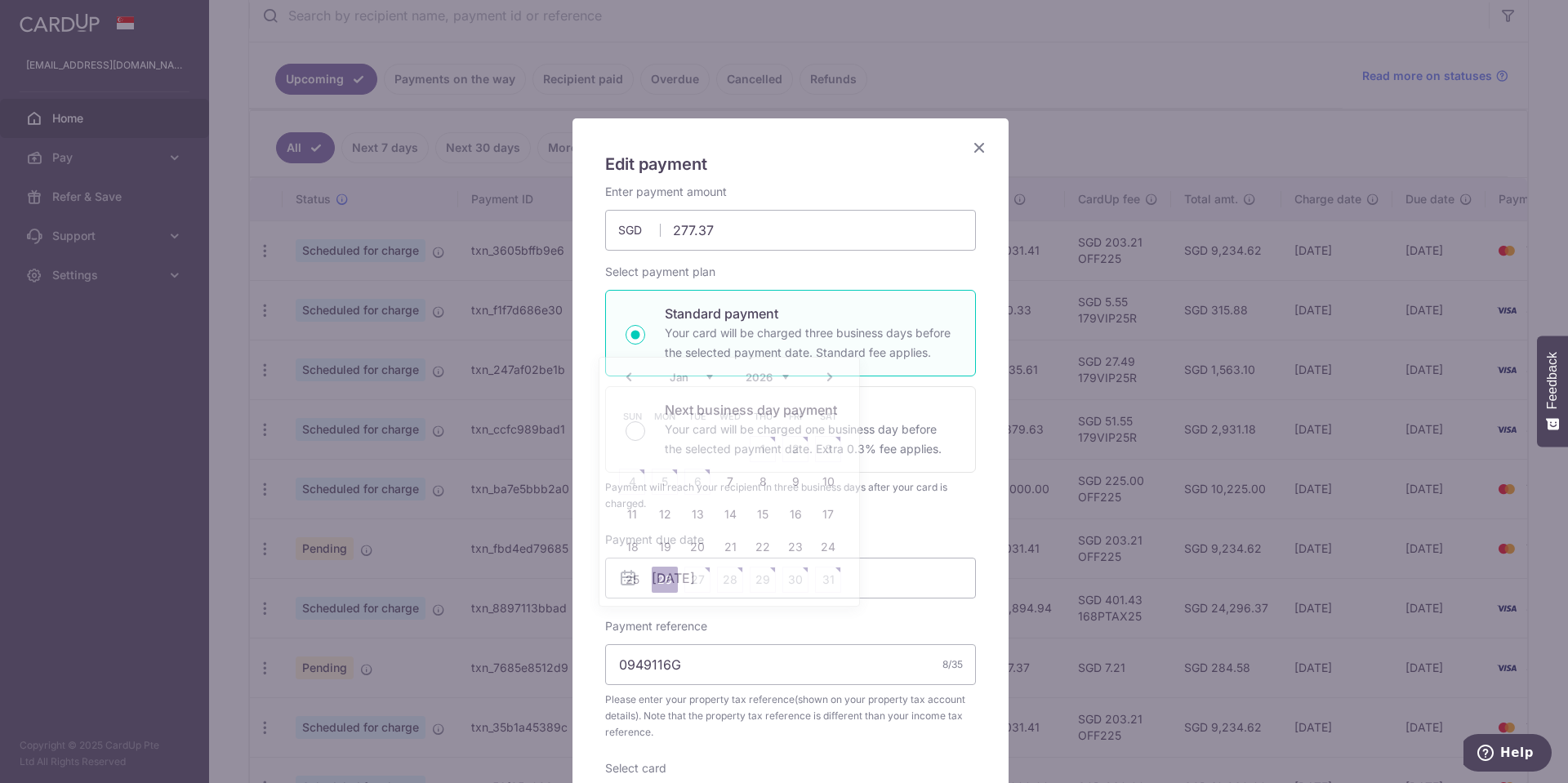
click at [970, 143] on icon "Close" at bounding box center [979, 148] width 20 height 21
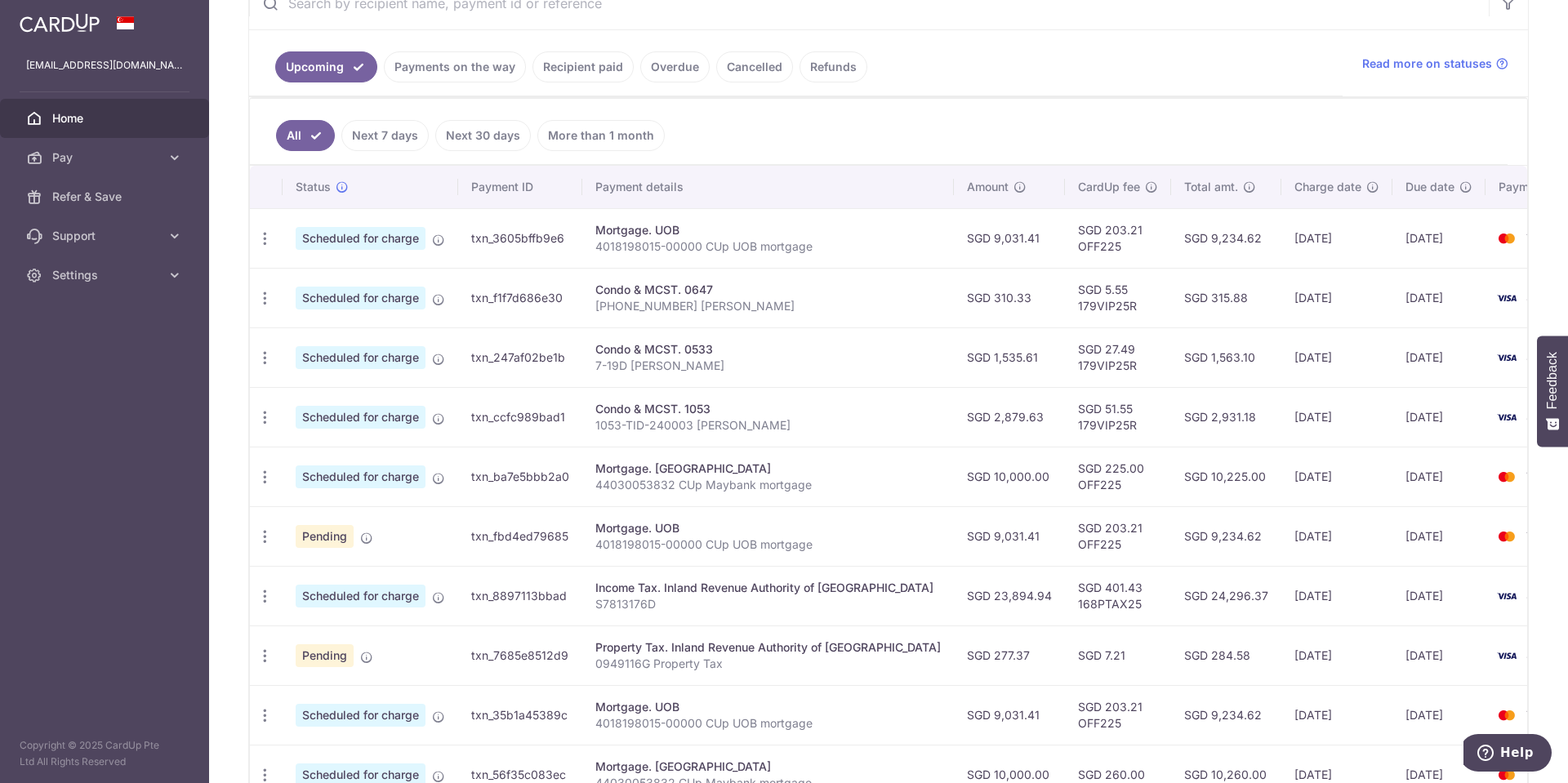
scroll to position [487, 0]
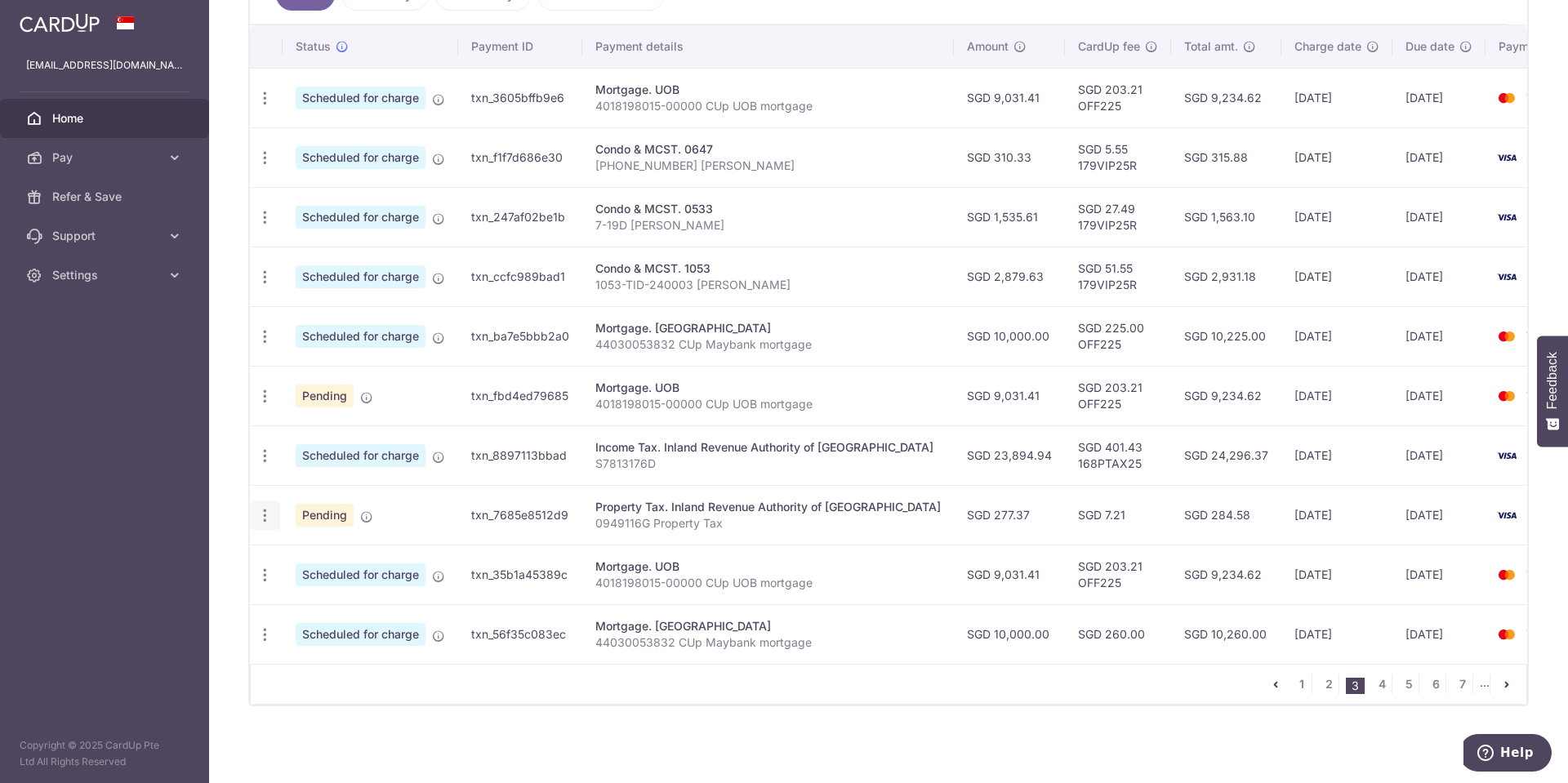
click at [262, 507] on icon "button" at bounding box center [264, 516] width 17 height 17
click at [331, 595] on span "Cancel payment" at bounding box center [352, 599] width 109 height 20
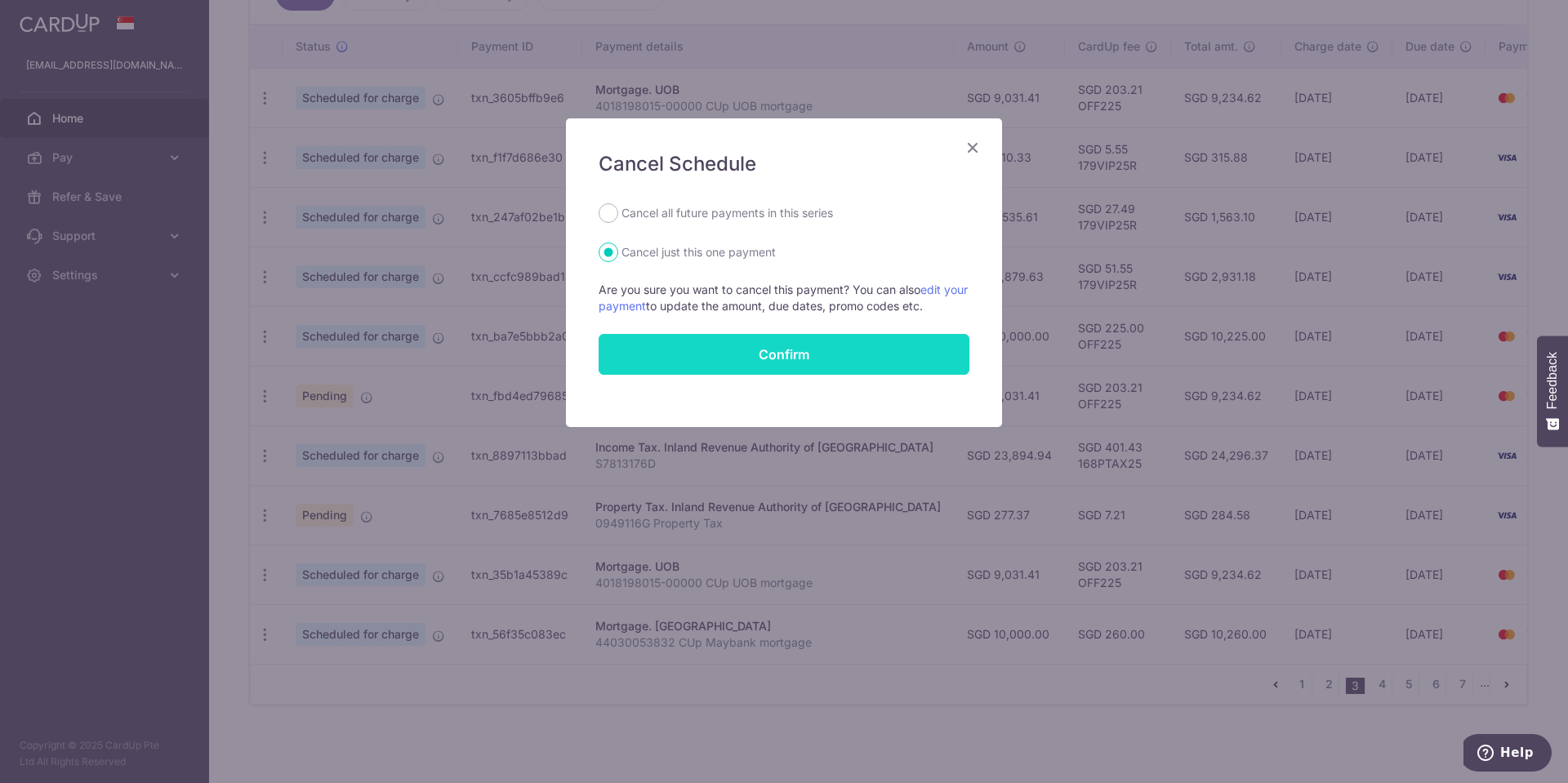
click at [748, 357] on button "Confirm" at bounding box center [784, 354] width 371 height 40
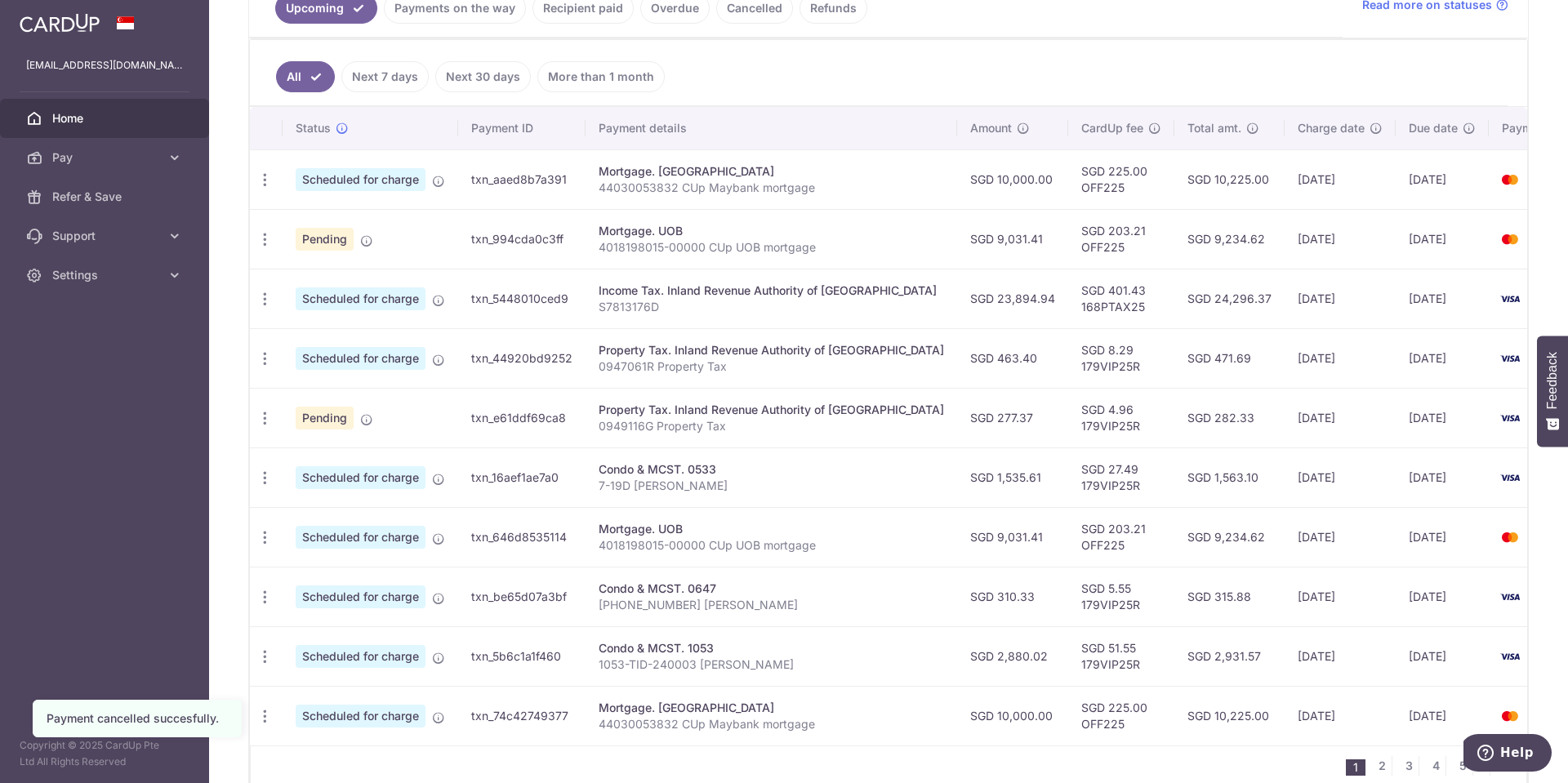
scroll to position [408, 0]
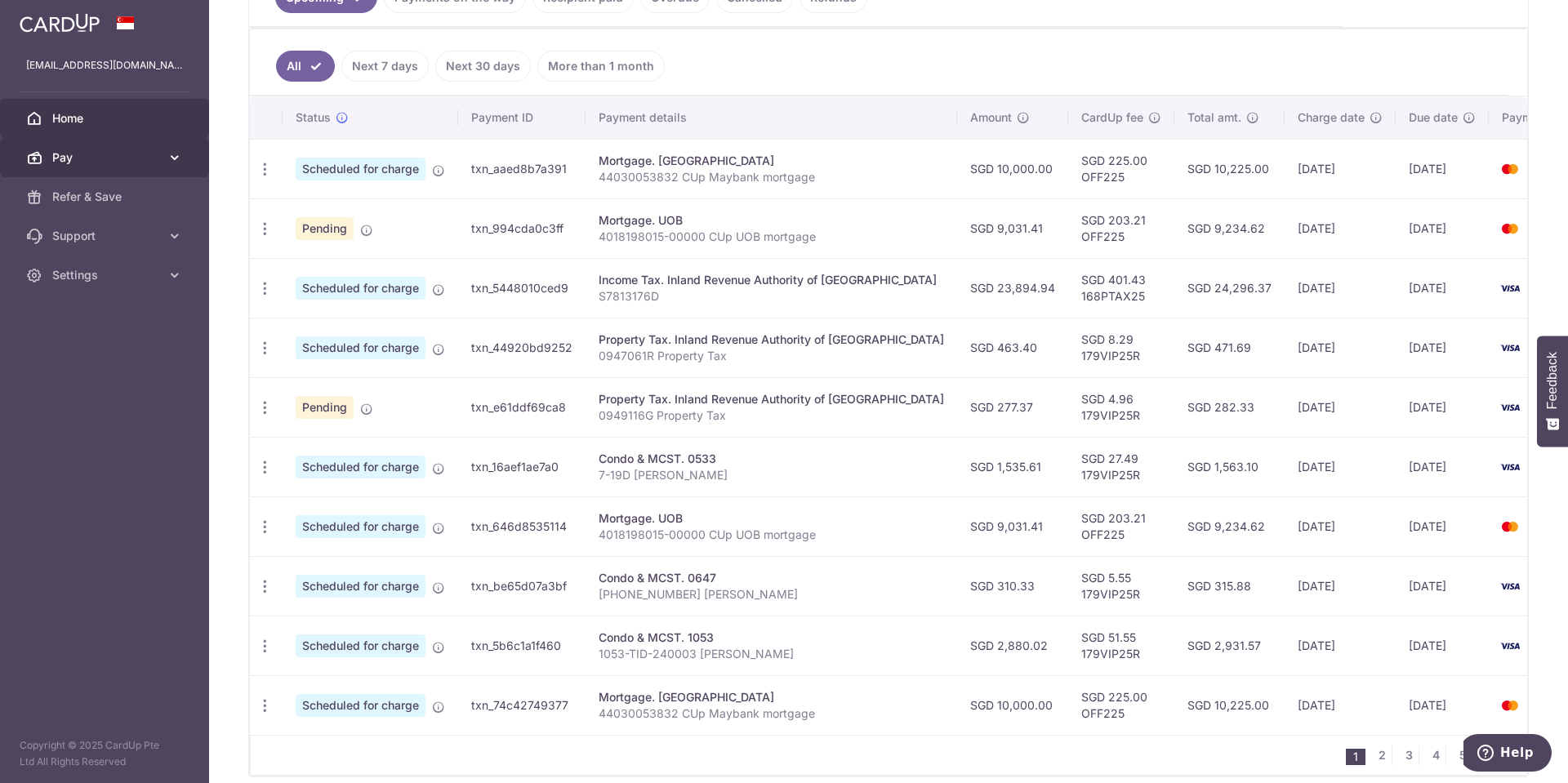
click at [69, 151] on span "Pay" at bounding box center [106, 157] width 108 height 16
click at [103, 152] on span "Pay" at bounding box center [106, 157] width 108 height 16
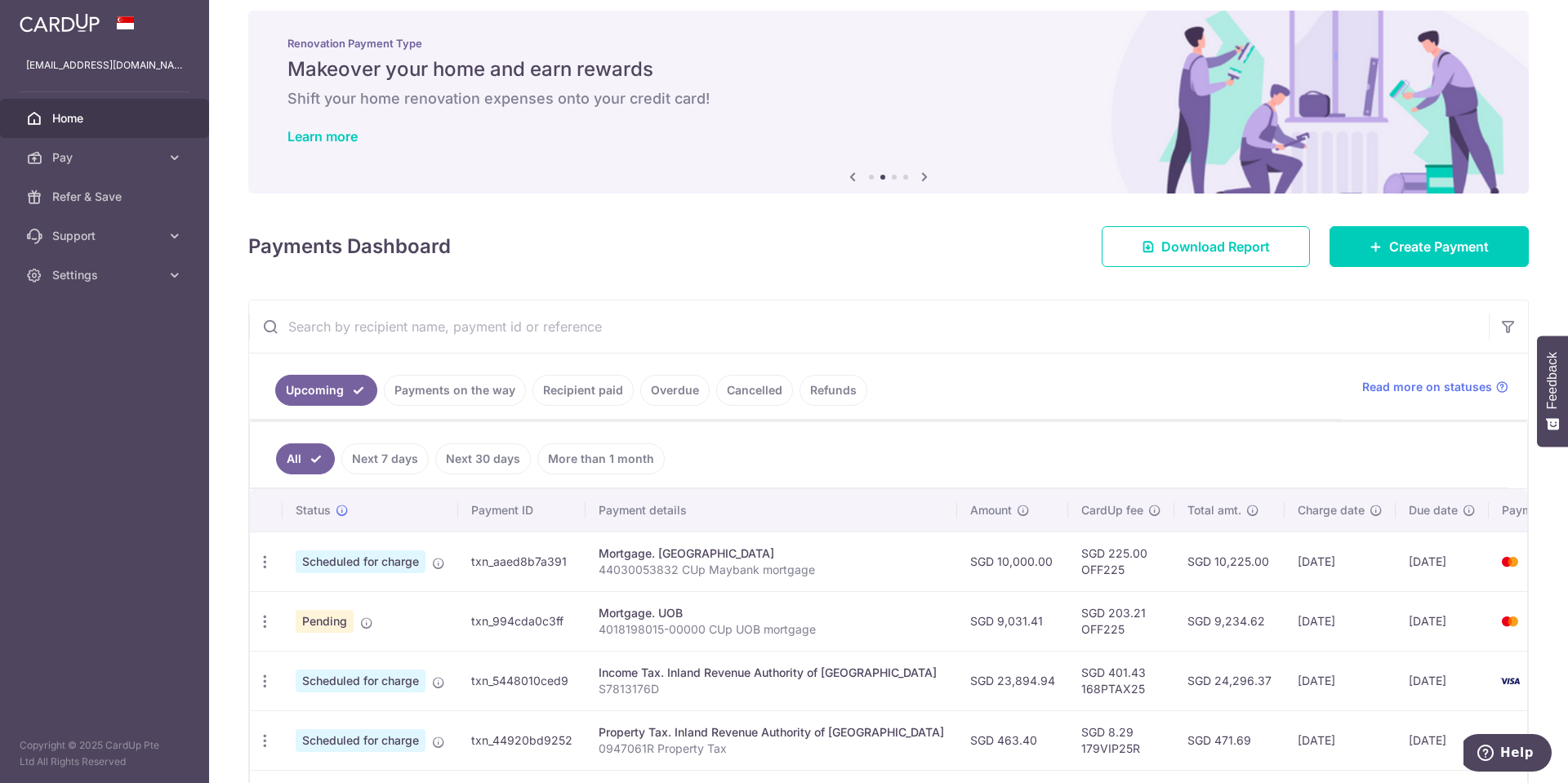
scroll to position [0, 0]
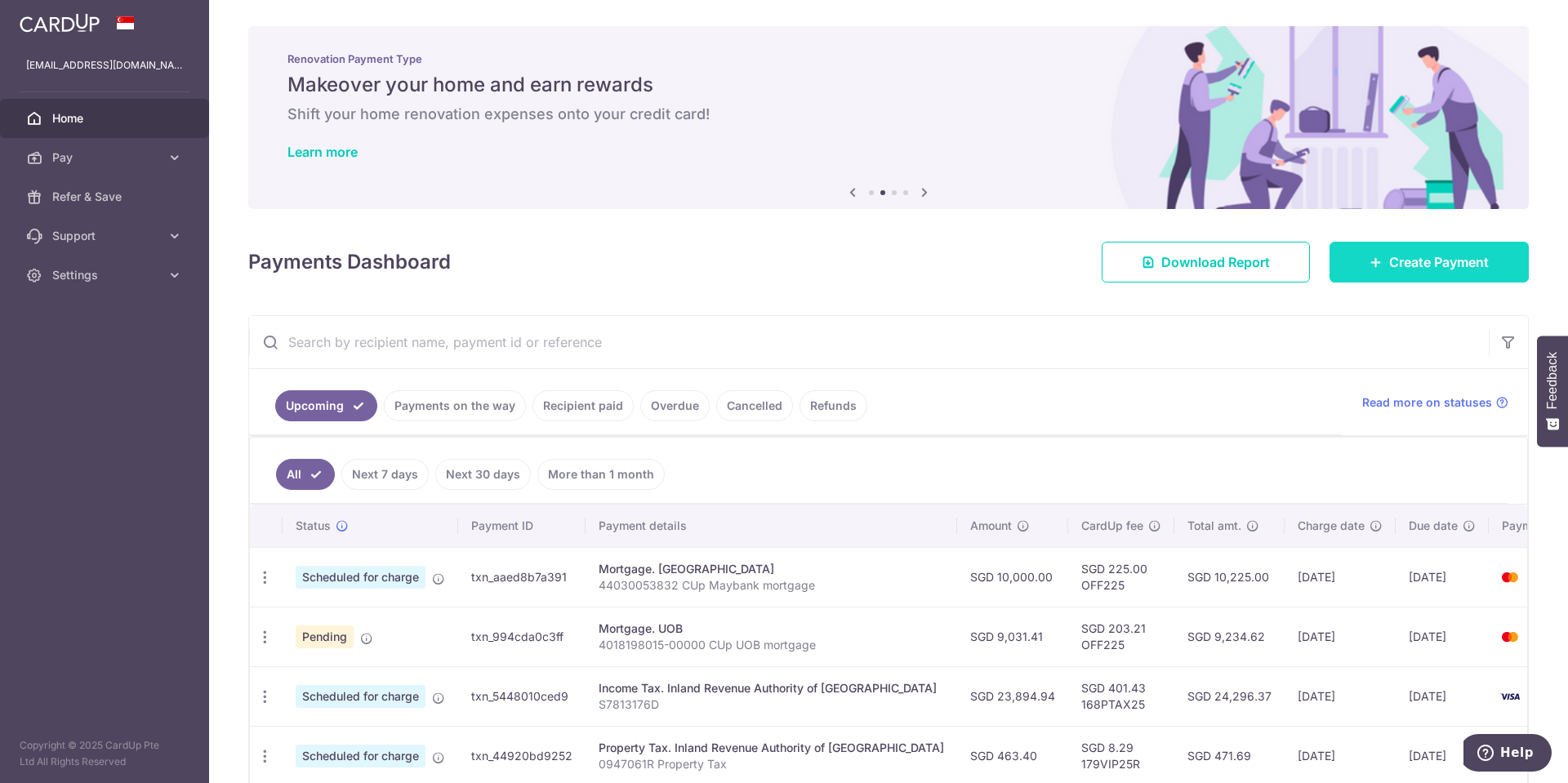
click at [1410, 255] on span "Create Payment" at bounding box center [1439, 262] width 100 height 20
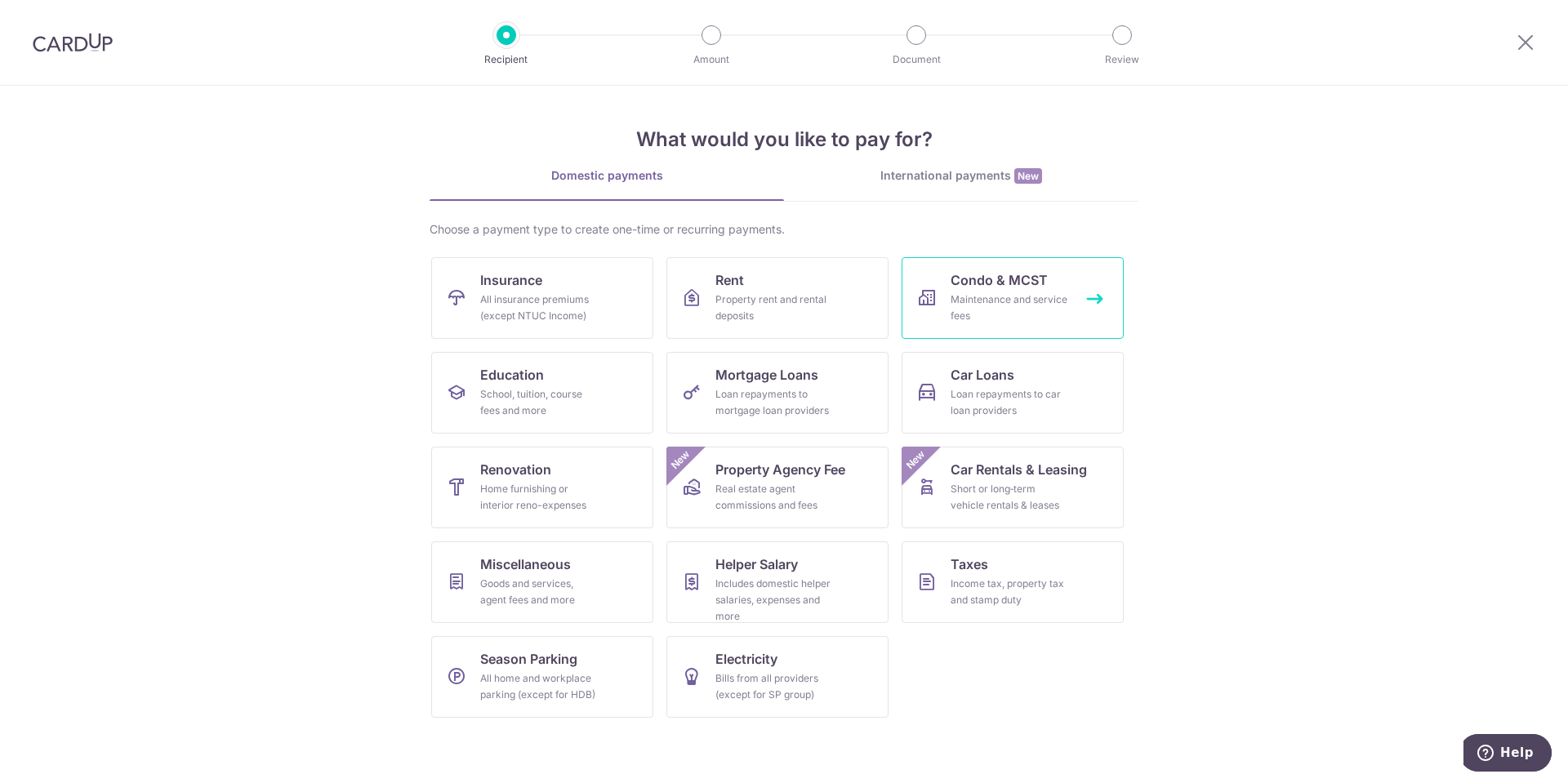
click at [999, 278] on span "Condo & MCST" at bounding box center [999, 280] width 97 height 20
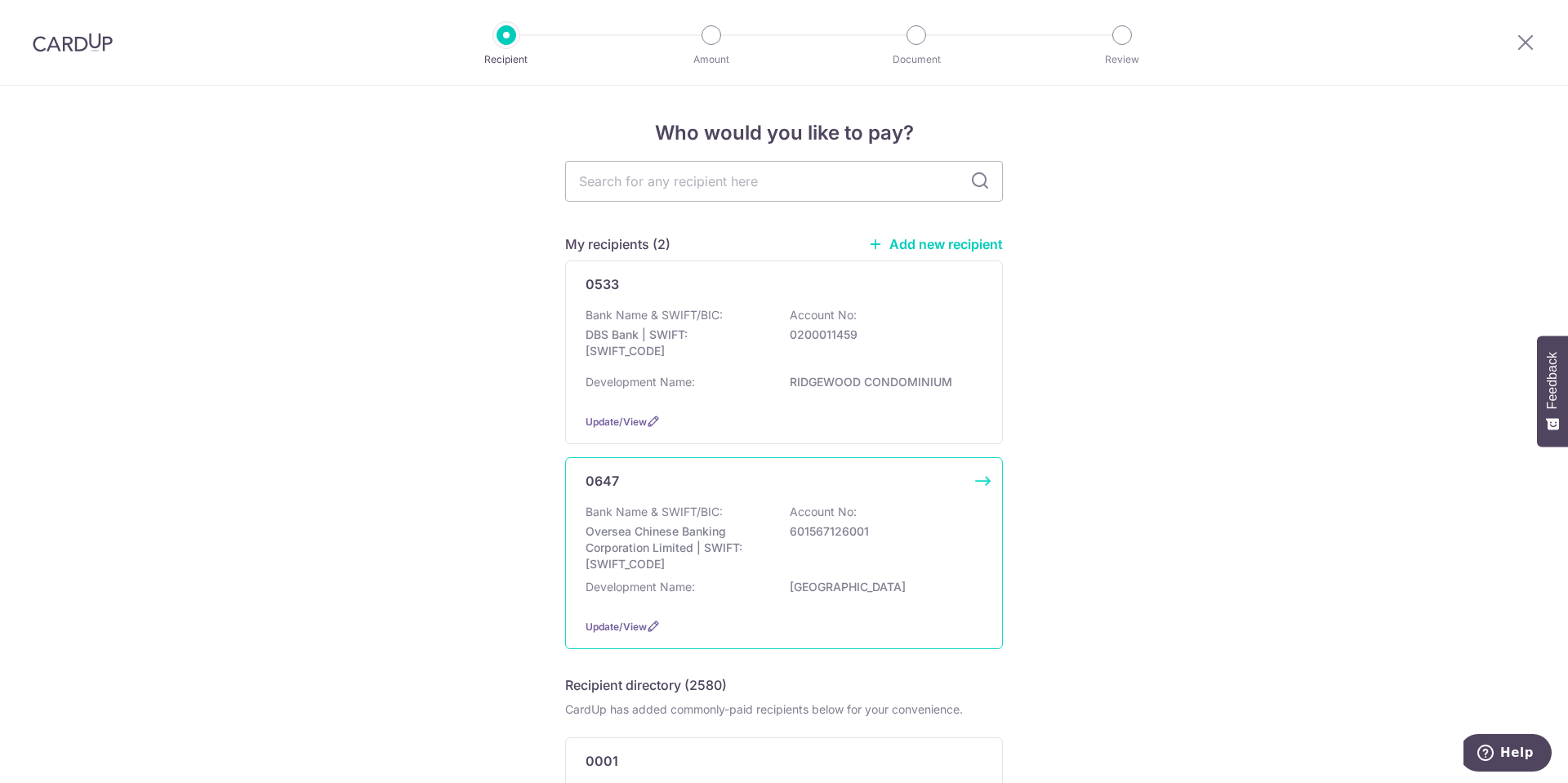
click at [749, 508] on div "Bank Name & SWIFT/BIC: Oversea Chinese Banking Corporation Limited | SWIFT: [SW…" at bounding box center [784, 537] width 397 height 69
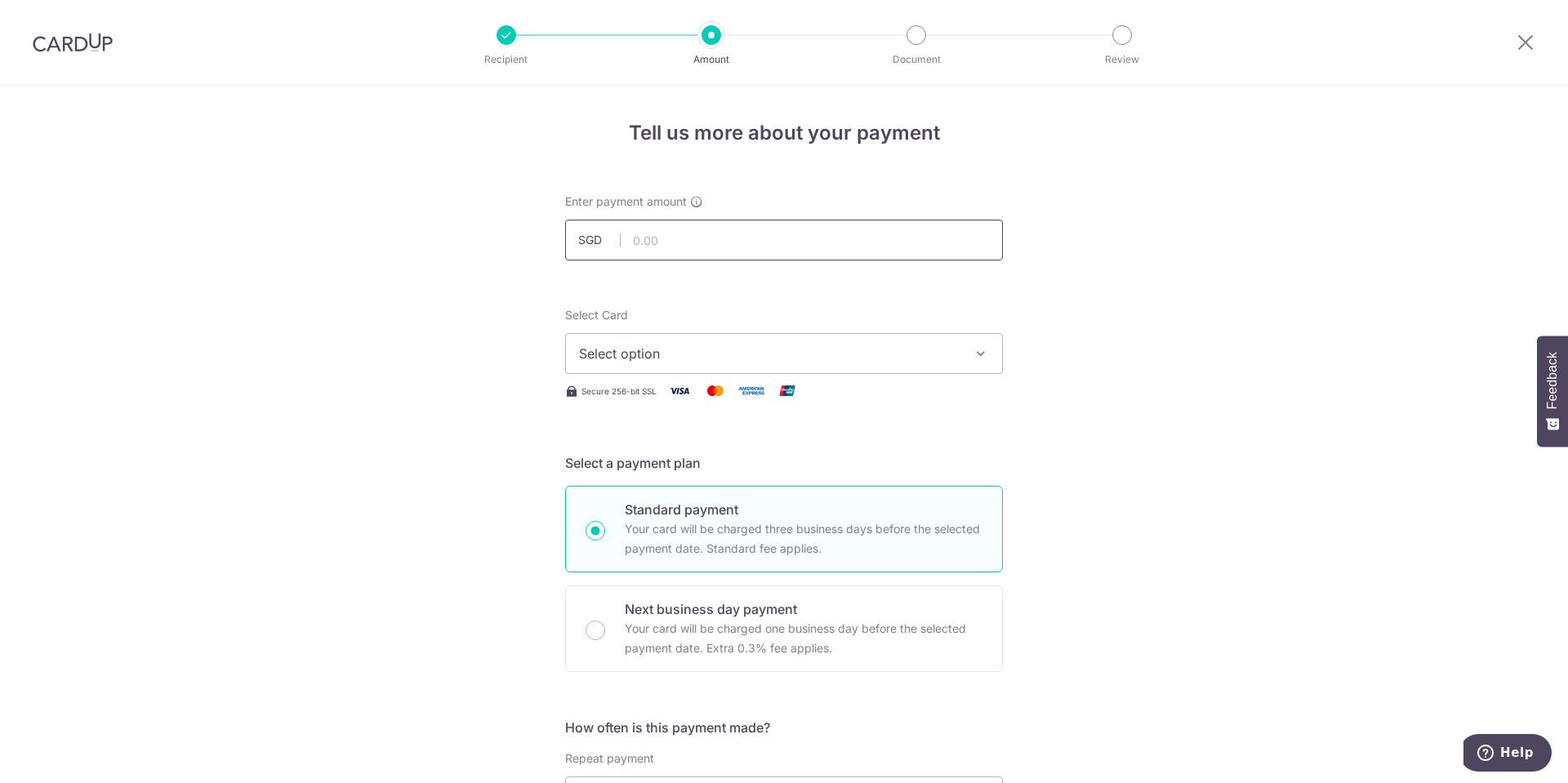
click at [797, 228] on input "text" at bounding box center [783, 239] width 438 height 40
paste input "310.33"
type input "310.33"
click at [717, 356] on span "Select option" at bounding box center [769, 353] width 380 height 20
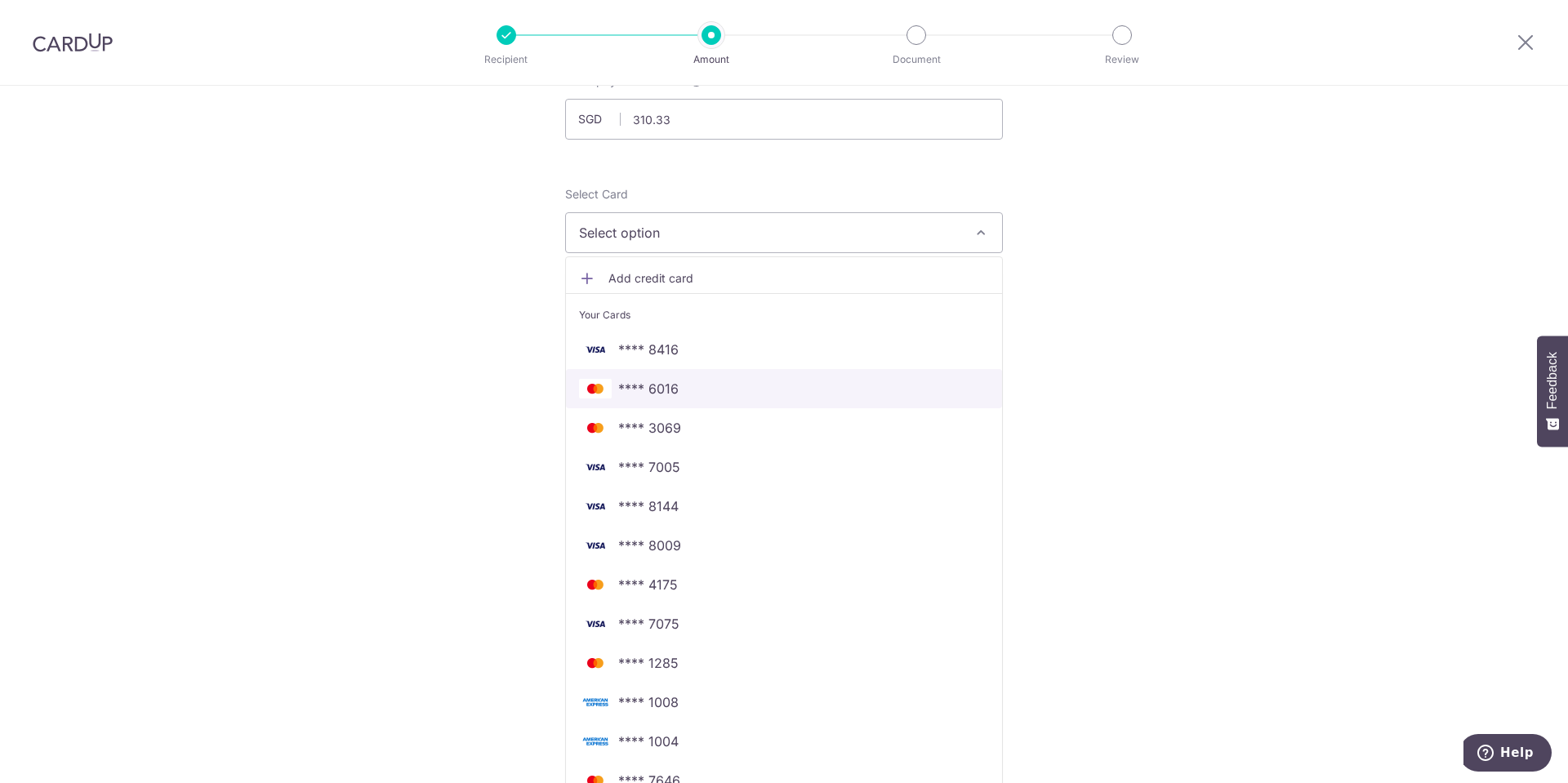
scroll to position [163, 0]
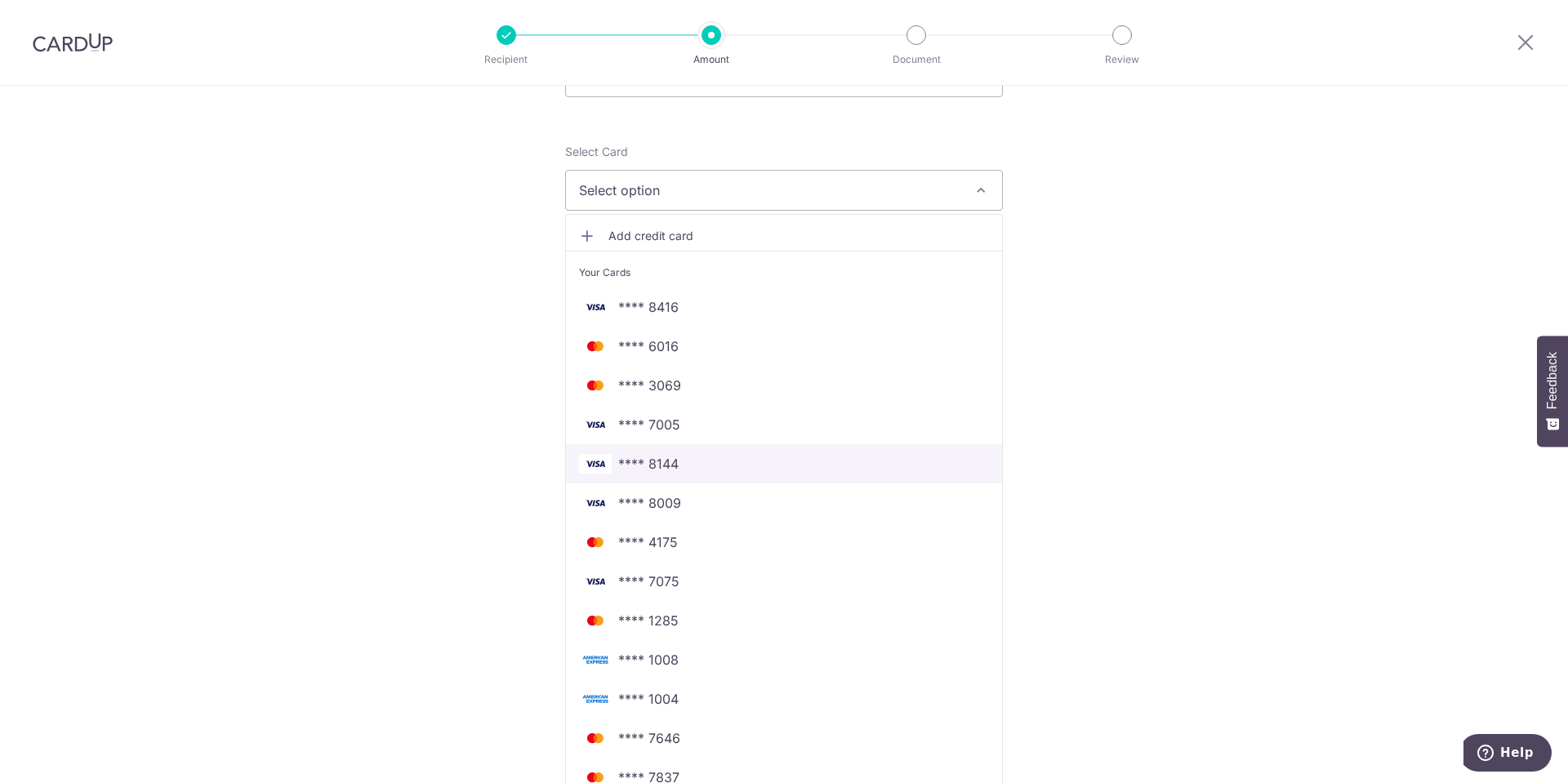
click at [736, 466] on span "**** 8144" at bounding box center [783, 463] width 409 height 20
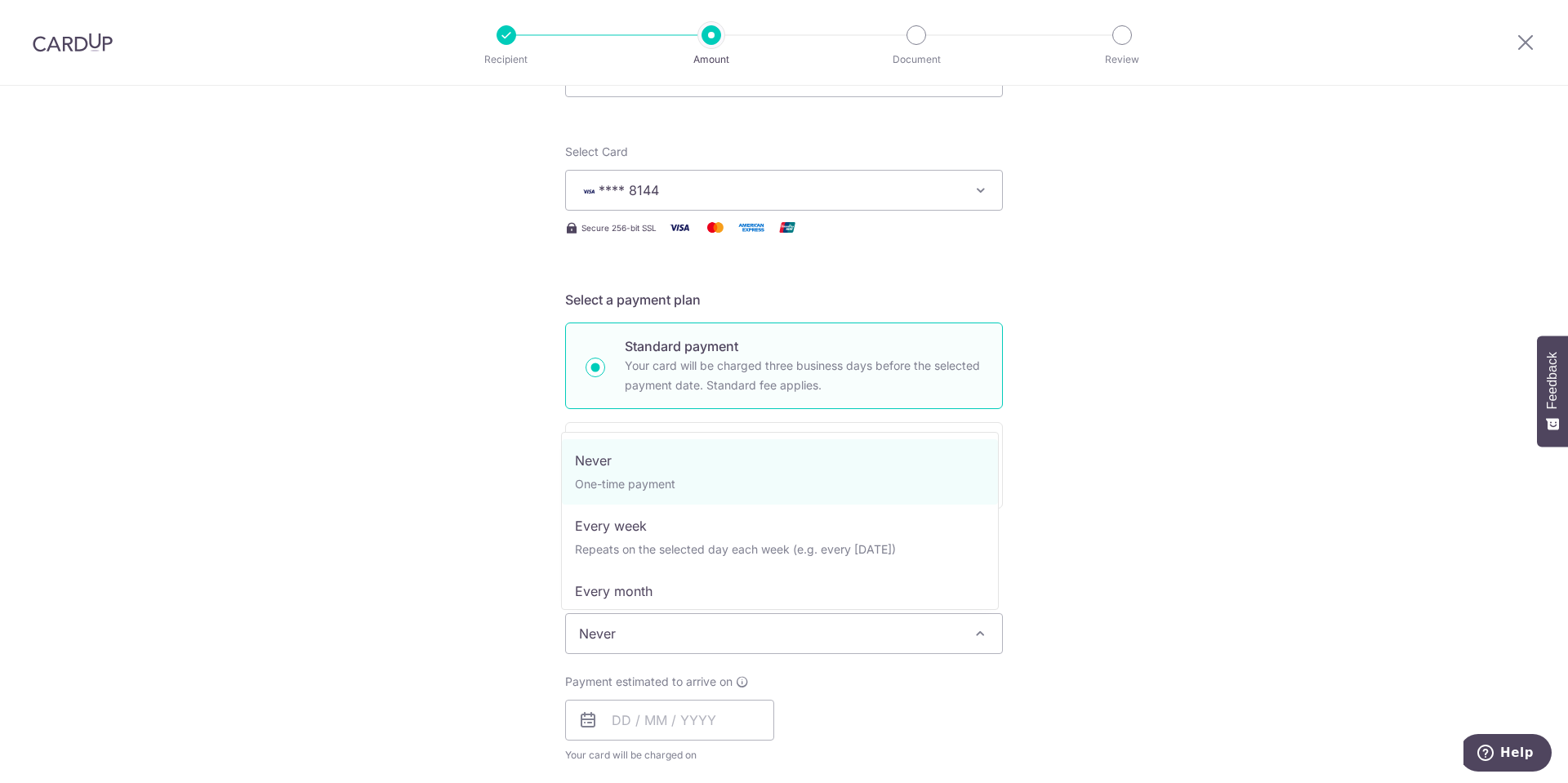
click at [693, 632] on span "Never" at bounding box center [783, 633] width 436 height 40
select select "3"
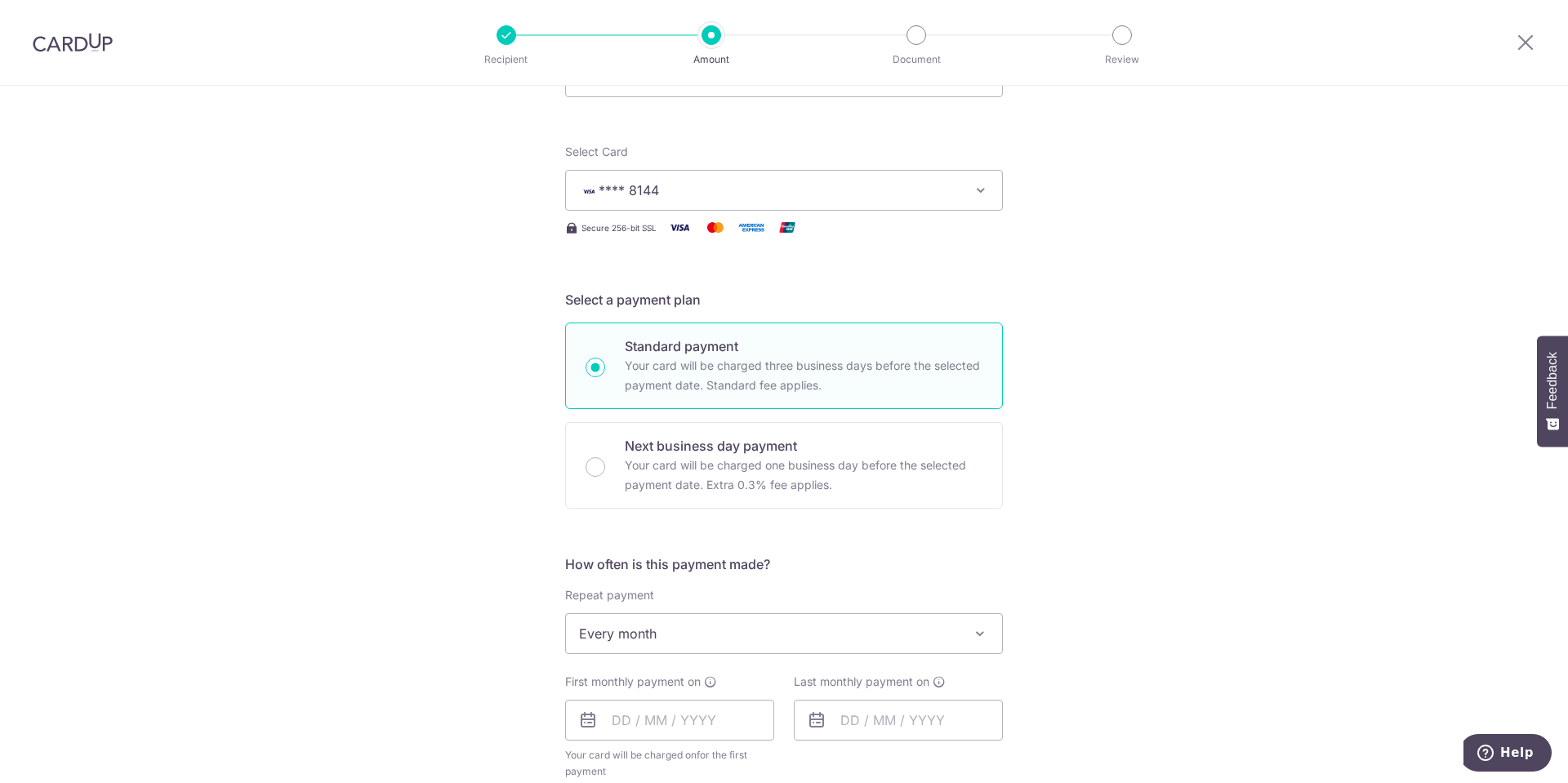
scroll to position [408, 0]
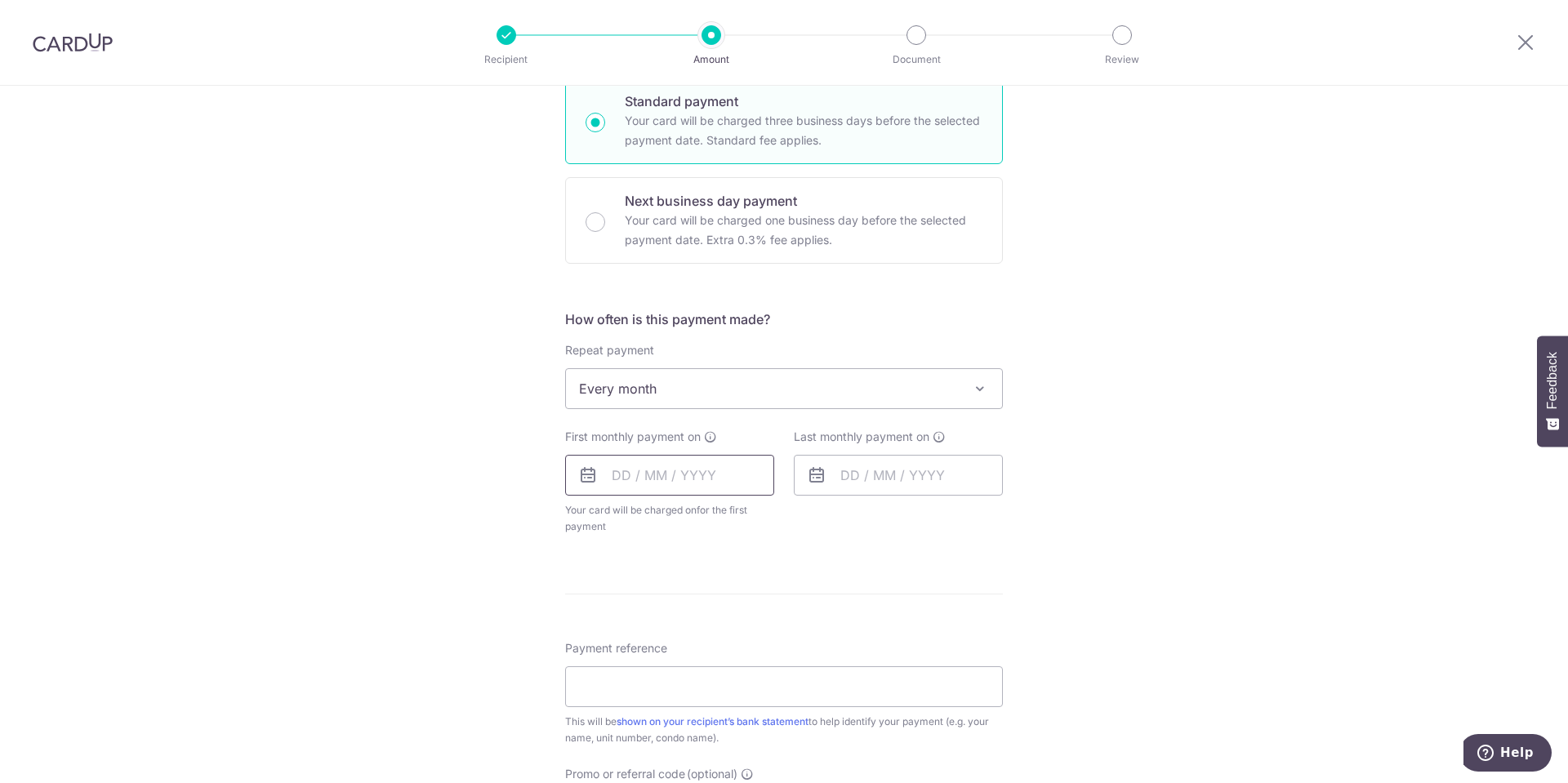
click at [641, 474] on input "text" at bounding box center [669, 474] width 209 height 40
click at [722, 721] on link "30" at bounding box center [729, 722] width 26 height 26
type input "[DATE]"
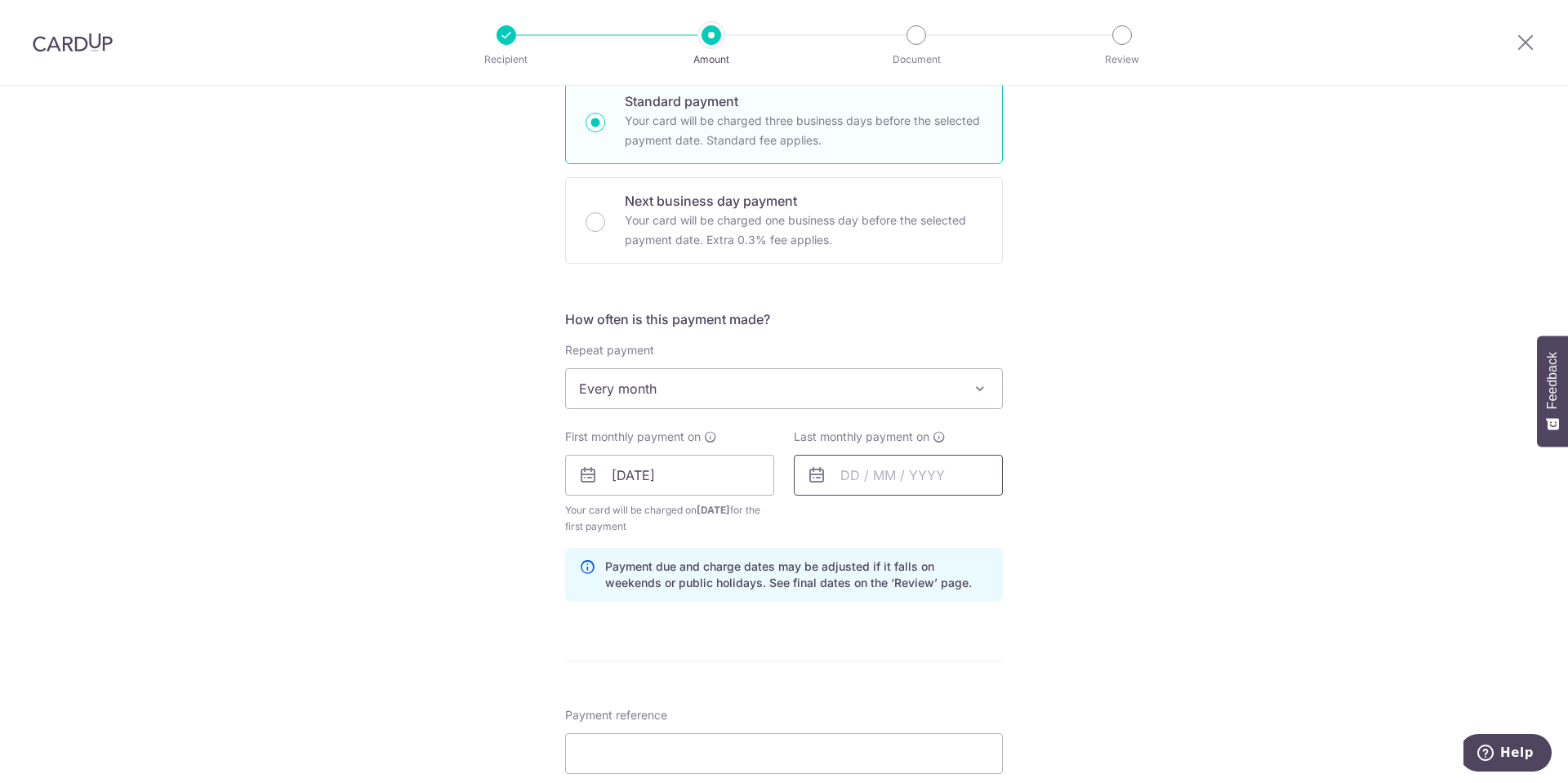
click at [882, 476] on input "text" at bounding box center [898, 474] width 209 height 40
click at [1026, 526] on link "Next" at bounding box center [1024, 519] width 20 height 20
click at [984, 716] on link "30" at bounding box center [990, 722] width 26 height 26
type input "[DATE]"
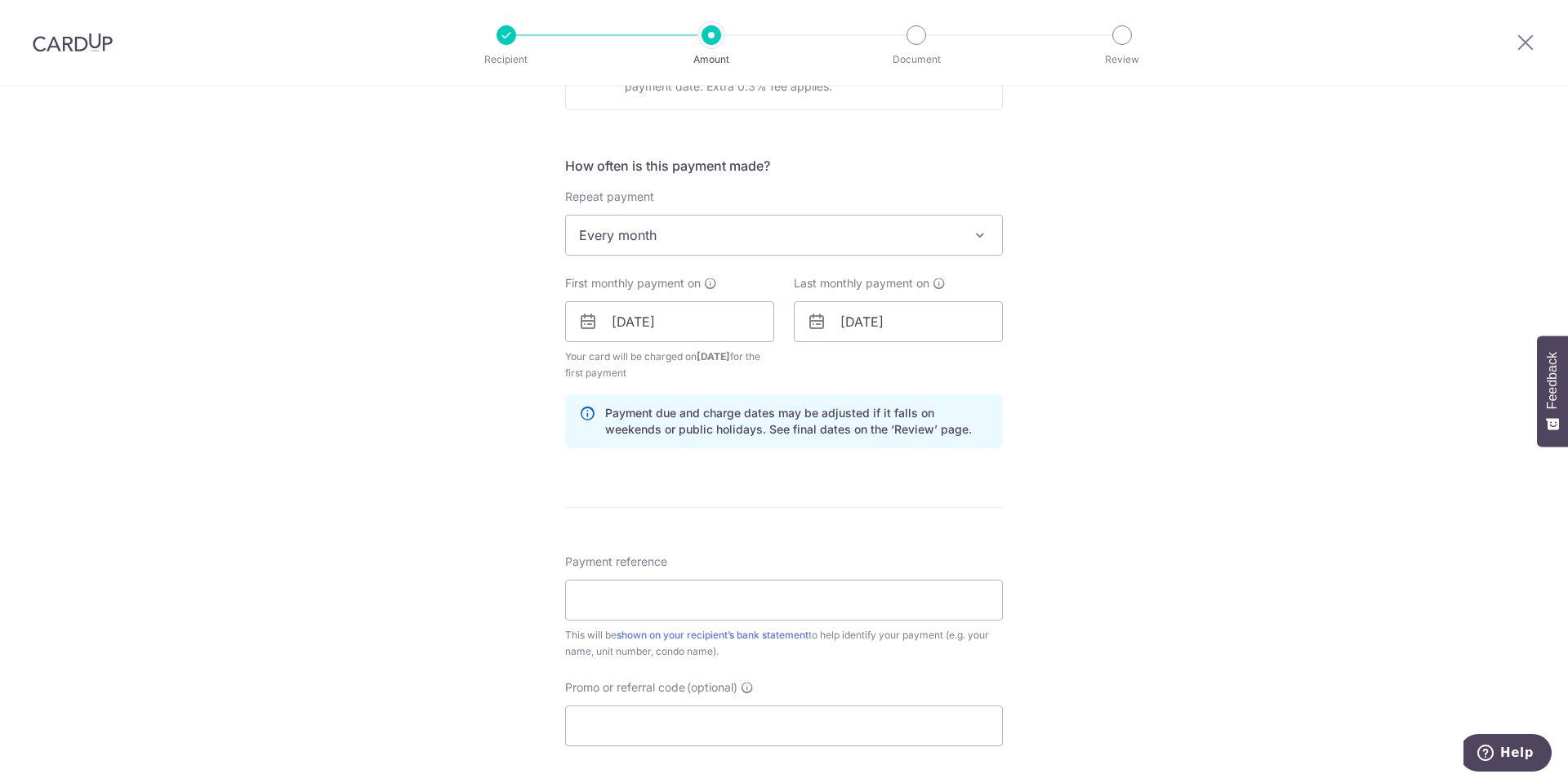
scroll to position [653, 0]
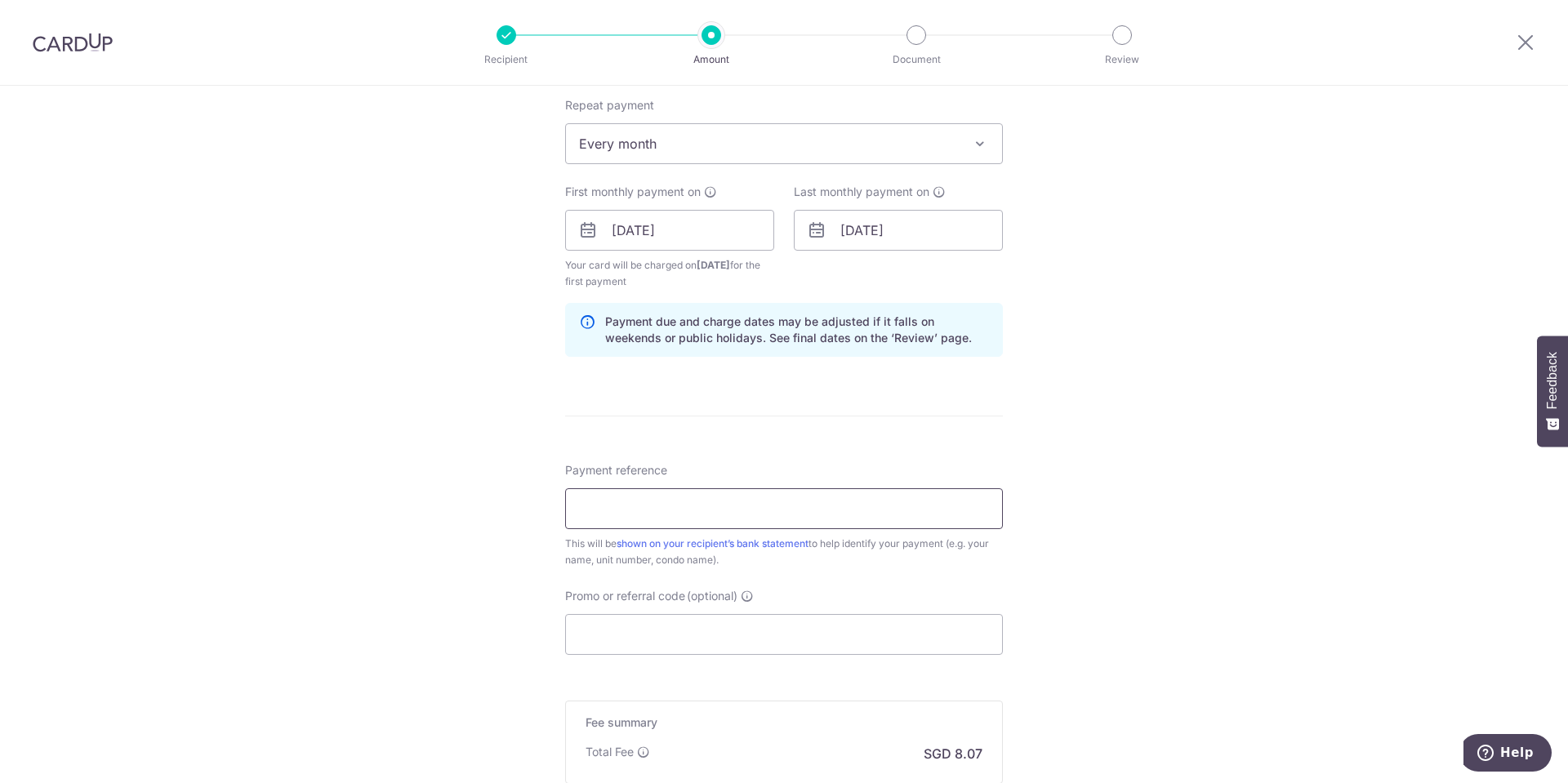
click at [666, 497] on input "Payment reference" at bounding box center [783, 508] width 438 height 40
paste input "[PHONE_NUMBER] [PERSON_NAME]"
type input "[PHONE_NUMBER] [PERSON_NAME]"
click at [670, 625] on input "Promo or referral code (optional)" at bounding box center [783, 633] width 438 height 40
paste input "179VIP25R"
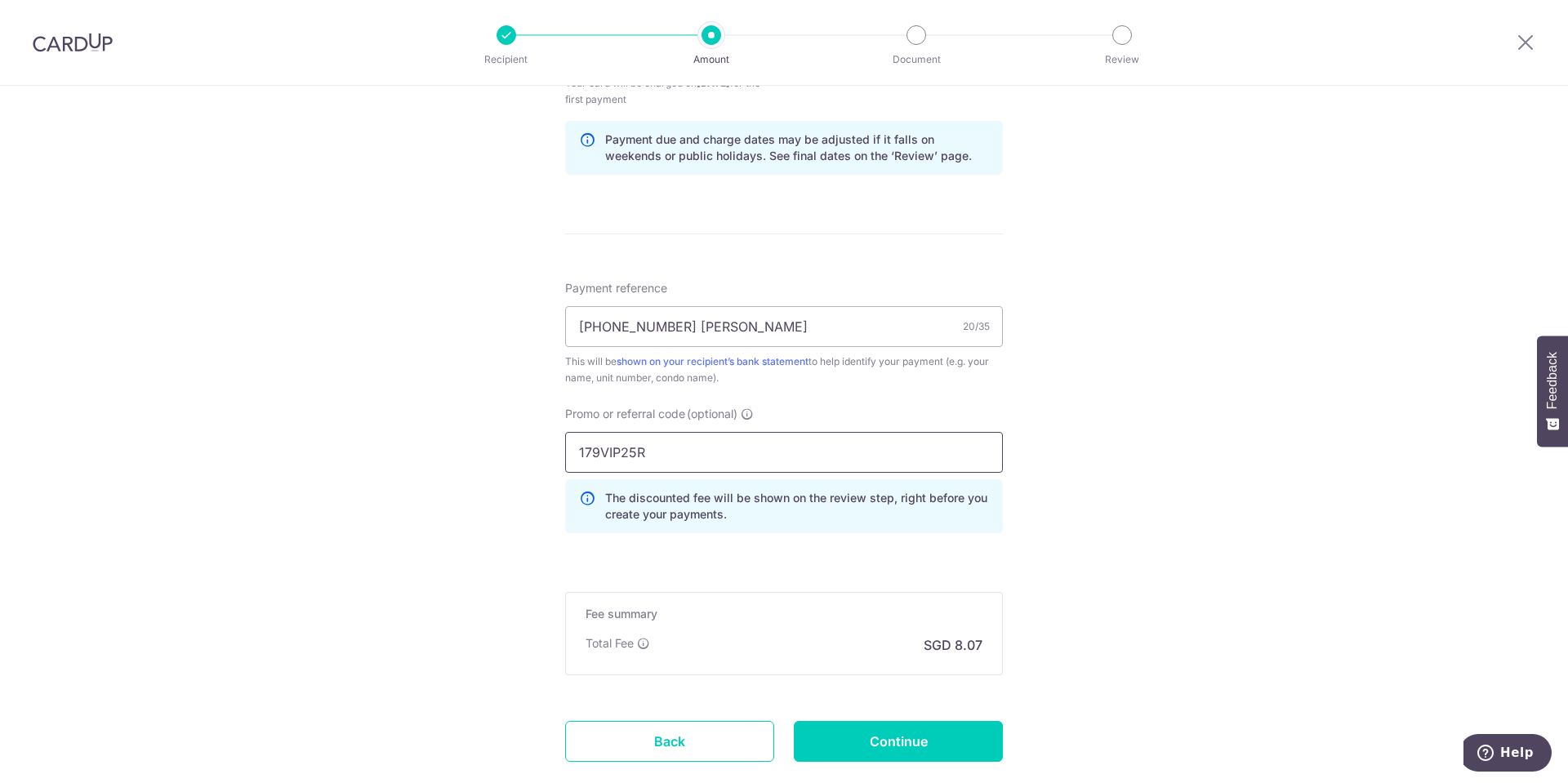
scroll to position [936, 0]
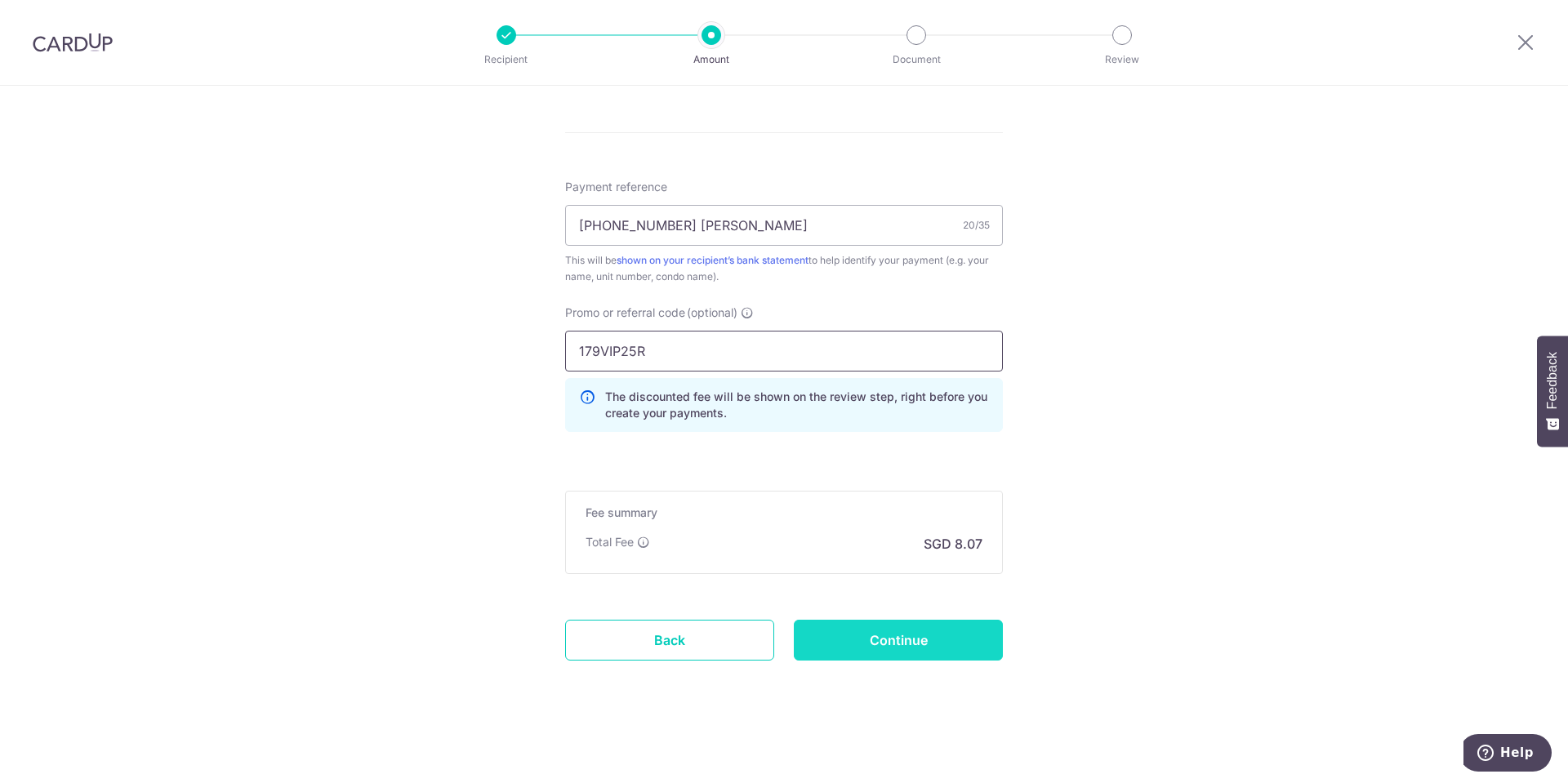
type input "179VIP25R"
click at [965, 643] on input "Continue" at bounding box center [898, 639] width 209 height 40
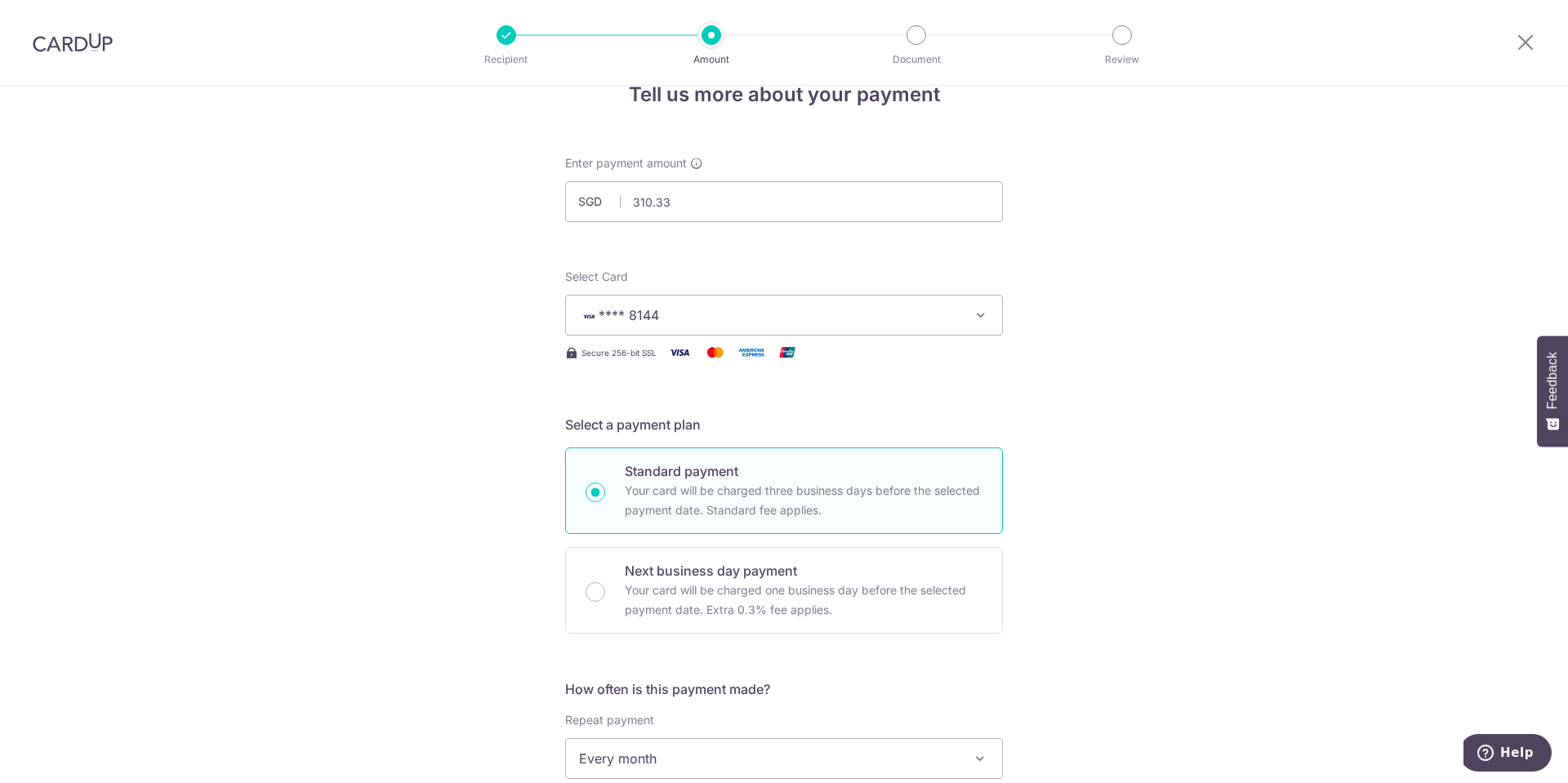
scroll to position [365, 0]
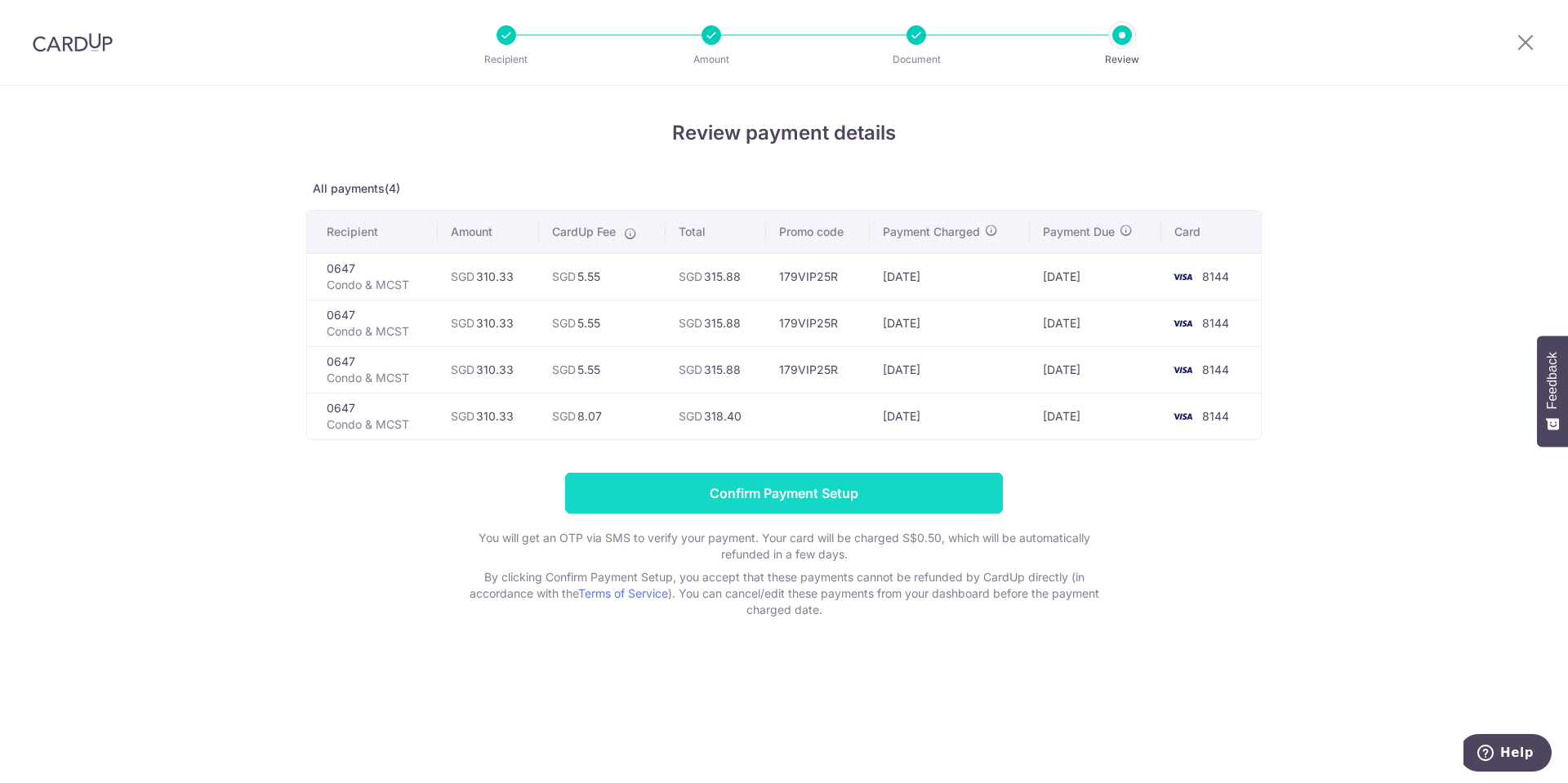
click at [801, 496] on input "Confirm Payment Setup" at bounding box center [783, 492] width 438 height 40
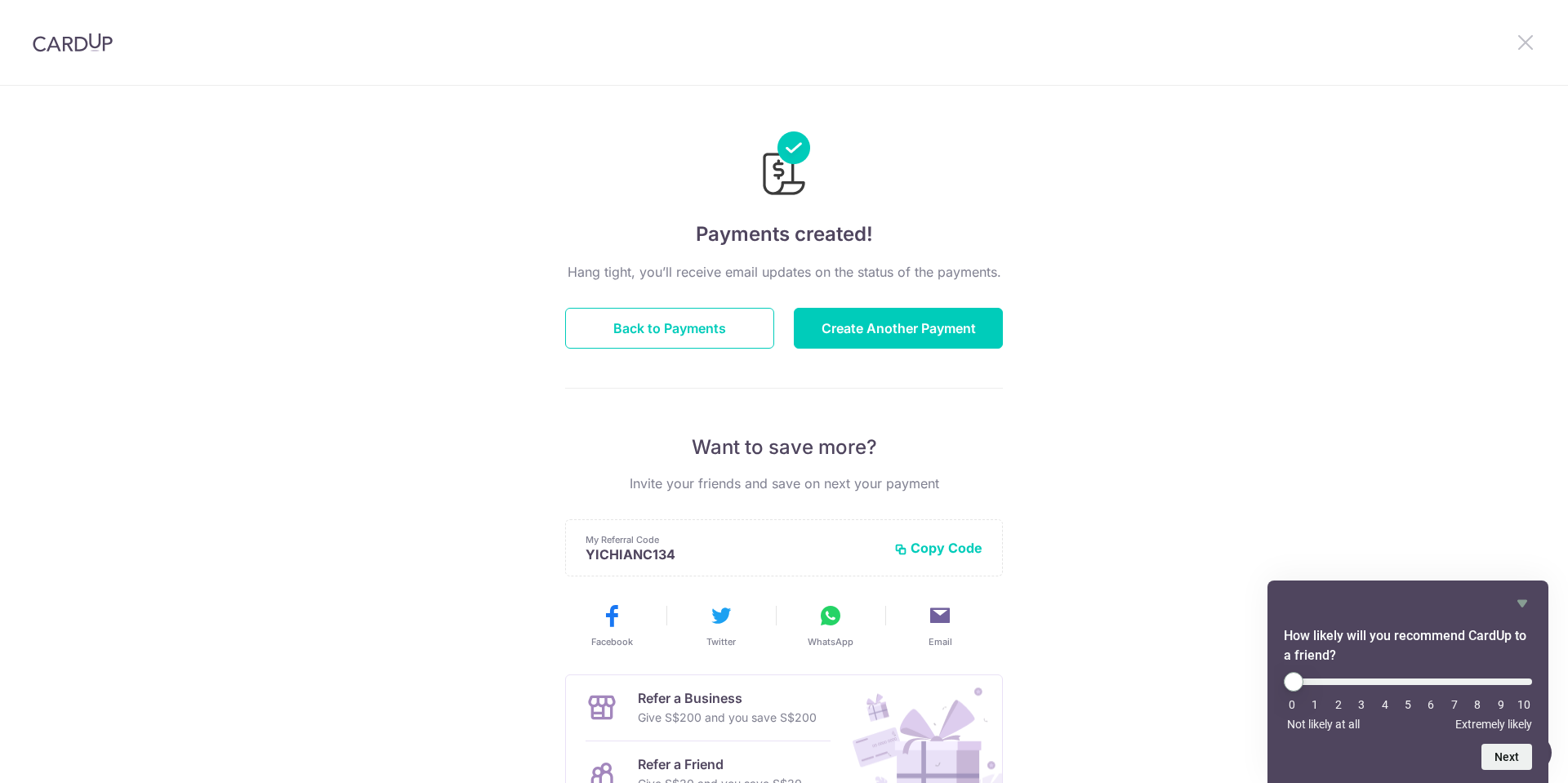
click at [1523, 40] on icon at bounding box center [1525, 42] width 20 height 21
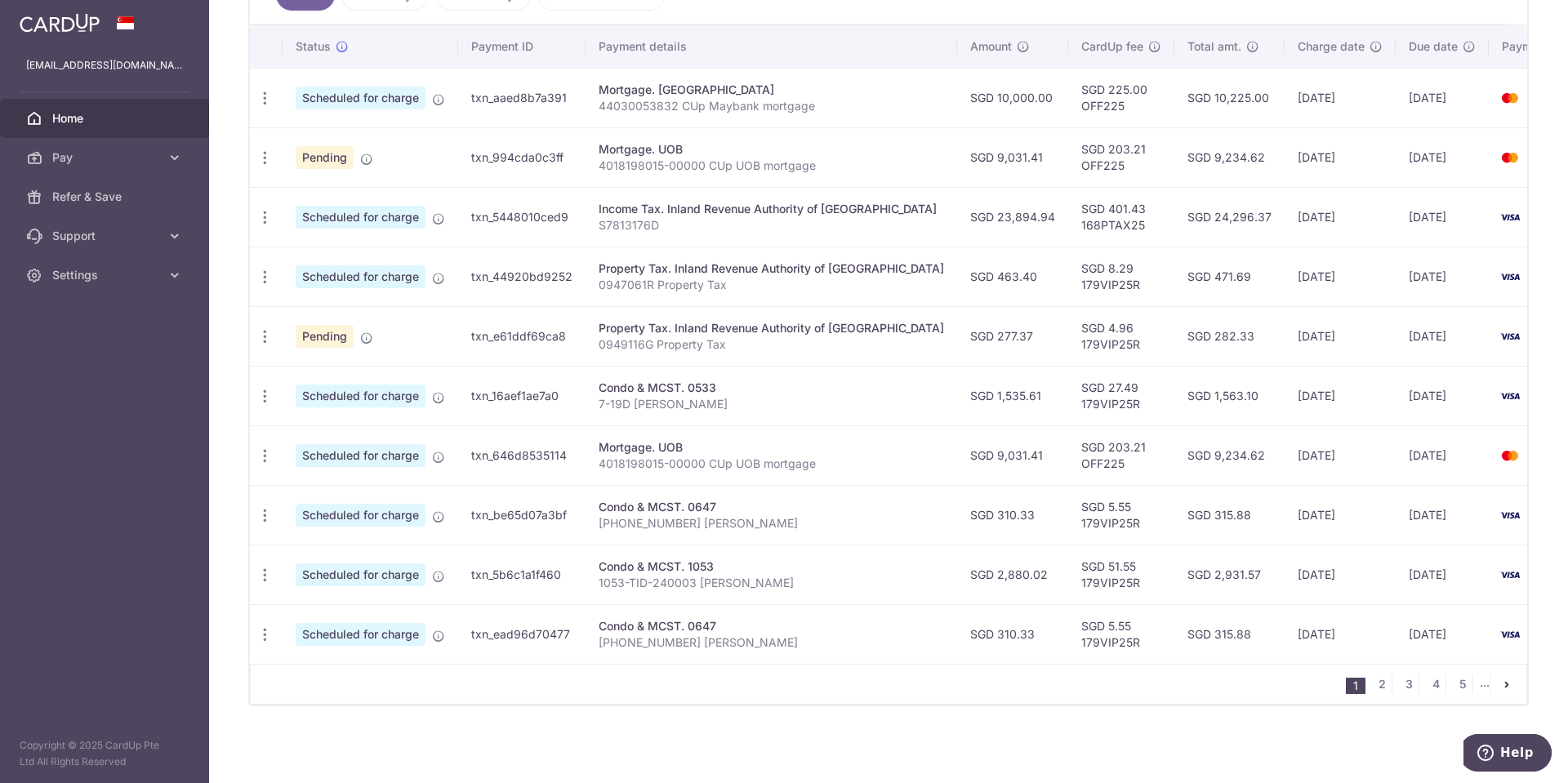
scroll to position [468, 0]
click at [264, 514] on icon "button" at bounding box center [264, 516] width 17 height 17
click at [328, 592] on span "Cancel payment" at bounding box center [352, 599] width 109 height 20
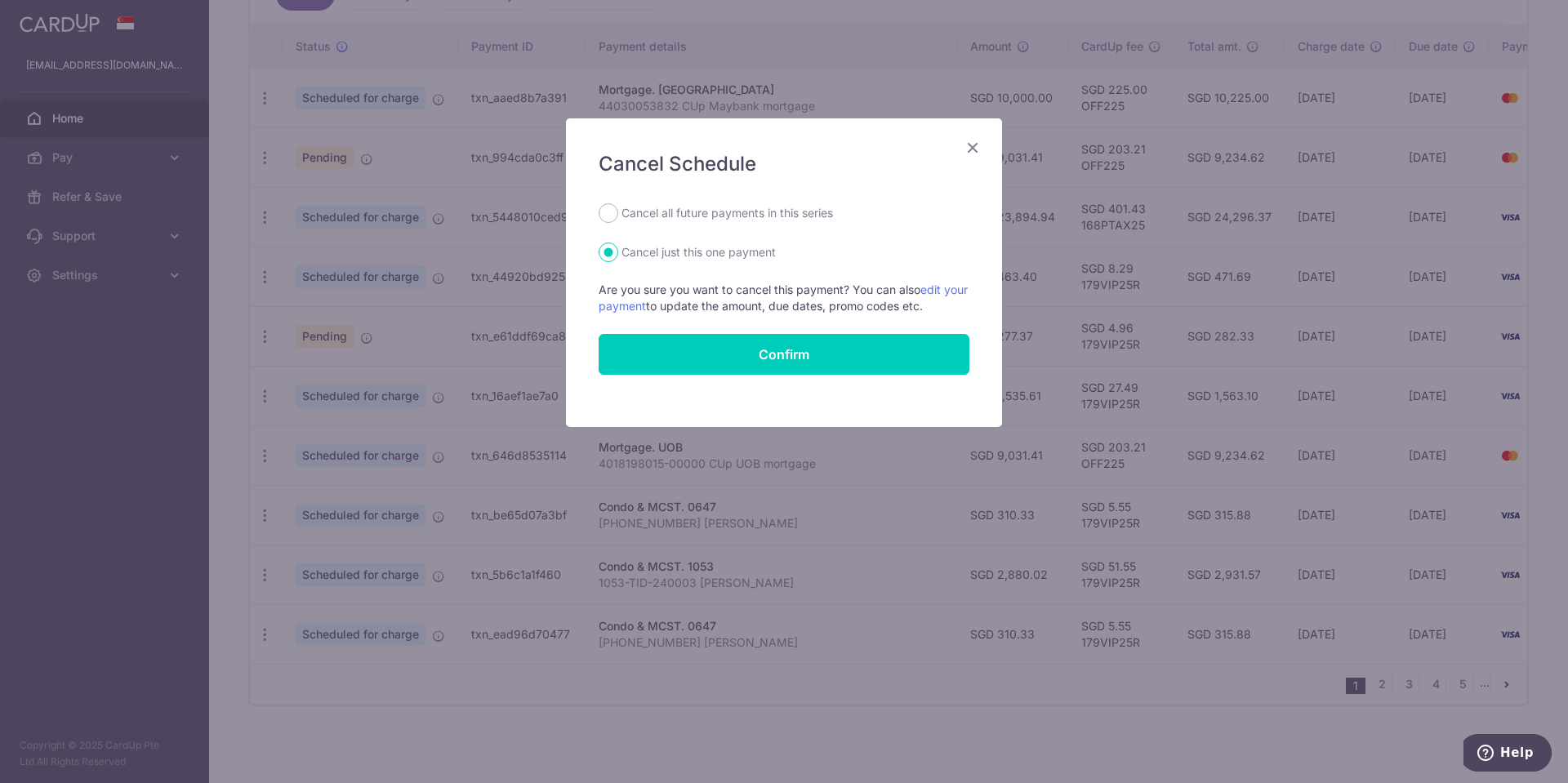
click at [804, 221] on label "Cancel all future payments in this series" at bounding box center [727, 213] width 212 height 20
click at [618, 221] on input "Cancel all future payments in this series" at bounding box center [608, 213] width 20 height 20
radio input "true"
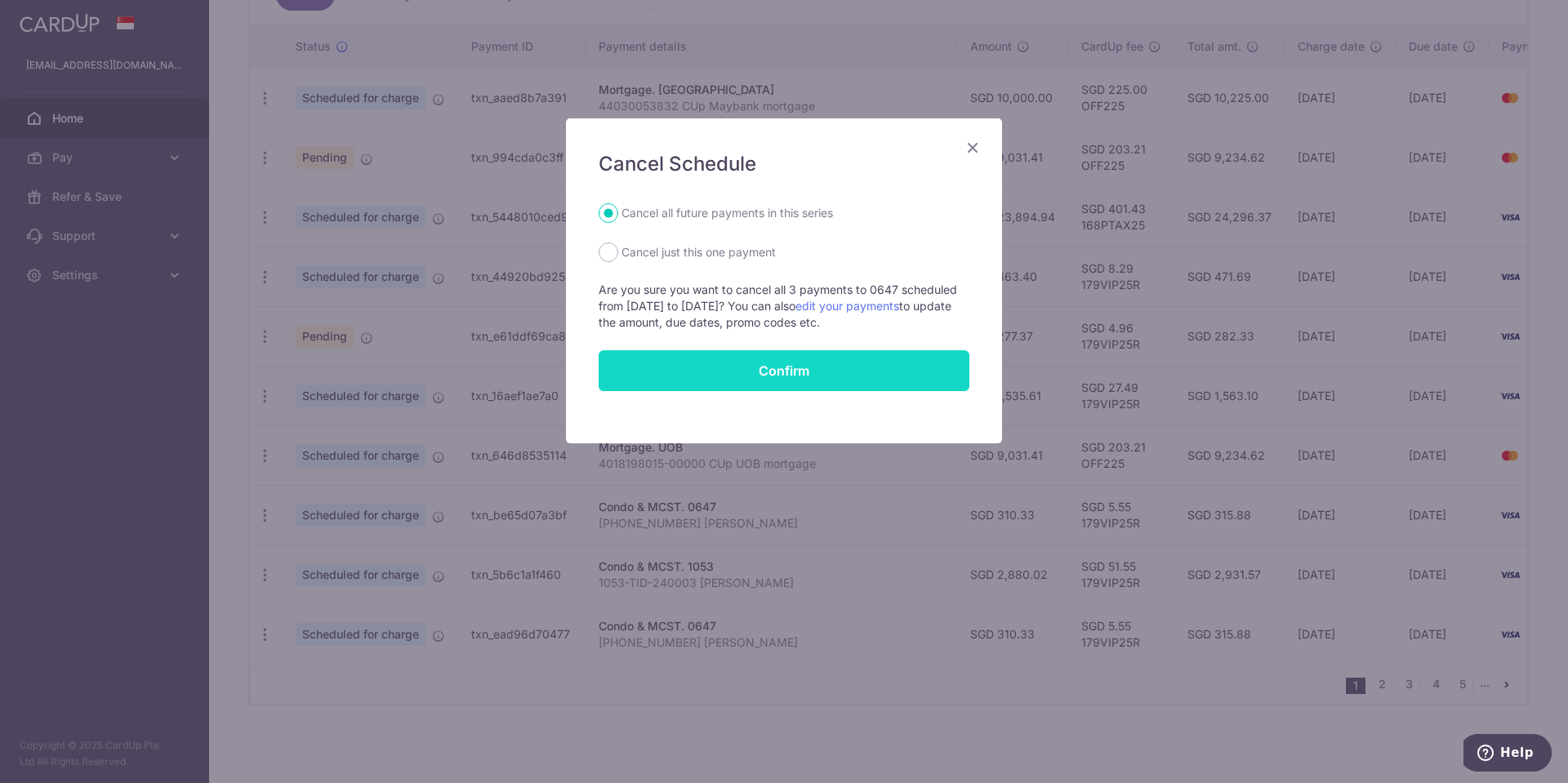
click at [773, 362] on button "Confirm" at bounding box center [784, 370] width 371 height 40
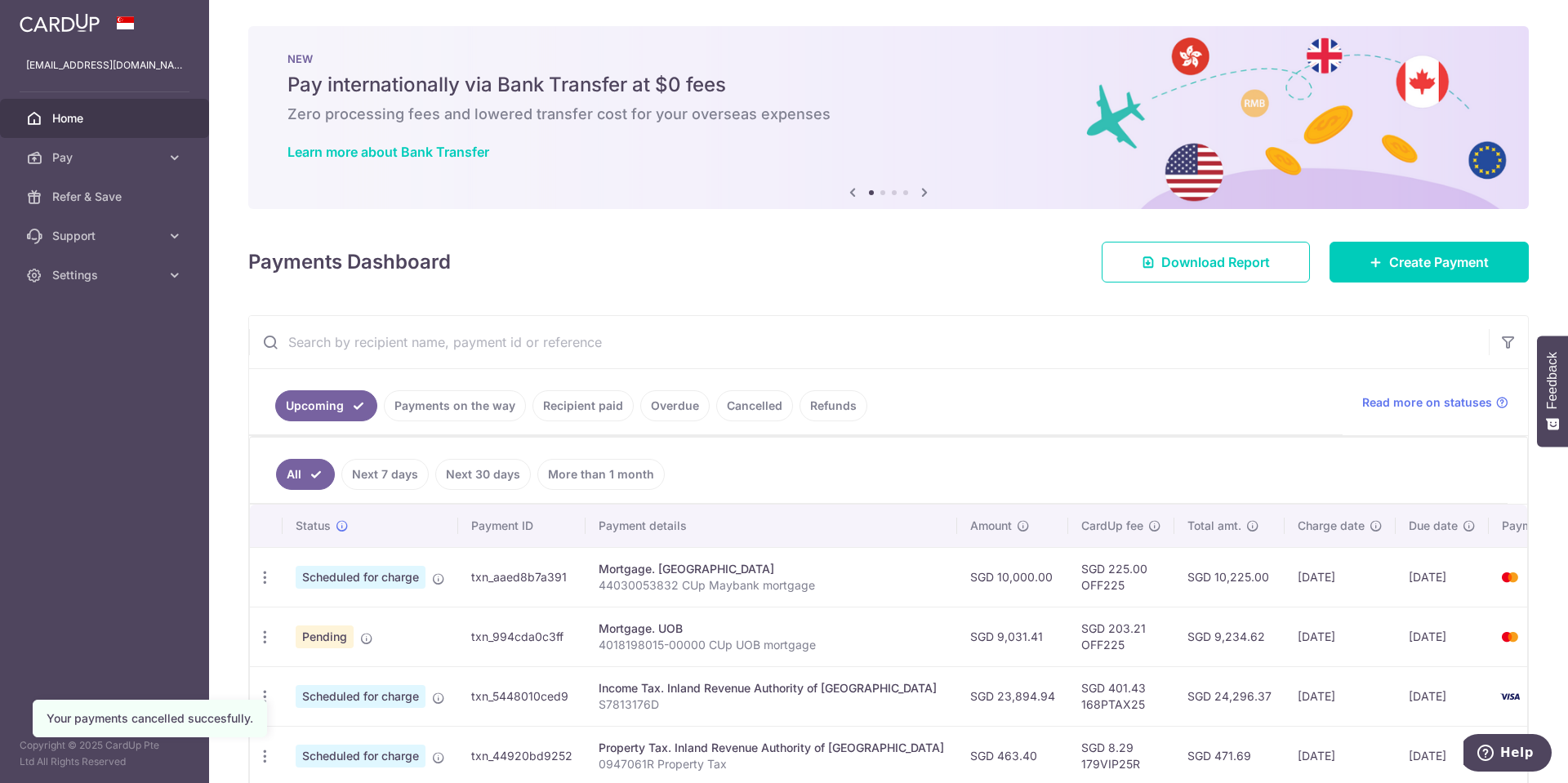
scroll to position [487, 0]
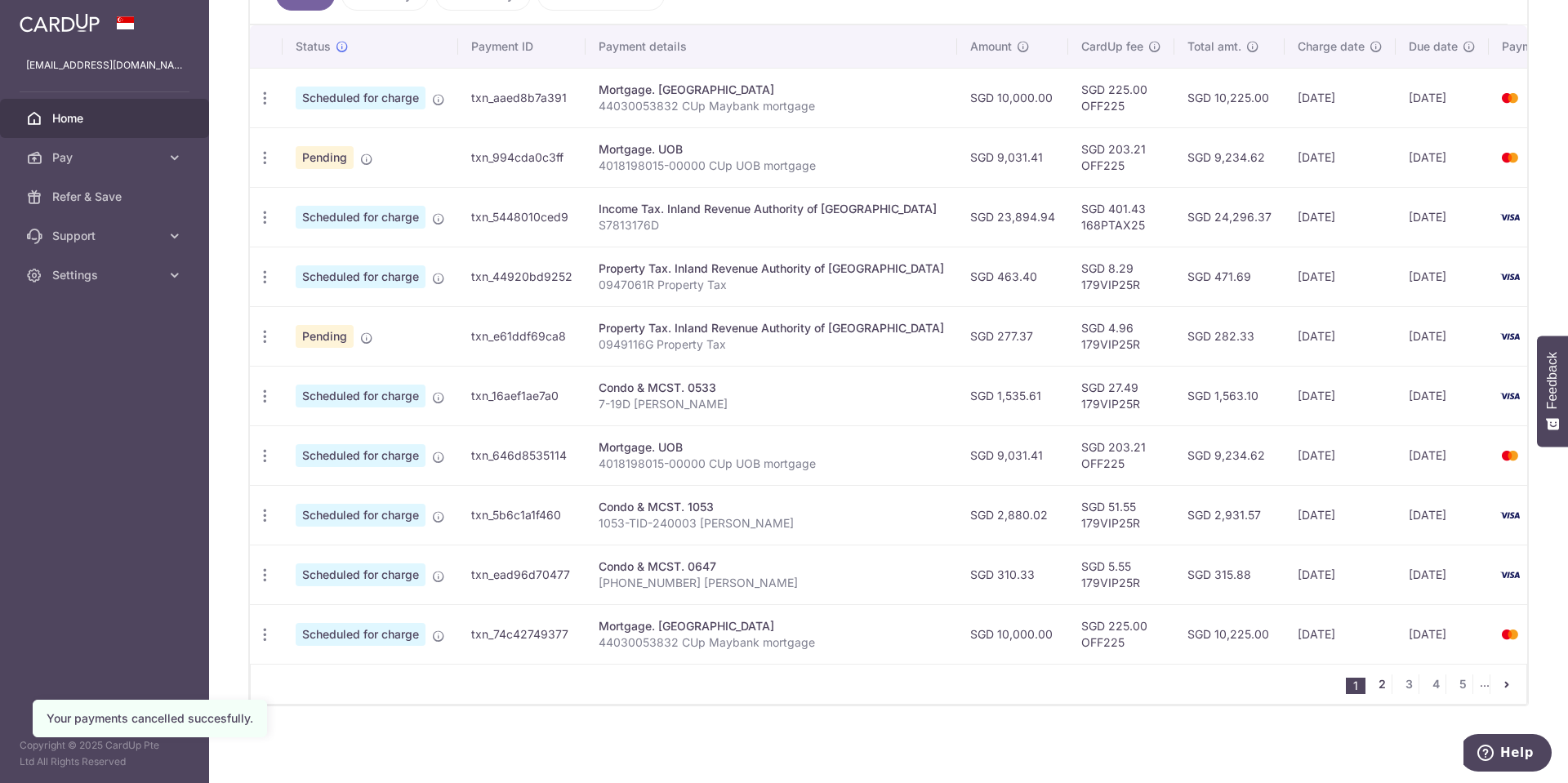
click at [1377, 680] on link "2" at bounding box center [1381, 684] width 20 height 20
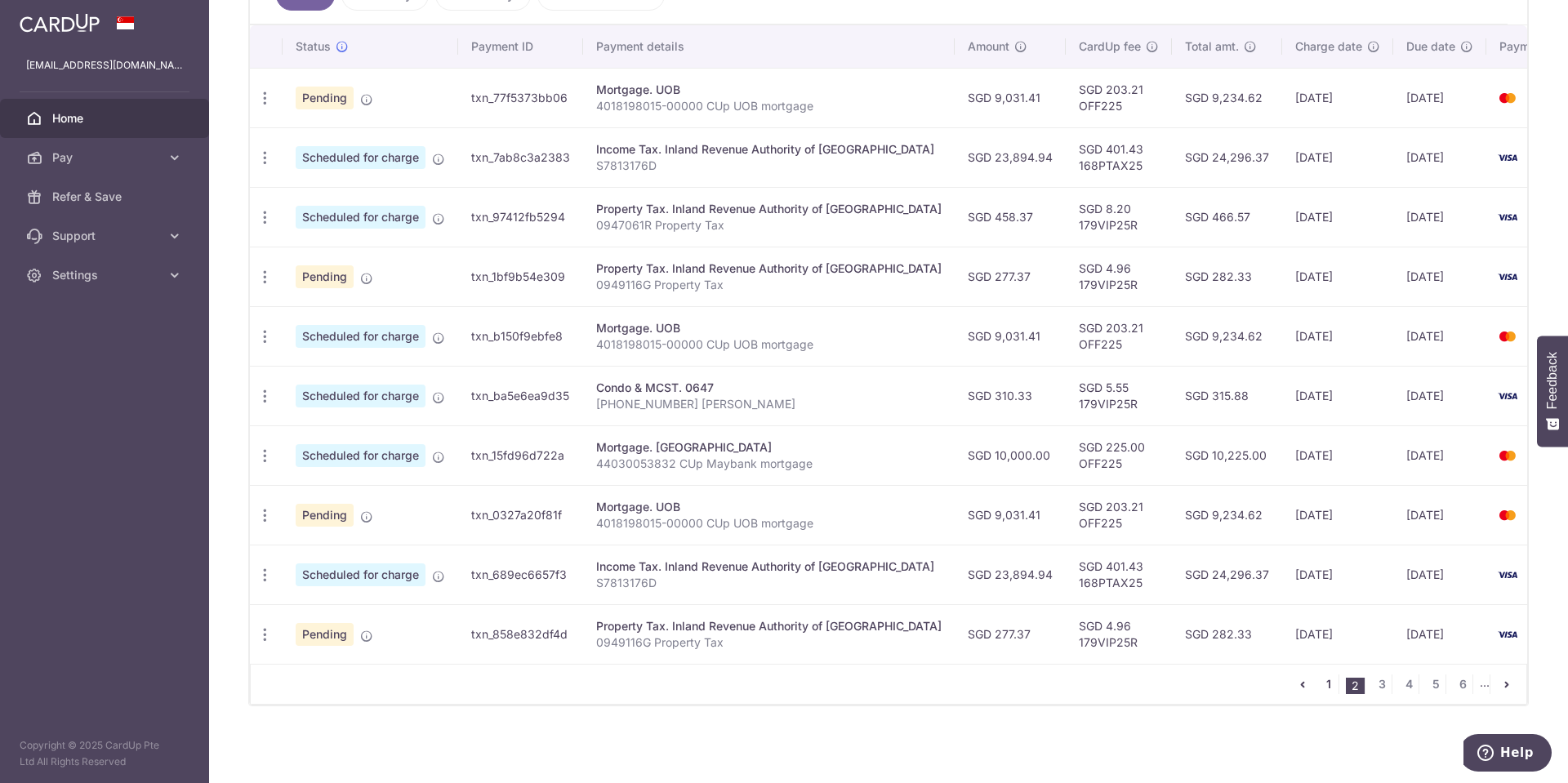
click at [1321, 686] on link "1" at bounding box center [1328, 684] width 20 height 20
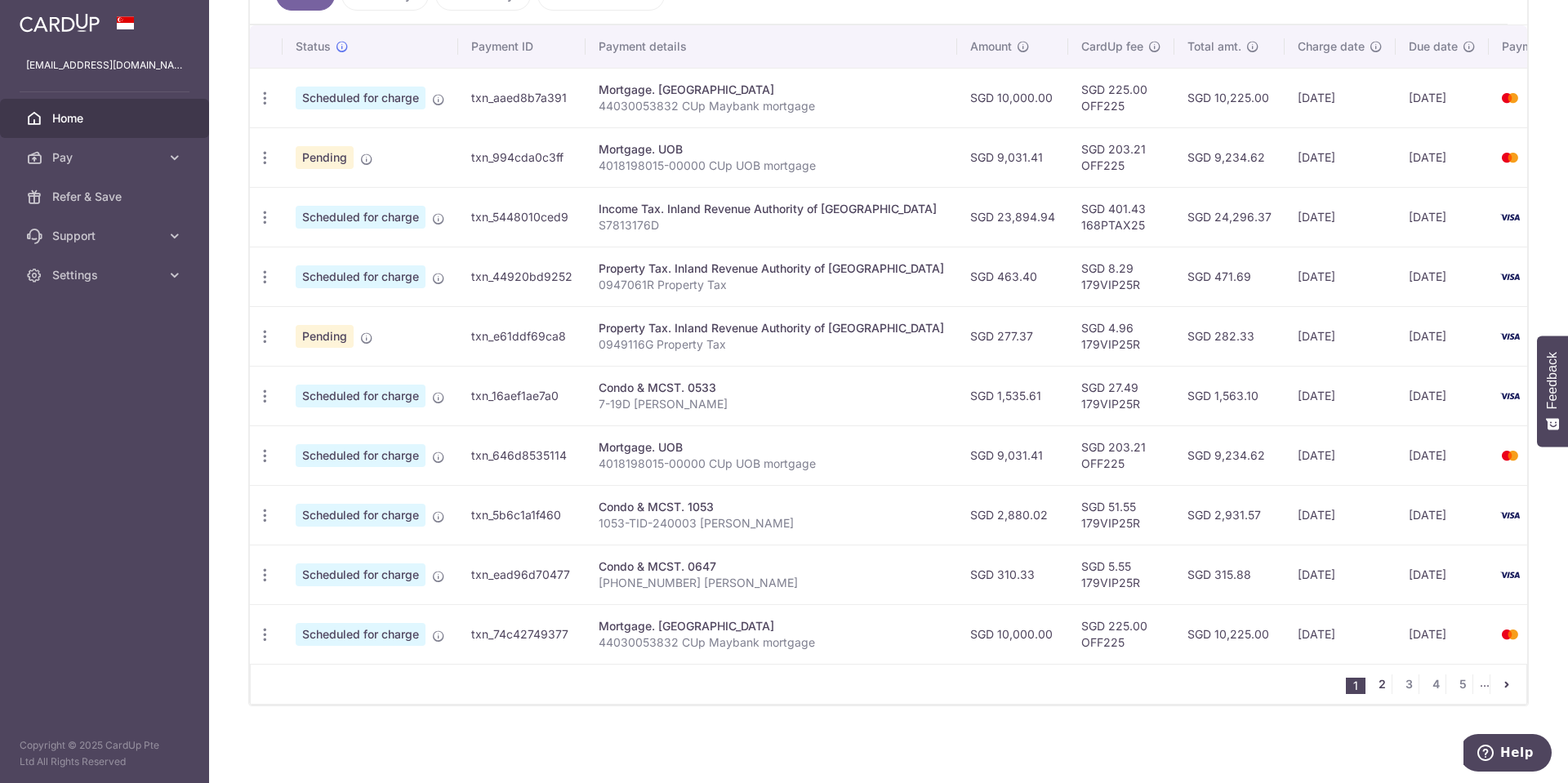
click at [1374, 682] on link "2" at bounding box center [1381, 684] width 20 height 20
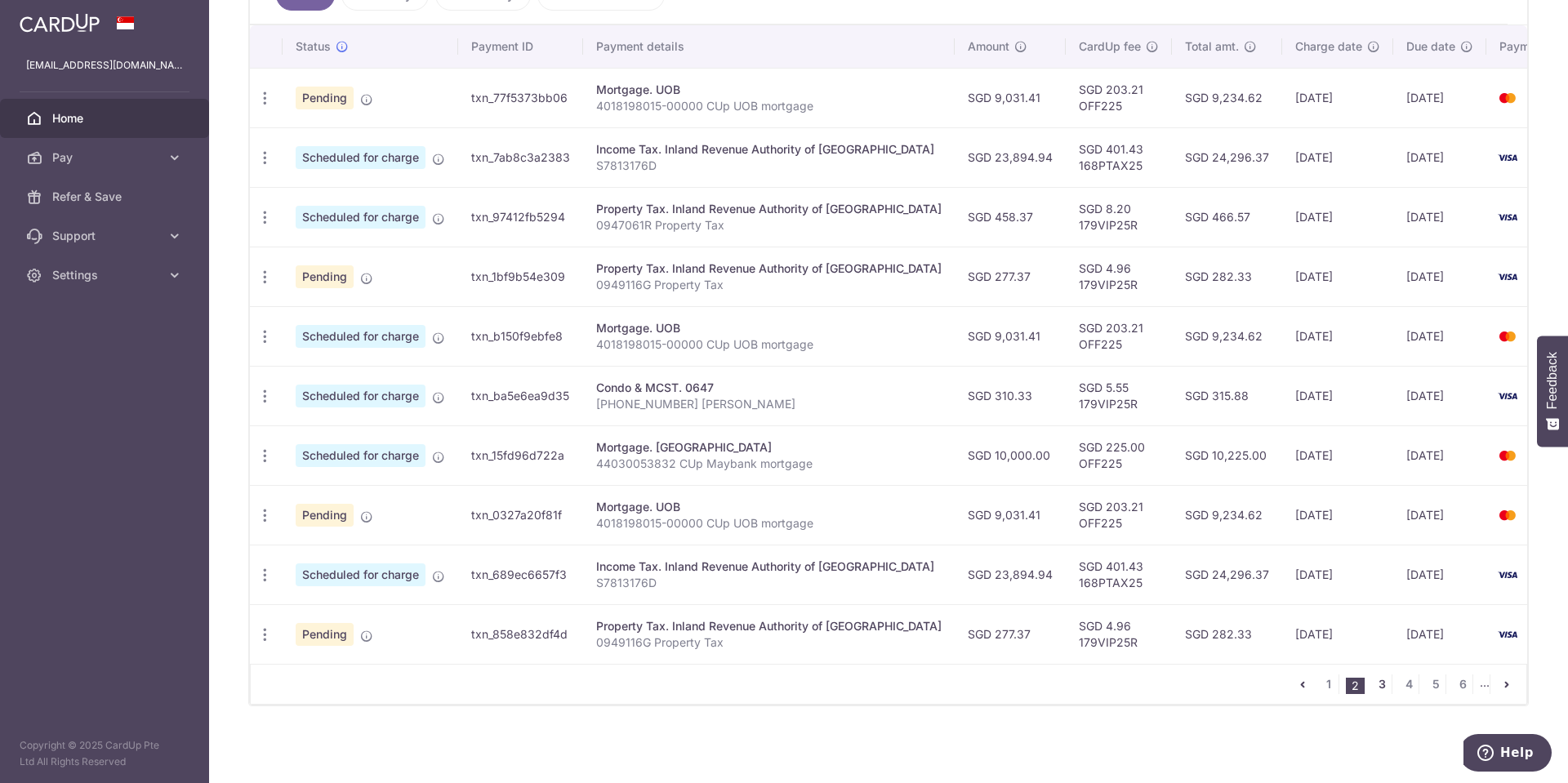
click at [1383, 681] on link "3" at bounding box center [1381, 684] width 20 height 20
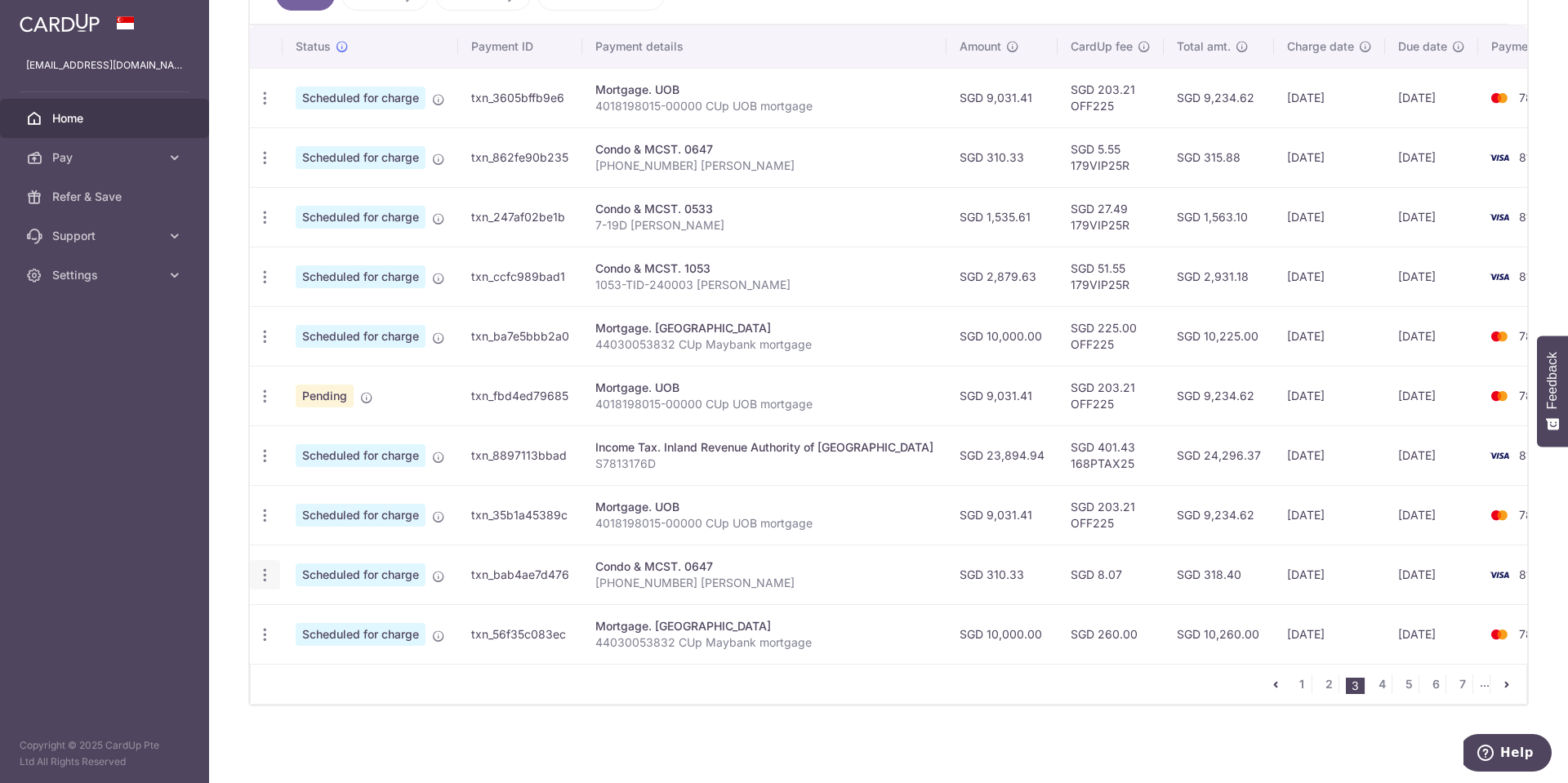
click at [266, 569] on icon "button" at bounding box center [264, 575] width 17 height 17
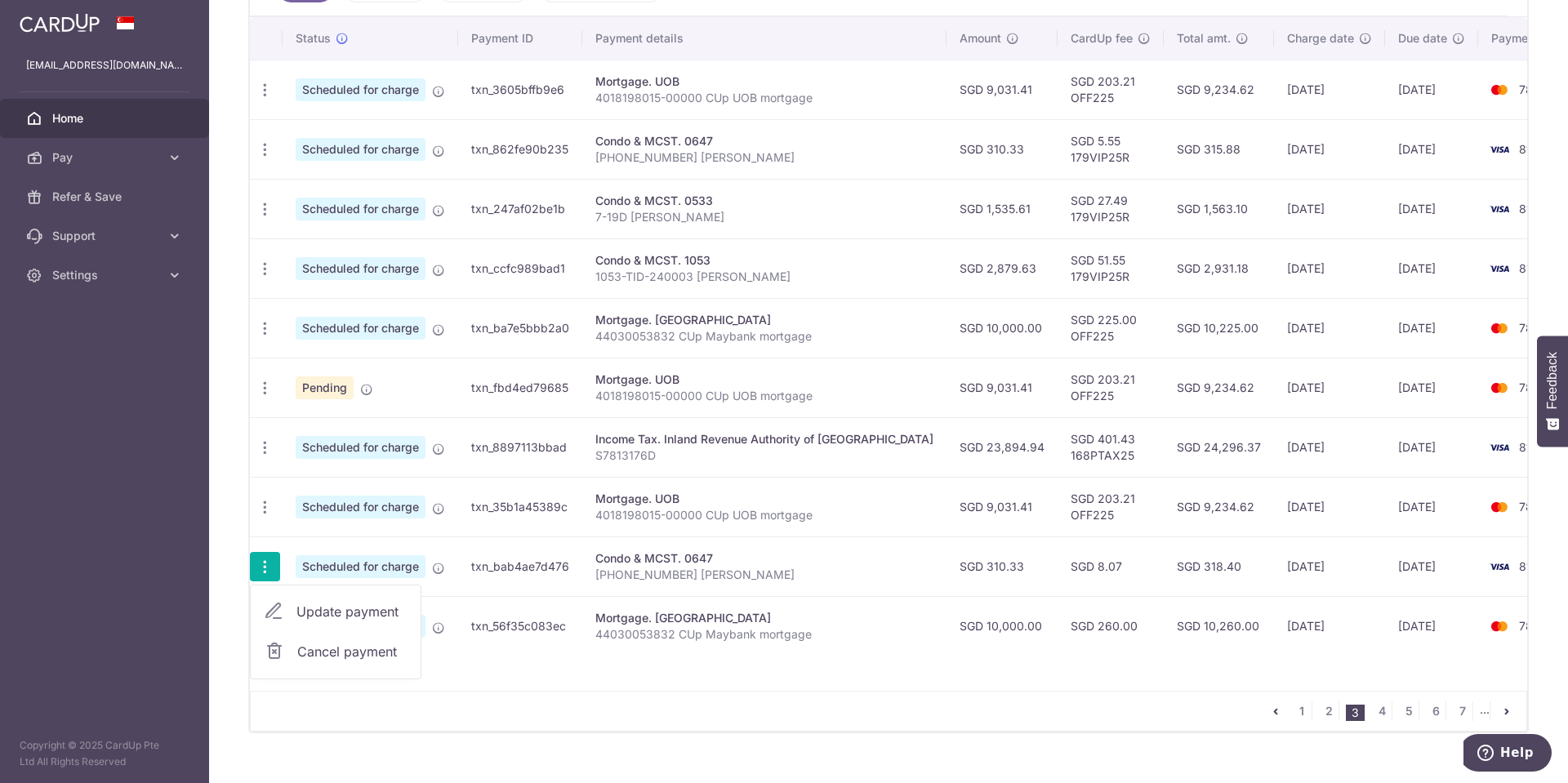
click at [356, 609] on span "Update payment" at bounding box center [352, 611] width 111 height 20
radio input "true"
type input "310.33"
type input "[DATE]"
type input "[PHONE_NUMBER] [PERSON_NAME]"
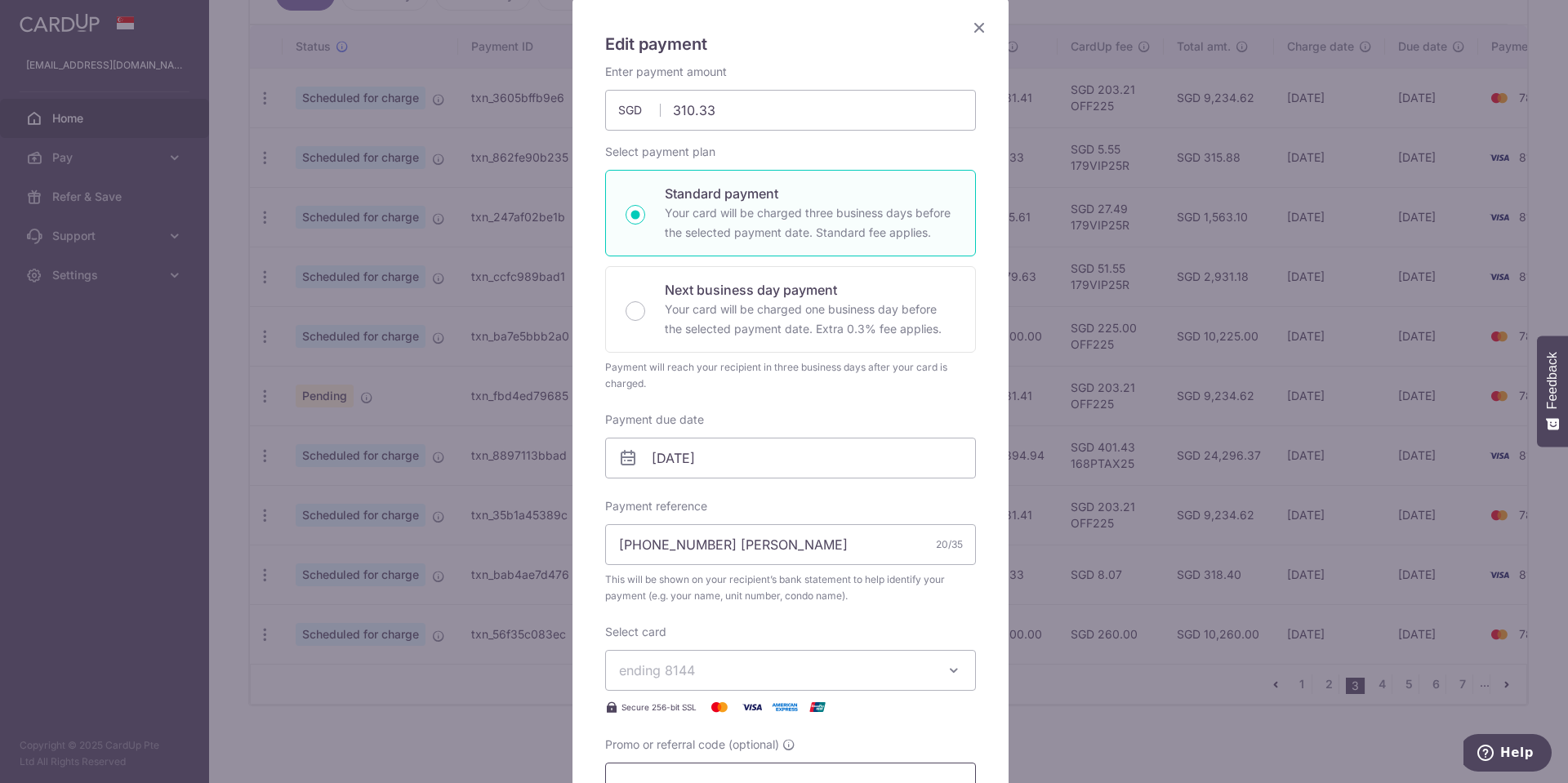
scroll to position [245, 0]
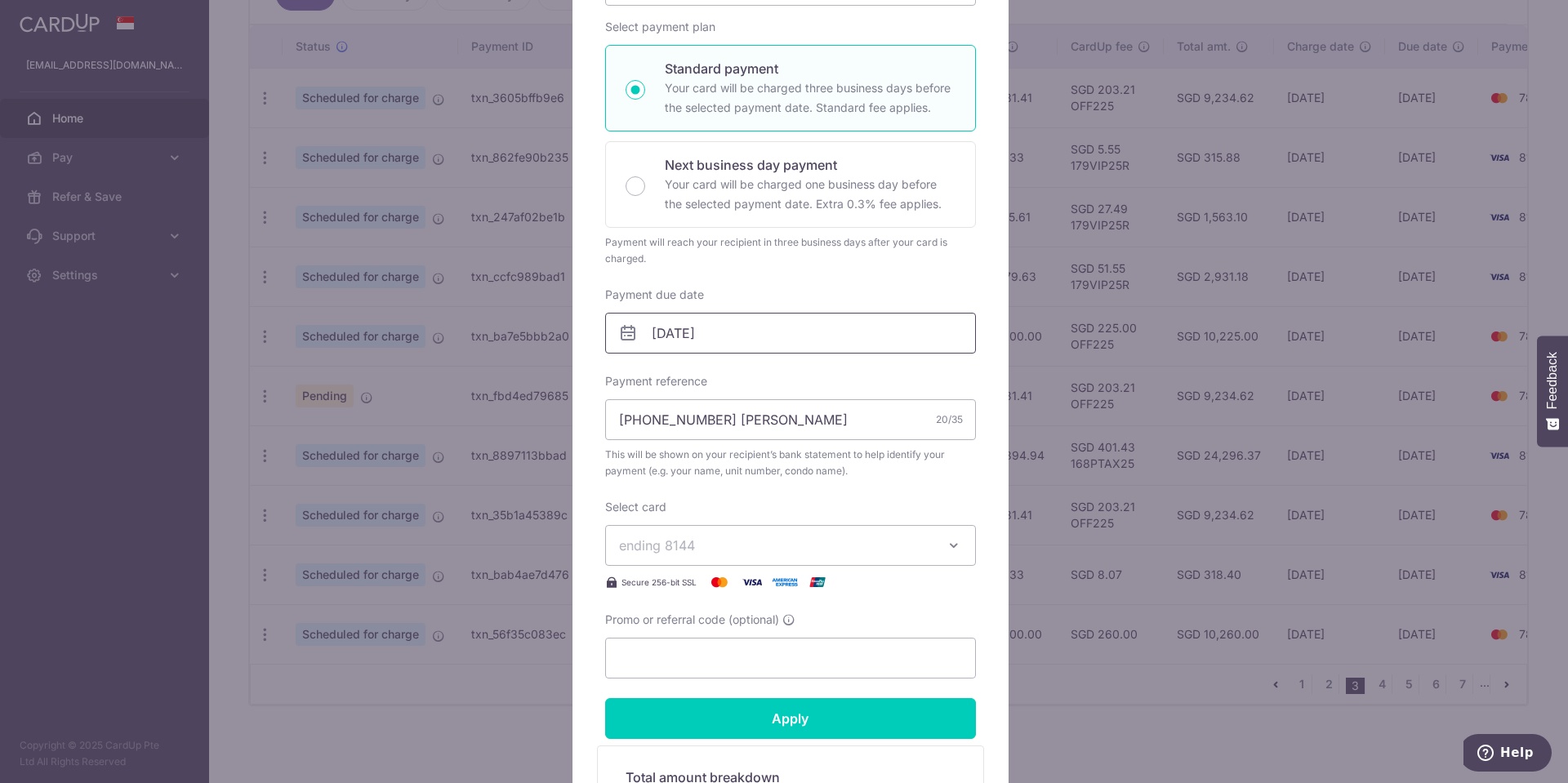
click at [778, 343] on input "[DATE]" at bounding box center [791, 332] width 371 height 40
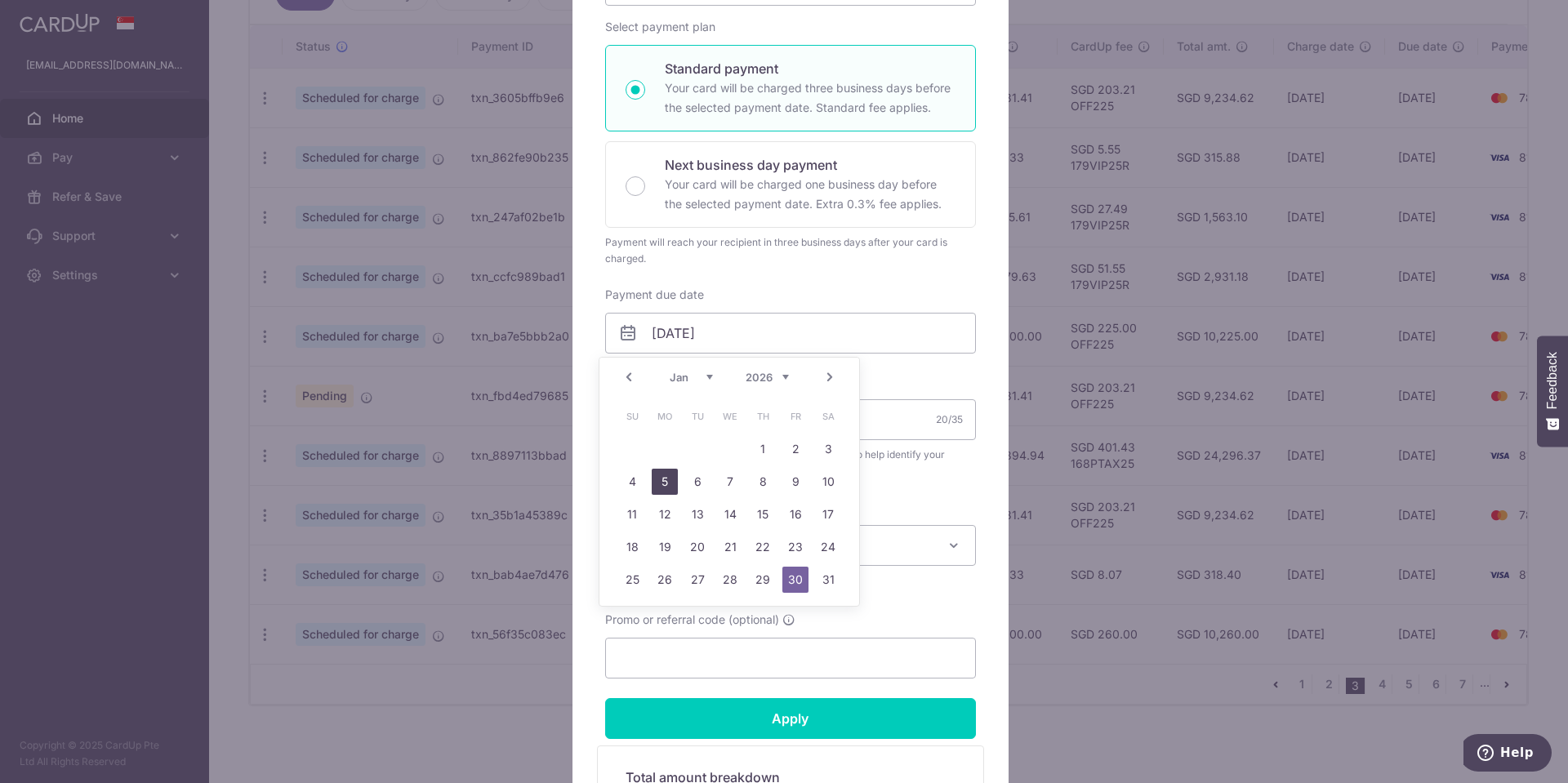
click at [663, 477] on link "5" at bounding box center [664, 482] width 26 height 26
type input "[DATE]"
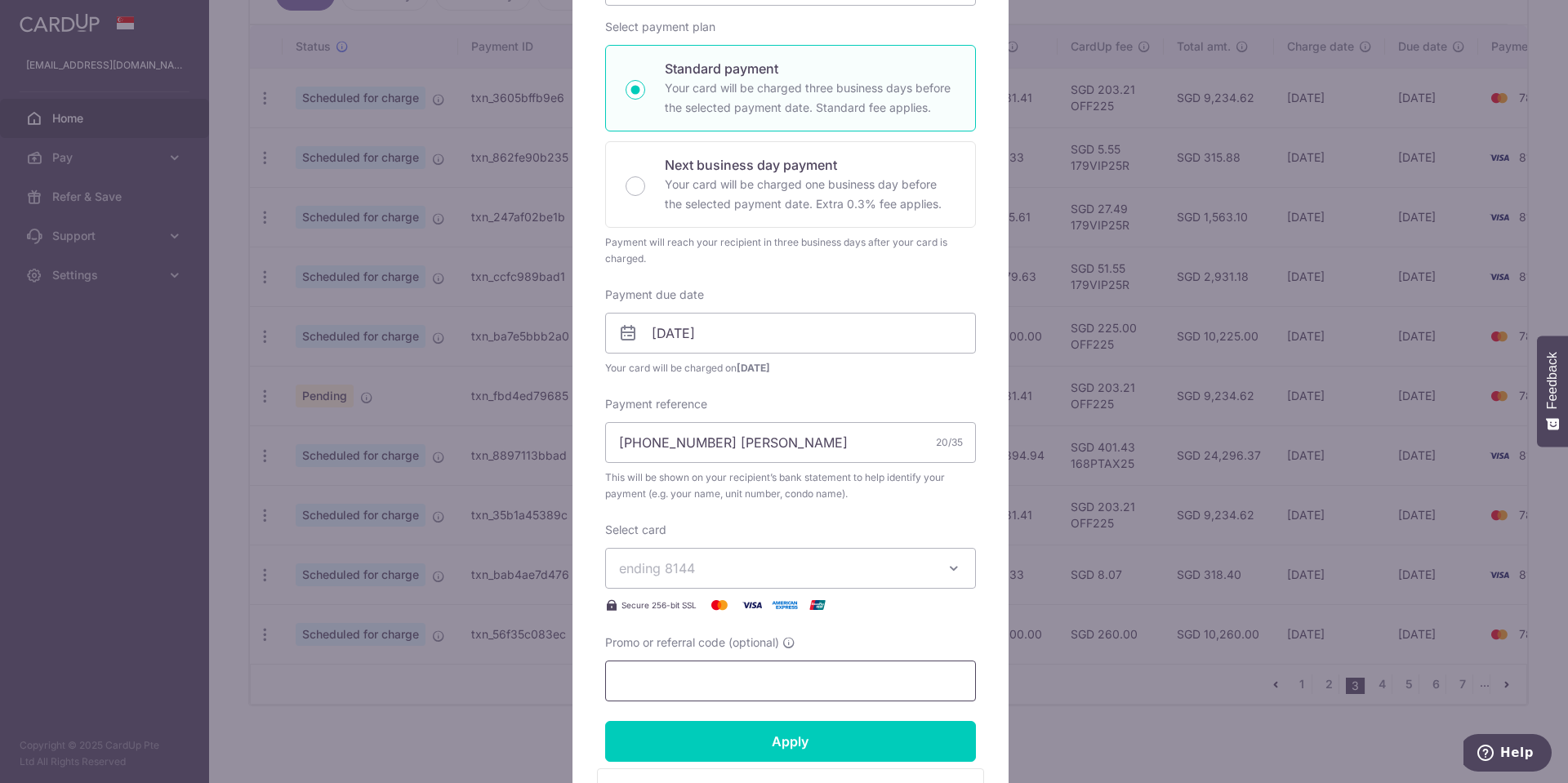
click at [760, 672] on input "Promo or referral code (optional)" at bounding box center [791, 680] width 371 height 40
paste input "179VIP25R"
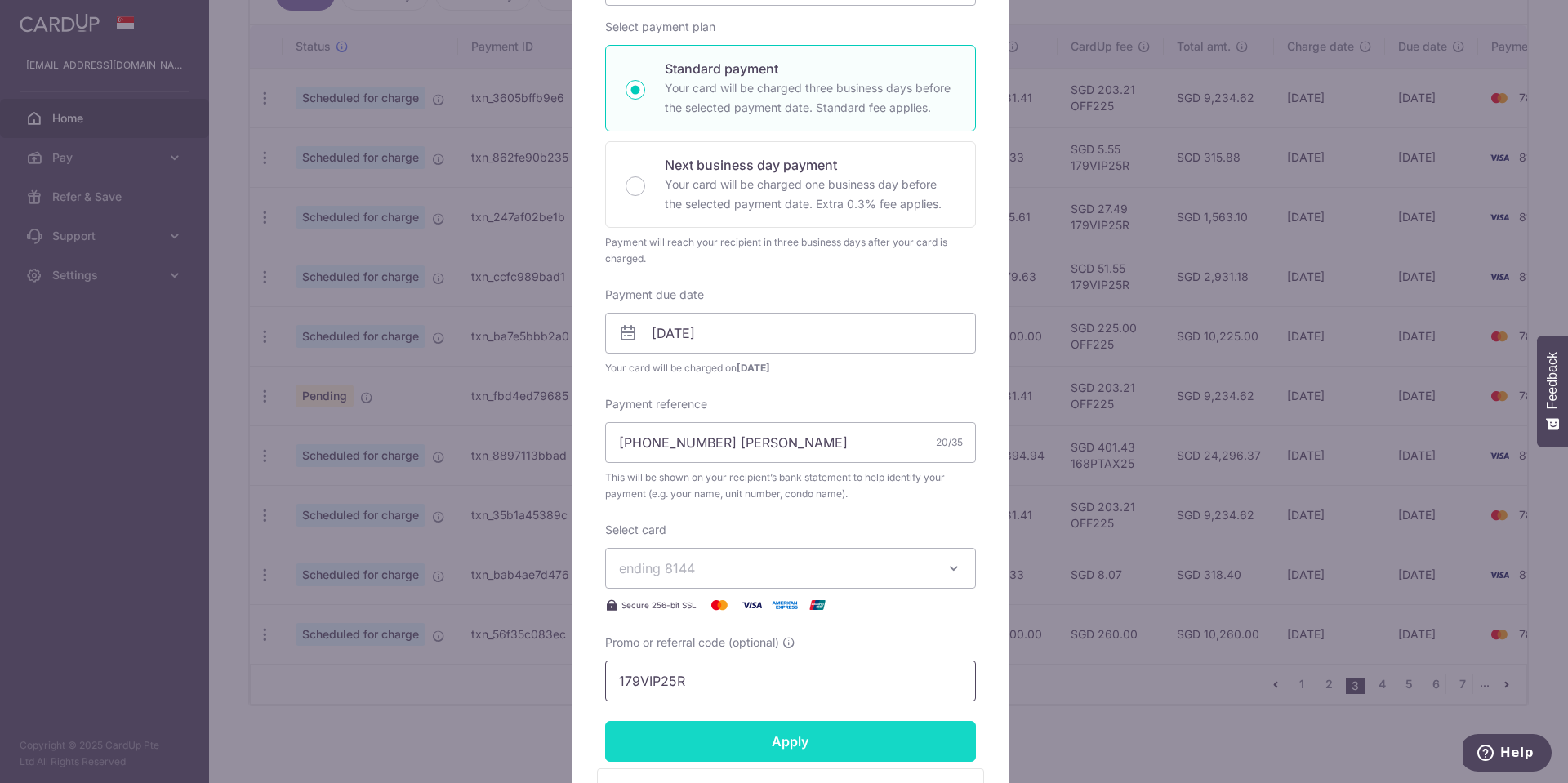
type input "179VIP25R"
click at [727, 745] on input "Apply" at bounding box center [791, 741] width 371 height 40
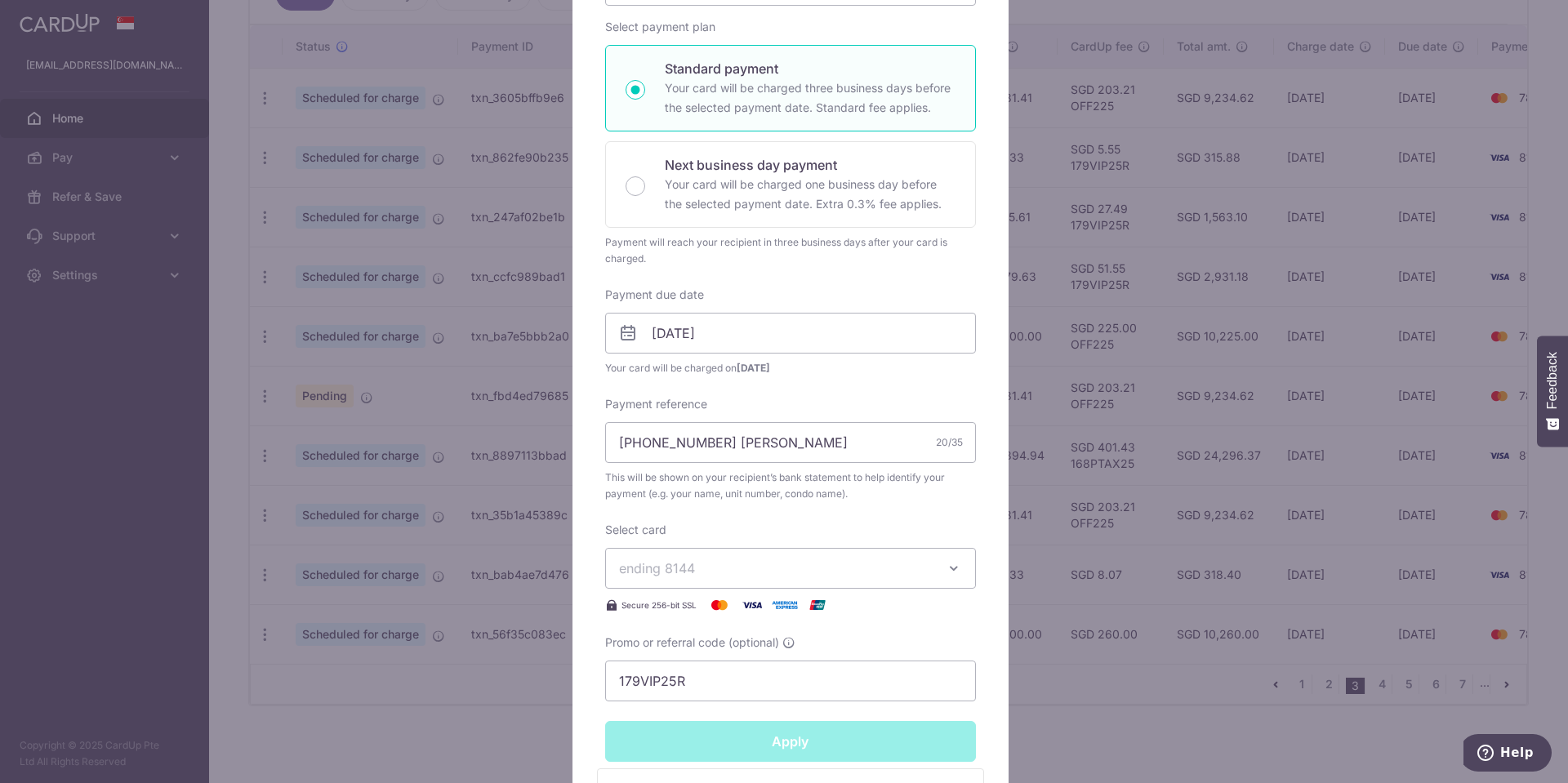
type input "Successfully Applied"
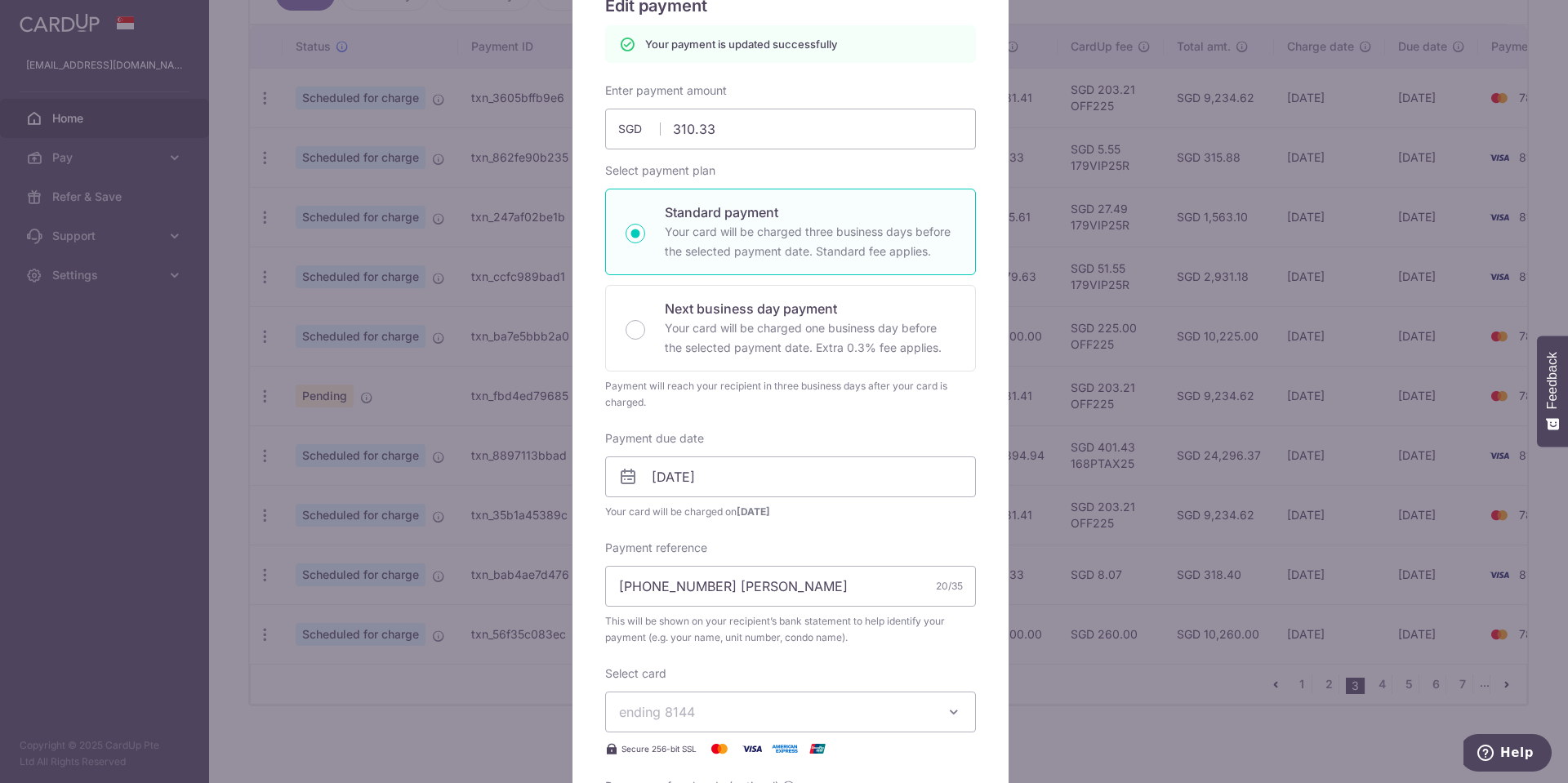
scroll to position [0, 0]
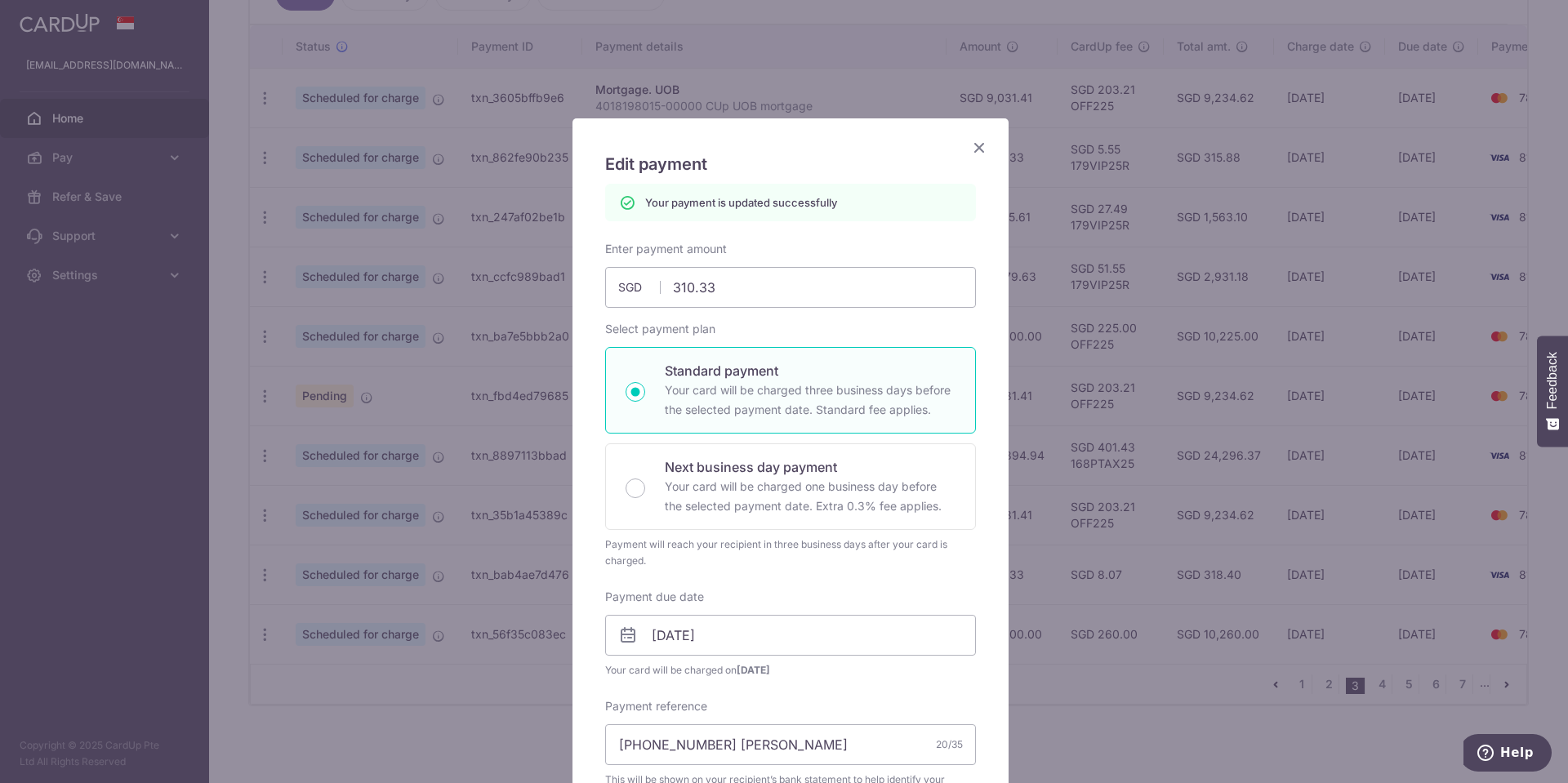
click at [969, 146] on icon "Close" at bounding box center [979, 148] width 20 height 21
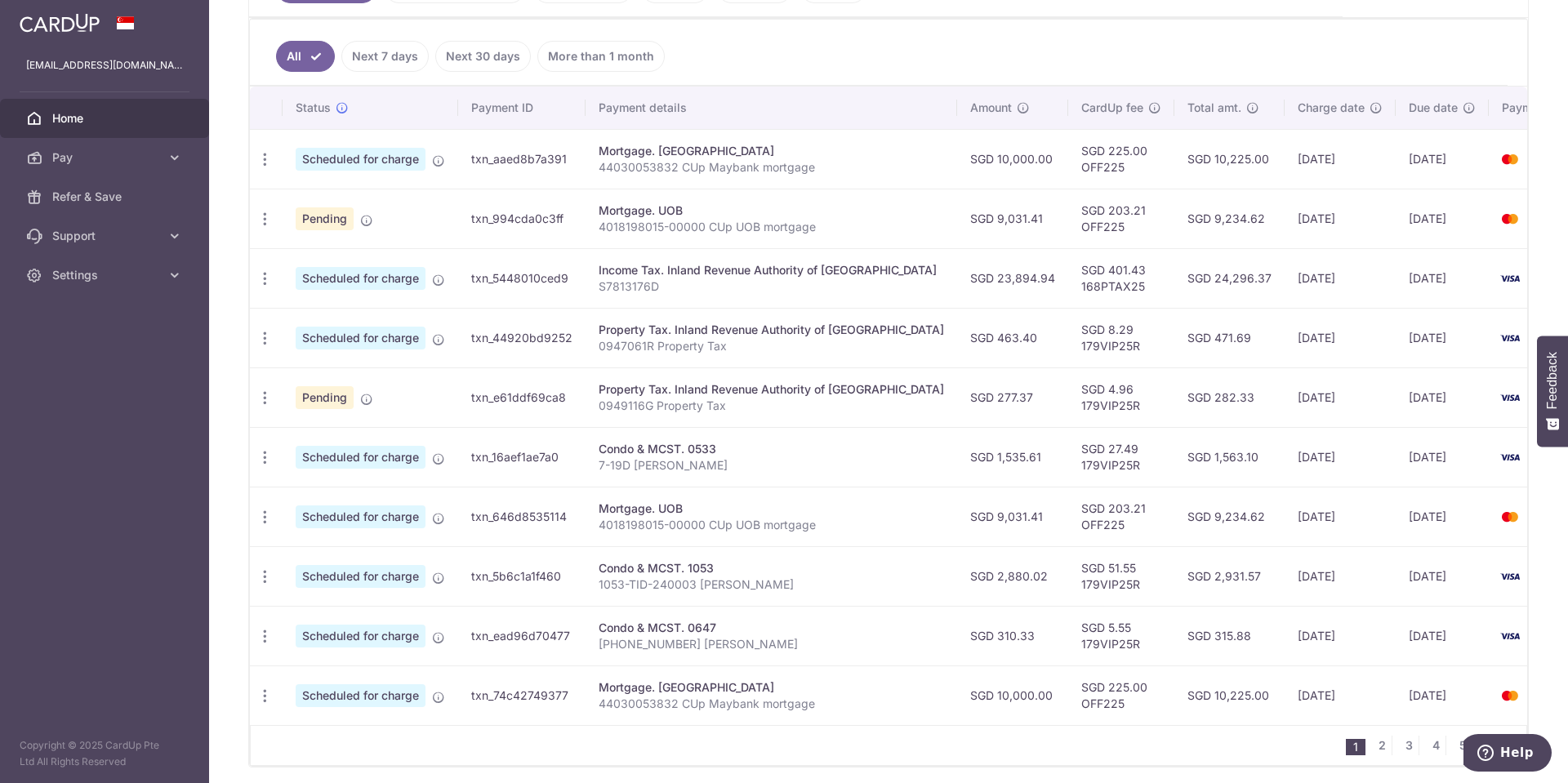
scroll to position [487, 0]
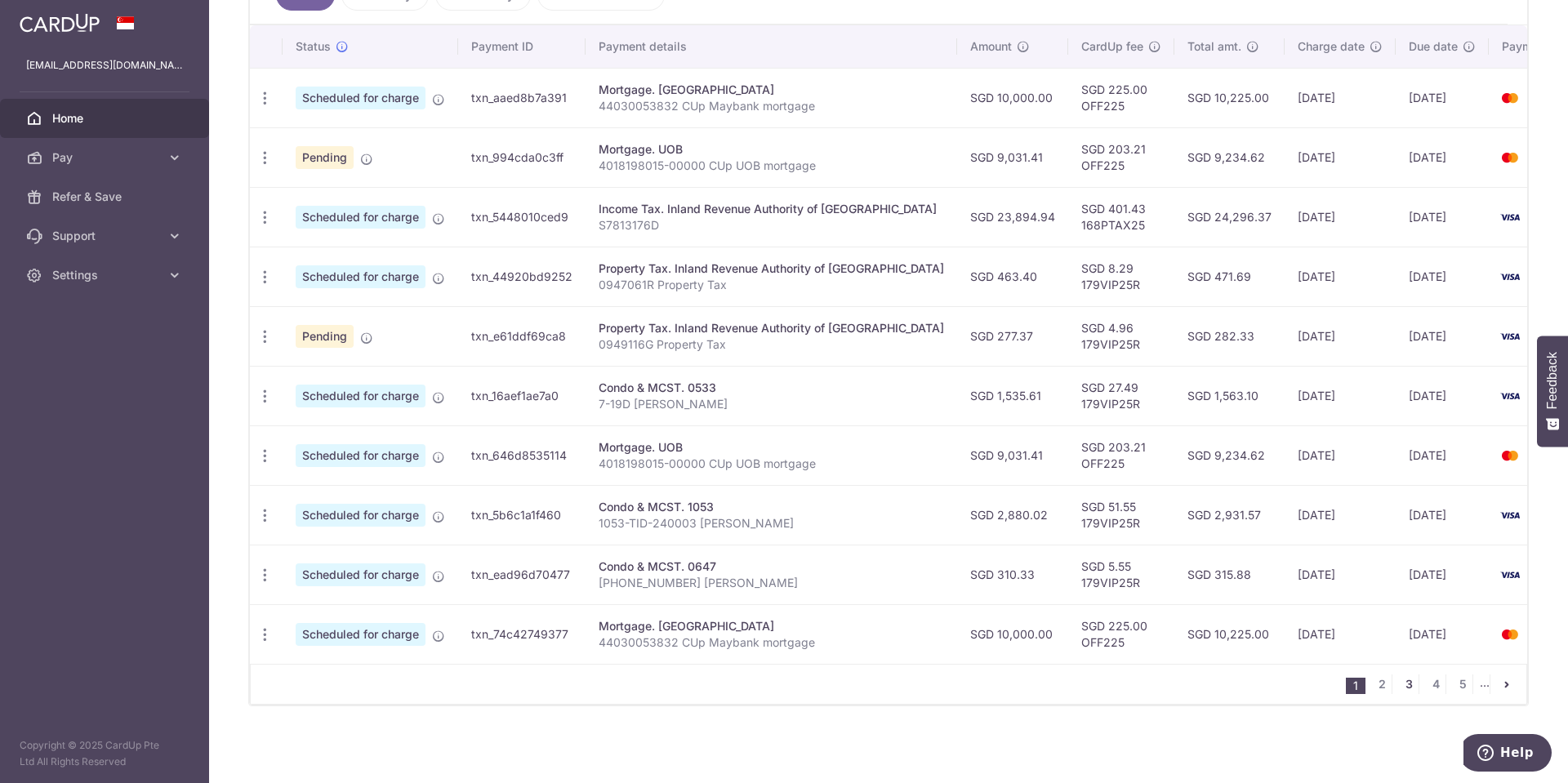
click at [1399, 688] on link "3" at bounding box center [1408, 684] width 20 height 20
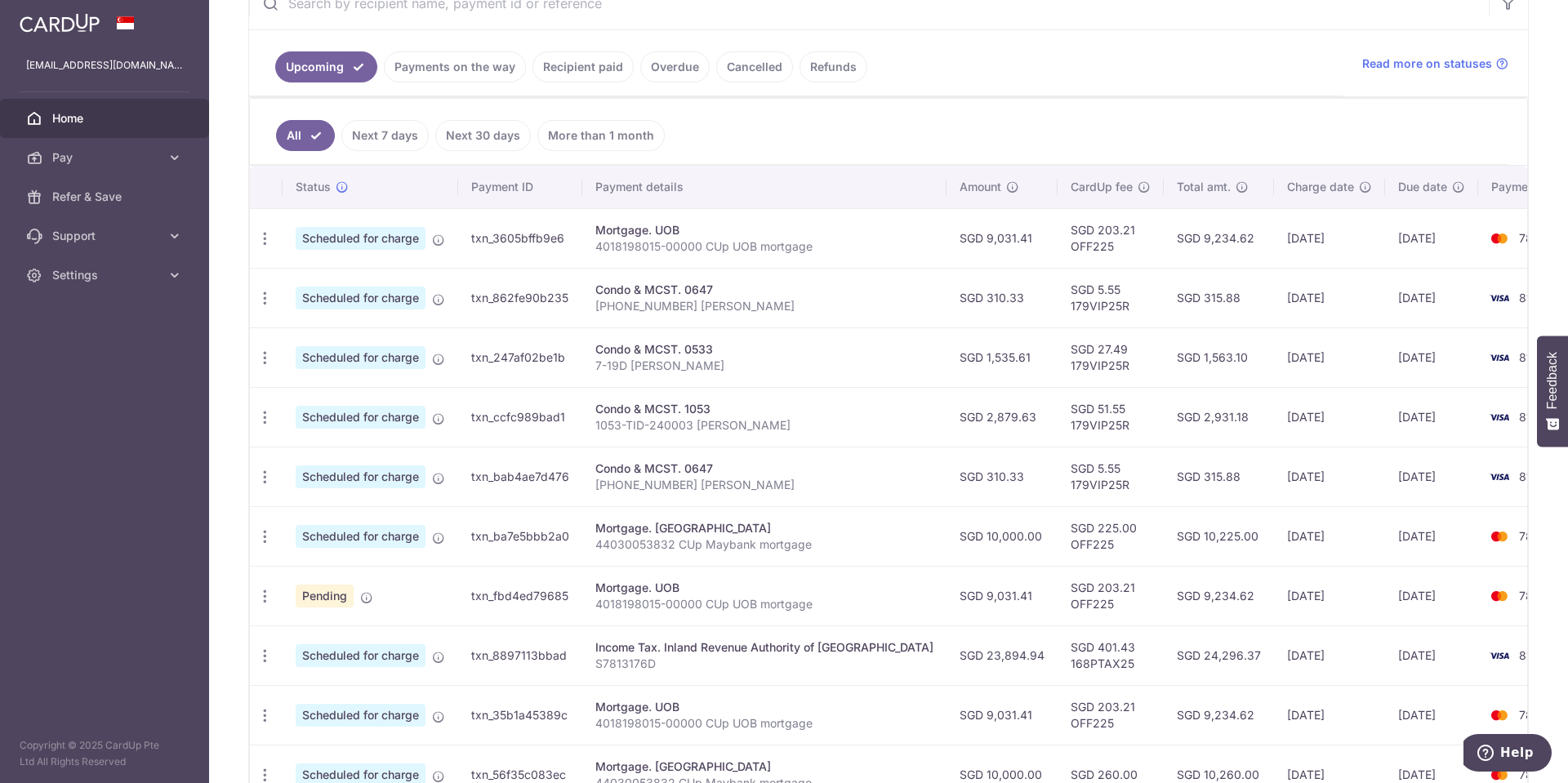
scroll to position [324, 0]
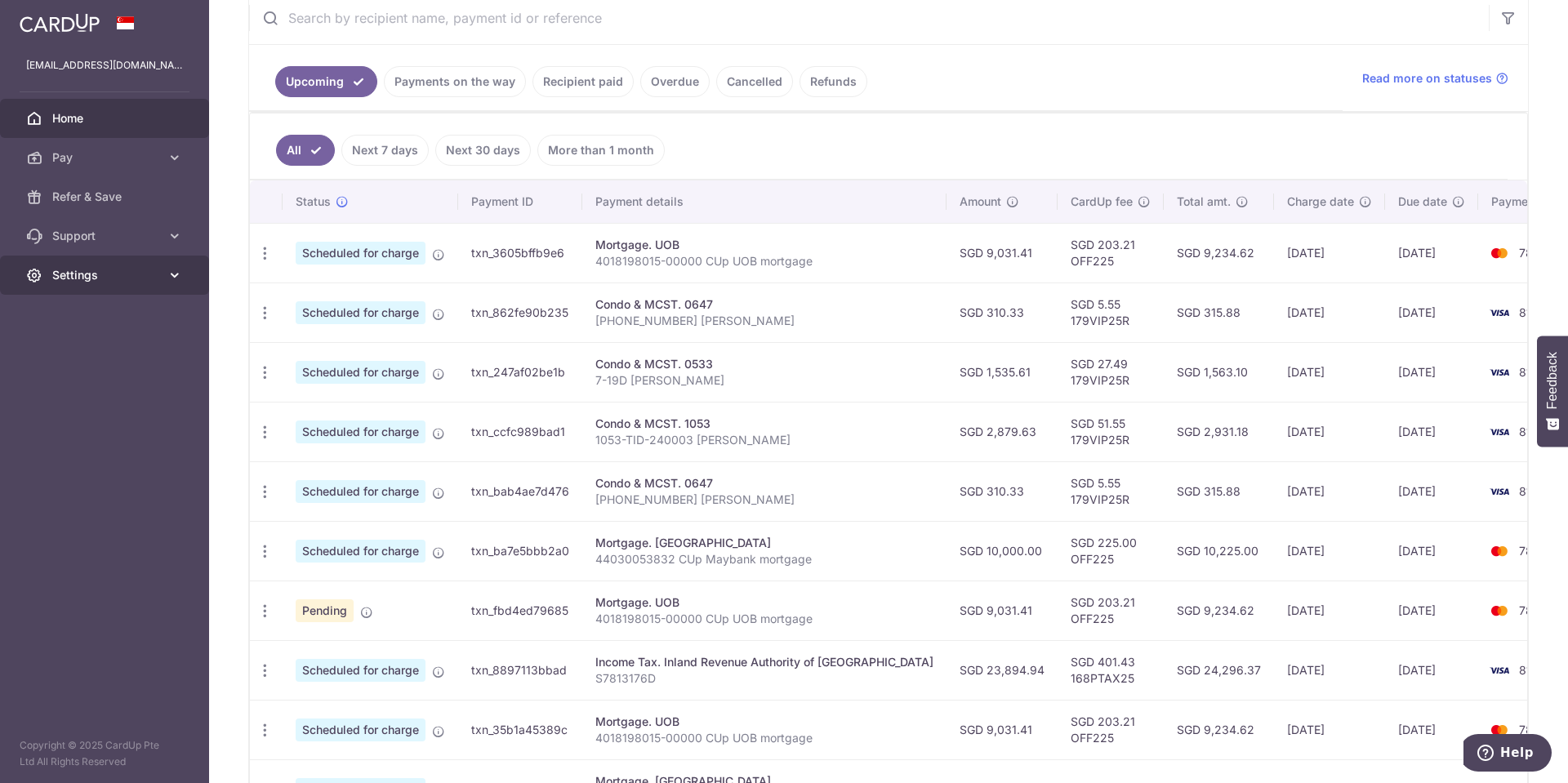
click at [62, 264] on link "Settings" at bounding box center [104, 276] width 209 height 40
click at [76, 345] on span "Logout" at bounding box center [106, 353] width 108 height 16
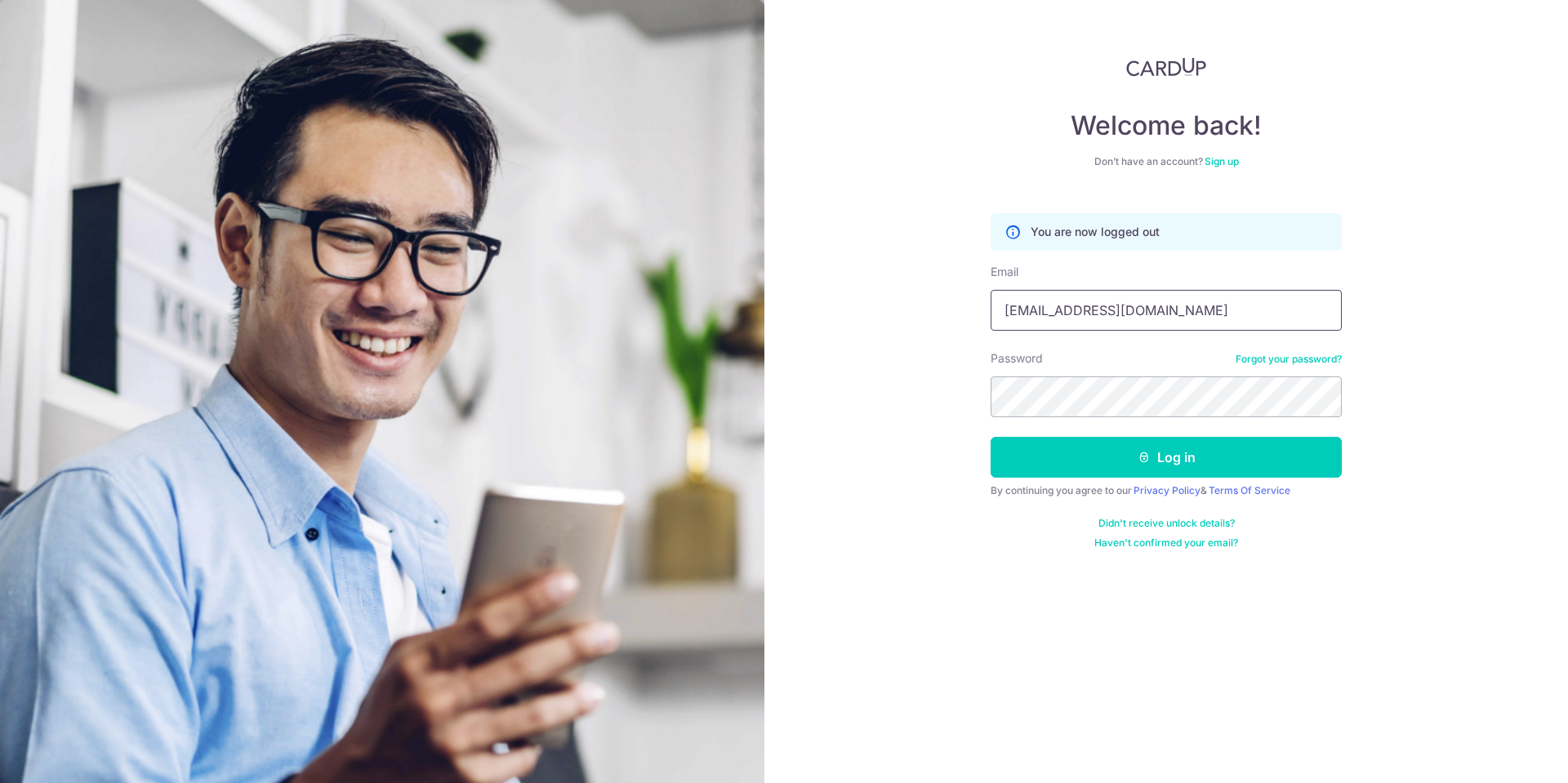
click at [1161, 314] on input "[EMAIL_ADDRESS][DOMAIN_NAME]" at bounding box center [1165, 310] width 351 height 40
type input "[EMAIL_ADDRESS][PERSON_NAME][PERSON_NAME][DOMAIN_NAME]"
click at [1130, 453] on button "Log in" at bounding box center [1165, 456] width 351 height 40
